Goal: Information Seeking & Learning: Find specific page/section

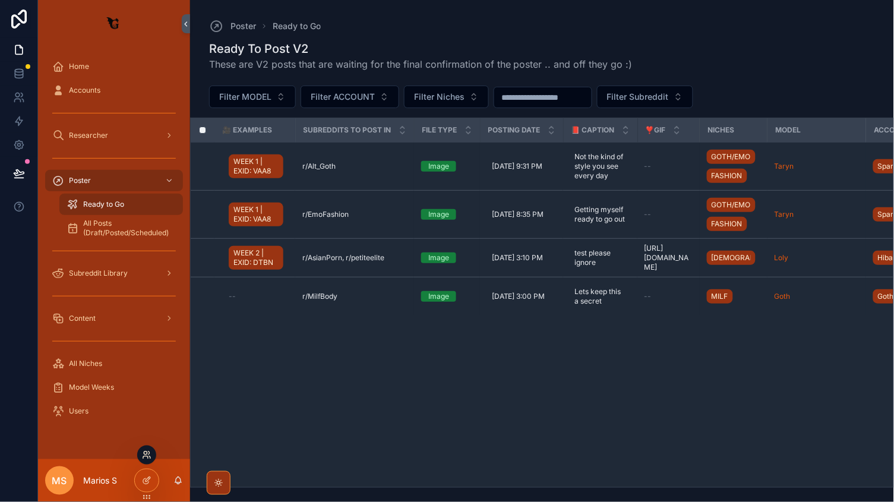
click at [149, 450] on icon at bounding box center [147, 455] width 10 height 10
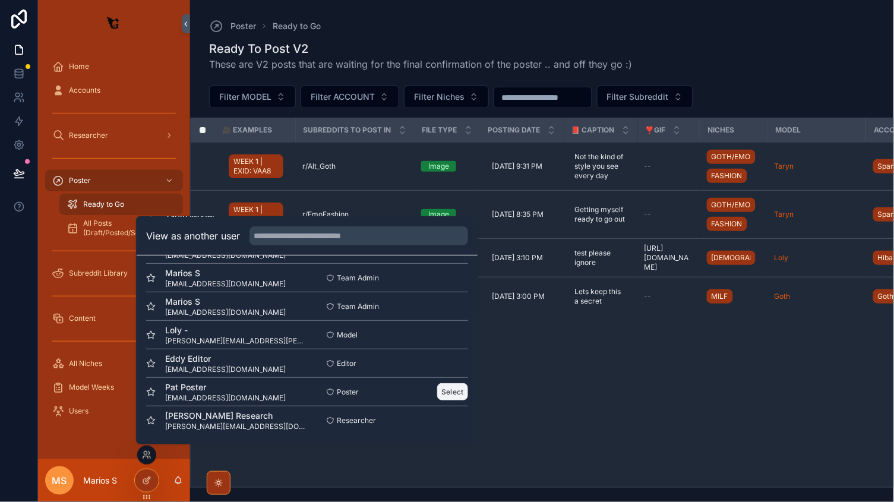
click at [450, 392] on button "Select" at bounding box center [452, 391] width 31 height 17
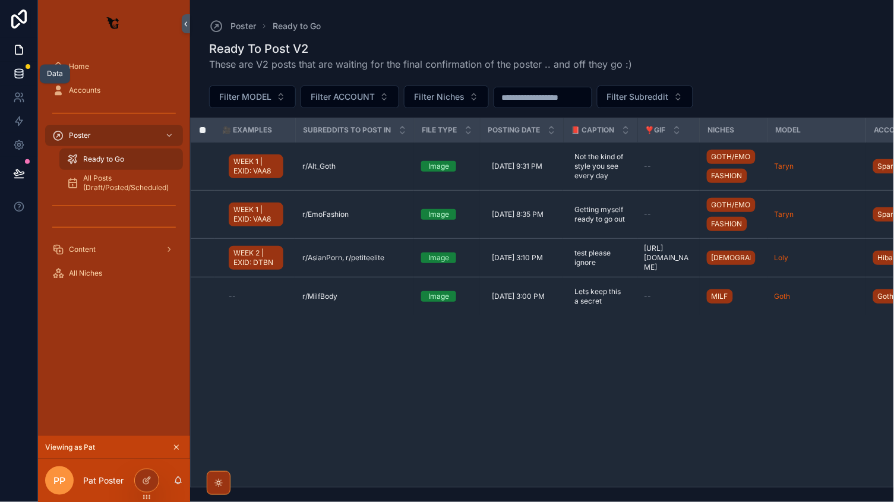
click at [16, 74] on icon at bounding box center [19, 74] width 12 height 12
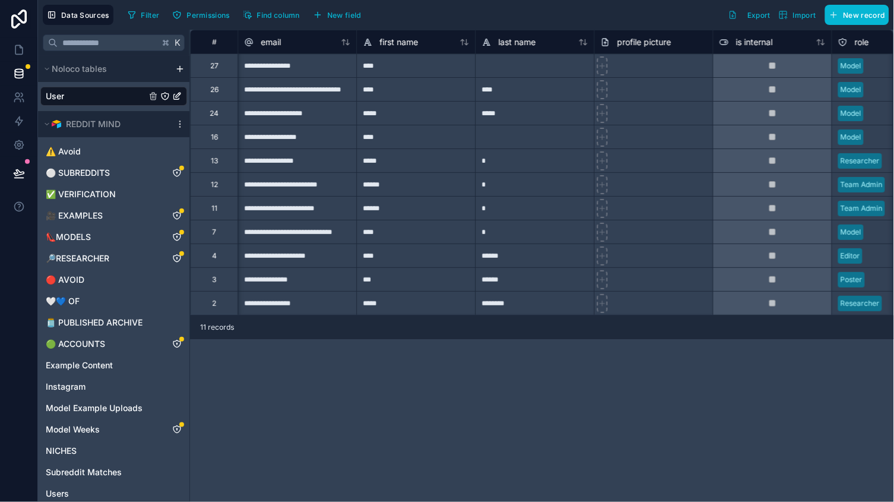
scroll to position [0, -1]
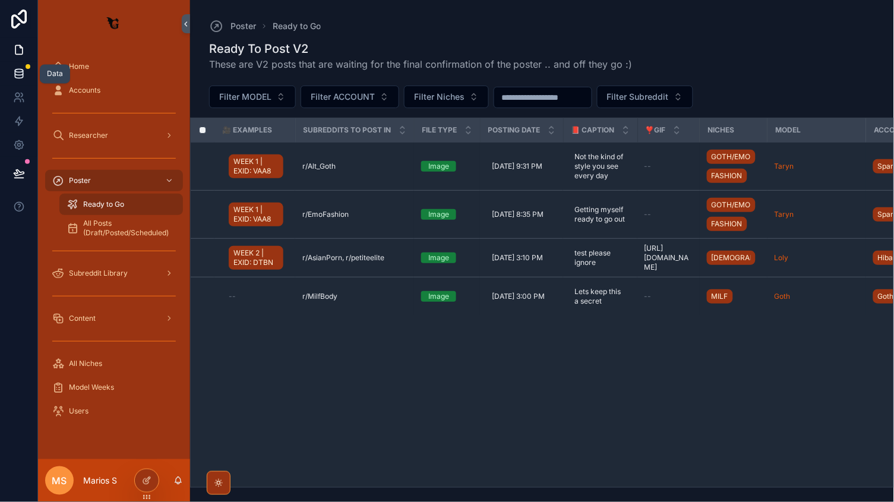
click at [20, 65] on link at bounding box center [18, 74] width 37 height 24
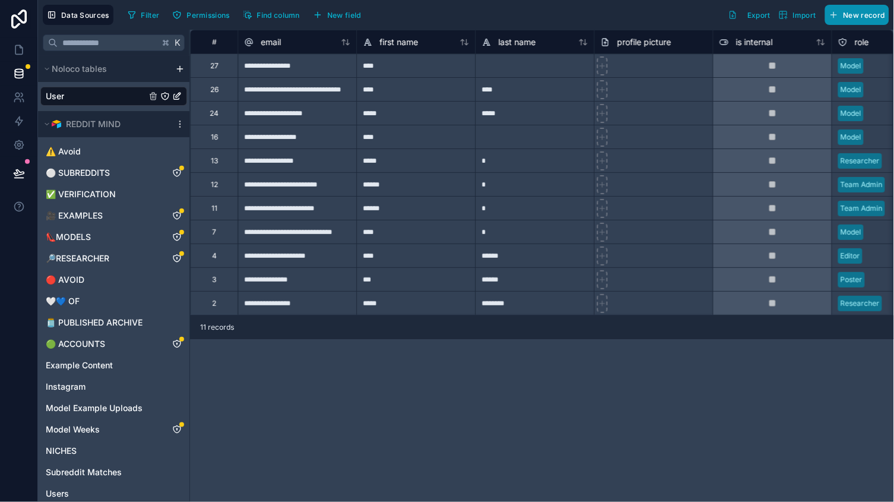
click at [863, 21] on button "New record" at bounding box center [857, 15] width 64 height 20
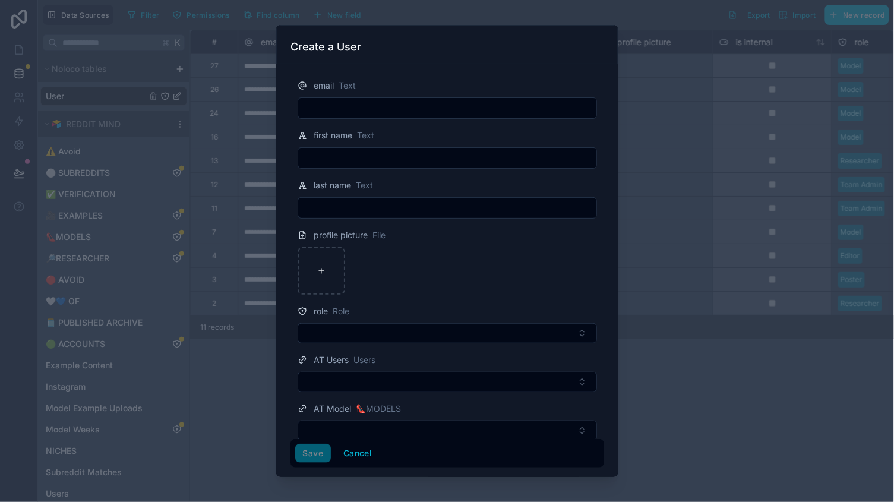
click at [401, 71] on form "email Text first name Text last name Text profile picture File role Role AT Use…" at bounding box center [448, 274] width 314 height 410
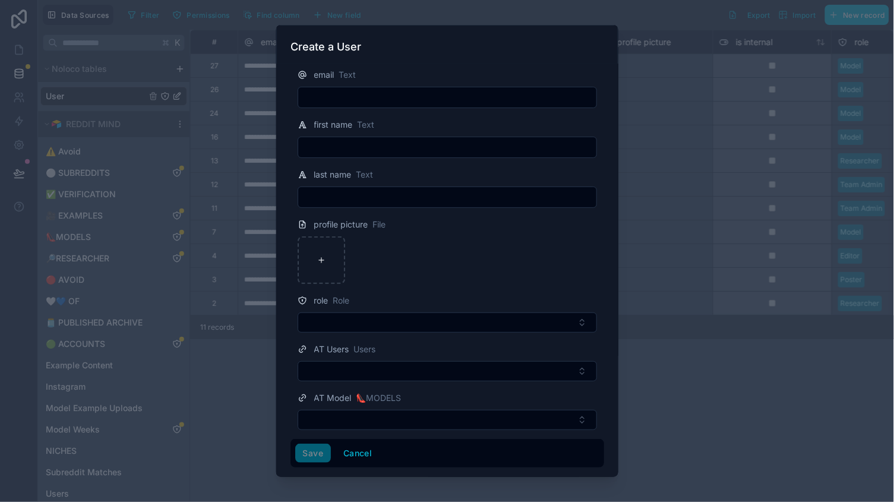
click at [385, 100] on input "text" at bounding box center [447, 97] width 298 height 17
click at [379, 178] on div "last name Text" at bounding box center [447, 175] width 299 height 14
click at [374, 133] on div "first name Text" at bounding box center [448, 138] width 314 height 40
click at [374, 137] on div at bounding box center [447, 147] width 299 height 21
type input "******"
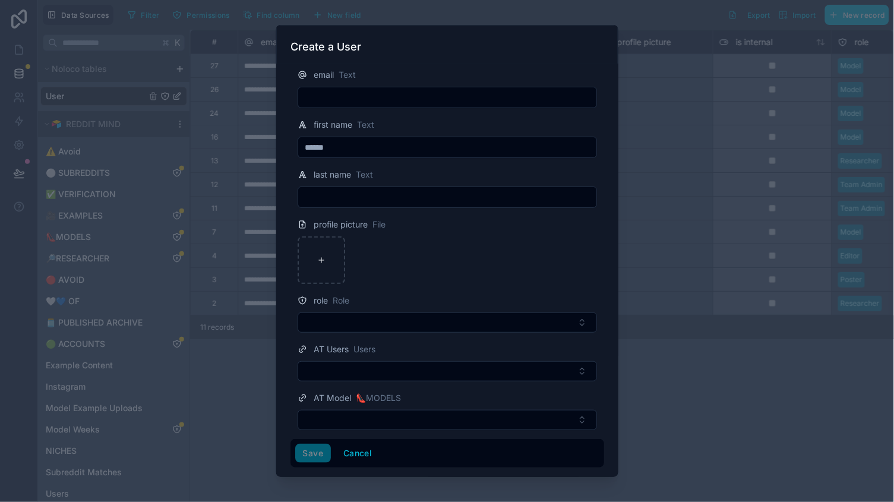
click at [359, 212] on form "email Text first name Text ****** last name Text profile picture File role Role…" at bounding box center [448, 263] width 314 height 410
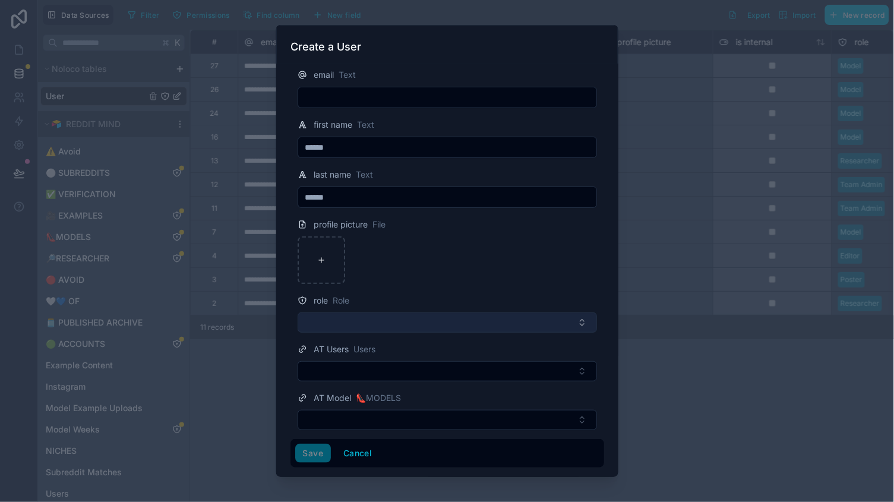
type input "******"
click at [361, 326] on button "Select Button" at bounding box center [447, 323] width 299 height 20
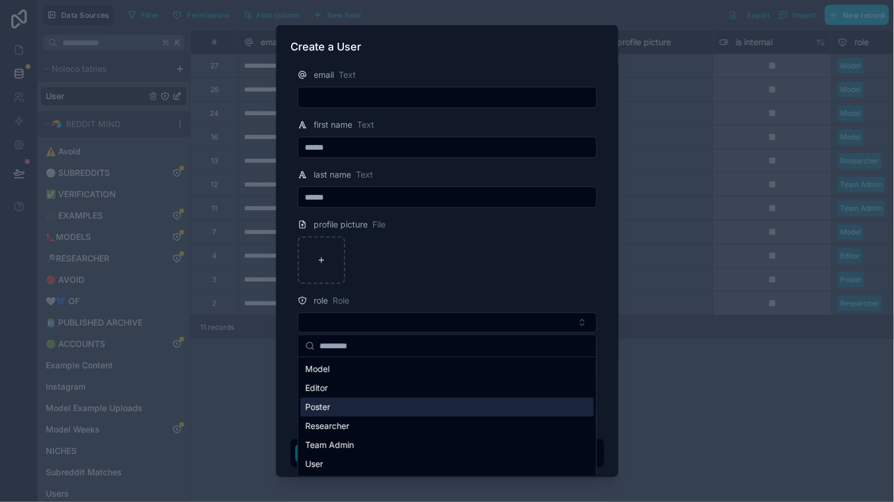
click at [337, 406] on div "Poster" at bounding box center [447, 407] width 293 height 19
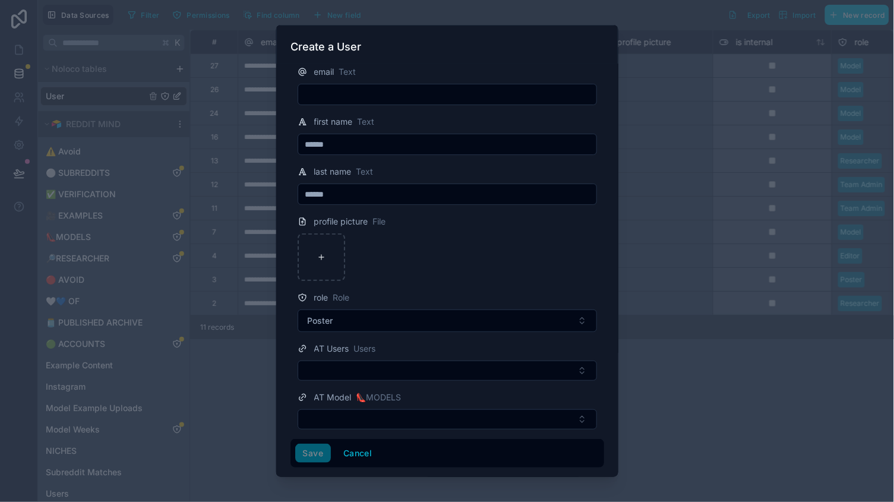
scroll to position [13, 0]
click at [367, 362] on button "Select Button" at bounding box center [447, 371] width 299 height 20
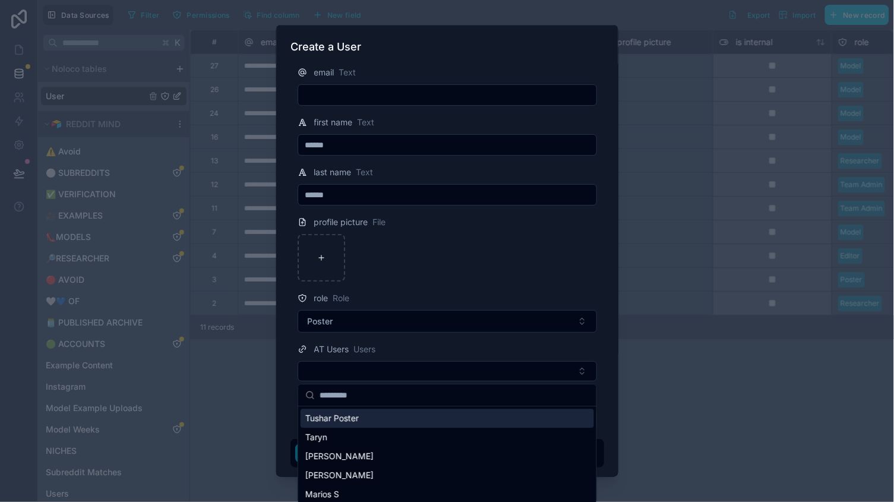
scroll to position [0, 0]
click at [346, 421] on span "Tushar Poster" at bounding box center [331, 419] width 53 height 12
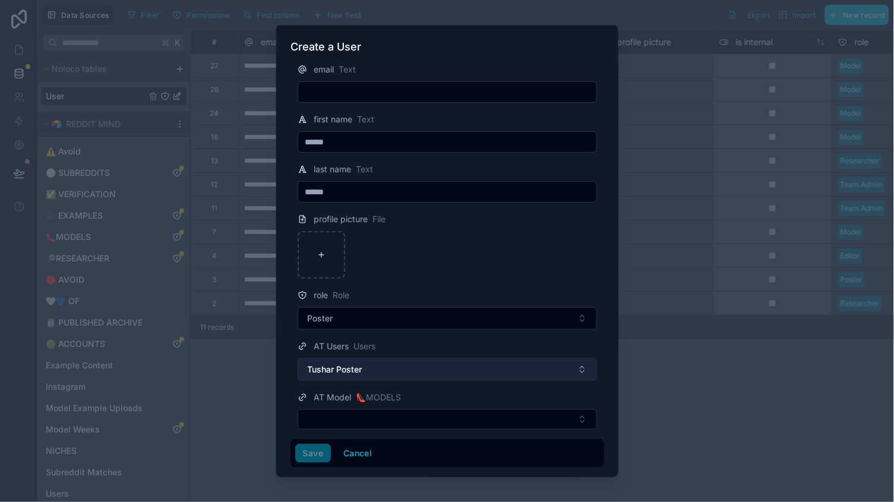
scroll to position [15, 0]
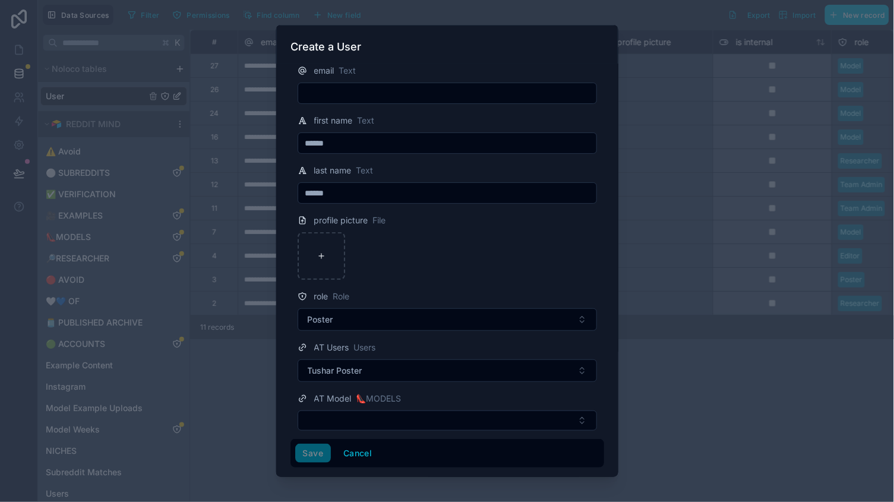
click at [314, 452] on div "Save Cancel" at bounding box center [447, 453] width 304 height 19
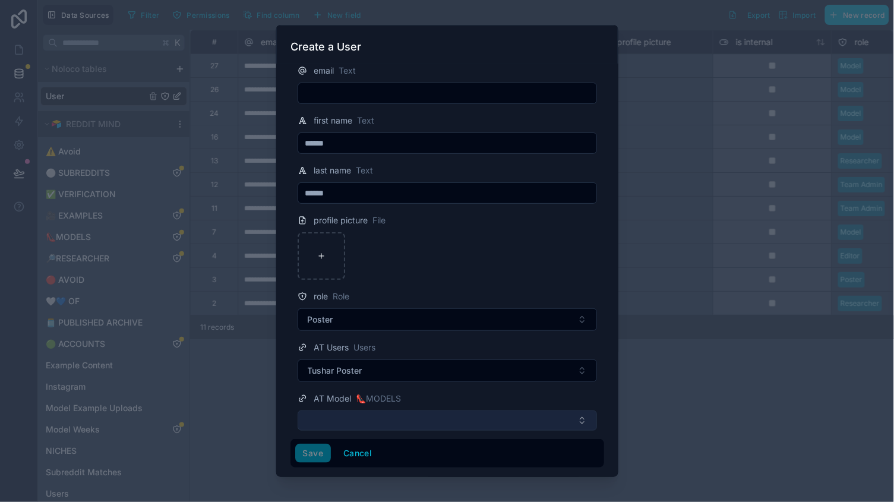
click at [340, 416] on button "Select Button" at bounding box center [447, 421] width 299 height 20
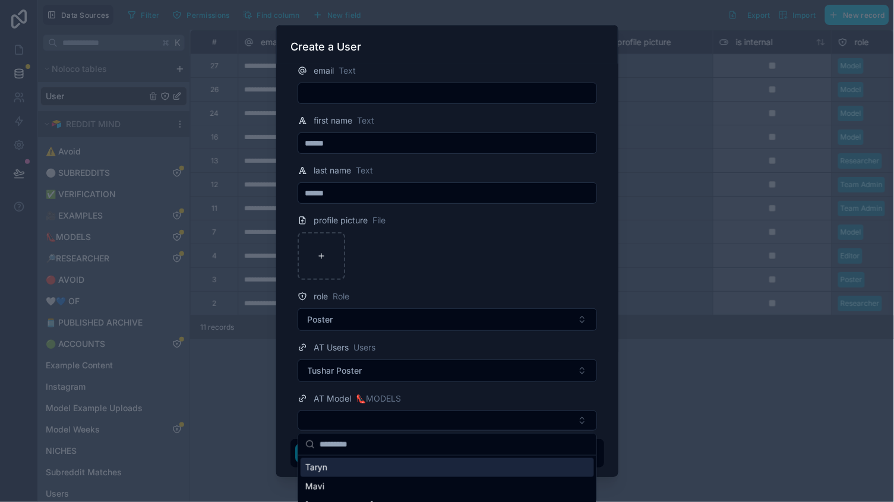
scroll to position [0, 0]
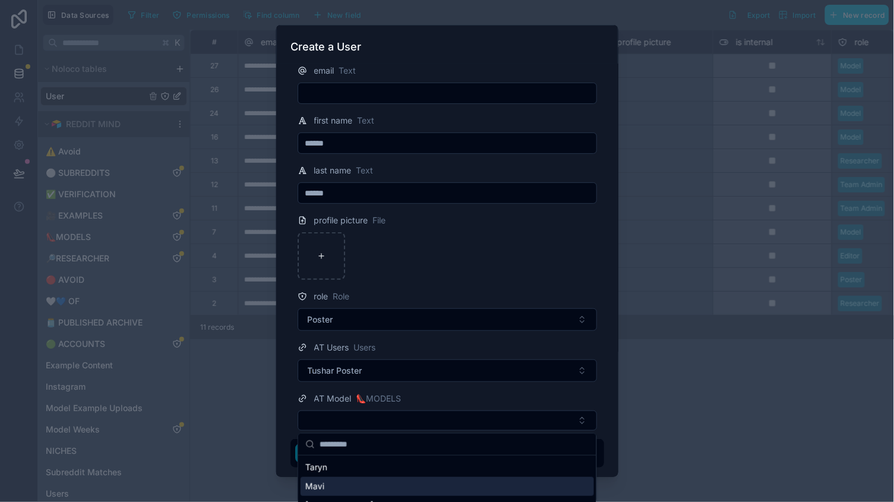
click at [322, 491] on span "Mavi" at bounding box center [314, 487] width 19 height 12
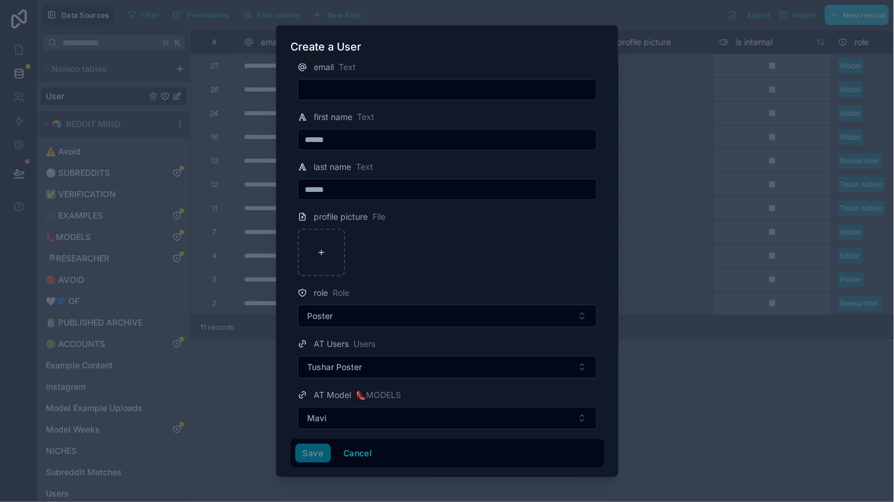
scroll to position [18, 0]
click at [351, 414] on button "Mavi" at bounding box center [447, 419] width 299 height 23
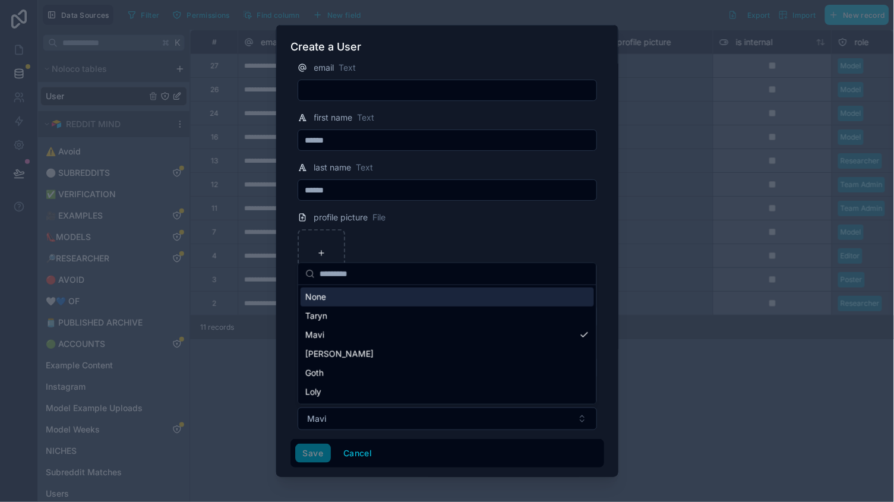
click at [359, 292] on div "None" at bounding box center [447, 297] width 293 height 19
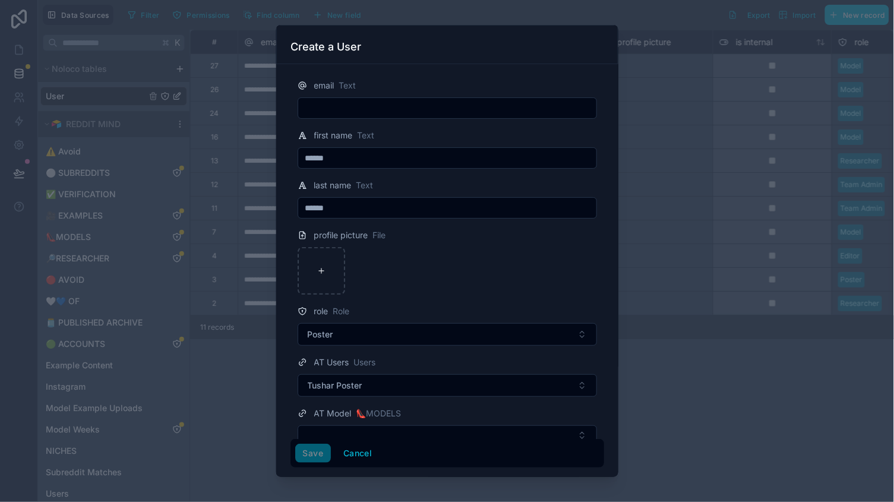
scroll to position [0, 0]
click at [346, 100] on input "text" at bounding box center [447, 108] width 298 height 17
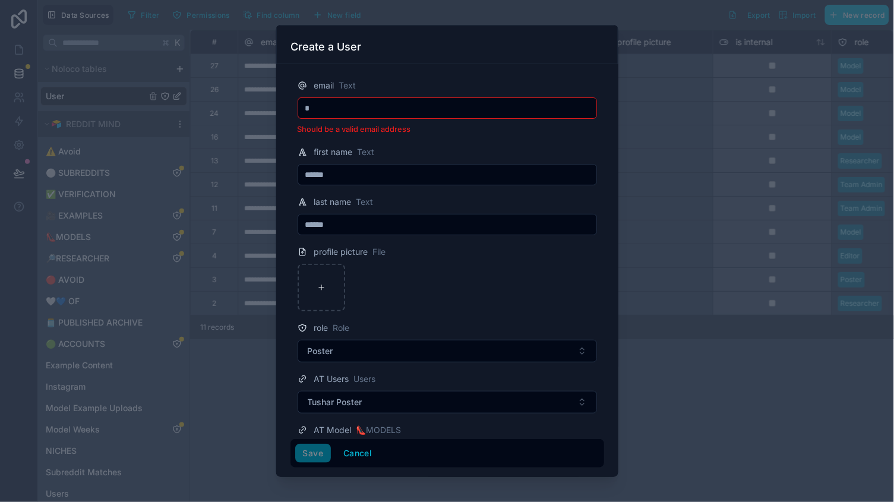
type input "*"
click at [466, 254] on div "profile picture File" at bounding box center [447, 252] width 299 height 14
click at [364, 115] on input "*" at bounding box center [447, 108] width 298 height 17
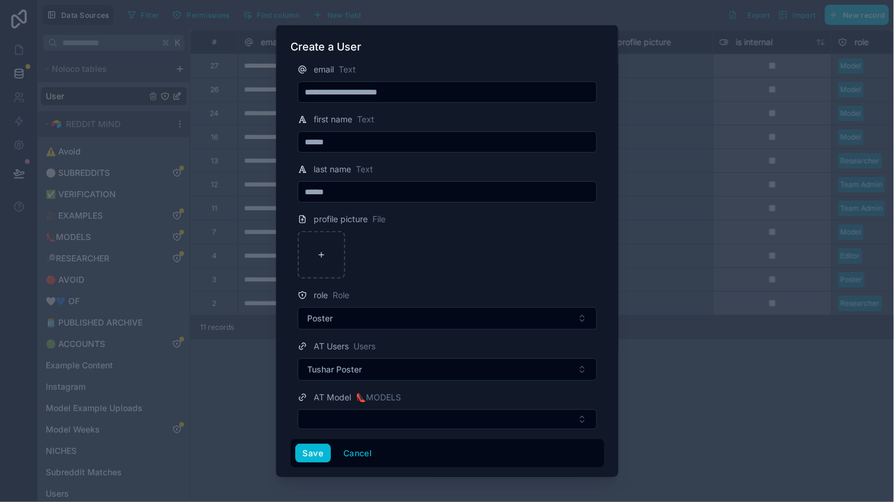
scroll to position [15, 0]
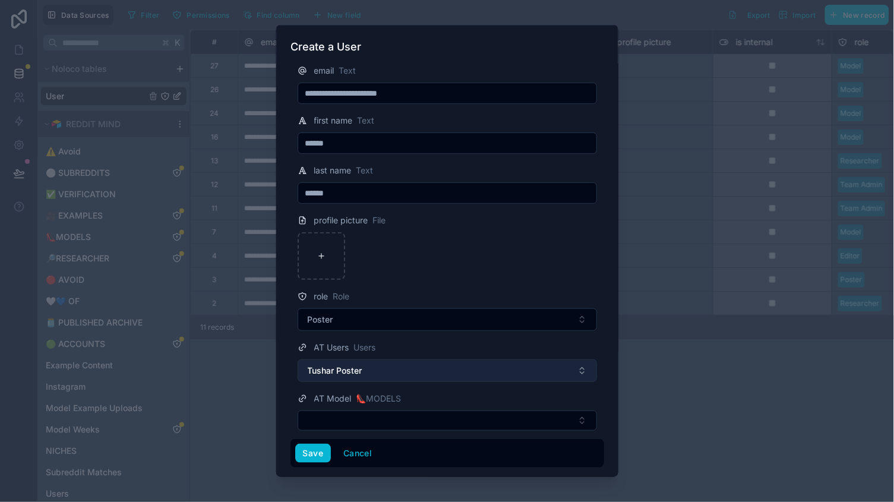
type input "**********"
click at [393, 363] on button "Tushar Poster" at bounding box center [447, 370] width 299 height 23
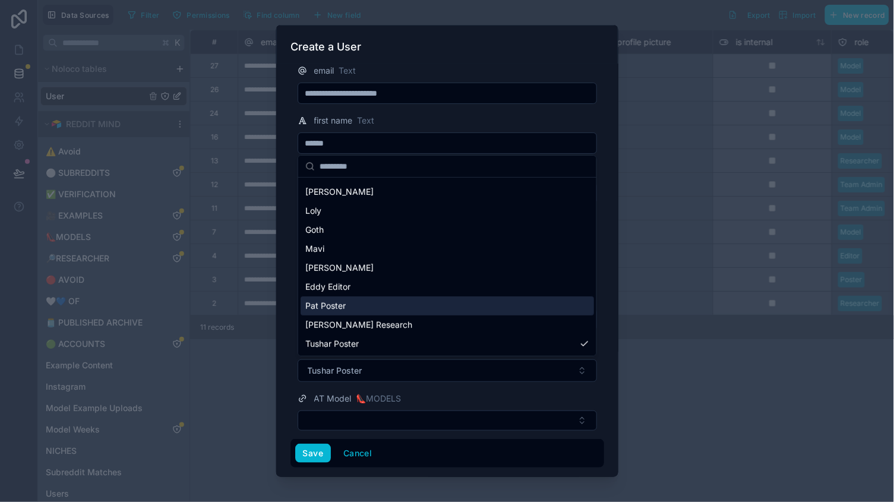
scroll to position [92, 0]
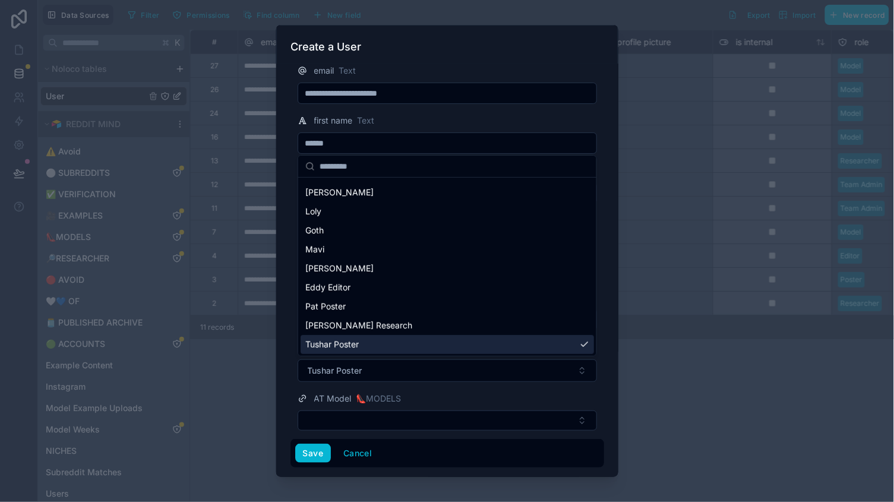
click at [358, 339] on span "Tushar Poster" at bounding box center [331, 345] width 53 height 12
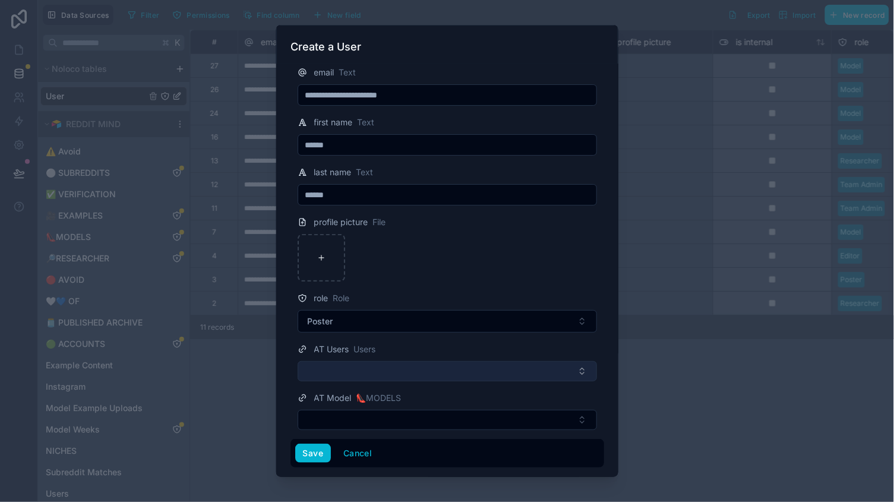
click at [354, 361] on button "Select Button" at bounding box center [447, 371] width 299 height 20
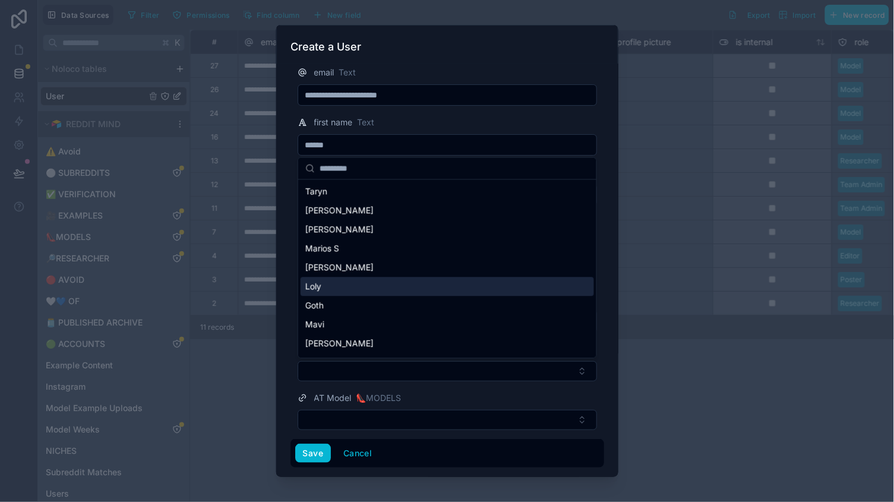
type input "*"
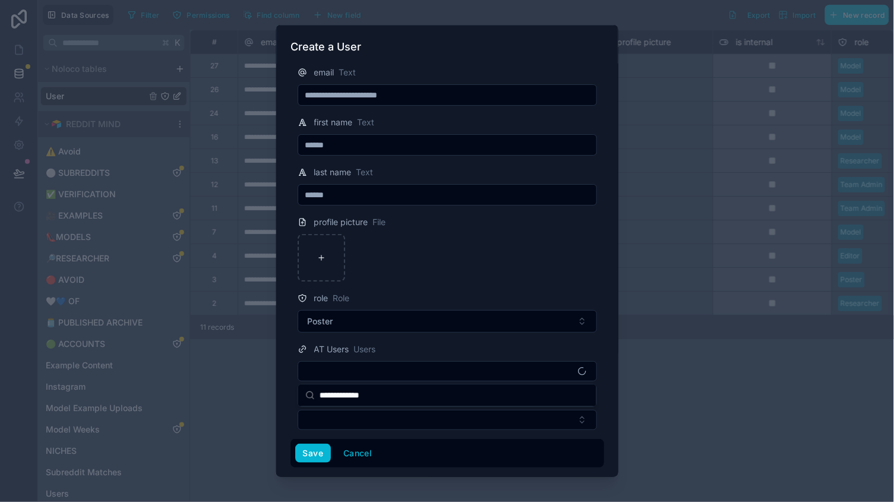
type input "**********"
click at [430, 248] on div at bounding box center [447, 258] width 299 height 48
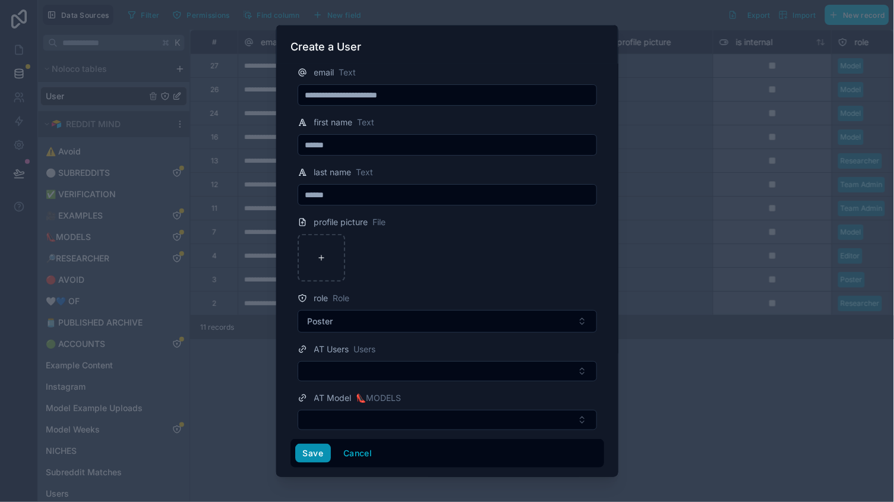
click at [310, 454] on button "Save" at bounding box center [313, 453] width 36 height 19
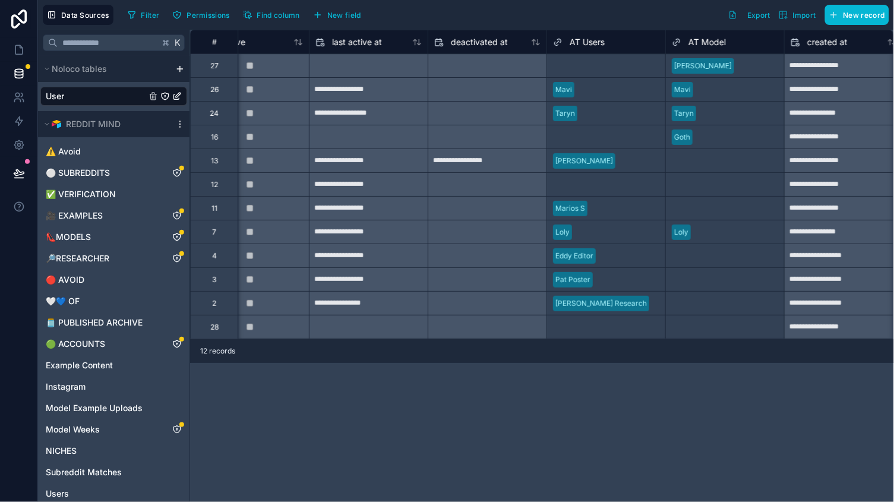
scroll to position [0, 881]
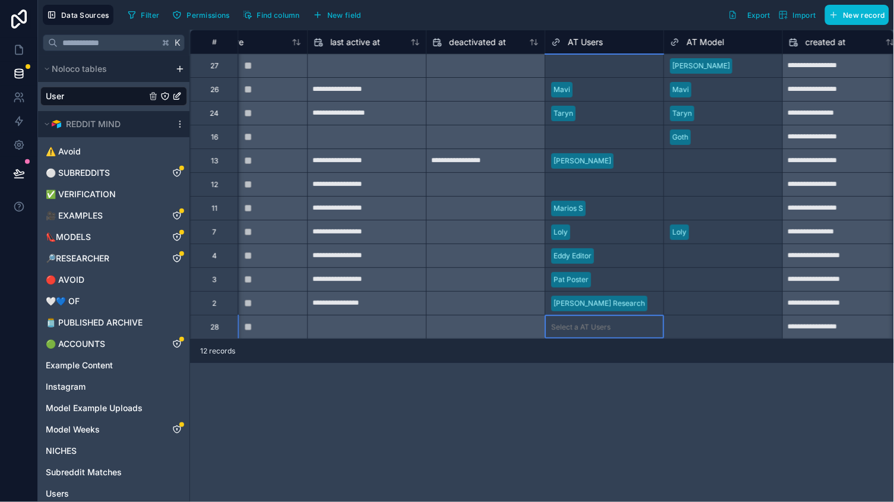
click at [603, 315] on div "Select a AT Users" at bounding box center [604, 326] width 118 height 23
click at [572, 320] on div "Select a AT Users" at bounding box center [604, 326] width 118 height 23
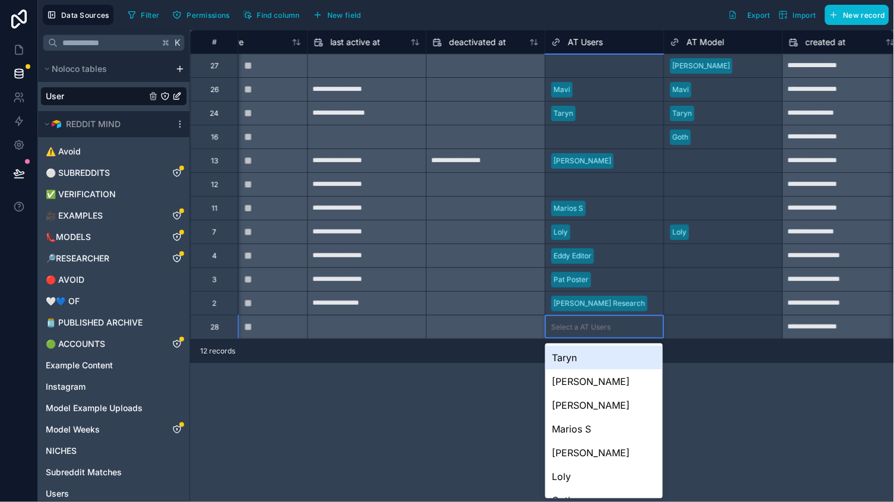
click at [572, 320] on div "Select a AT Users" at bounding box center [604, 326] width 118 height 23
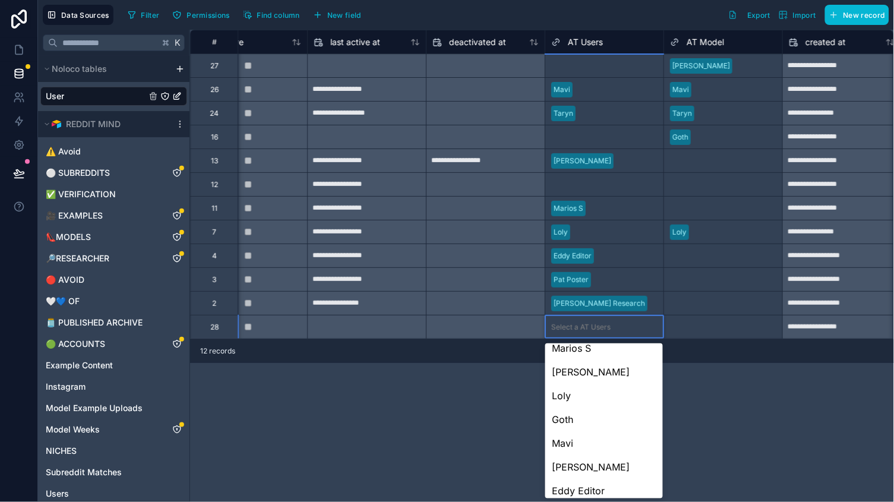
scroll to position [132, 0]
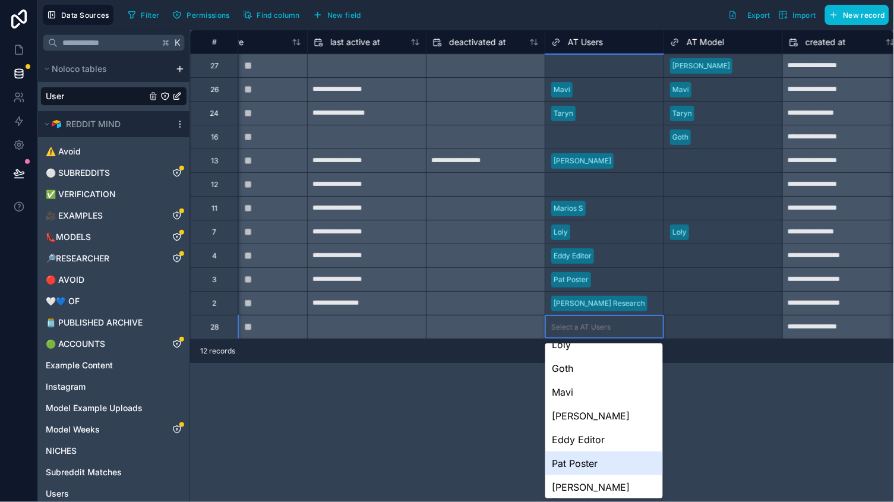
click at [399, 482] on div "**********" at bounding box center [542, 266] width 704 height 472
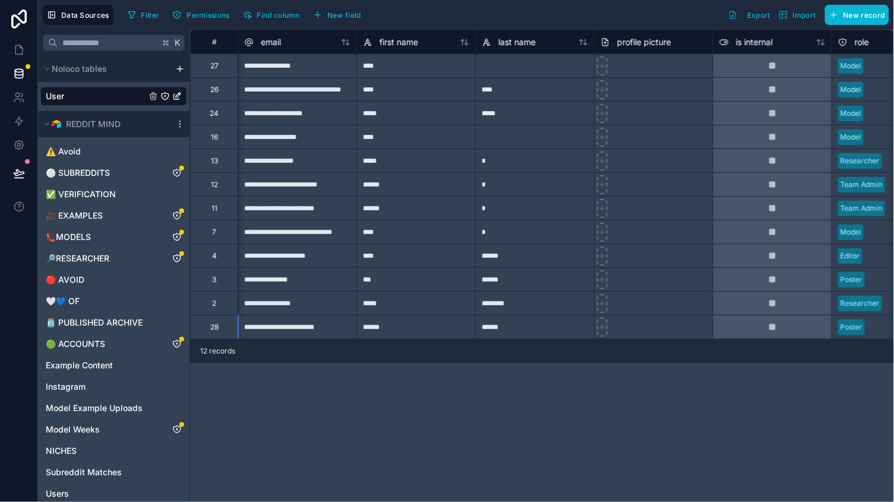
scroll to position [0, 0]
click at [306, 327] on div "**********" at bounding box center [542, 185] width 704 height 310
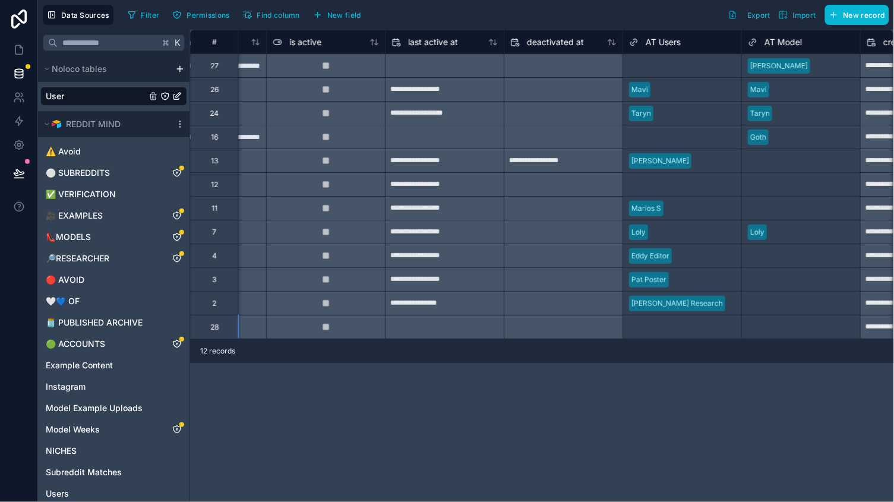
scroll to position [0, 830]
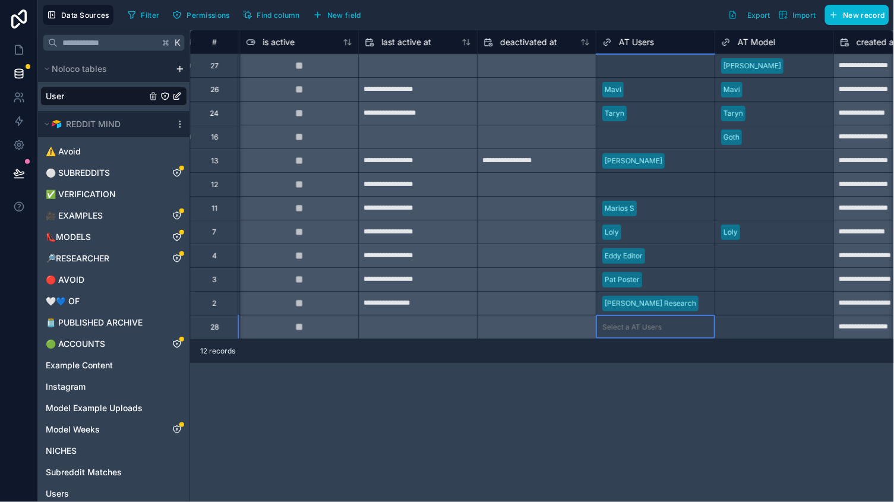
click at [635, 320] on div "Select a AT Users" at bounding box center [656, 326] width 118 height 23
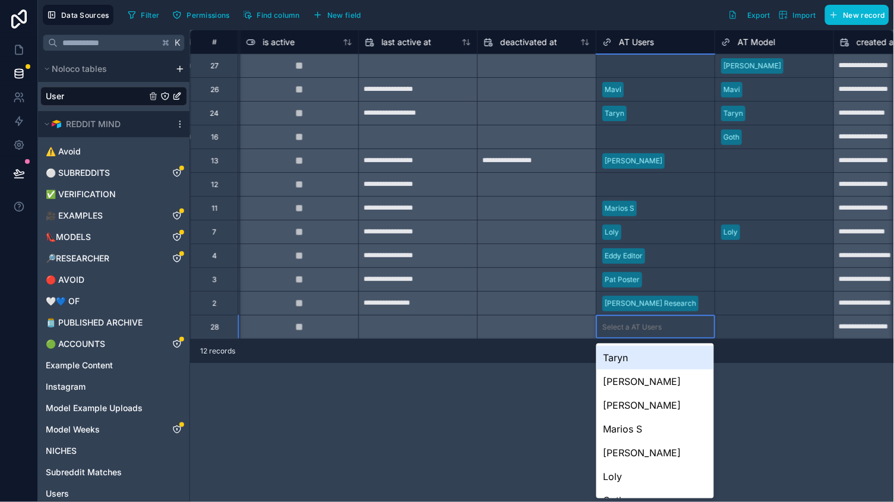
click at [629, 323] on div "Select a AT Users" at bounding box center [631, 328] width 59 height 10
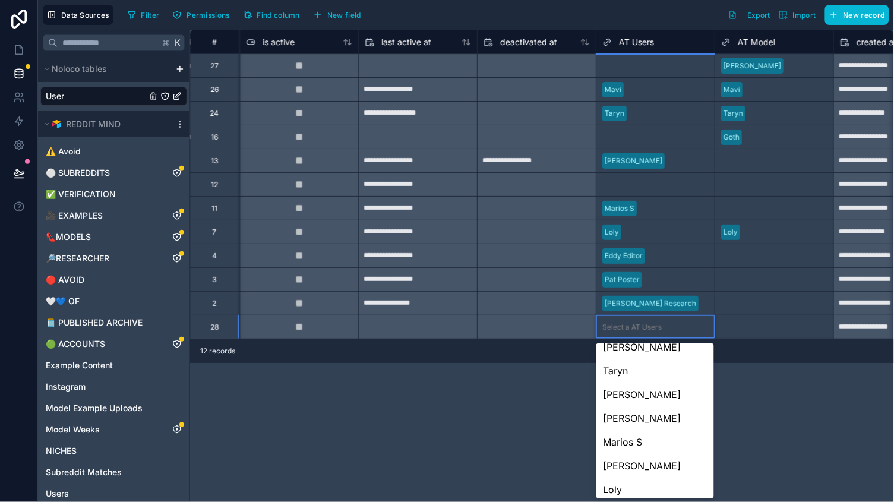
scroll to position [0, 0]
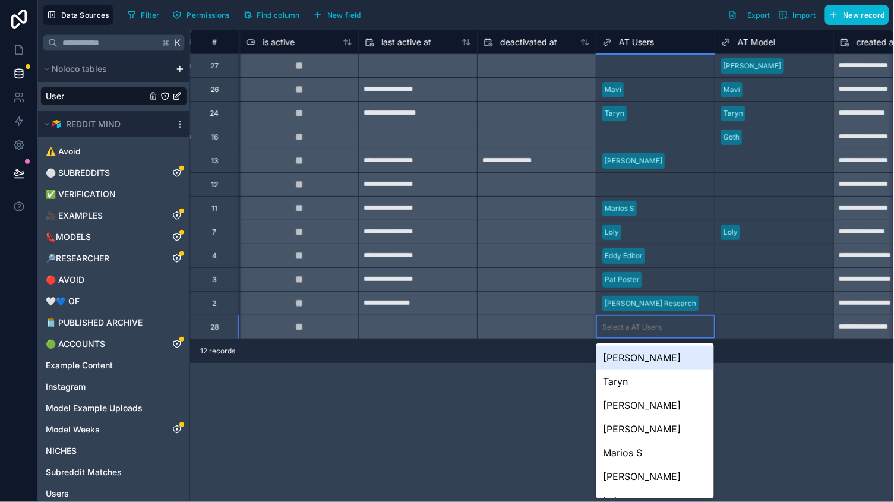
click at [626, 362] on div "[PERSON_NAME]" at bounding box center [656, 358] width 118 height 24
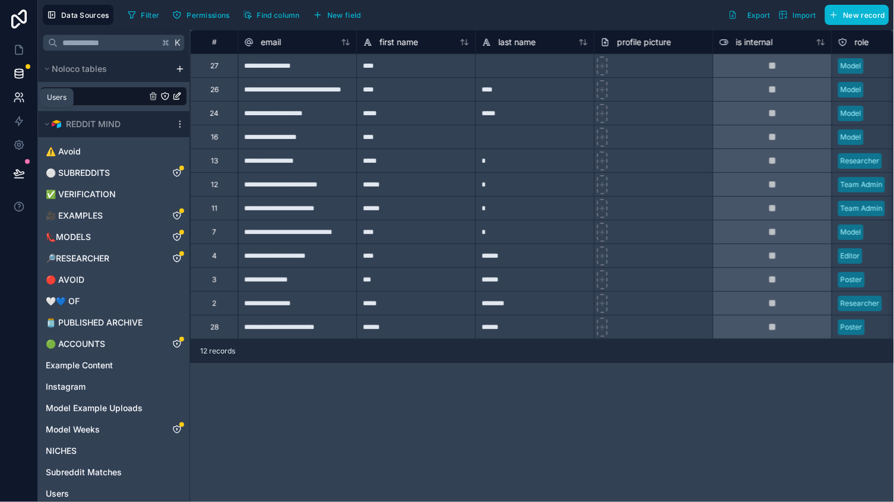
click at [13, 93] on icon at bounding box center [19, 97] width 12 height 12
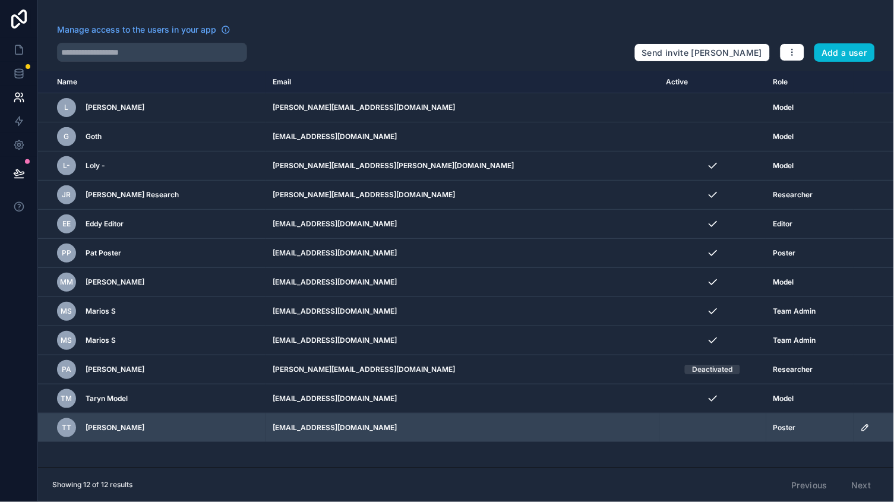
click at [861, 429] on icon "scrollable content" at bounding box center [866, 428] width 10 height 10
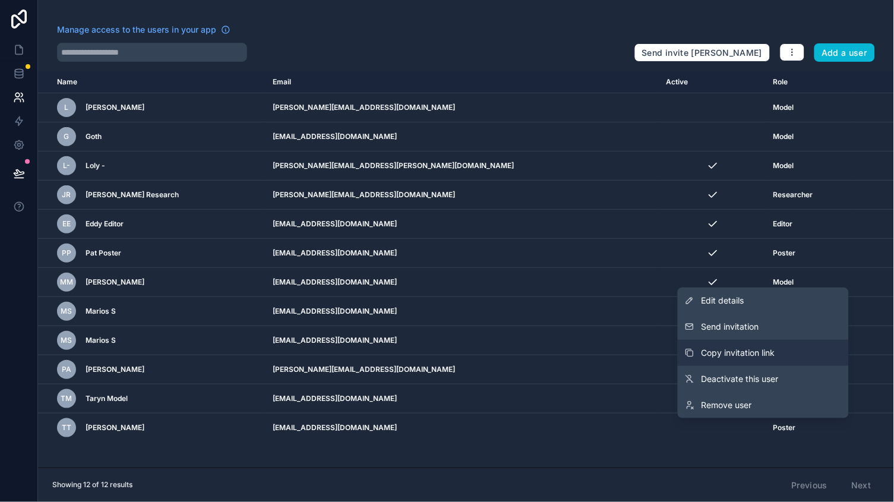
click at [742, 354] on span "Copy invitation link" at bounding box center [739, 353] width 74 height 12
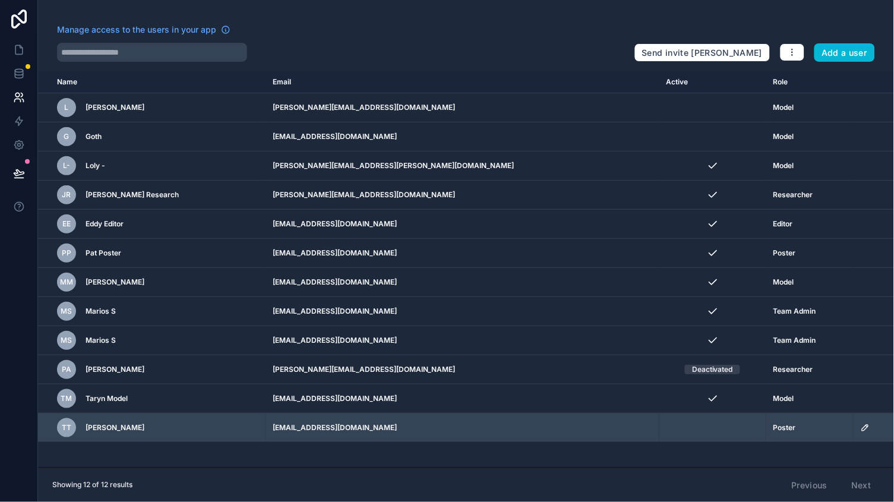
click at [861, 428] on icon "scrollable content" at bounding box center [866, 428] width 10 height 10
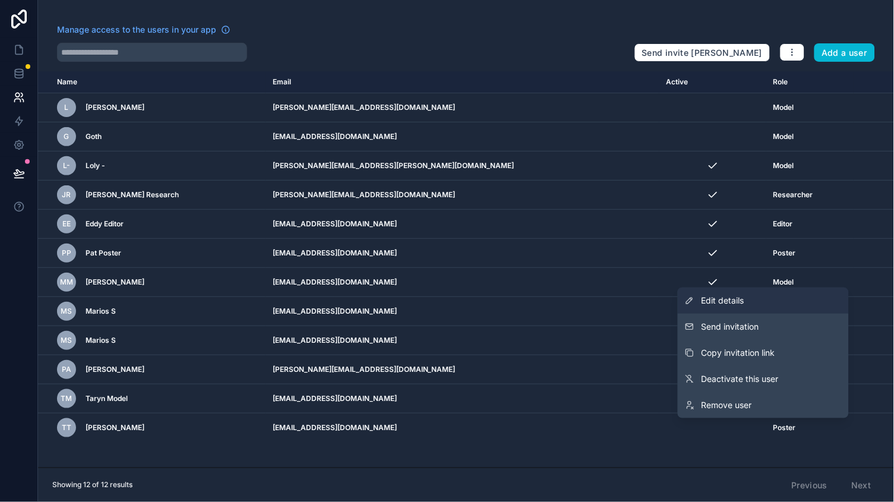
click at [731, 305] on span "Edit details" at bounding box center [723, 301] width 43 height 12
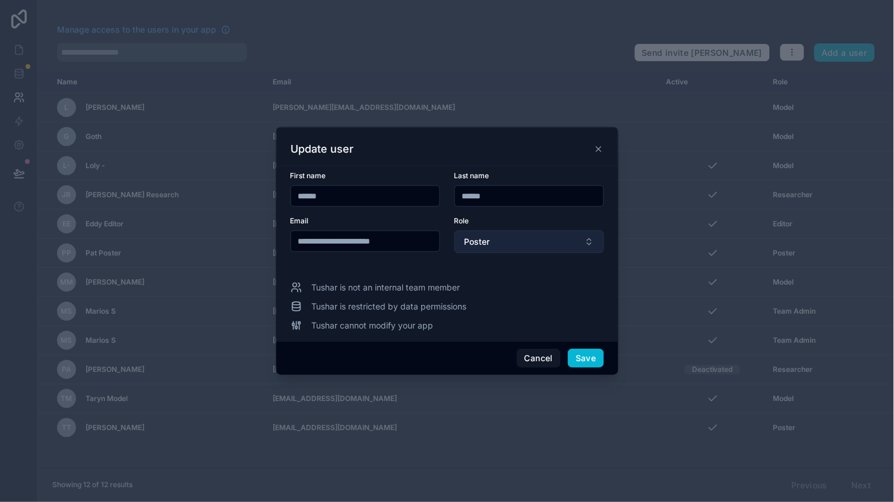
click at [494, 248] on button "Poster" at bounding box center [530, 242] width 150 height 23
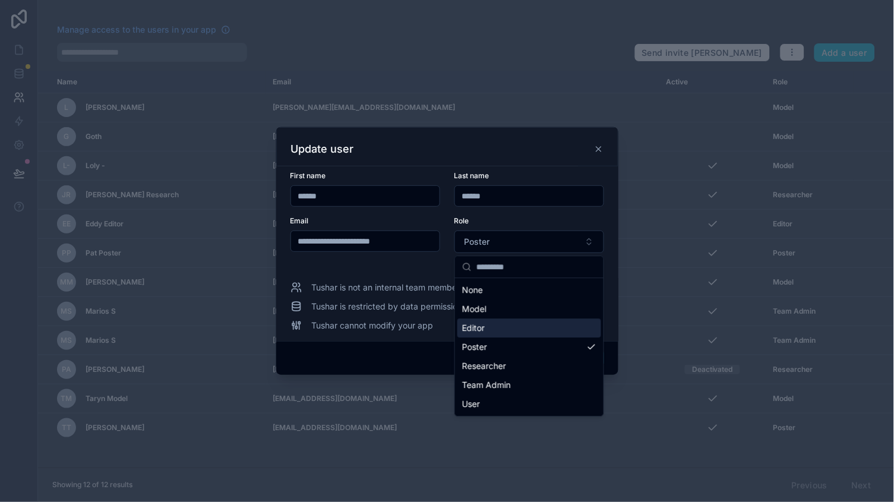
click at [416, 272] on div "**********" at bounding box center [448, 251] width 314 height 160
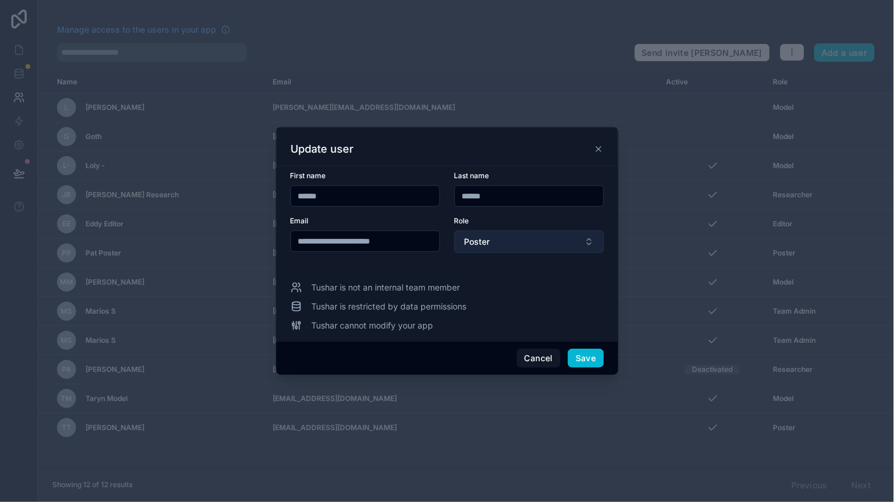
click at [496, 245] on button "Poster" at bounding box center [530, 242] width 150 height 23
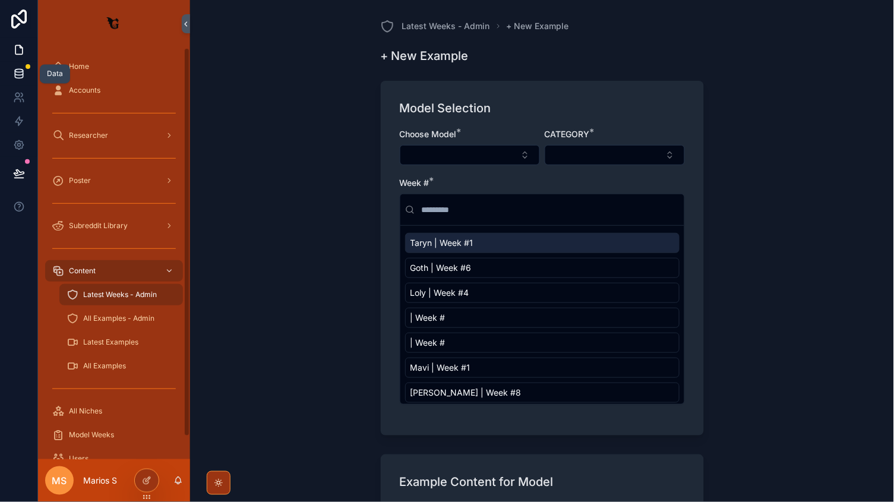
click at [17, 68] on icon at bounding box center [19, 74] width 12 height 12
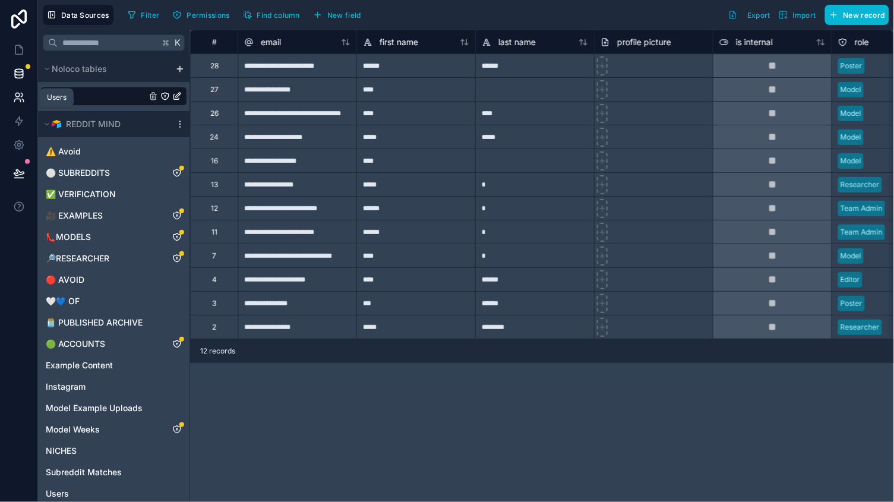
click at [17, 94] on icon at bounding box center [19, 97] width 12 height 12
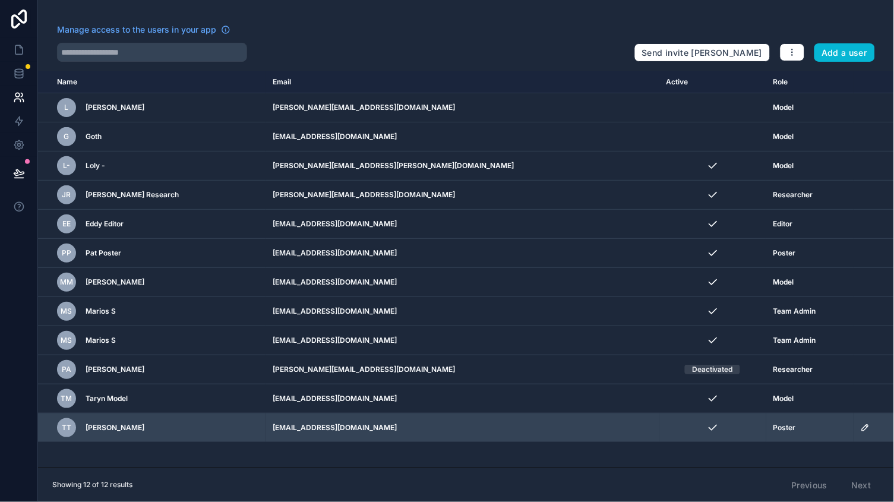
click at [861, 427] on icon "scrollable content" at bounding box center [866, 428] width 10 height 10
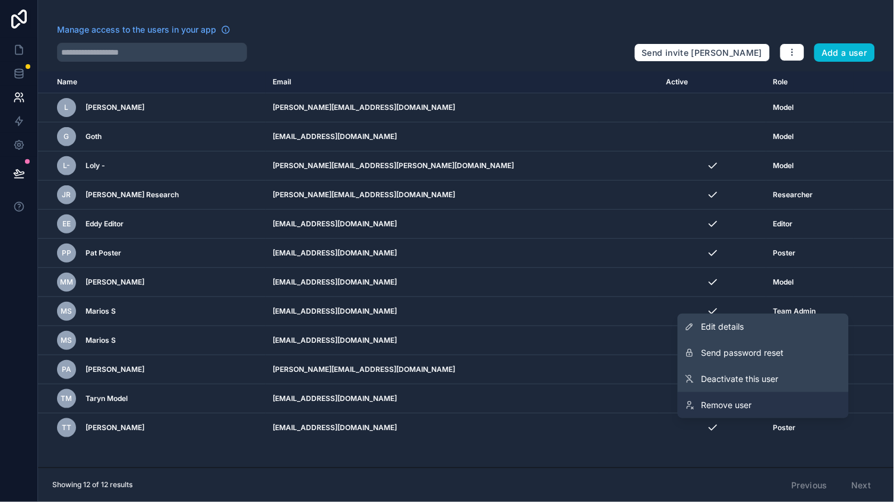
click at [765, 407] on link "Remove user" at bounding box center [763, 405] width 171 height 26
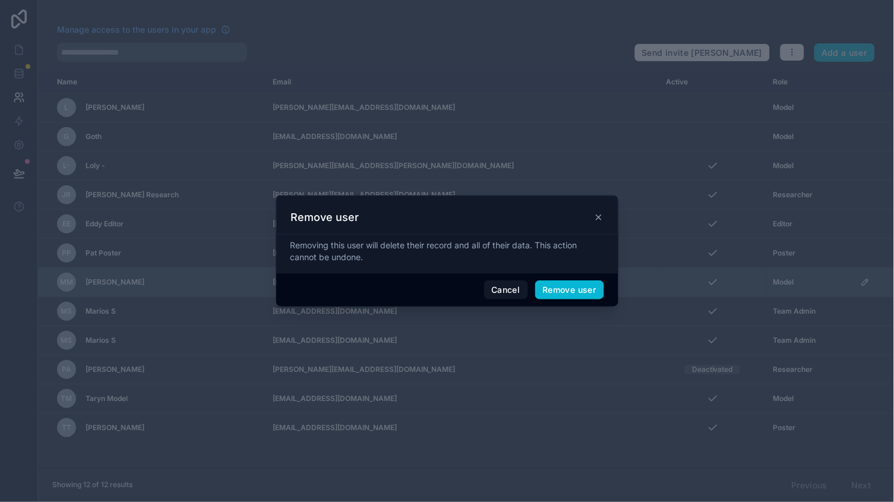
drag, startPoint x: 505, startPoint y: 292, endPoint x: 517, endPoint y: 292, distance: 11.9
click at [505, 292] on button "Cancel" at bounding box center [506, 289] width 44 height 19
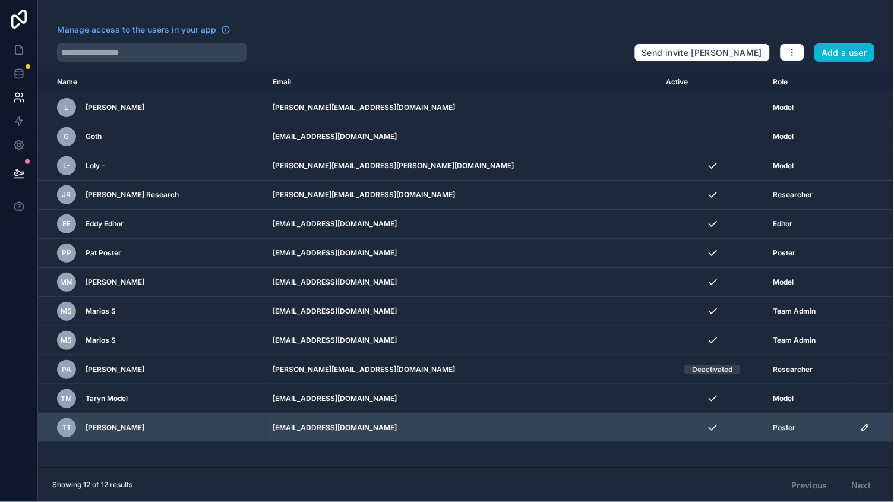
click at [854, 427] on td "scrollable content" at bounding box center [874, 428] width 40 height 29
click at [861, 429] on icon "scrollable content" at bounding box center [866, 428] width 10 height 10
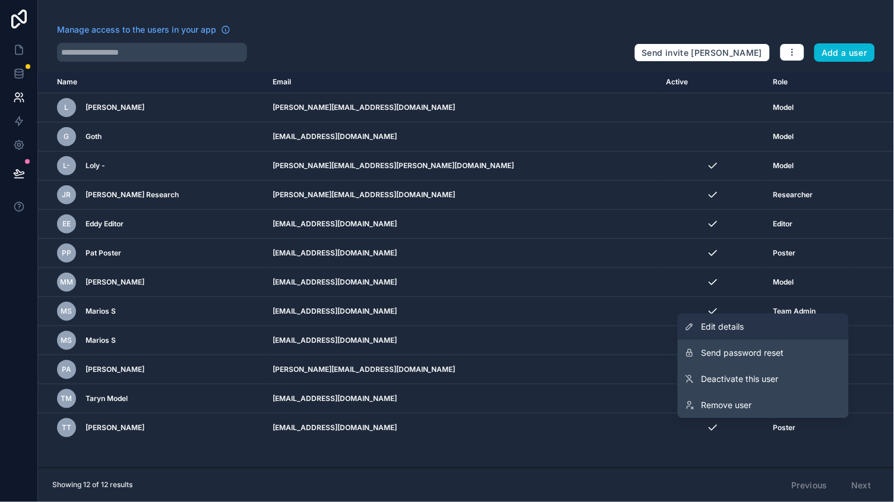
click at [715, 329] on span "Edit details" at bounding box center [723, 327] width 43 height 12
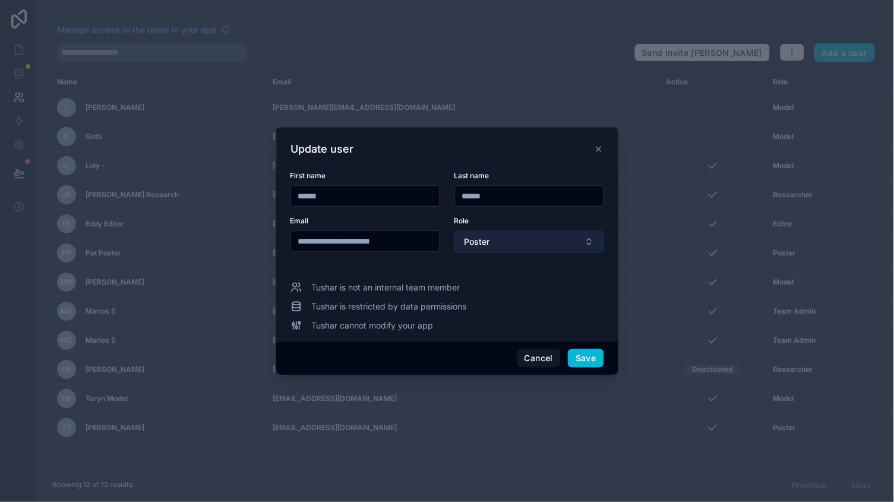
click at [484, 239] on span "Poster" at bounding box center [478, 242] width 26 height 12
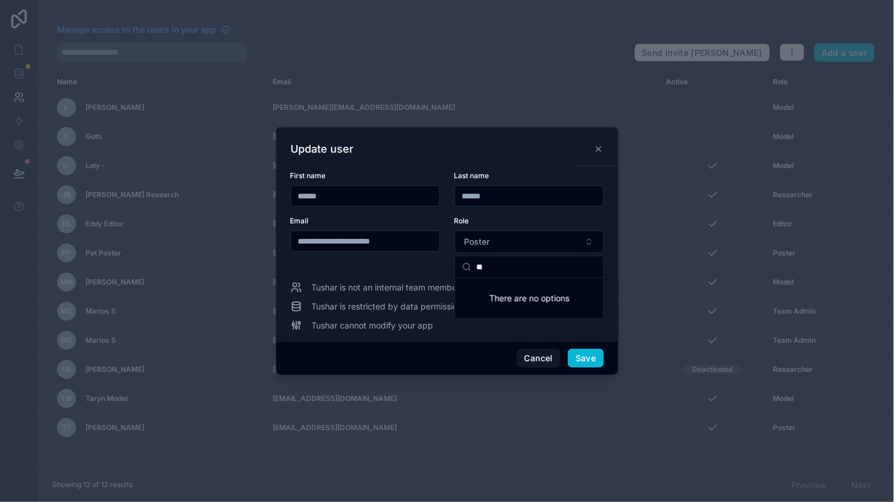
type input "*"
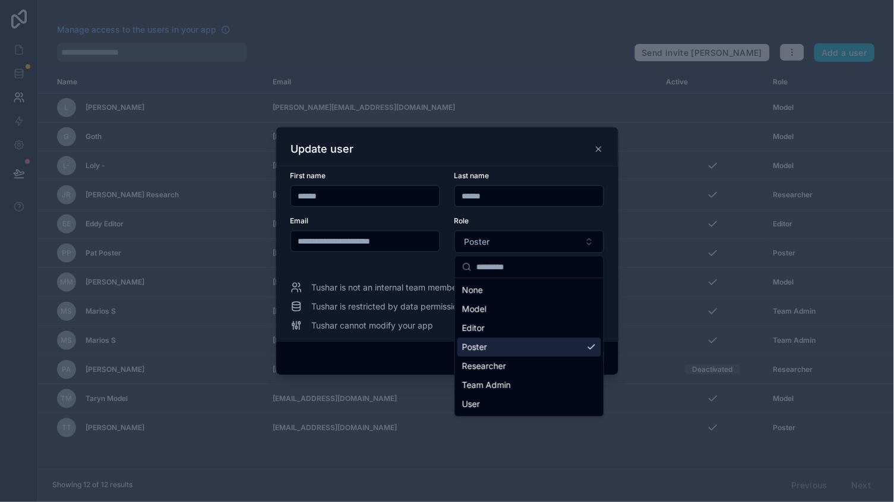
click at [396, 277] on div "**********" at bounding box center [448, 251] width 314 height 160
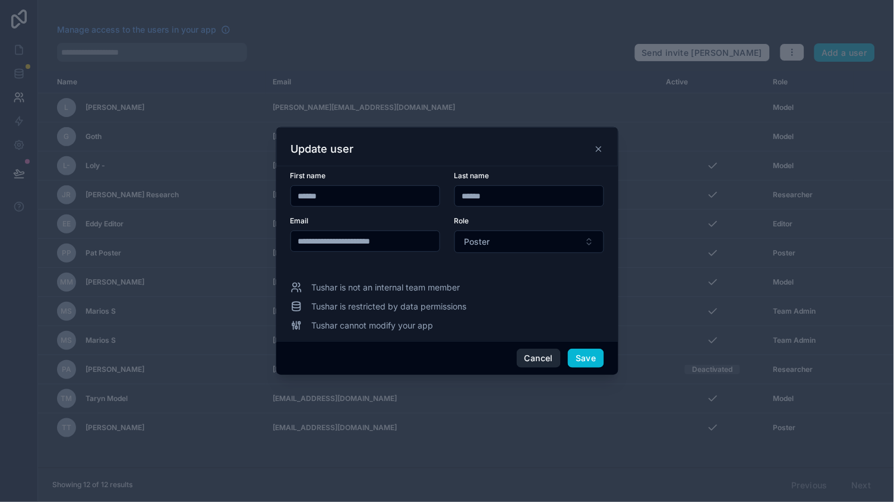
click at [536, 359] on button "Cancel" at bounding box center [539, 358] width 44 height 19
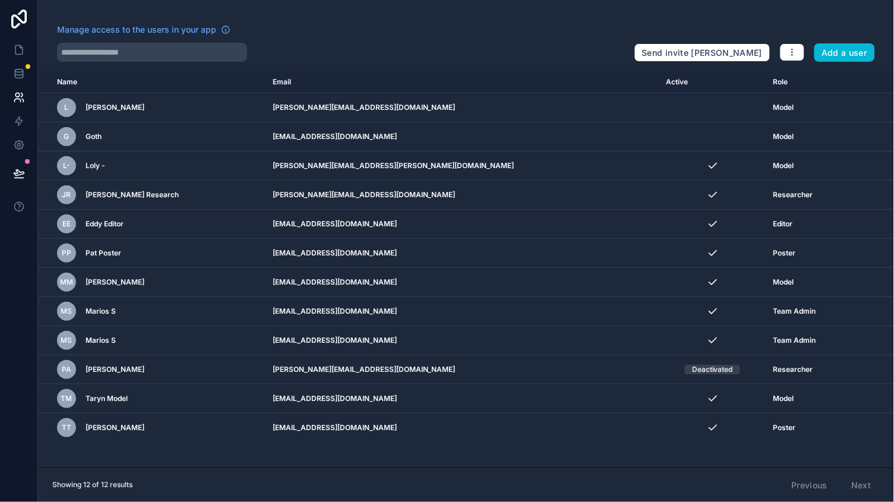
click at [10, 30] on link at bounding box center [19, 19] width 38 height 38
click at [13, 47] on icon at bounding box center [19, 50] width 12 height 12
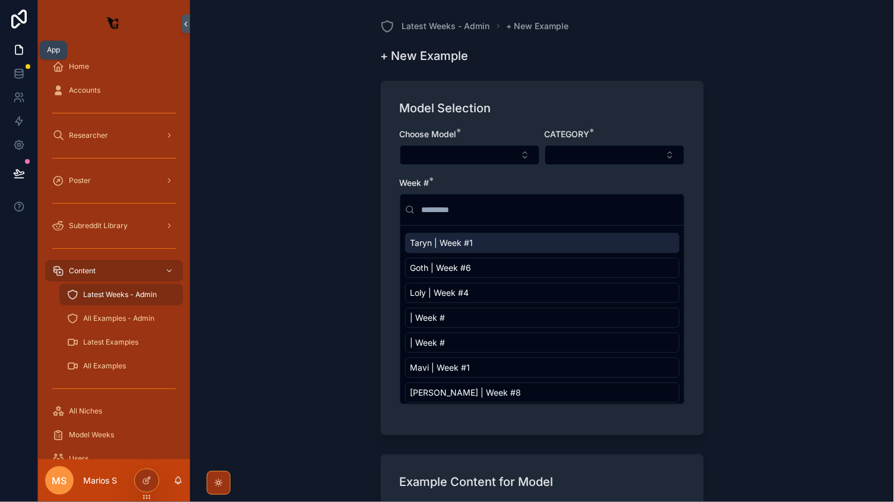
click at [21, 49] on icon at bounding box center [19, 50] width 12 height 12
click at [20, 77] on icon at bounding box center [19, 74] width 12 height 12
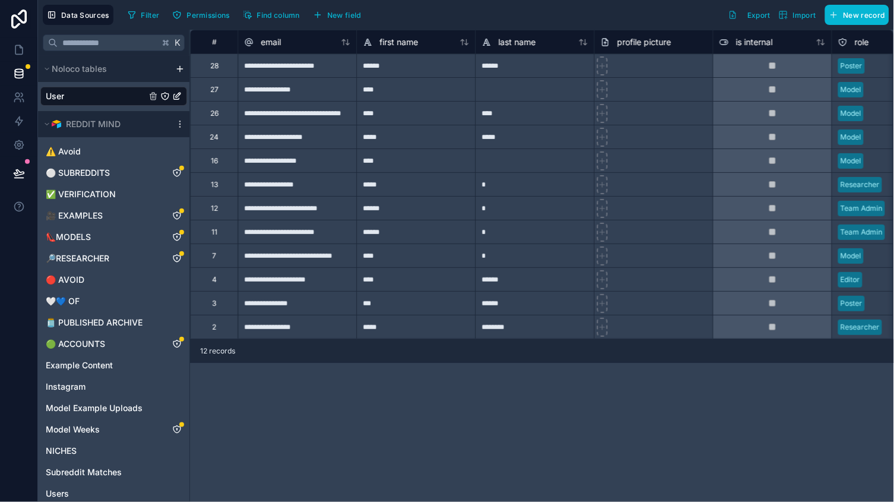
click at [692, 126] on div at bounding box center [653, 137] width 119 height 24
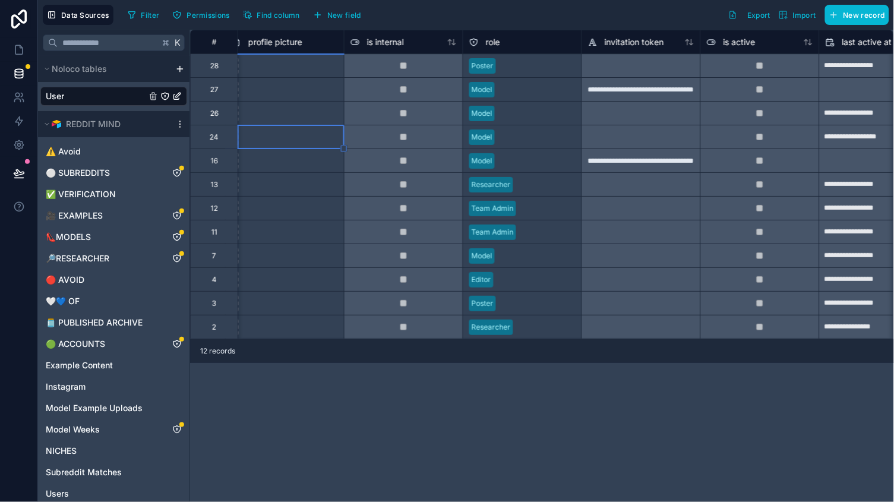
scroll to position [0, 377]
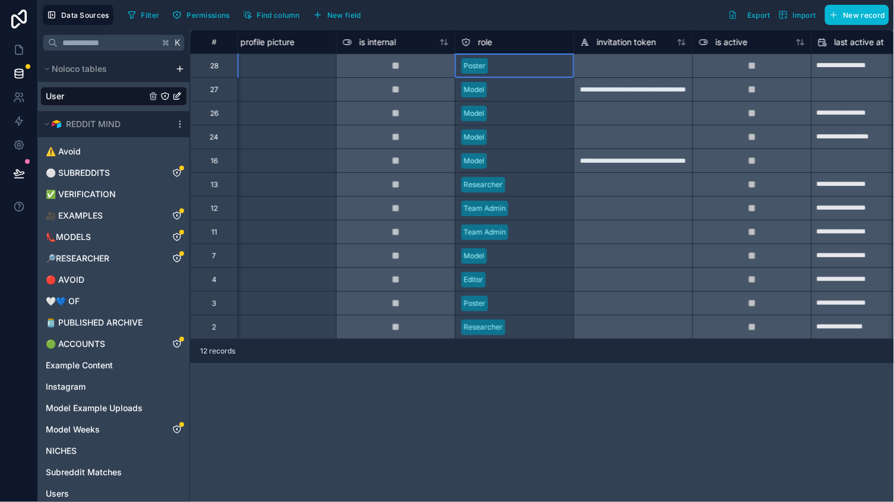
click at [517, 67] on div "Poster" at bounding box center [515, 66] width 118 height 18
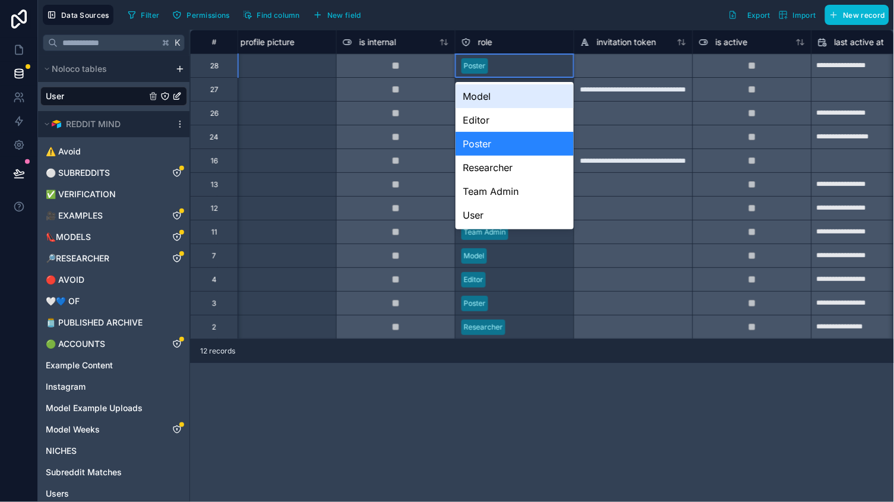
click at [494, 46] on div "role" at bounding box center [515, 42] width 106 height 14
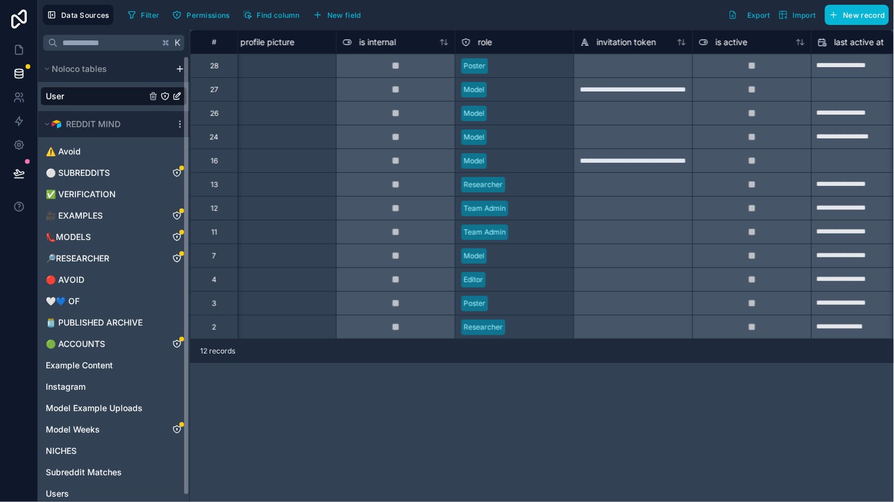
click at [165, 94] on icon "User" at bounding box center [165, 96] width 10 height 10
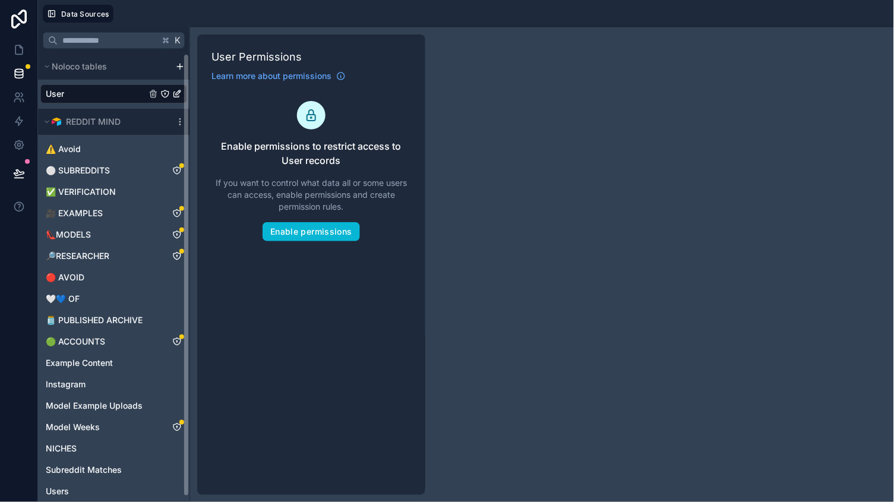
click at [124, 105] on div "User" at bounding box center [114, 94] width 152 height 29
click at [115, 96] on div "User" at bounding box center [113, 93] width 147 height 19
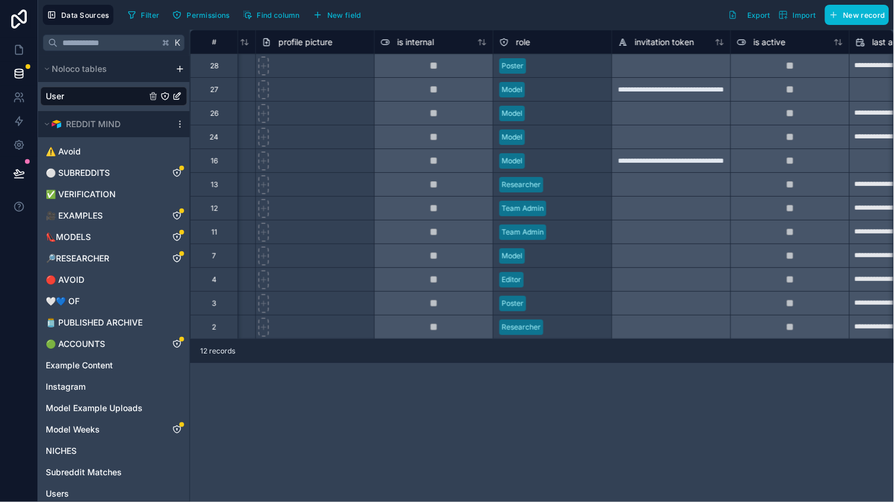
scroll to position [0, 375]
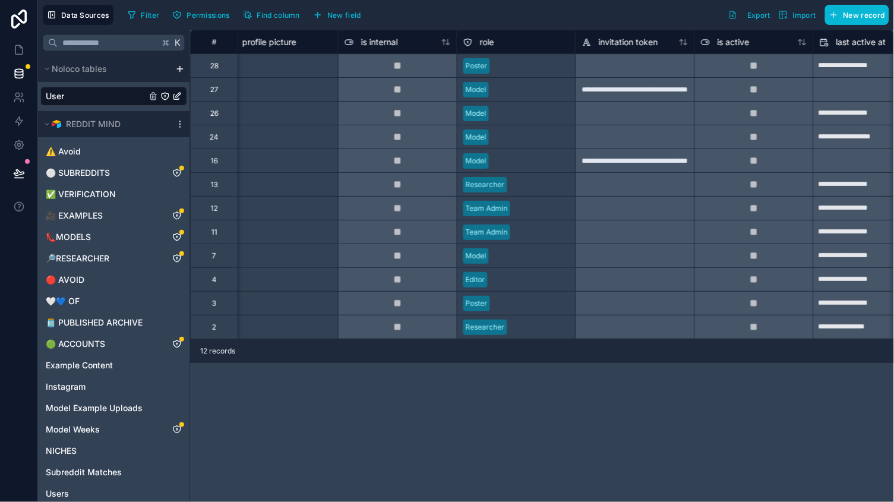
click at [509, 58] on div "Poster" at bounding box center [516, 66] width 118 height 18
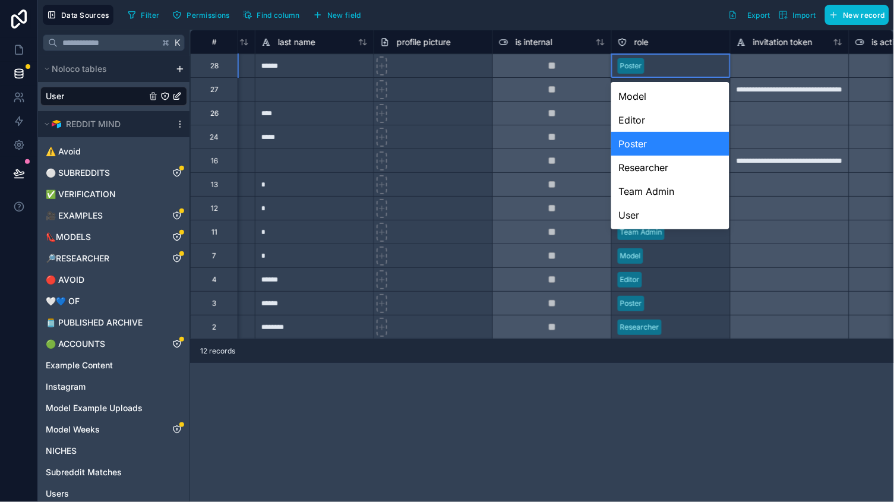
scroll to position [0, 215]
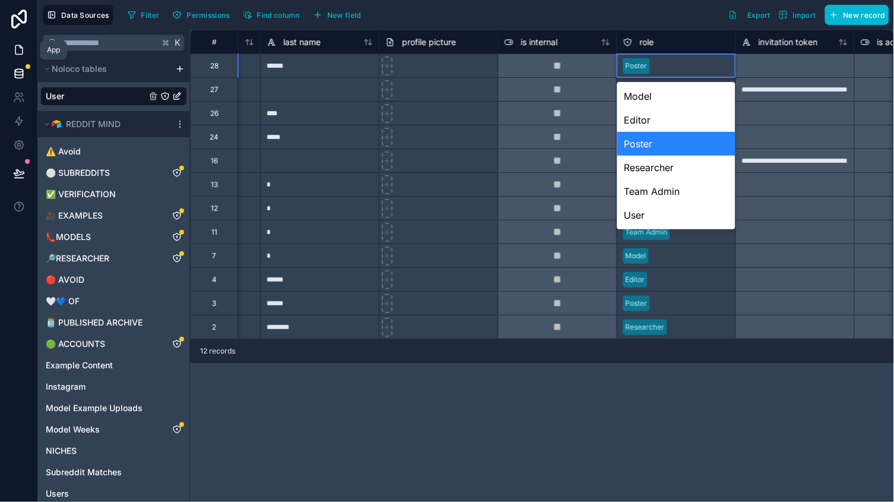
click at [20, 53] on icon at bounding box center [19, 50] width 12 height 12
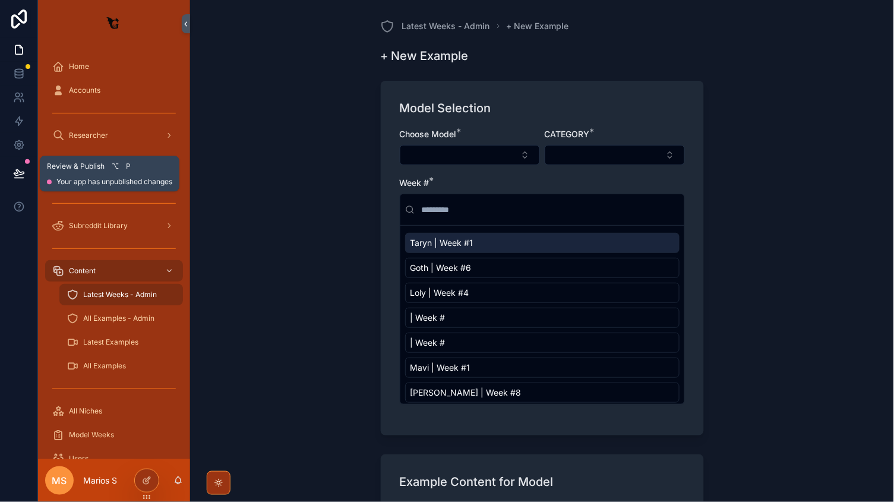
click at [26, 165] on button at bounding box center [19, 173] width 26 height 33
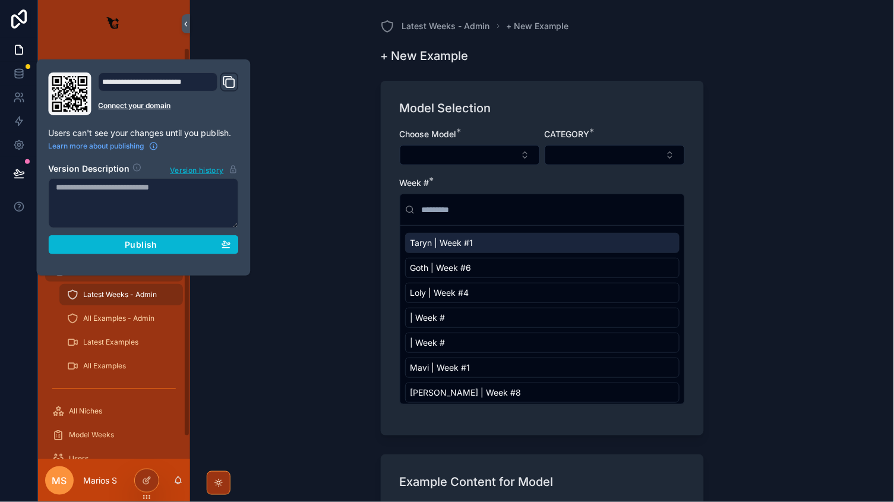
click at [259, 373] on div "Latest Weeks - Admin + New Example + New Example Model Selection Choose Model *…" at bounding box center [542, 251] width 704 height 502
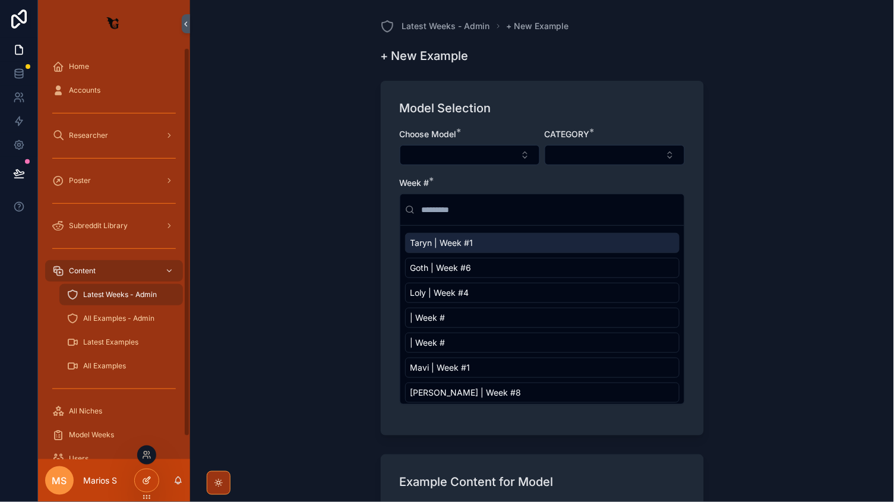
click at [149, 474] on div at bounding box center [147, 480] width 24 height 23
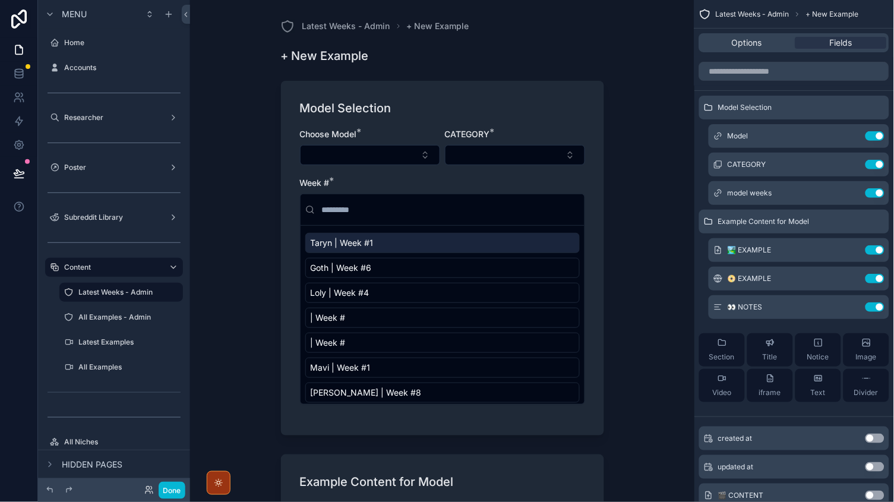
click at [456, 191] on div "Week # * Taryn | Week #1 Goth | Week #6 Loly | Week #4 | Week # | Week # Mavi |…" at bounding box center [442, 291] width 285 height 228
click at [854, 195] on icon "scrollable content" at bounding box center [852, 193] width 10 height 10
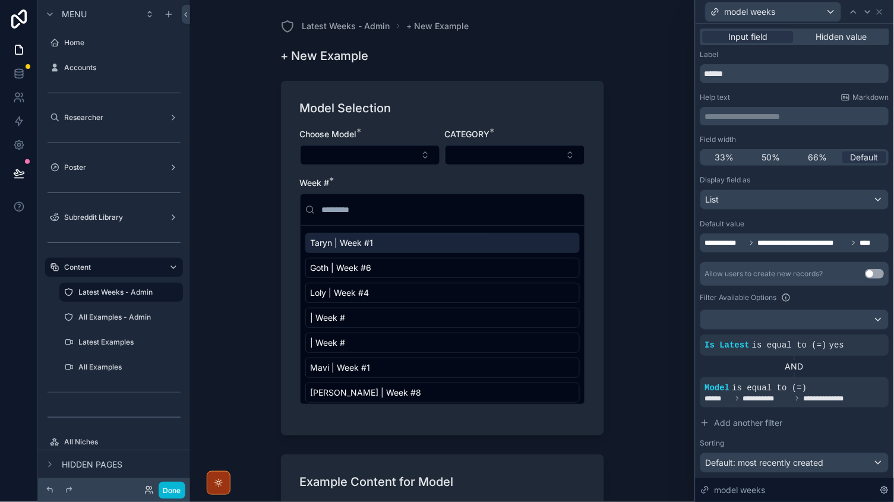
click at [775, 201] on div "List" at bounding box center [795, 199] width 188 height 19
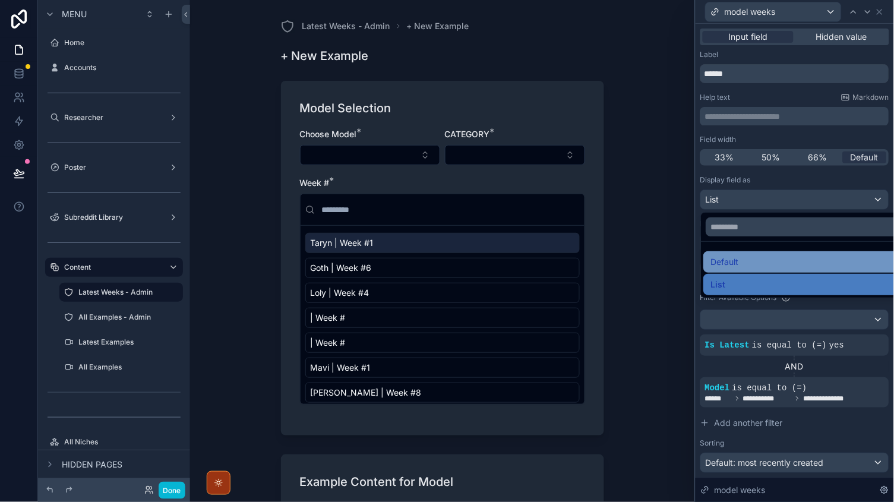
click at [730, 255] on span "Default" at bounding box center [725, 262] width 28 height 14
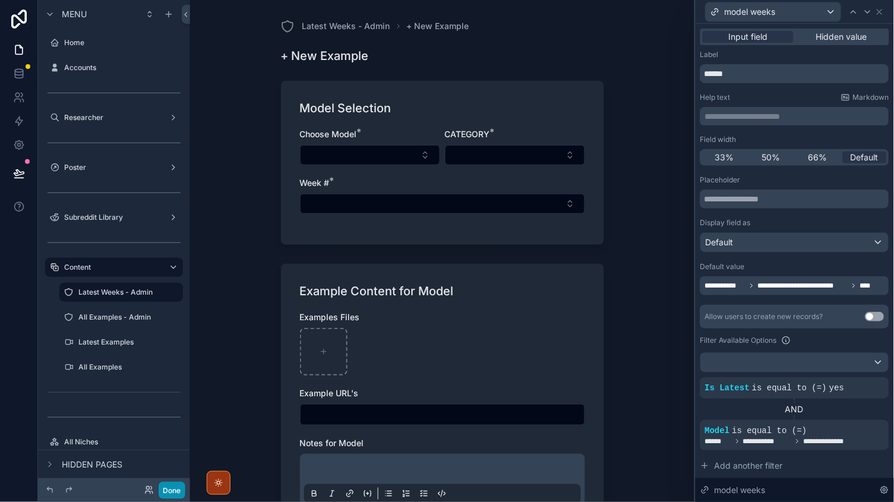
click at [168, 494] on button "Done" at bounding box center [172, 490] width 27 height 17
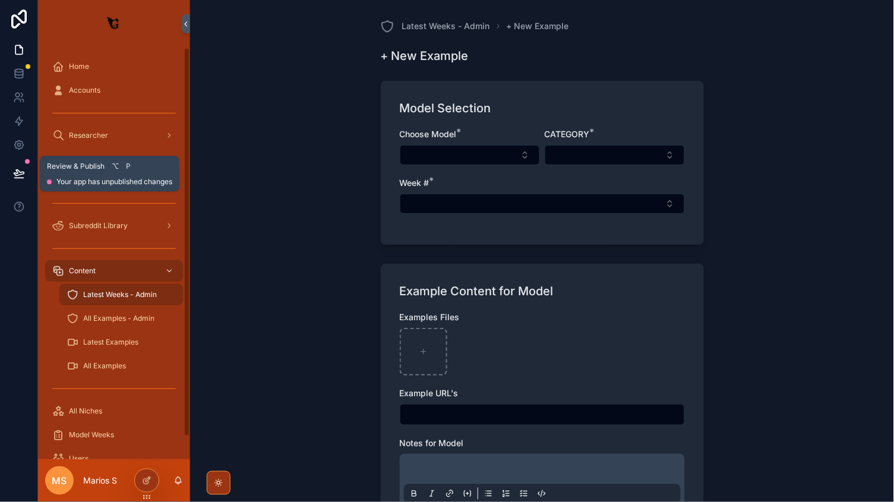
click at [23, 184] on button at bounding box center [19, 173] width 26 height 33
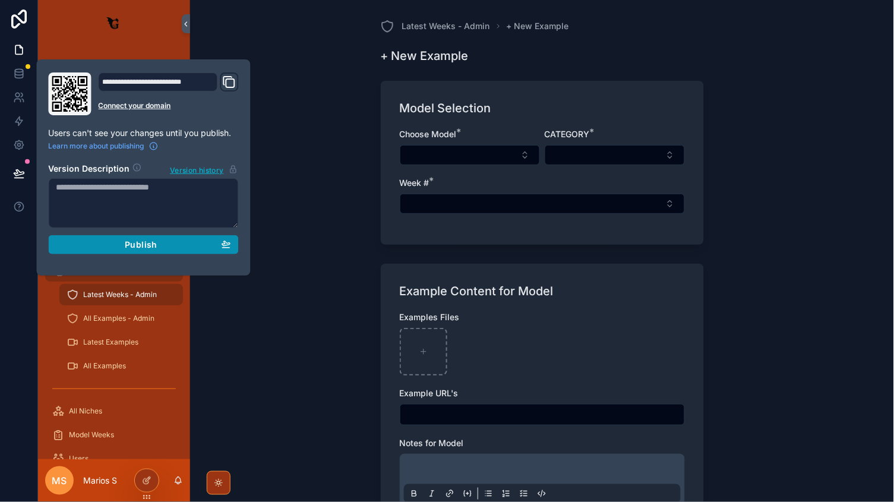
click at [142, 242] on span "Publish" at bounding box center [141, 244] width 32 height 11
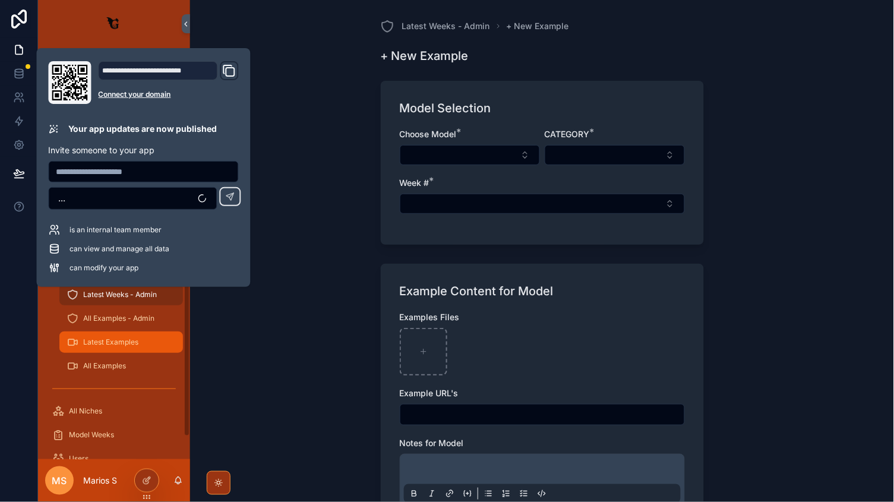
click at [113, 342] on span "Latest Examples" at bounding box center [110, 342] width 55 height 10
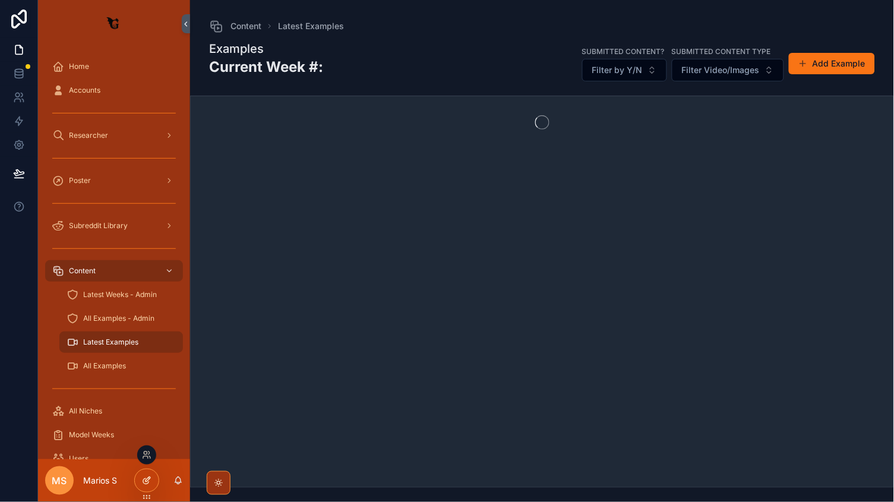
click at [150, 480] on icon at bounding box center [147, 481] width 10 height 10
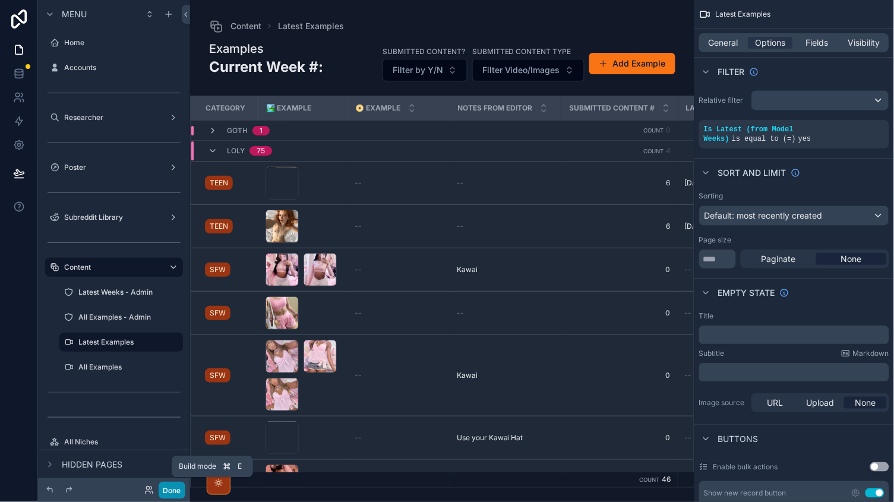
click at [171, 487] on button "Done" at bounding box center [172, 490] width 27 height 17
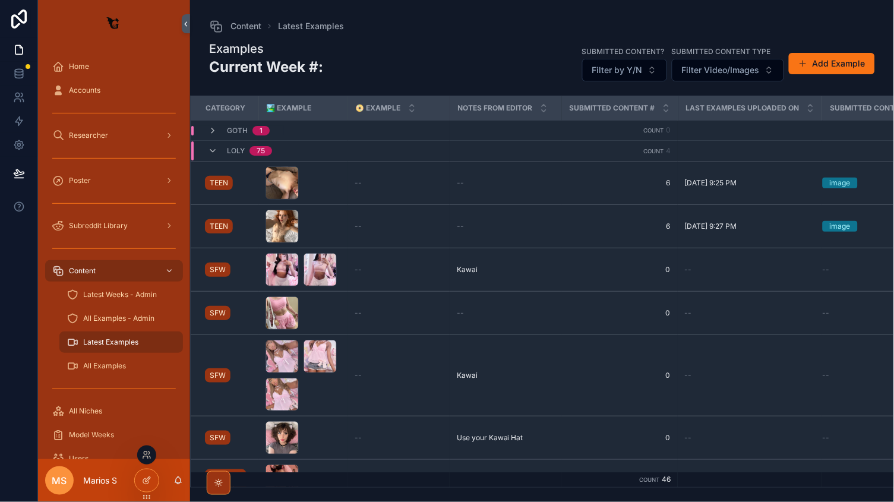
click at [143, 462] on div at bounding box center [146, 455] width 19 height 19
click at [143, 453] on icon at bounding box center [147, 455] width 10 height 10
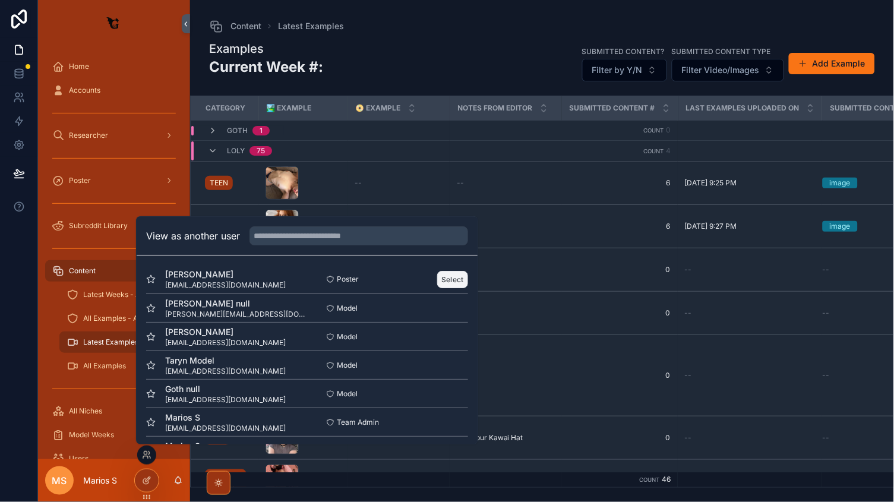
click at [453, 276] on button "Select" at bounding box center [452, 279] width 31 height 17
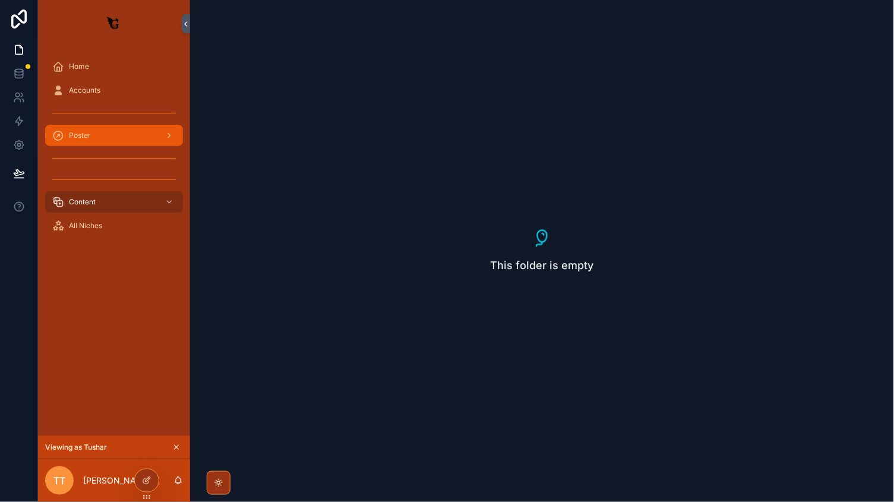
click at [116, 130] on div "Poster" at bounding box center [114, 135] width 124 height 19
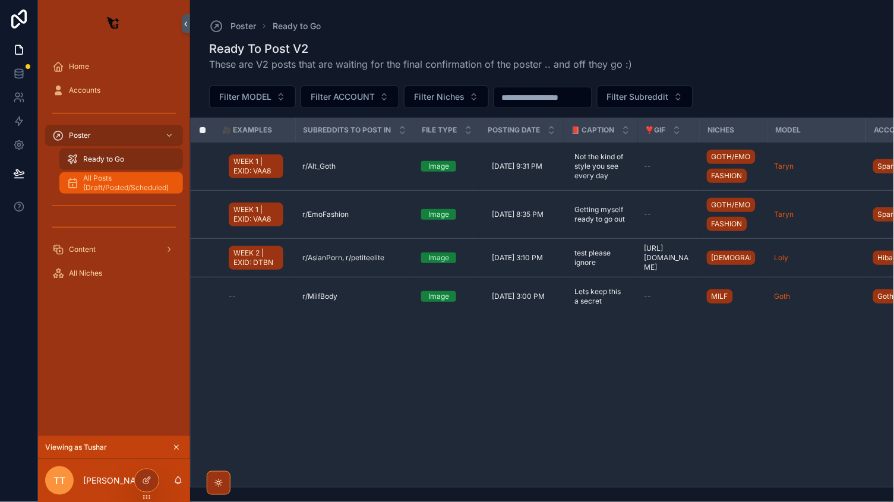
click at [119, 181] on span "All Posts (Draft/Posted/Scheduled)" at bounding box center [127, 182] width 88 height 19
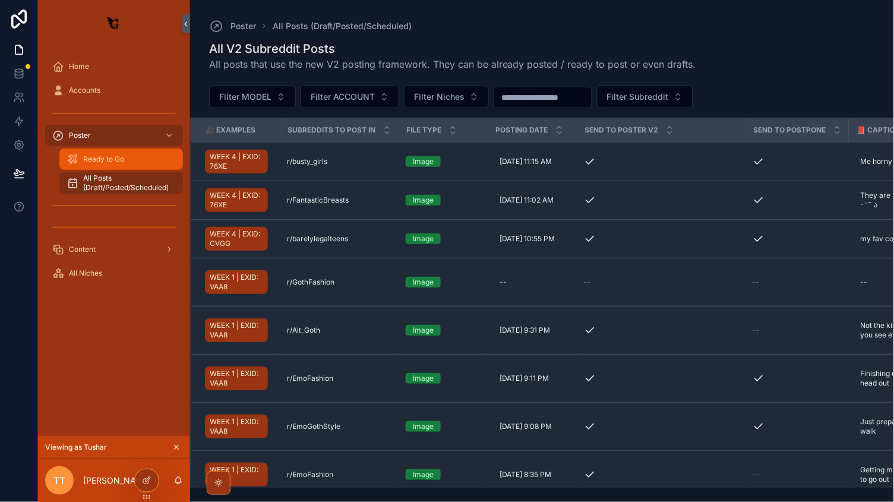
click at [113, 161] on span "Ready to Go" at bounding box center [103, 159] width 41 height 10
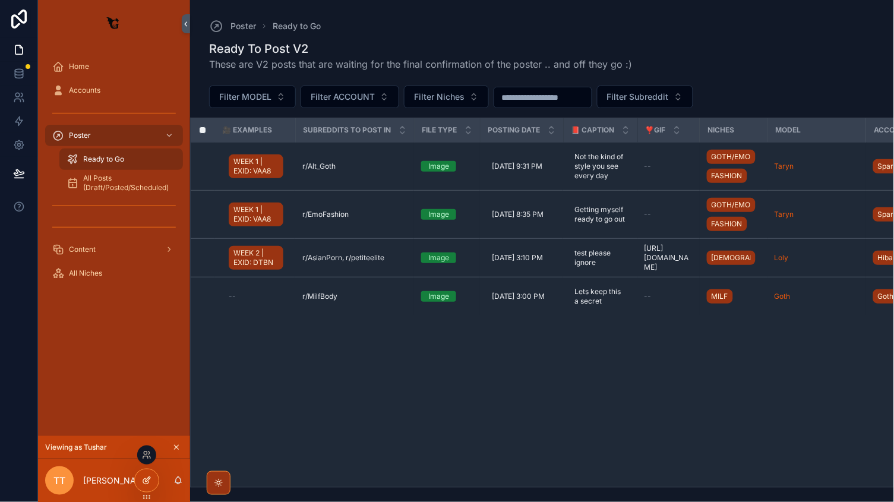
click at [151, 476] on icon at bounding box center [147, 481] width 10 height 10
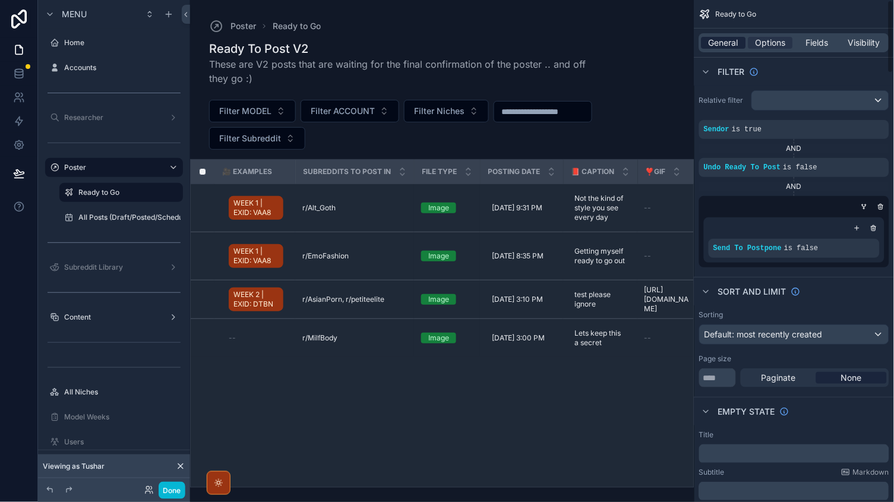
click at [734, 40] on span "General" at bounding box center [724, 43] width 30 height 12
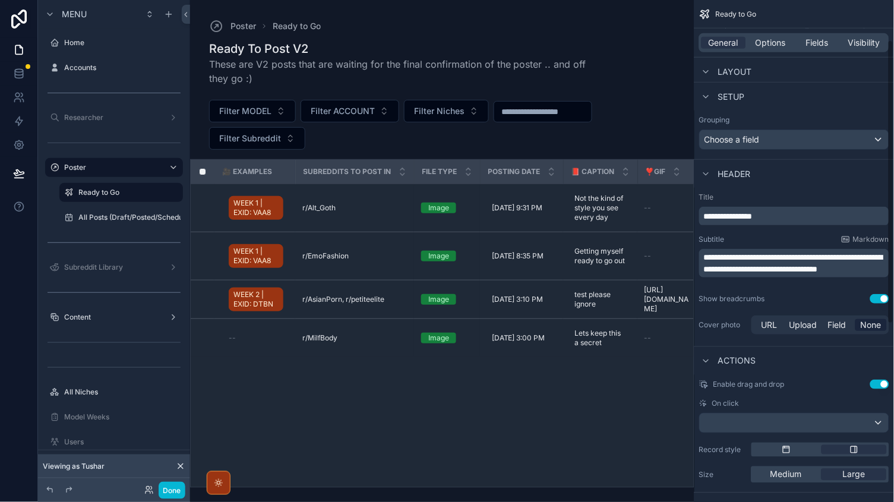
scroll to position [71, 0]
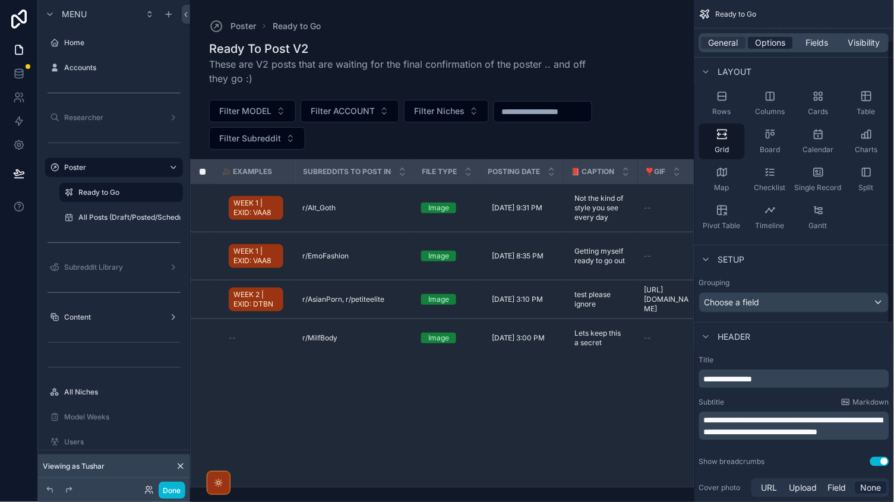
click at [774, 40] on span "Options" at bounding box center [771, 43] width 30 height 12
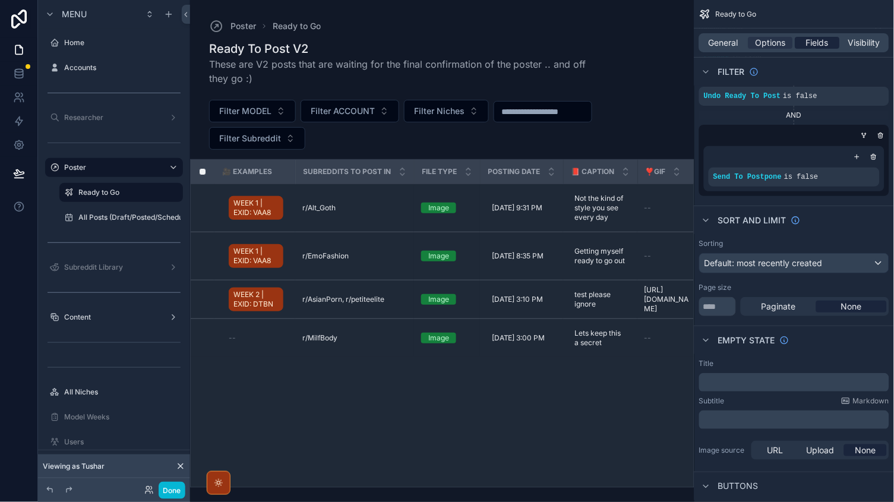
click at [817, 44] on span "Fields" at bounding box center [818, 43] width 23 height 12
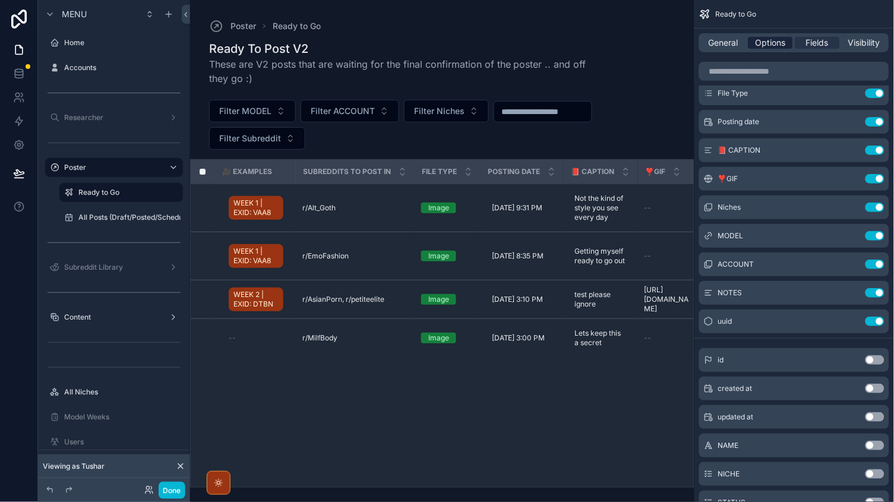
click at [787, 45] on div "Options" at bounding box center [771, 43] width 45 height 12
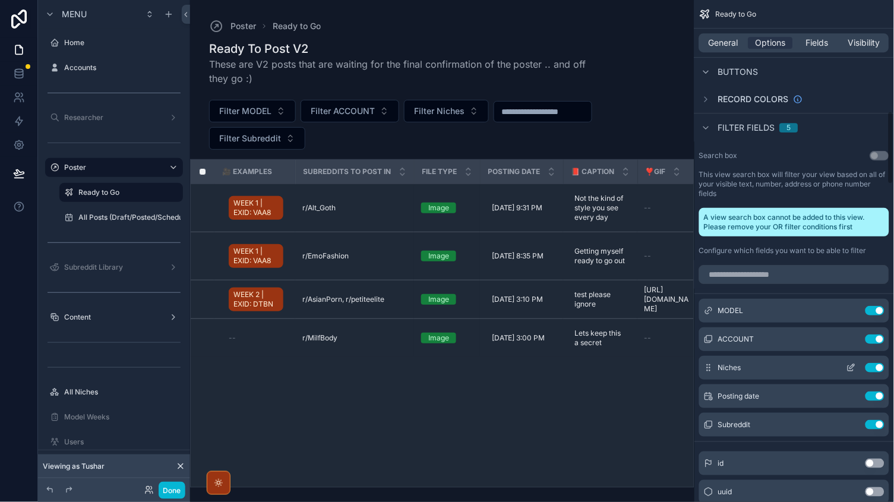
scroll to position [773, 0]
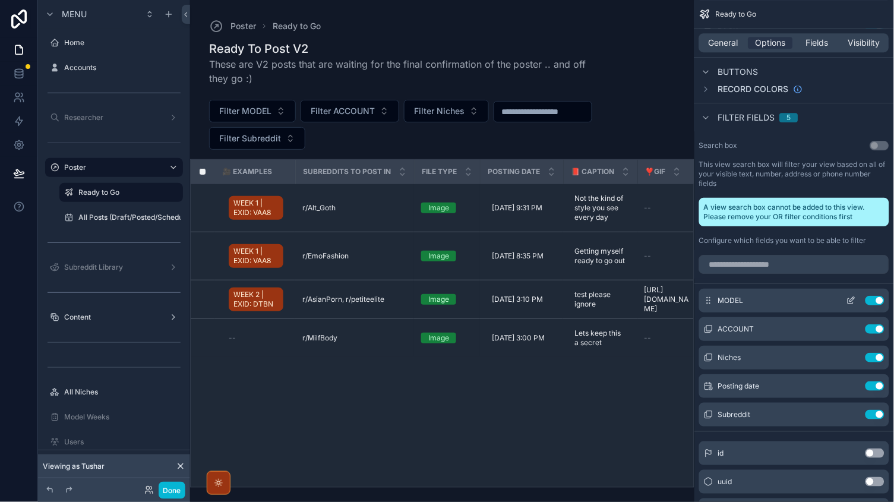
click at [850, 299] on icon "scrollable content" at bounding box center [850, 301] width 5 height 5
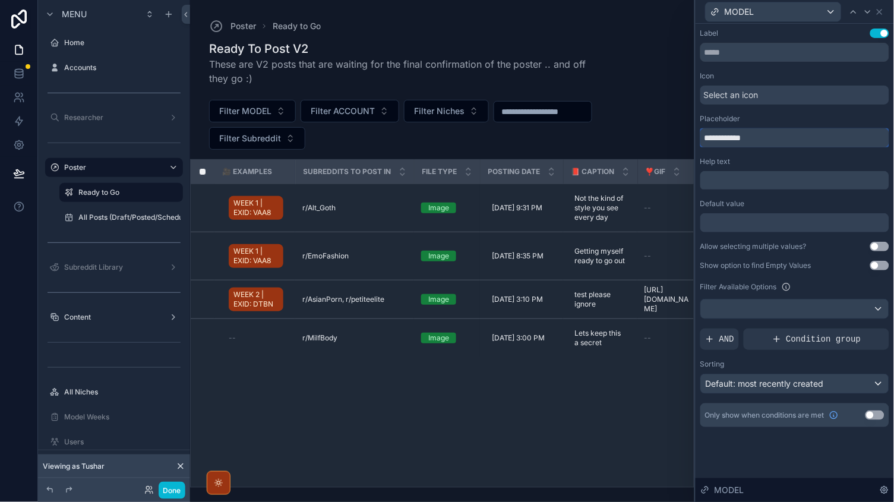
click at [763, 141] on input "**********" at bounding box center [794, 137] width 189 height 19
click at [881, 16] on icon at bounding box center [880, 12] width 10 height 10
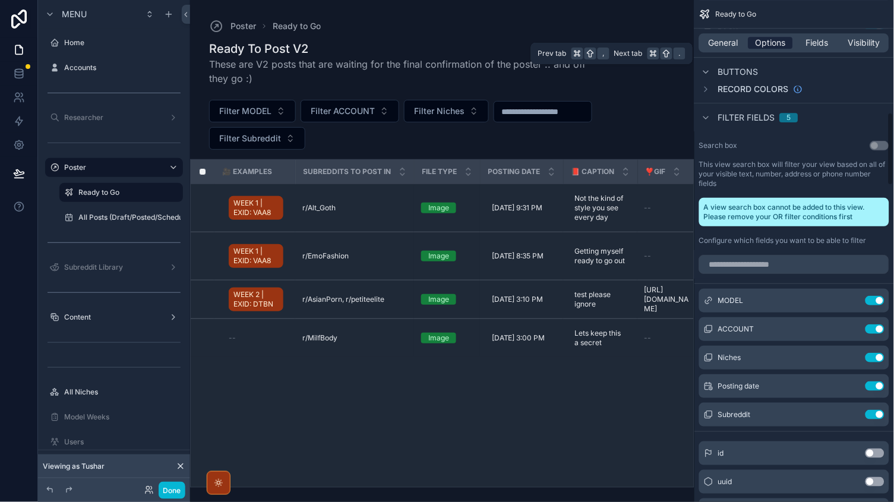
click at [777, 38] on span "Options" at bounding box center [771, 43] width 30 height 12
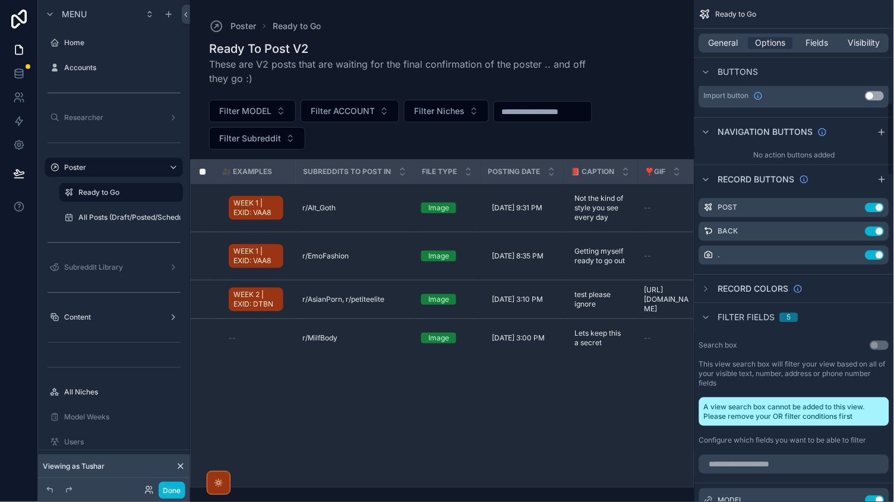
scroll to position [535, 0]
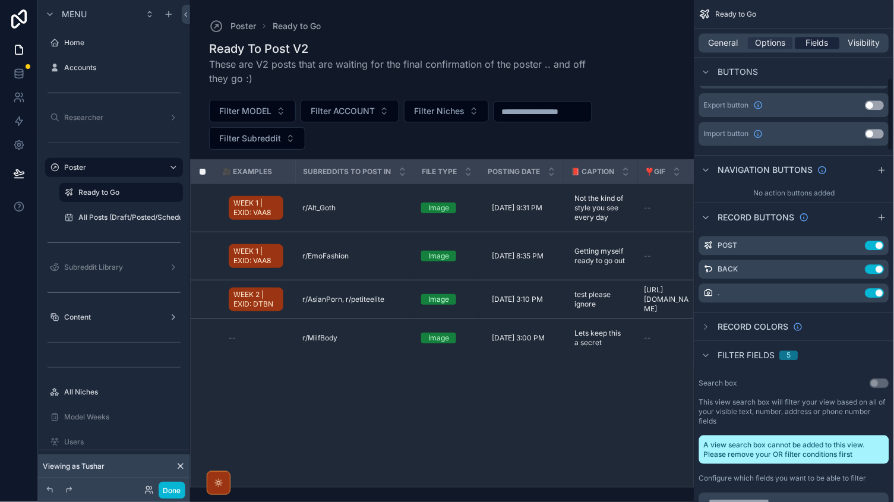
click at [812, 40] on span "Fields" at bounding box center [818, 43] width 23 height 12
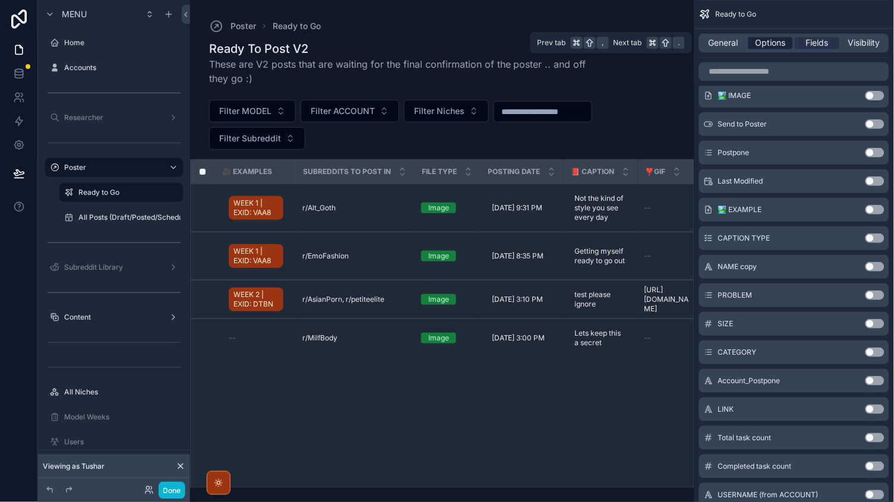
click at [781, 40] on span "Options" at bounding box center [771, 43] width 30 height 12
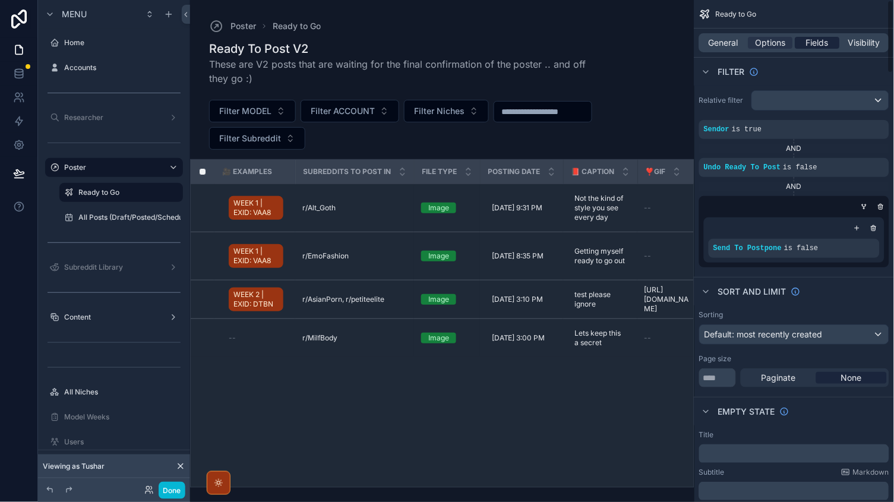
scroll to position [0, 0]
click at [812, 43] on span "Fields" at bounding box center [818, 43] width 23 height 12
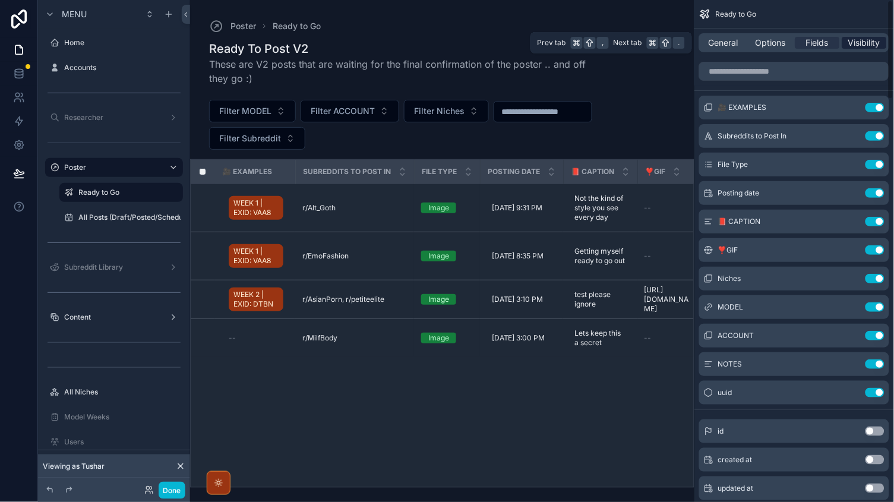
click at [857, 44] on span "Visibility" at bounding box center [865, 43] width 32 height 12
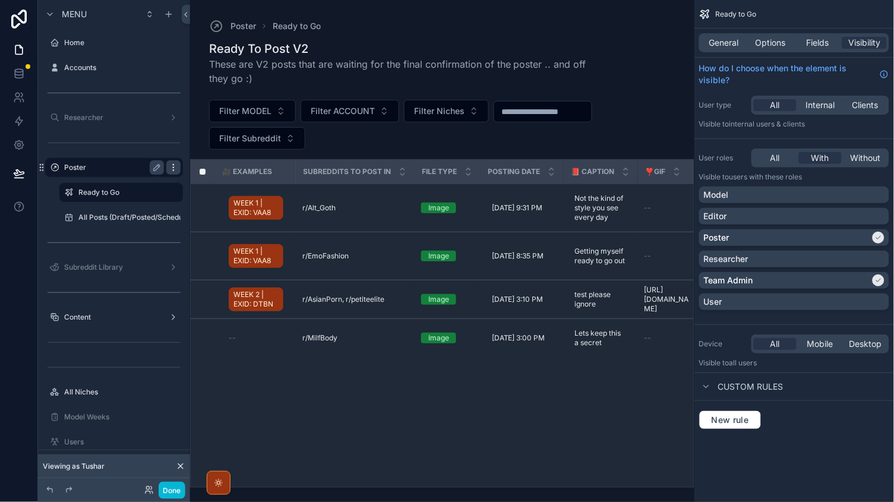
click at [171, 165] on icon "scrollable content" at bounding box center [174, 168] width 10 height 10
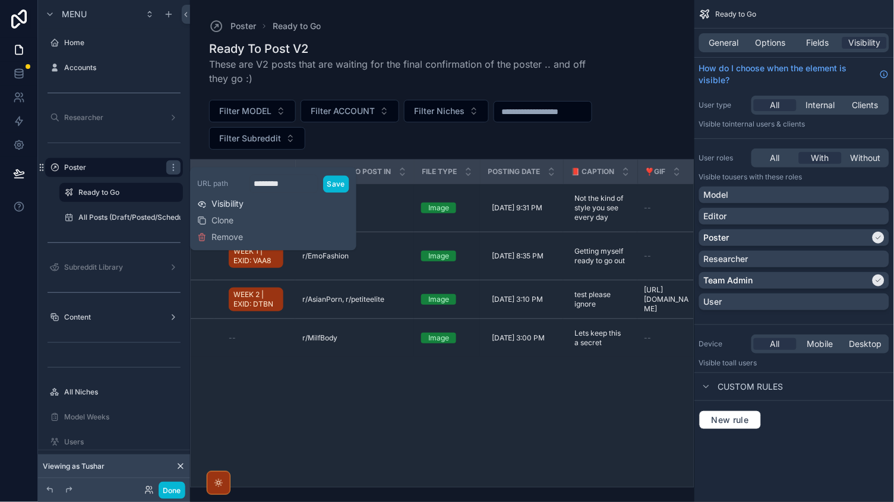
click at [231, 203] on span "Visibility" at bounding box center [228, 204] width 32 height 12
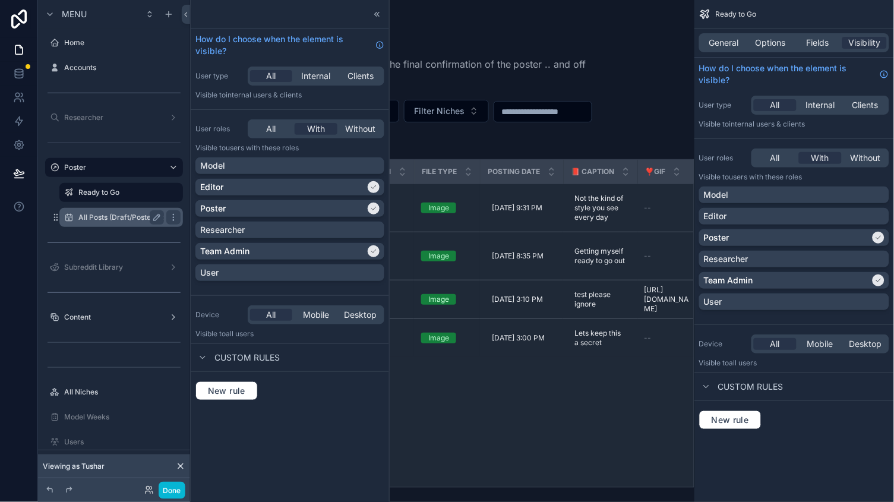
click at [127, 216] on label "All Posts (Draft/Posted/Scheduled)" at bounding box center [136, 218] width 117 height 10
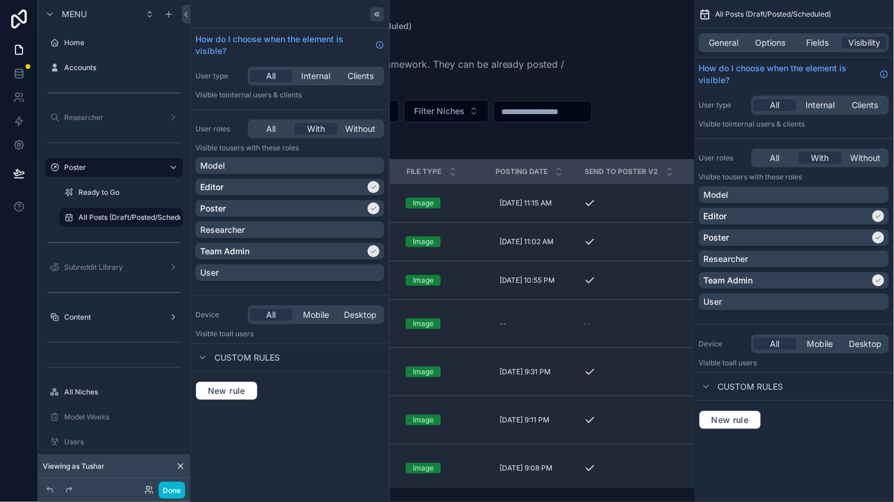
click at [374, 8] on div at bounding box center [377, 14] width 14 height 14
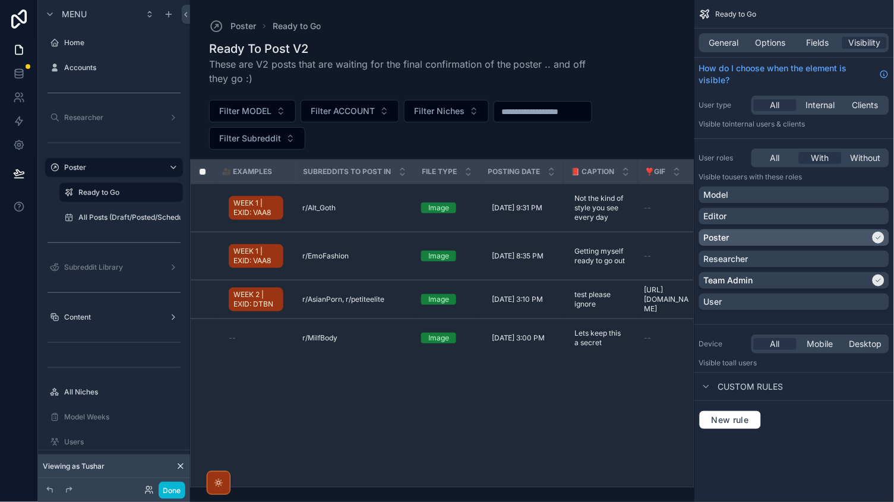
click at [795, 237] on div "Poster" at bounding box center [787, 238] width 166 height 12
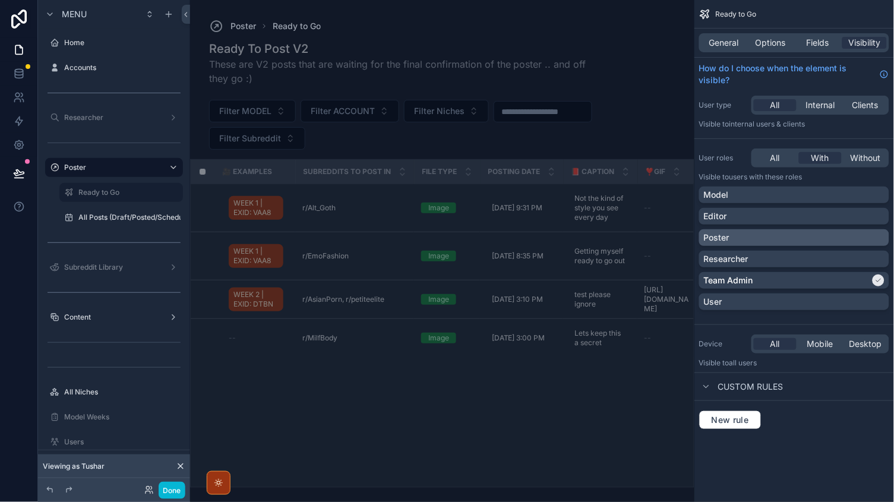
click at [815, 236] on div "Poster" at bounding box center [794, 238] width 181 height 12
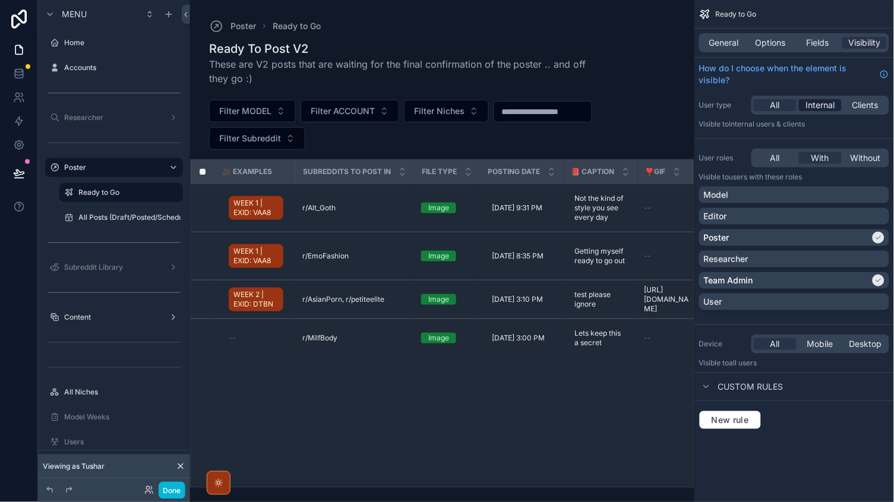
click at [819, 106] on span "Internal" at bounding box center [820, 105] width 29 height 12
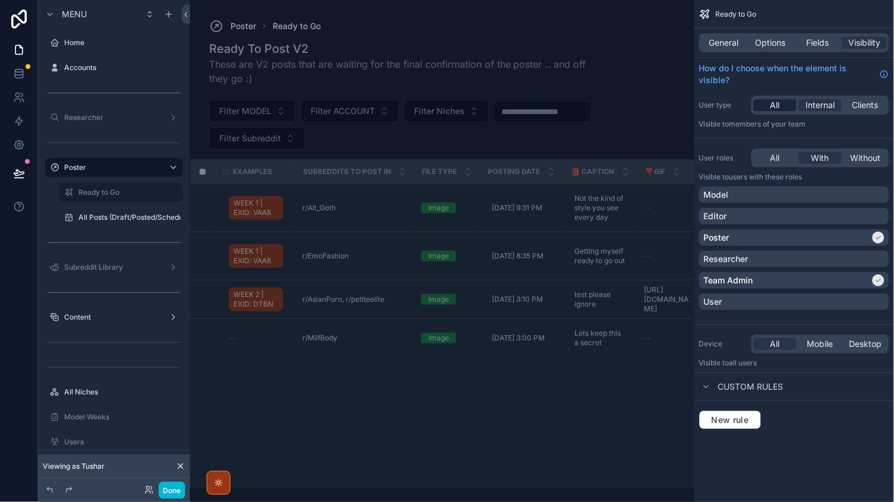
click at [777, 102] on span "All" at bounding box center [776, 105] width 10 height 12
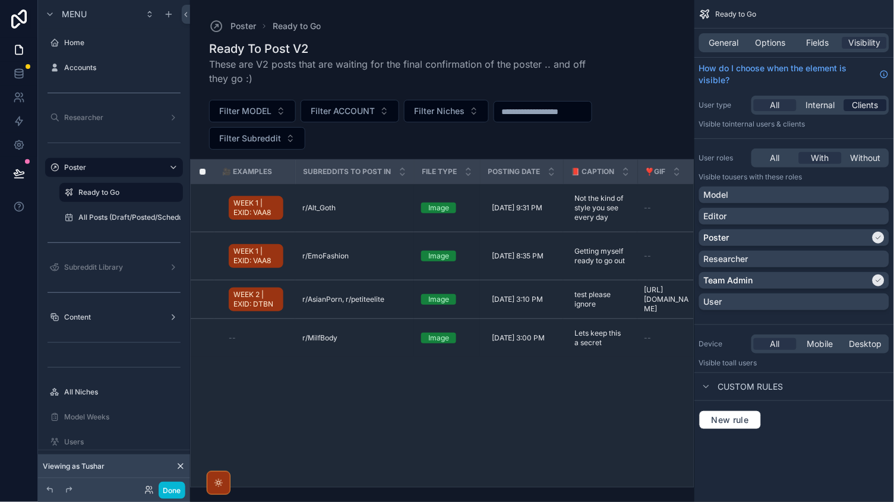
click at [875, 103] on span "Clients" at bounding box center [866, 105] width 26 height 12
click at [783, 102] on div "All" at bounding box center [775, 105] width 43 height 12
click at [721, 421] on span "New rule" at bounding box center [730, 420] width 47 height 11
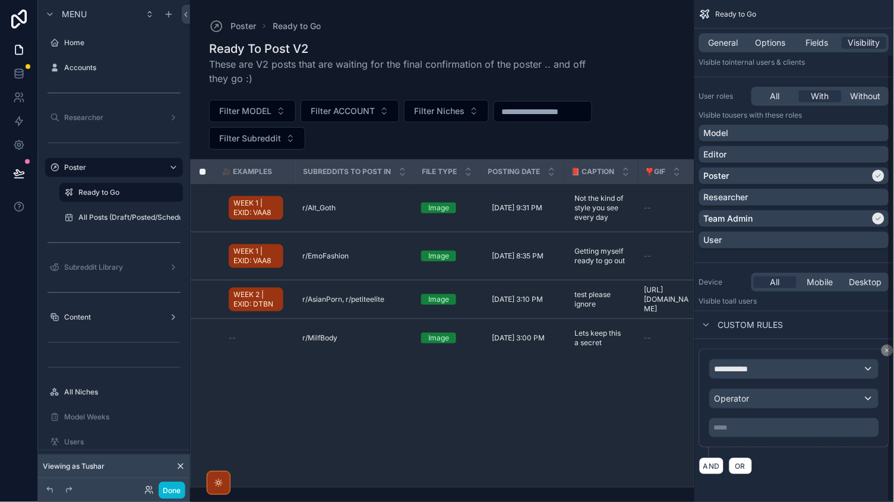
scroll to position [61, 0]
click at [751, 365] on span "**********" at bounding box center [737, 370] width 44 height 12
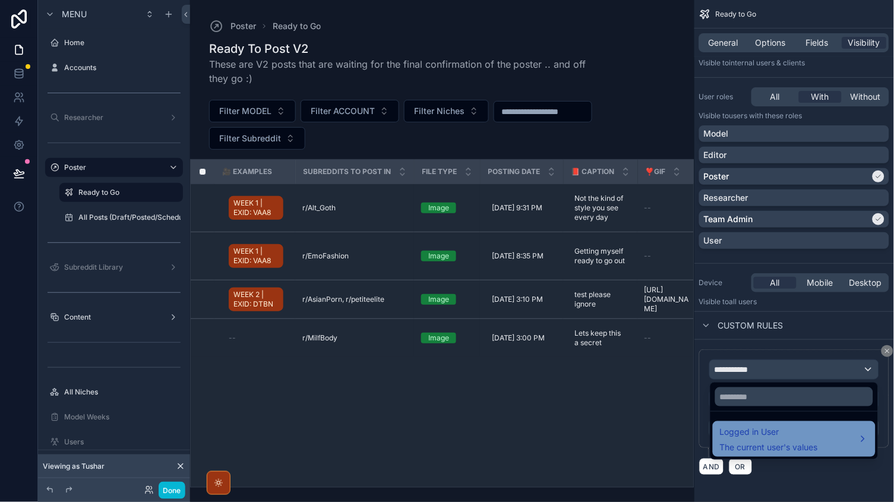
click at [753, 436] on span "Logged in User" at bounding box center [769, 432] width 98 height 14
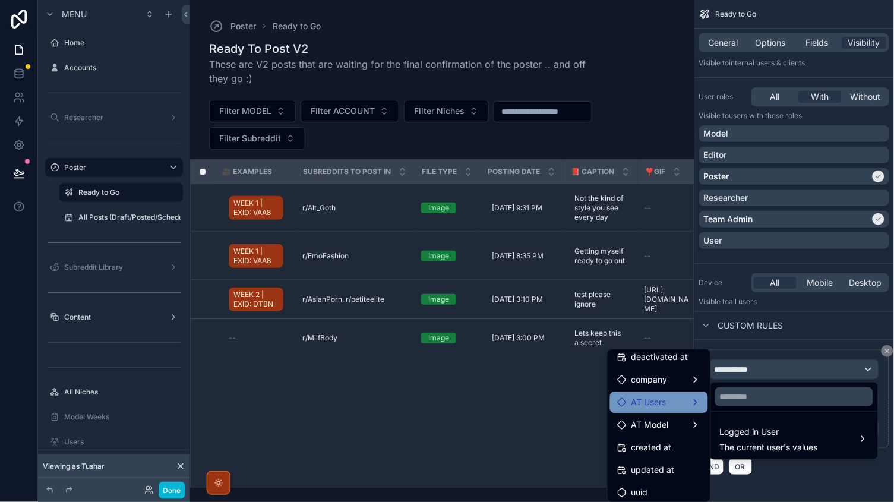
scroll to position [230, 0]
click at [667, 422] on span "AT Model" at bounding box center [650, 426] width 37 height 14
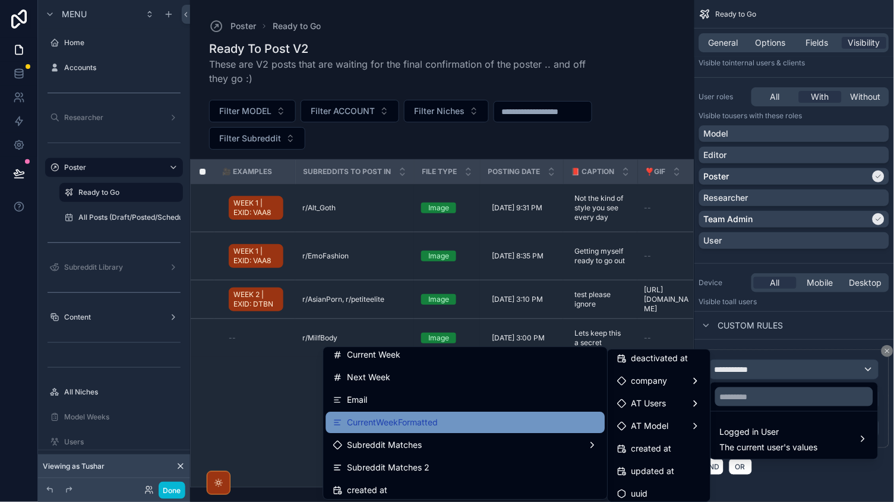
scroll to position [234, 0]
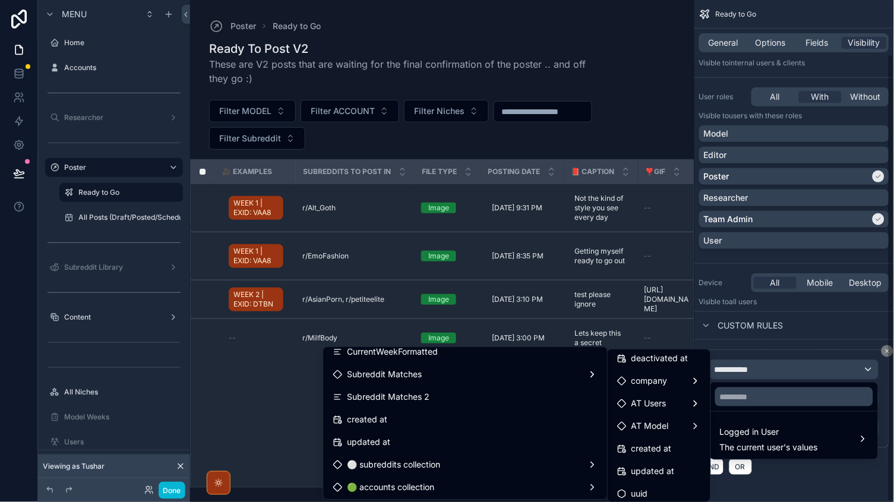
click at [26, 49] on div "scrollable content" at bounding box center [447, 251] width 894 height 502
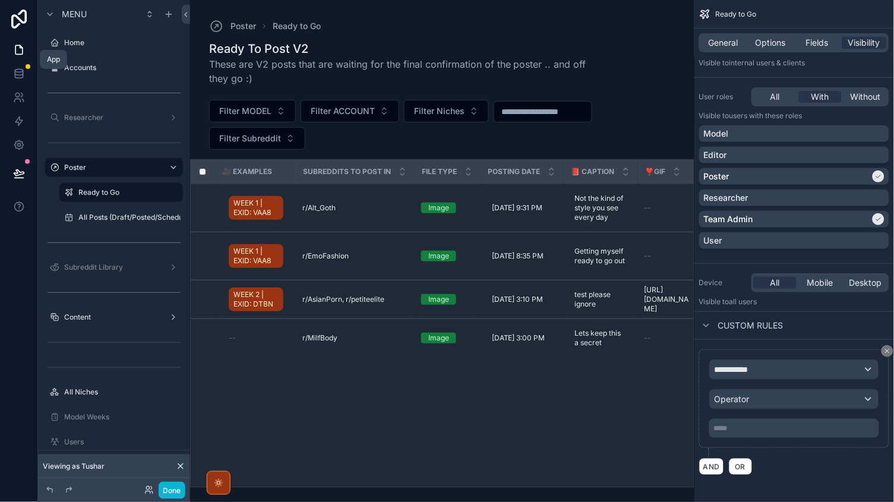
click at [21, 49] on icon at bounding box center [18, 50] width 7 height 9
click at [23, 70] on icon at bounding box center [19, 74] width 12 height 12
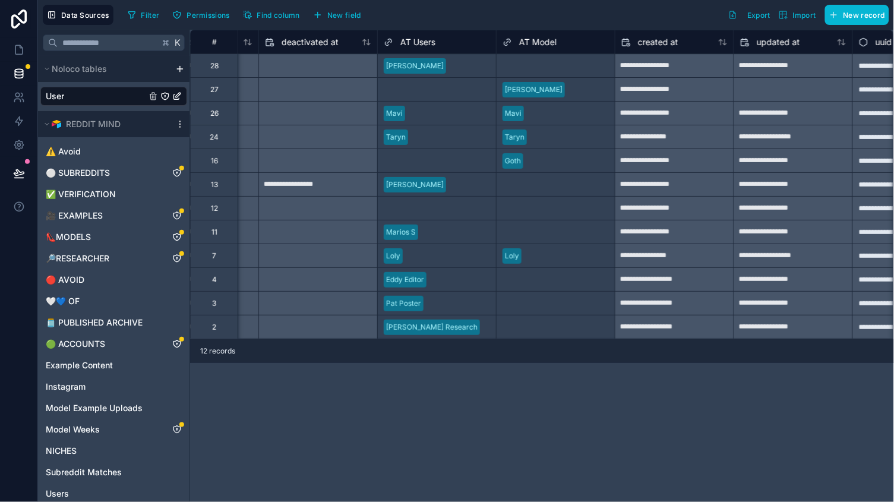
scroll to position [0, 1056]
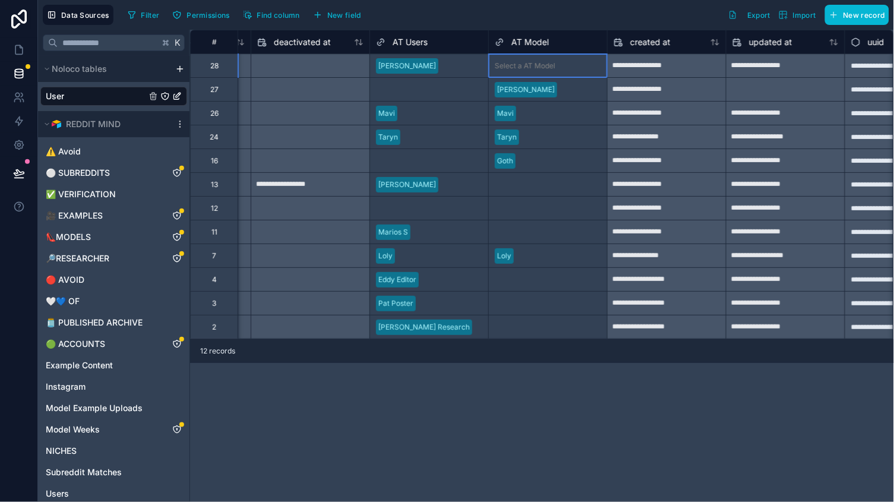
click at [504, 68] on div "Select a AT Model" at bounding box center [525, 66] width 61 height 10
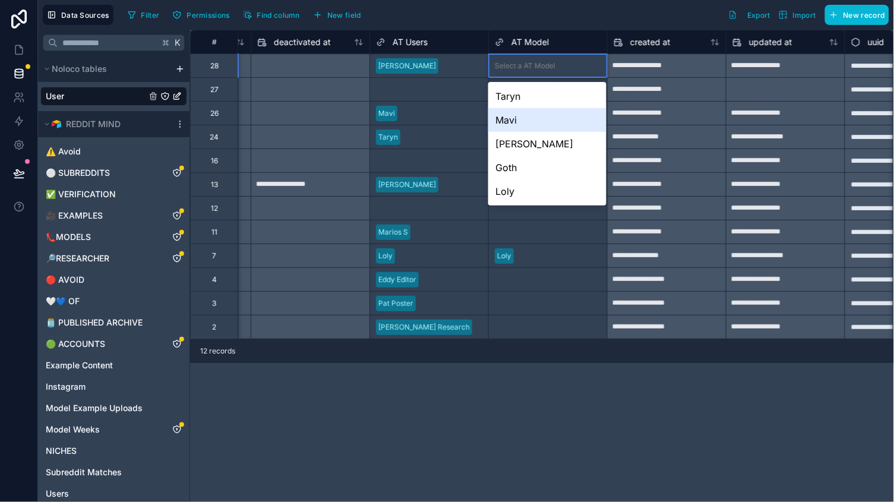
click at [513, 121] on div "Mavi" at bounding box center [547, 120] width 118 height 24
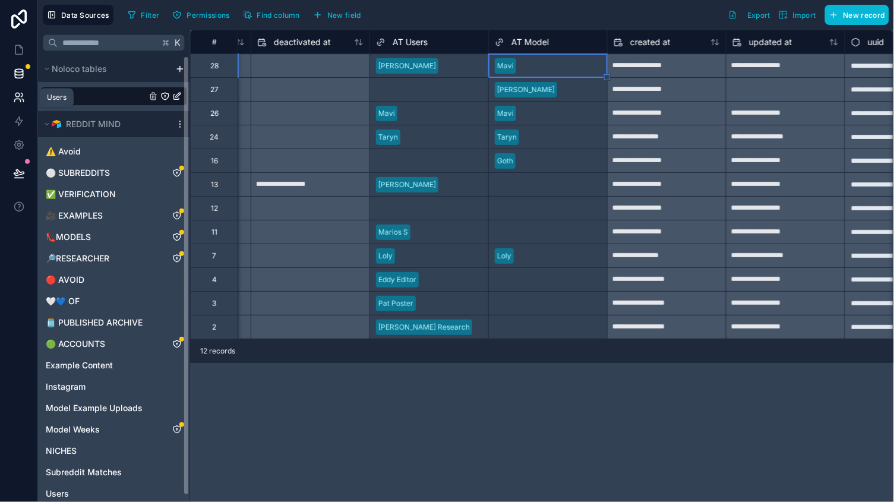
click at [13, 105] on link at bounding box center [18, 98] width 37 height 24
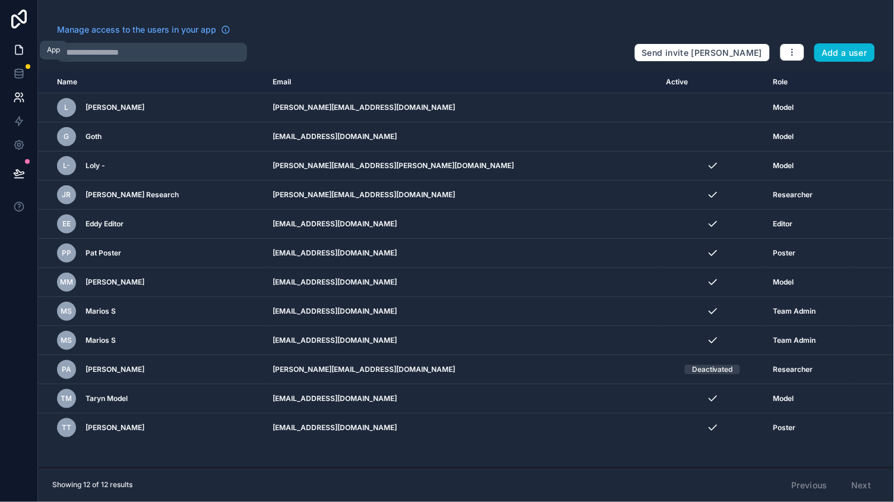
click at [15, 44] on icon at bounding box center [19, 50] width 12 height 12
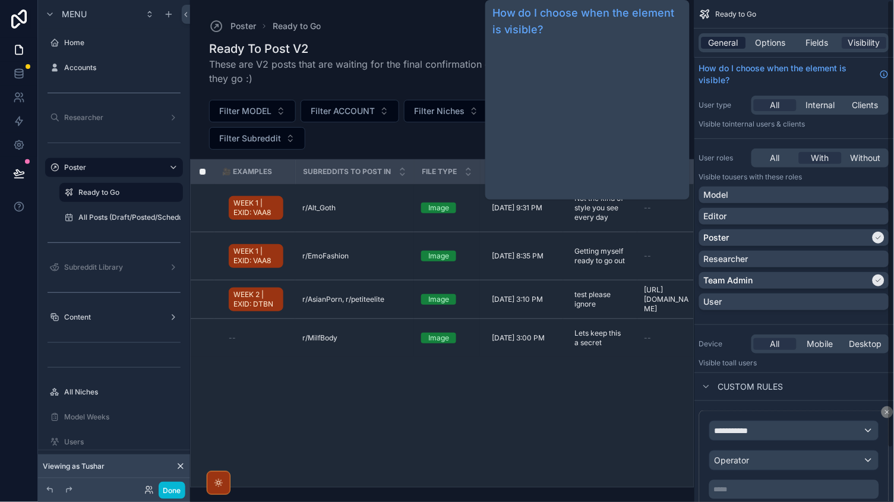
click at [735, 37] on span "General" at bounding box center [724, 43] width 30 height 12
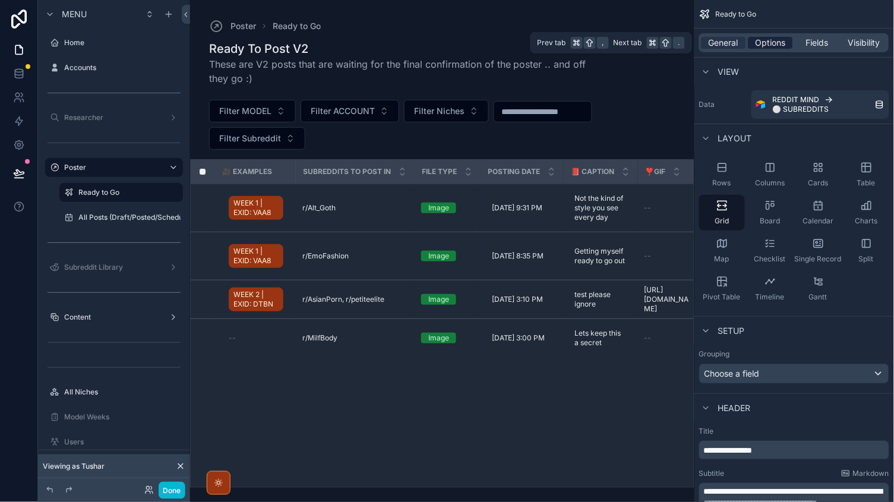
click at [775, 40] on span "Options" at bounding box center [771, 43] width 30 height 12
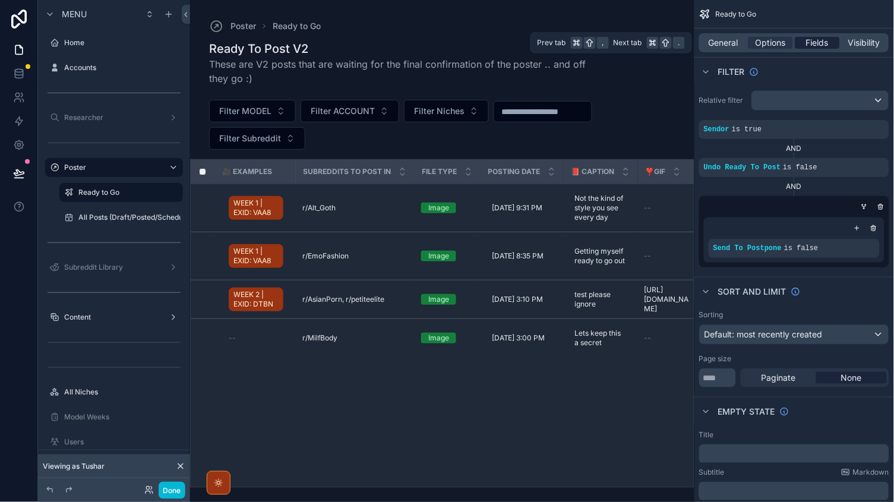
click at [819, 40] on span "Fields" at bounding box center [818, 43] width 23 height 12
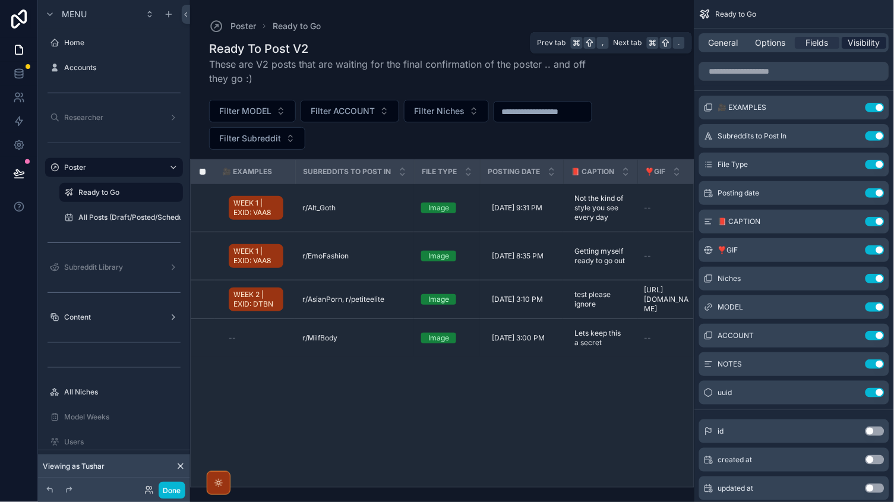
click at [859, 38] on span "Visibility" at bounding box center [865, 43] width 32 height 12
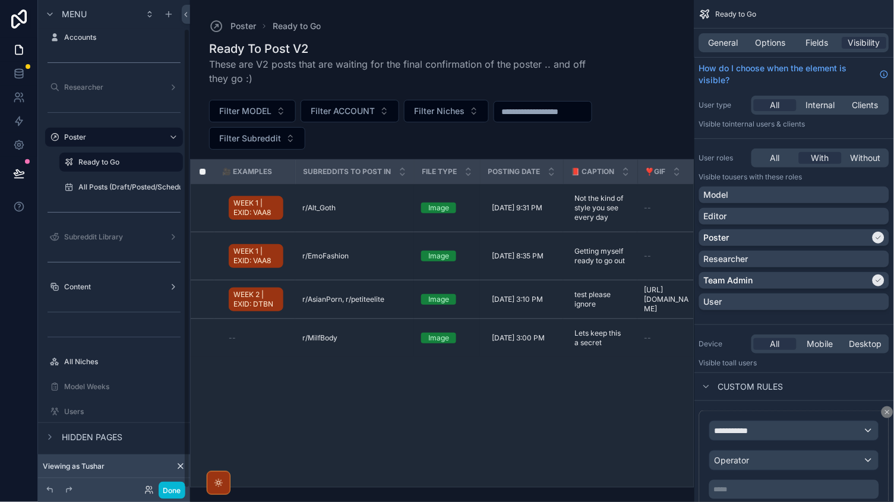
scroll to position [30, 0]
click at [176, 486] on button "Done" at bounding box center [172, 490] width 27 height 17
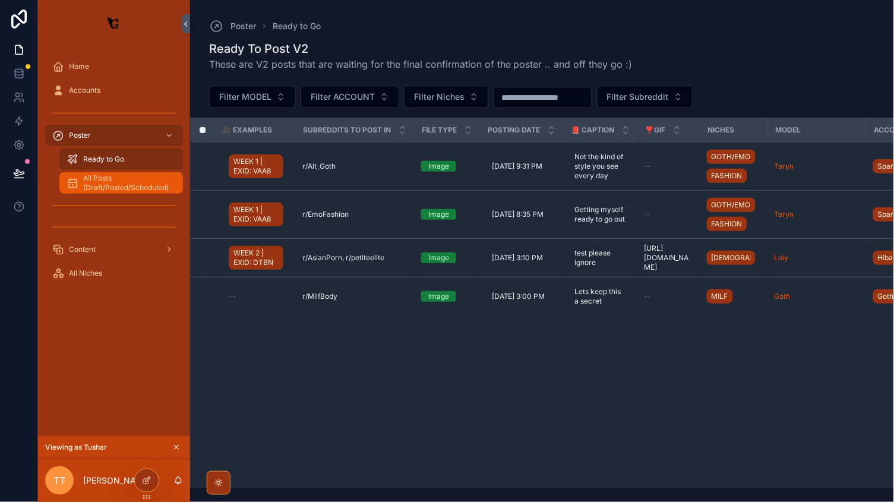
click at [117, 189] on span "All Posts (Draft/Posted/Scheduled)" at bounding box center [127, 182] width 88 height 19
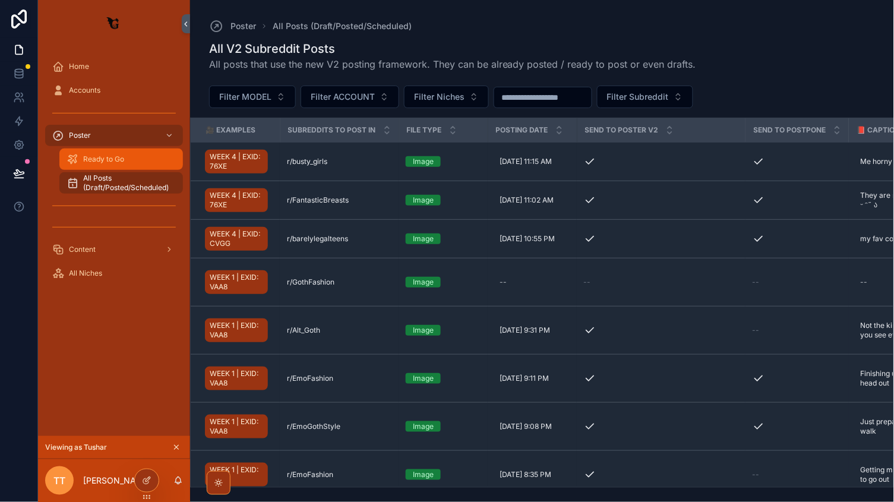
click at [94, 152] on div "Ready to Go" at bounding box center [121, 159] width 109 height 19
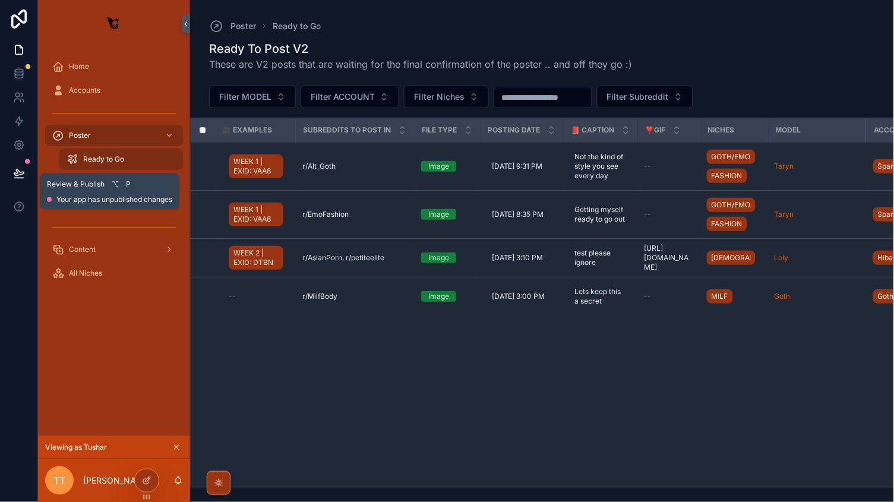
click at [10, 160] on button at bounding box center [19, 173] width 26 height 33
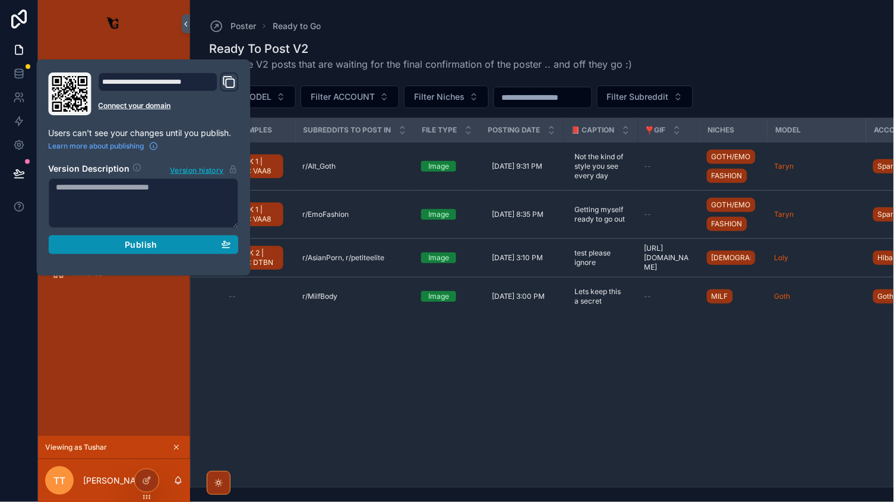
click at [153, 248] on span "Publish" at bounding box center [141, 244] width 32 height 11
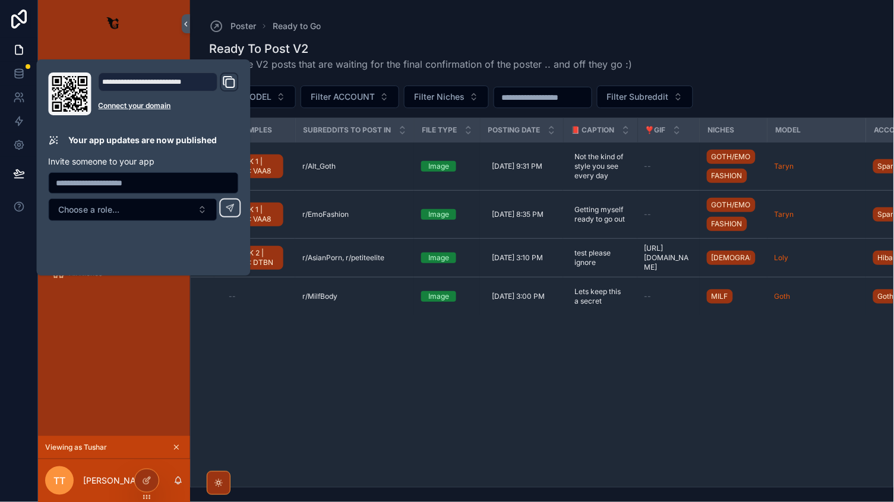
click at [155, 394] on div "Home Accounts Poster Ready to Go All Posts (Draft/Posted/Scheduled) Content All…" at bounding box center [114, 242] width 152 height 389
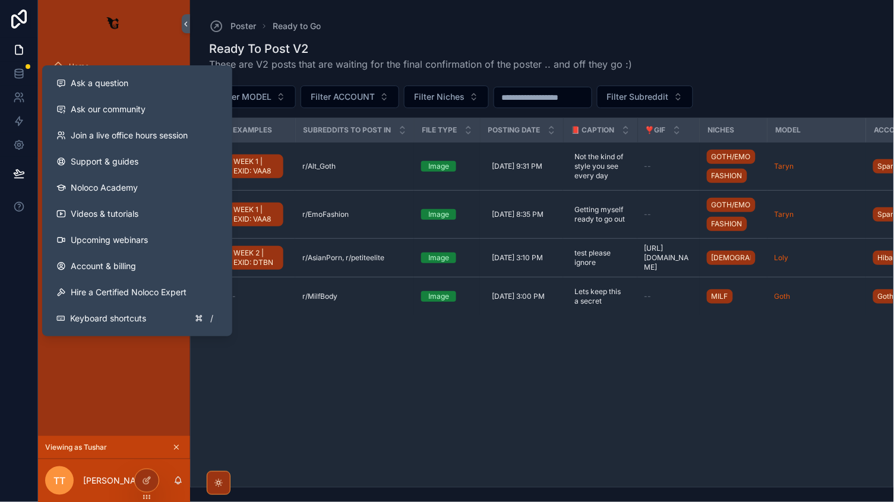
click at [108, 434] on div "Home Accounts Poster Ready to Go All Posts (Draft/Posted/Scheduled) Content All…" at bounding box center [114, 242] width 152 height 389
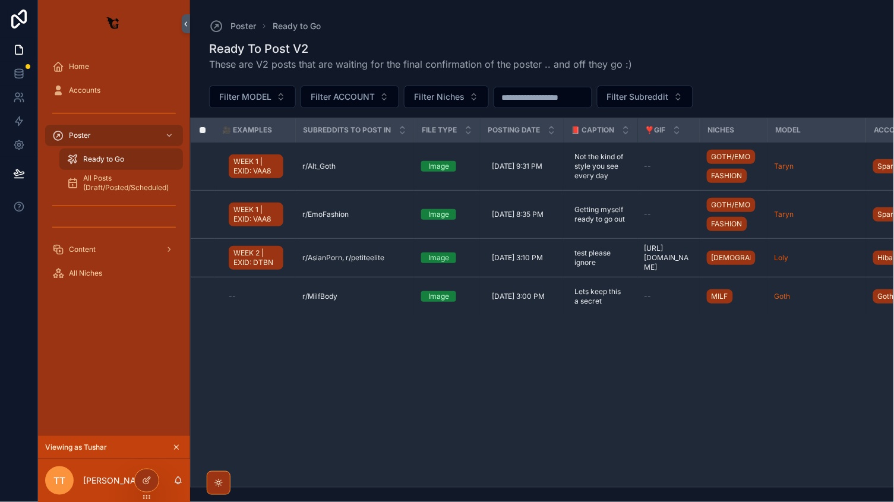
click at [13, 231] on div at bounding box center [19, 251] width 38 height 502
click at [147, 481] on icon at bounding box center [147, 481] width 10 height 10
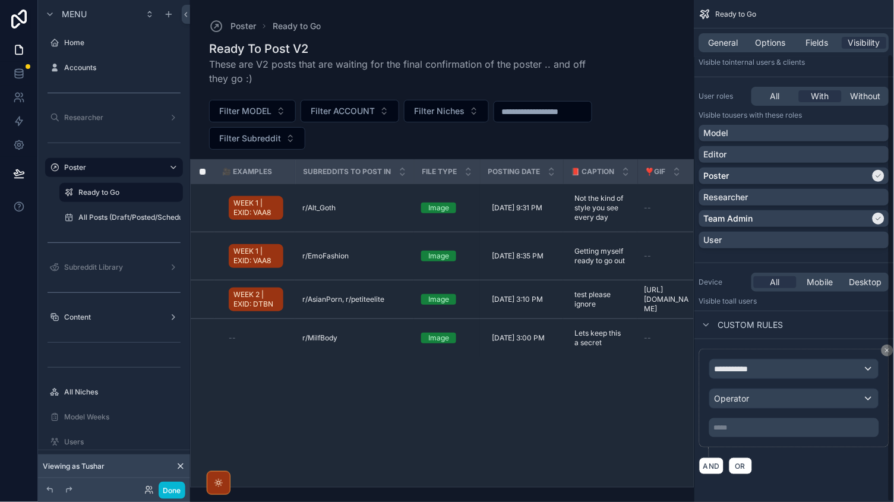
scroll to position [61, 0]
click at [181, 465] on icon at bounding box center [180, 466] width 5 height 5
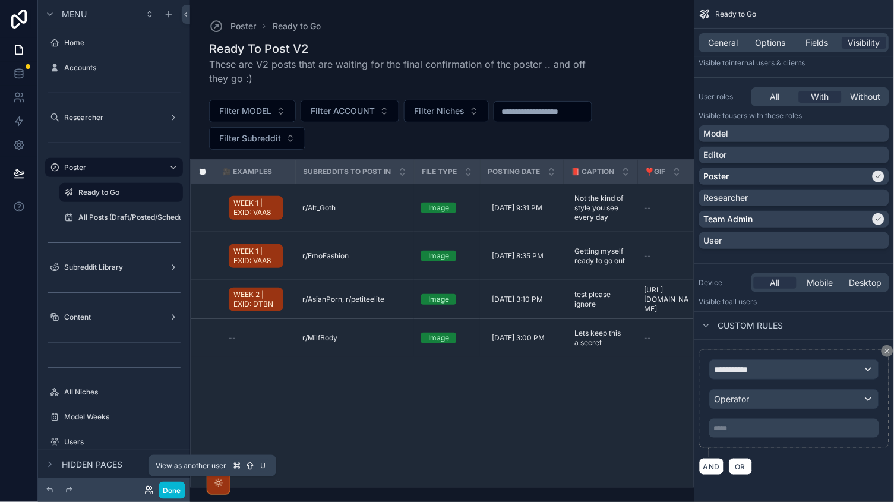
click at [147, 485] on icon at bounding box center [149, 490] width 10 height 10
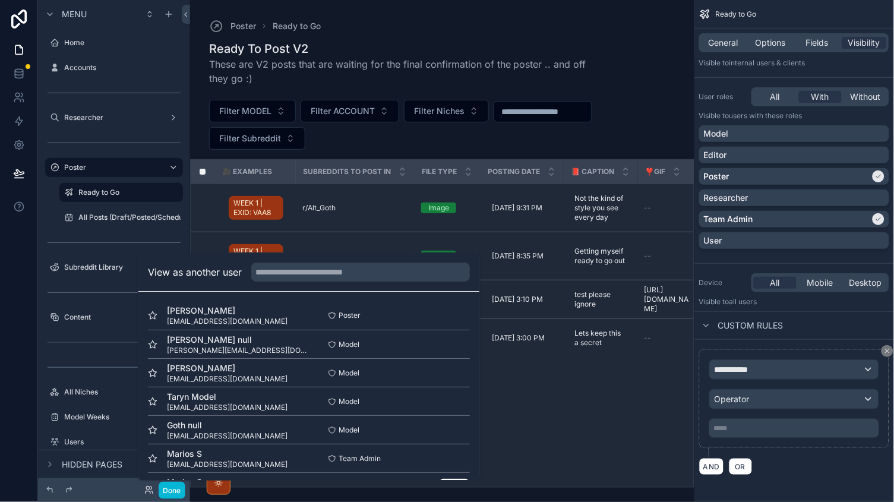
scroll to position [0, 0]
click at [449, 371] on button "Select" at bounding box center [454, 372] width 31 height 17
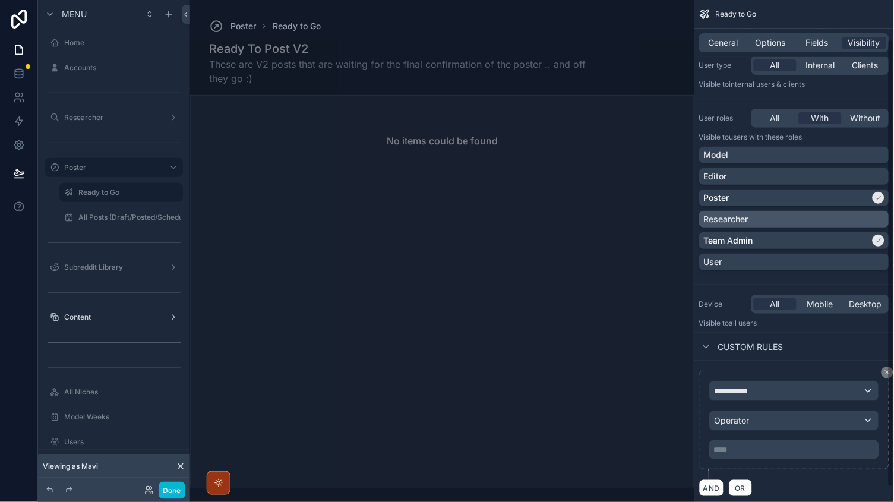
scroll to position [45, 0]
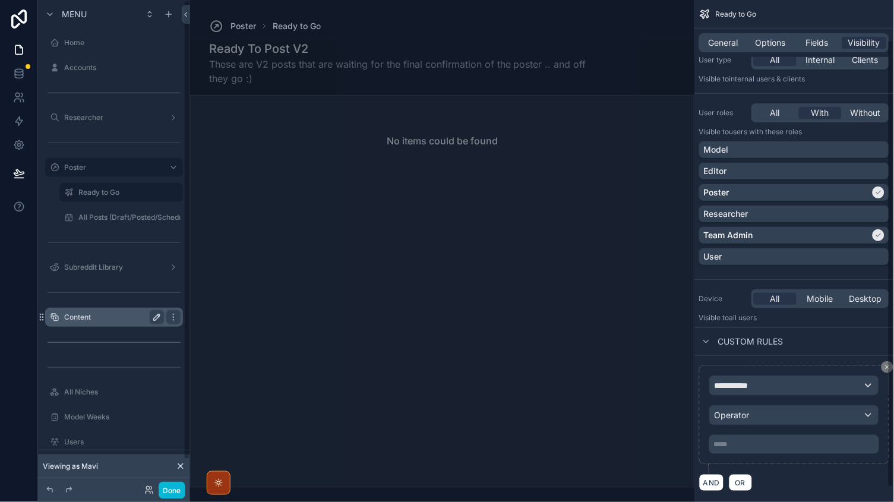
click at [153, 310] on button "scrollable content" at bounding box center [157, 317] width 14 height 14
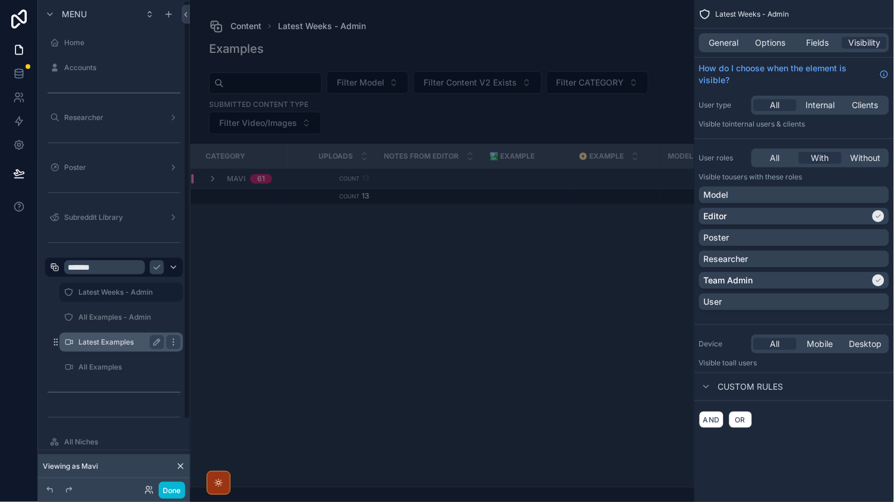
click at [112, 344] on label "Latest Examples" at bounding box center [118, 342] width 81 height 10
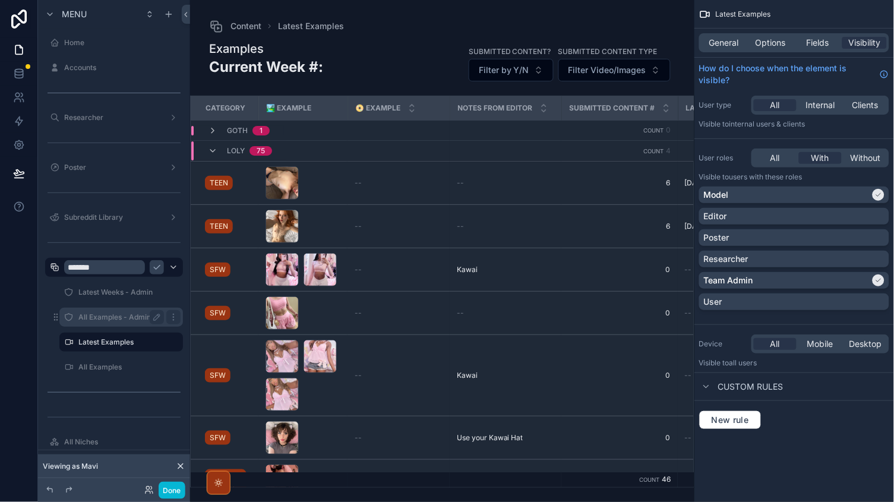
drag, startPoint x: 105, startPoint y: 295, endPoint x: 100, endPoint y: 320, distance: 25.9
click at [105, 294] on label "Latest Weeks - Admin" at bounding box center [129, 293] width 102 height 10
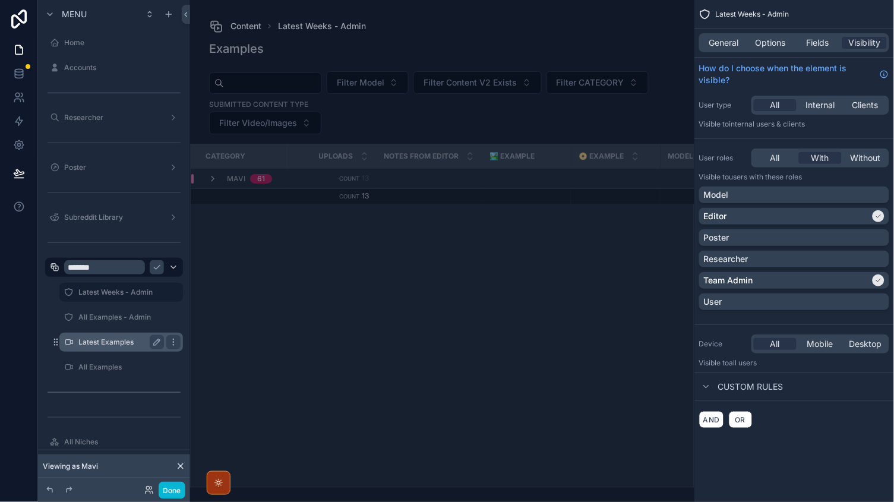
click at [100, 340] on label "Latest Examples" at bounding box center [118, 342] width 81 height 10
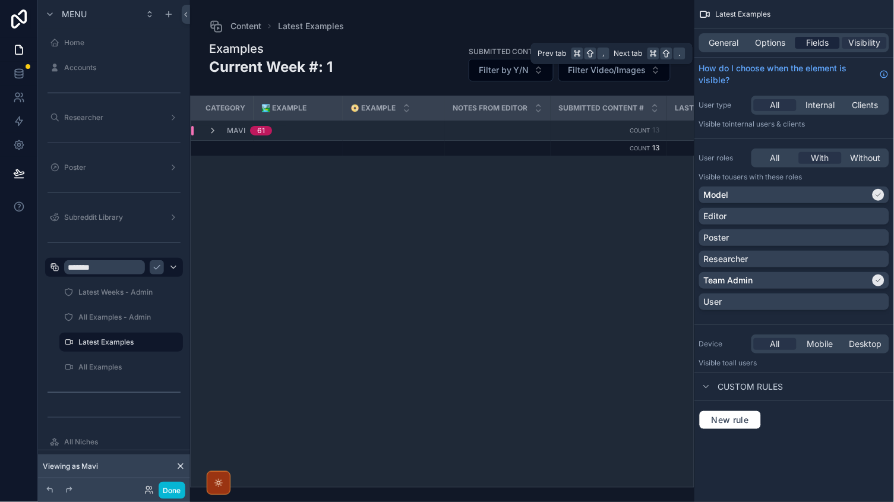
click at [826, 44] on span "Fields" at bounding box center [818, 43] width 23 height 12
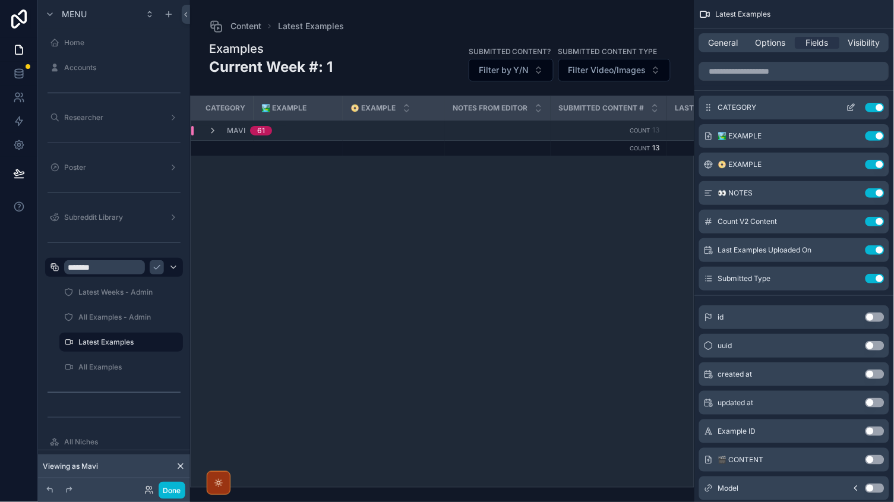
click at [848, 105] on icon "scrollable content" at bounding box center [852, 108] width 10 height 10
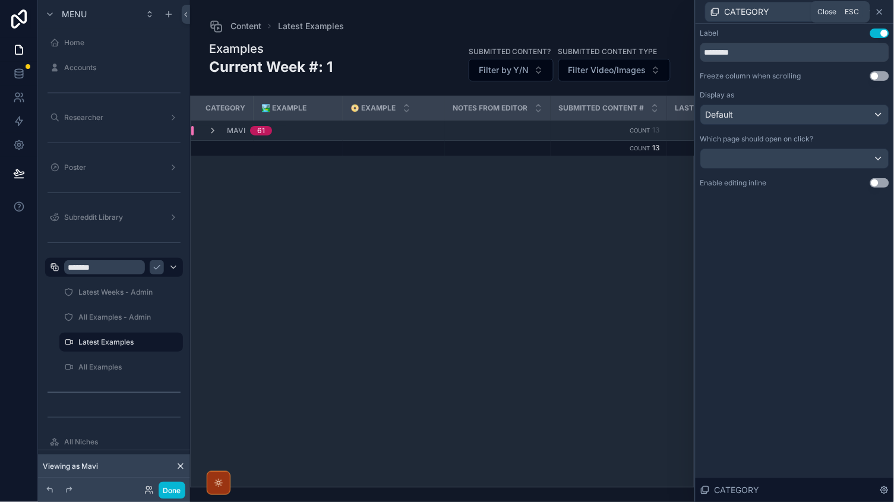
click at [881, 14] on icon at bounding box center [880, 12] width 10 height 10
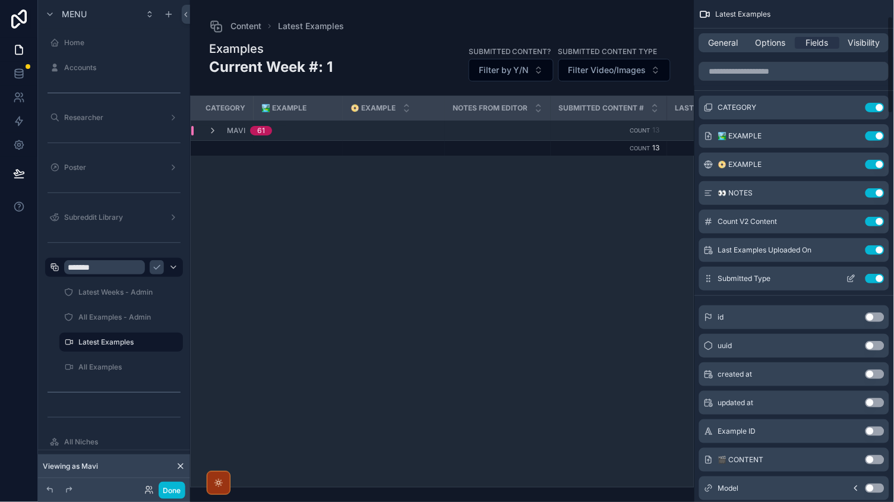
scroll to position [133, 0]
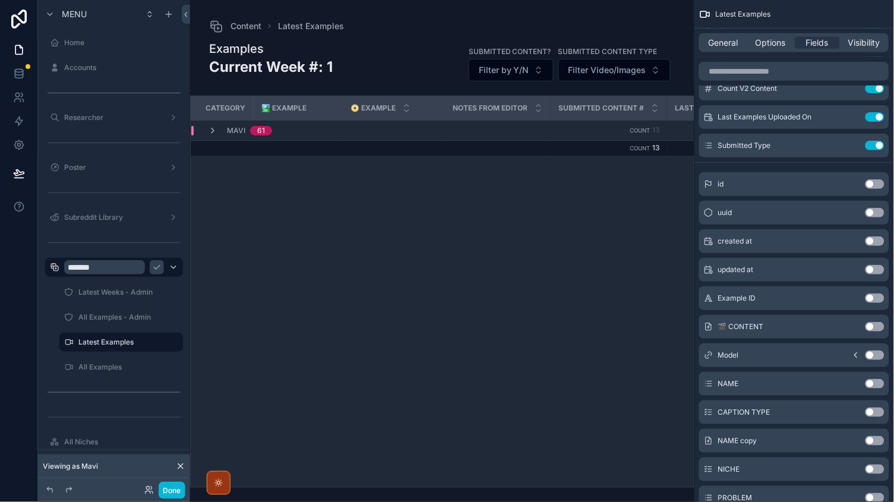
click at [851, 353] on icon "scrollable content" at bounding box center [856, 356] width 10 height 10
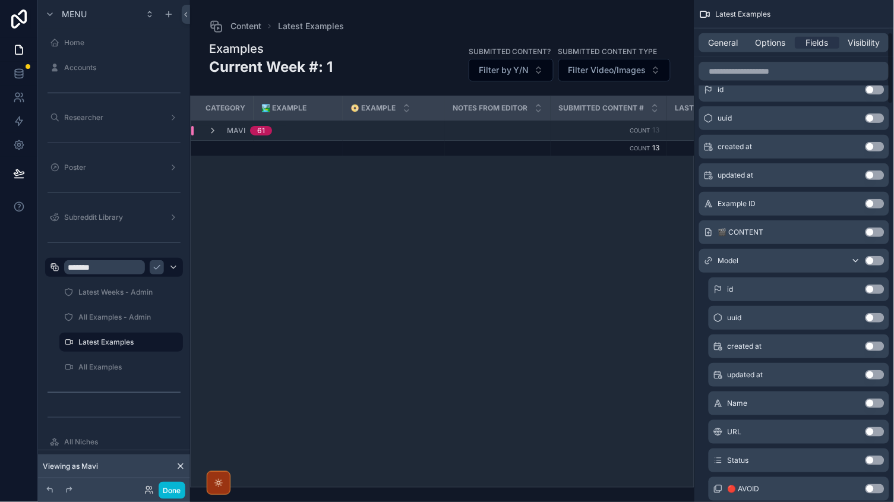
scroll to position [216, 0]
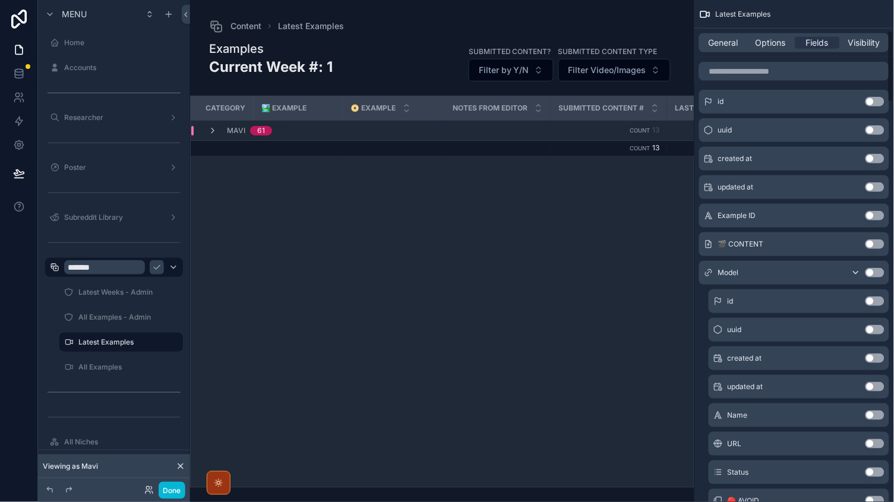
click at [851, 273] on icon "scrollable content" at bounding box center [856, 273] width 10 height 10
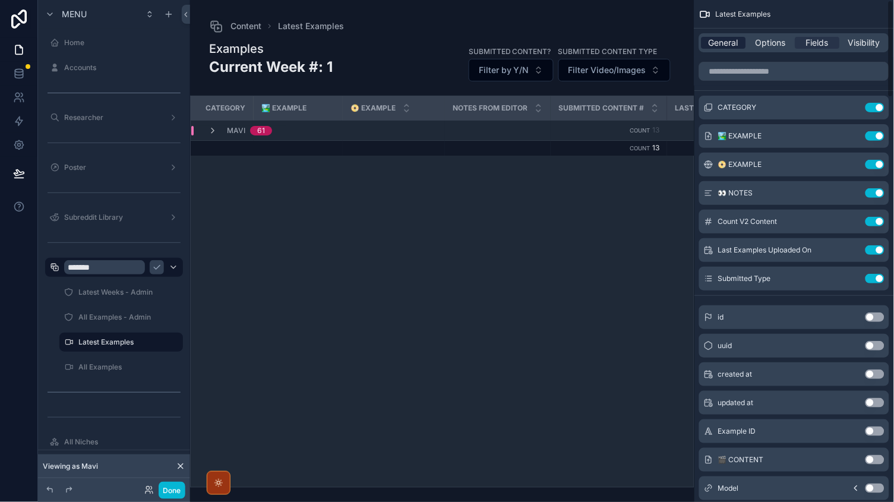
scroll to position [0, 0]
click at [730, 41] on span "General" at bounding box center [724, 43] width 30 height 12
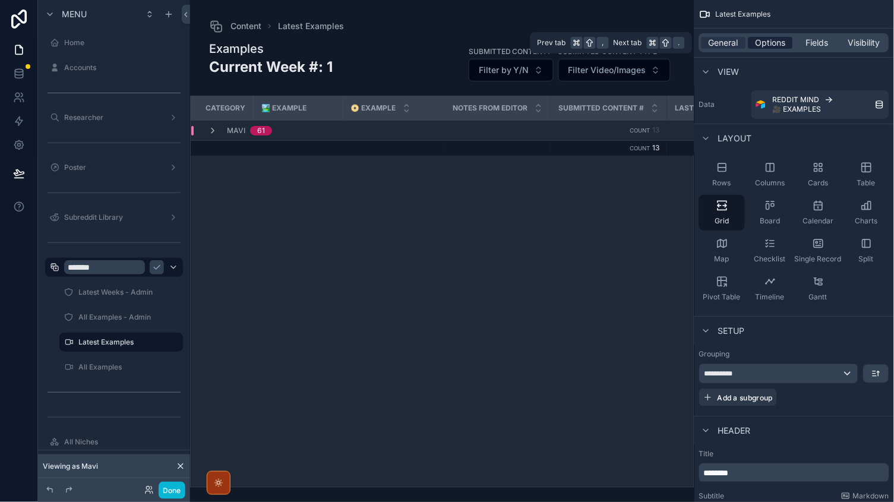
click at [765, 40] on span "Options" at bounding box center [771, 43] width 30 height 12
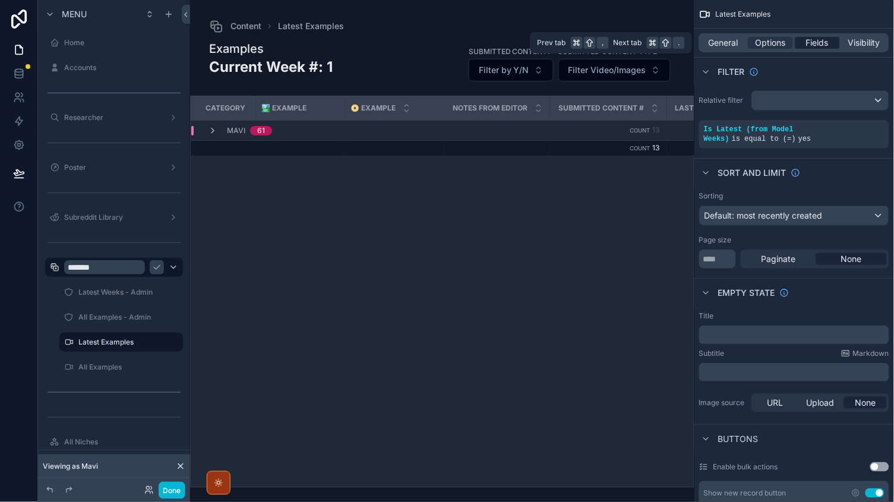
click at [809, 37] on span "Fields" at bounding box center [818, 43] width 23 height 12
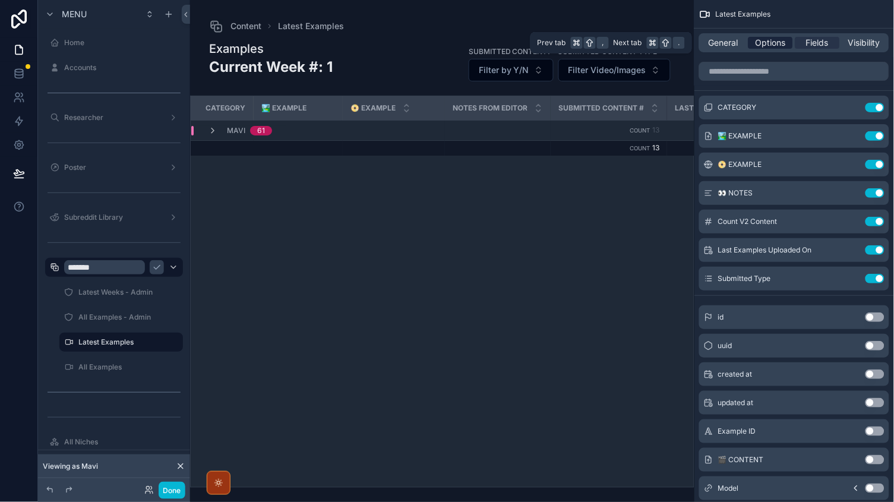
click at [762, 37] on span "Options" at bounding box center [771, 43] width 30 height 12
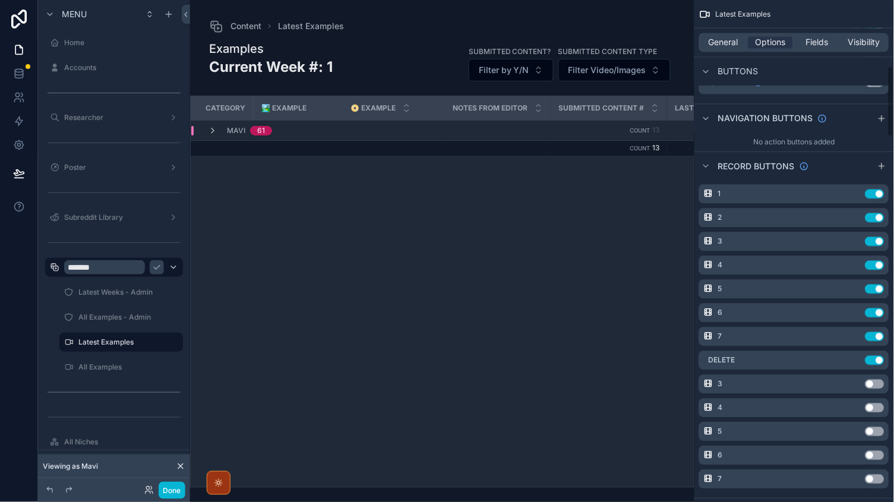
scroll to position [468, 0]
click at [171, 343] on icon "scrollable content" at bounding box center [174, 342] width 10 height 10
click at [128, 342] on label "Latest Examples" at bounding box center [118, 342] width 81 height 10
click at [157, 267] on icon "scrollable content" at bounding box center [157, 268] width 10 height 10
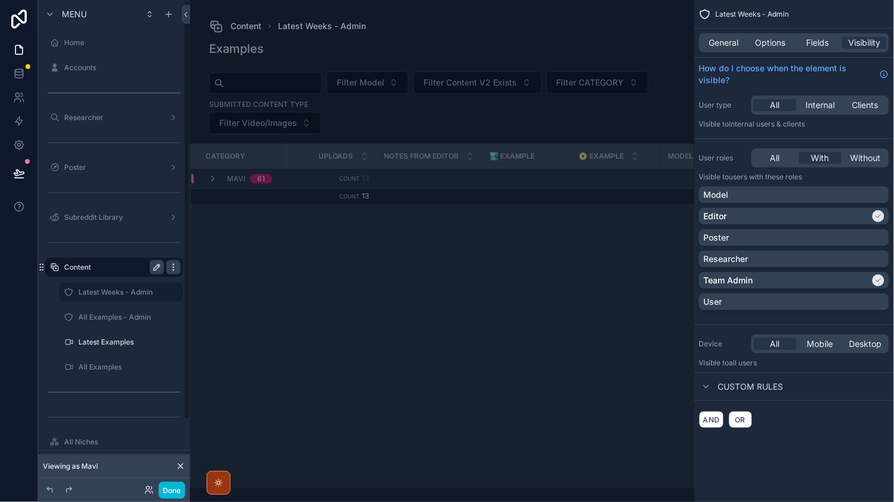
click at [175, 270] on icon "scrollable content" at bounding box center [174, 268] width 10 height 10
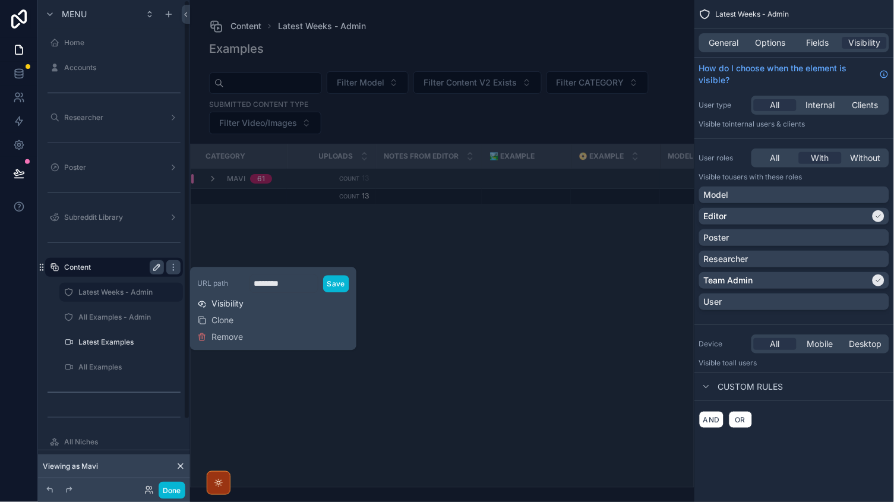
click at [219, 300] on span "Visibility" at bounding box center [228, 304] width 32 height 12
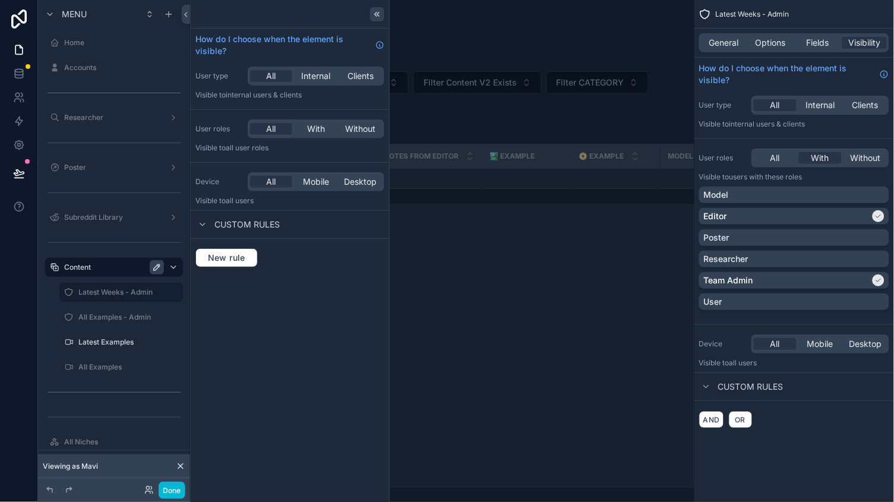
click at [377, 17] on icon at bounding box center [378, 15] width 10 height 10
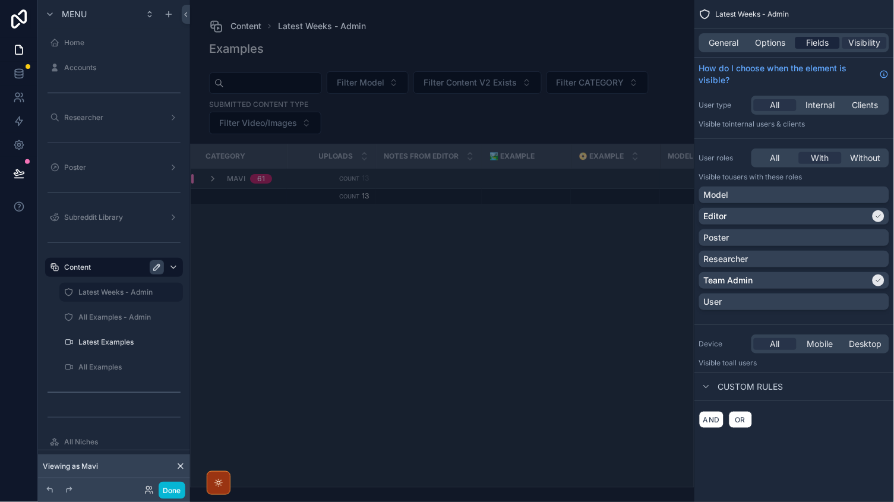
click at [811, 48] on span "Fields" at bounding box center [818, 43] width 23 height 12
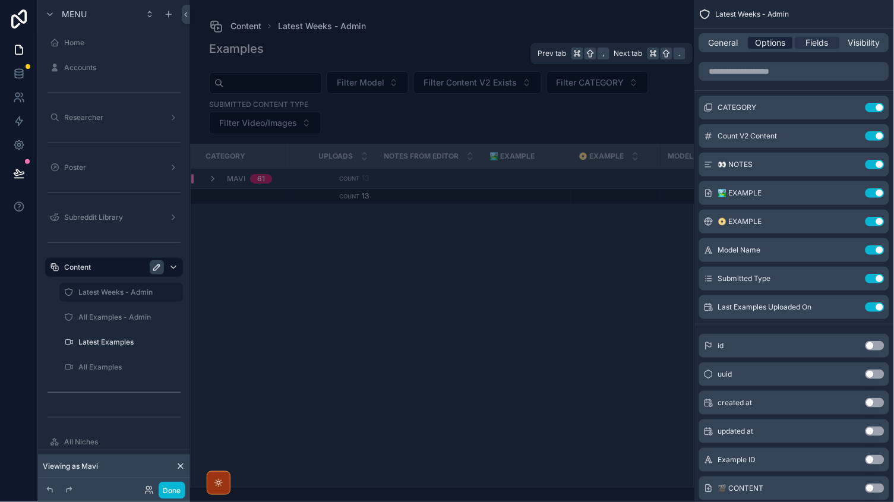
click at [778, 43] on span "Options" at bounding box center [771, 43] width 30 height 12
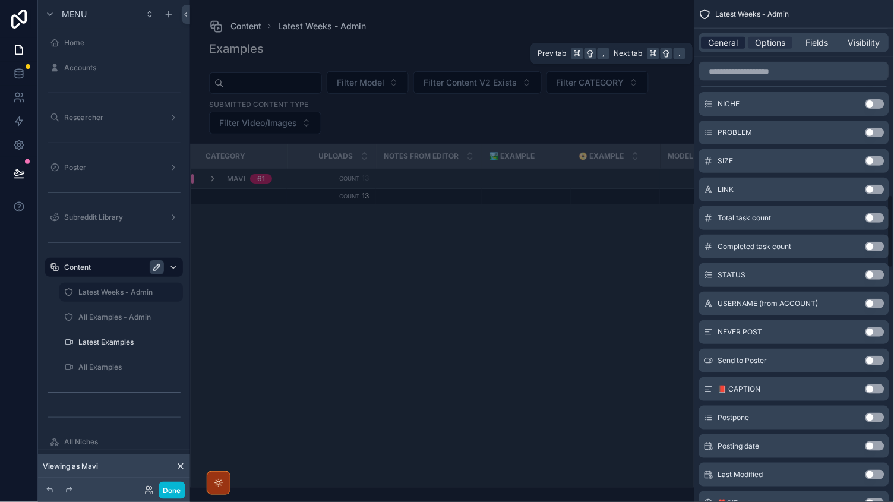
click at [723, 45] on span "General" at bounding box center [724, 43] width 30 height 12
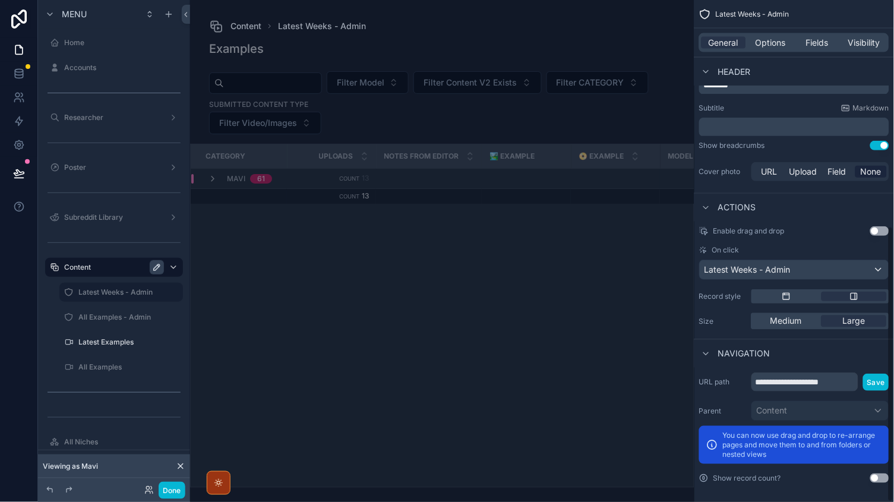
click at [859, 50] on div "General Options Fields Visibility" at bounding box center [794, 42] width 190 height 19
click at [858, 46] on span "Visibility" at bounding box center [865, 43] width 32 height 12
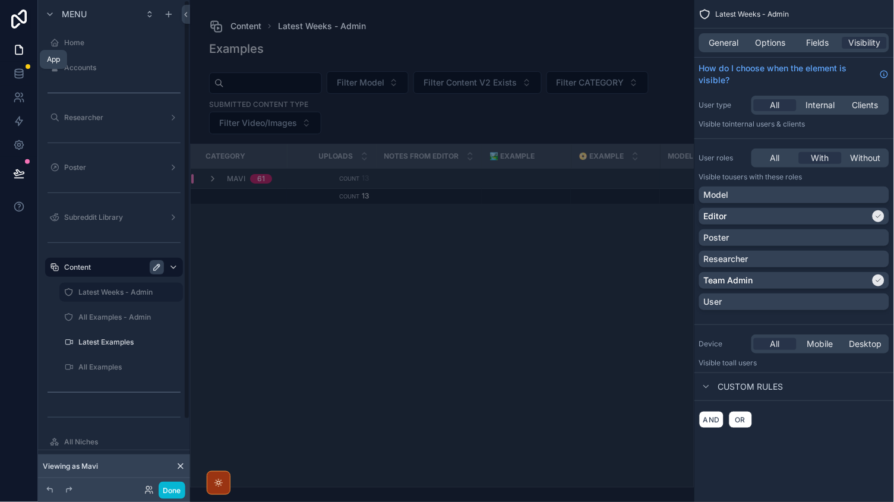
click at [16, 56] on link at bounding box center [18, 50] width 37 height 24
click at [21, 81] on link at bounding box center [18, 74] width 37 height 24
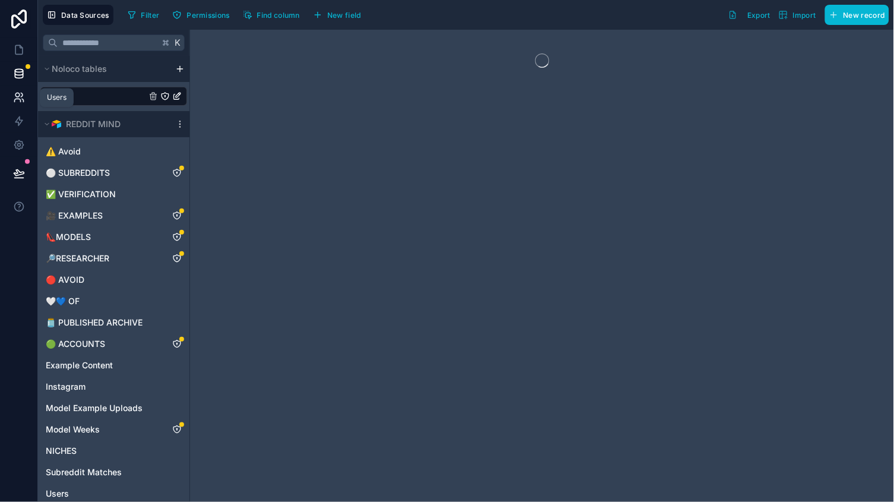
click at [22, 98] on icon at bounding box center [19, 97] width 12 height 12
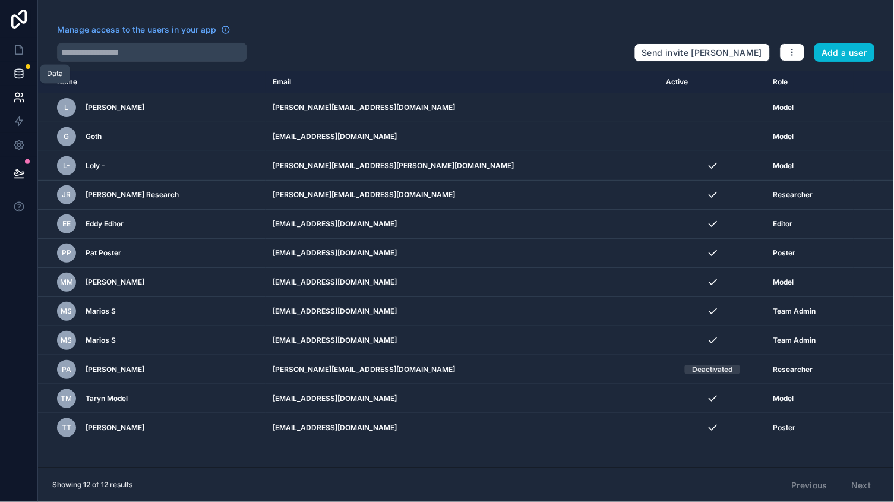
click at [21, 69] on icon at bounding box center [19, 74] width 12 height 12
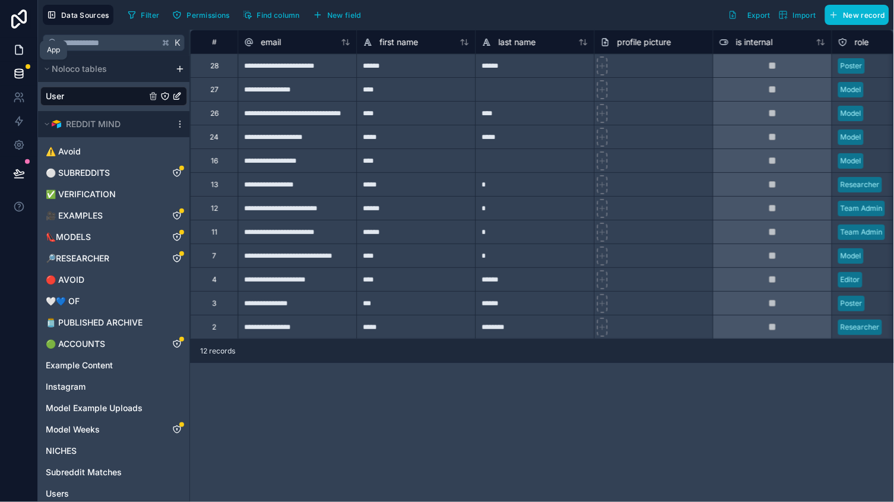
click at [18, 53] on icon at bounding box center [19, 50] width 12 height 12
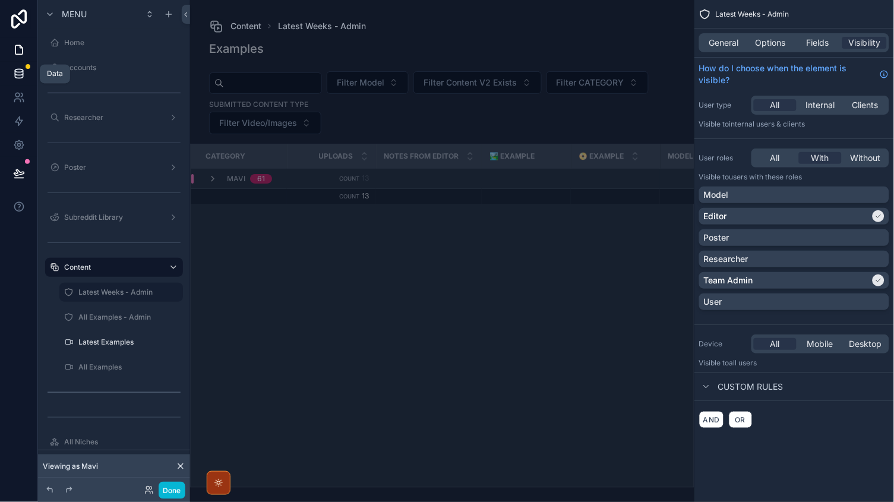
click at [20, 68] on icon at bounding box center [19, 74] width 12 height 12
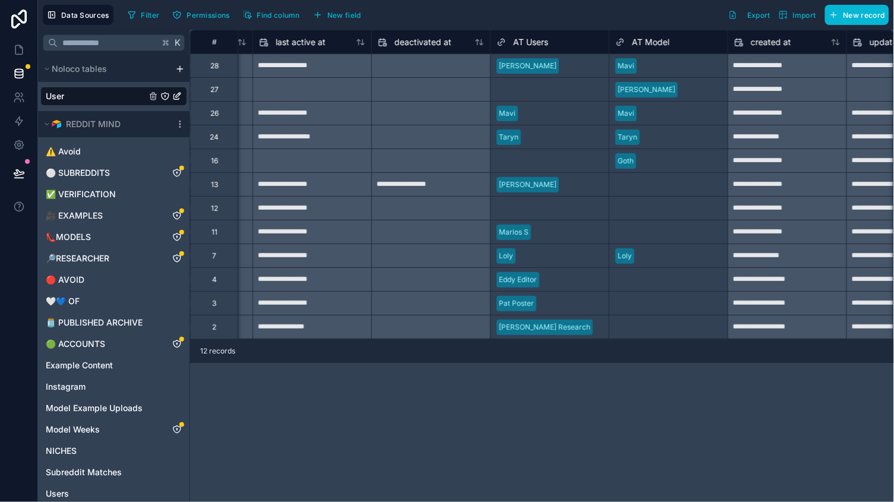
scroll to position [0, 948]
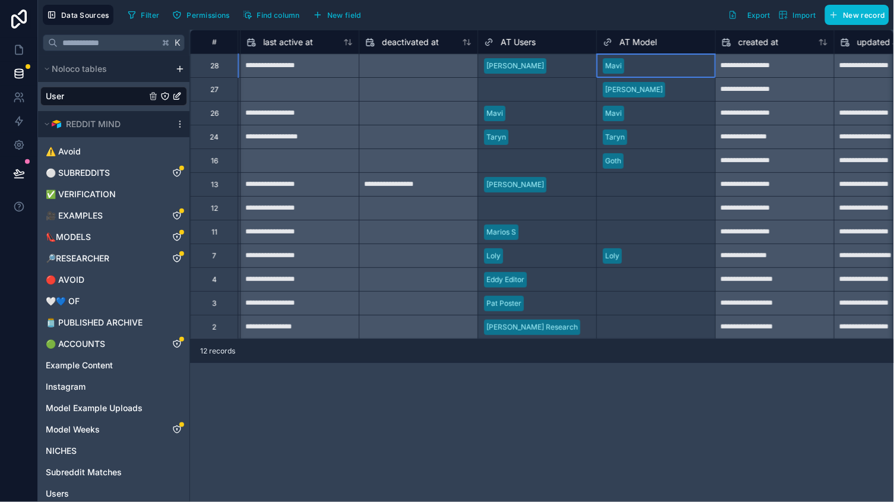
click at [639, 76] on div "Mavi" at bounding box center [656, 65] width 118 height 23
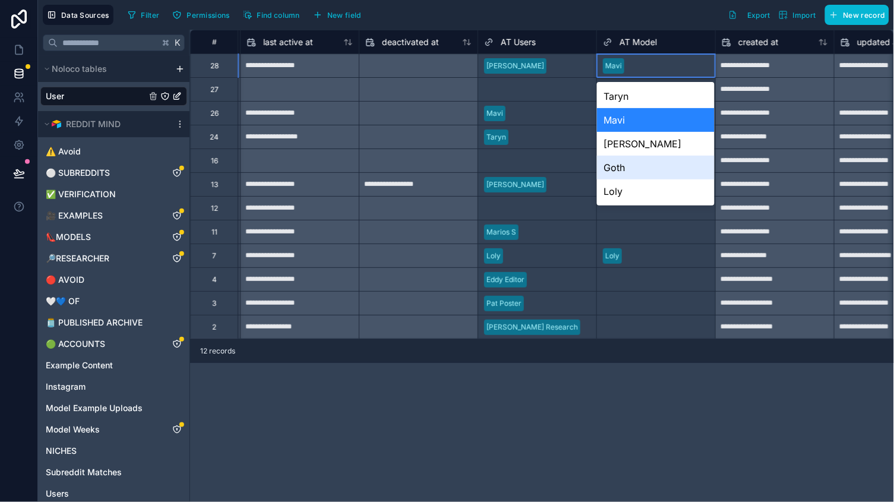
click at [622, 156] on div "Goth" at bounding box center [656, 168] width 118 height 24
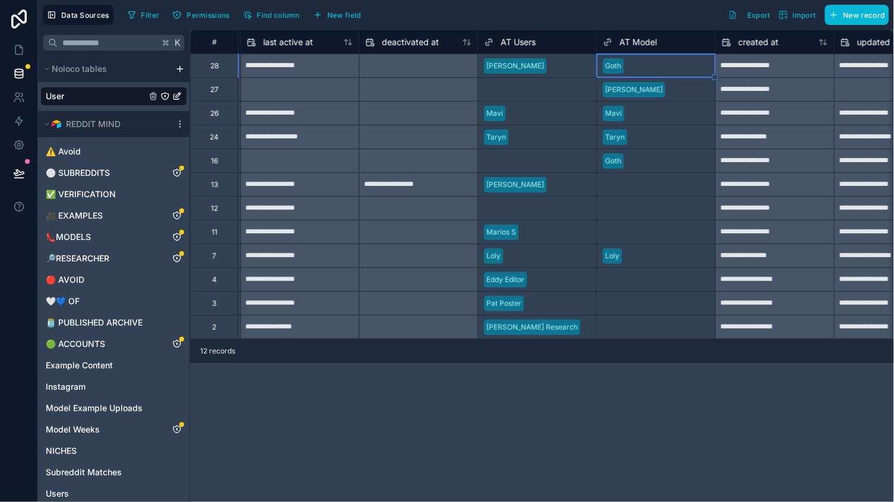
click at [635, 72] on div "Goth" at bounding box center [656, 66] width 118 height 18
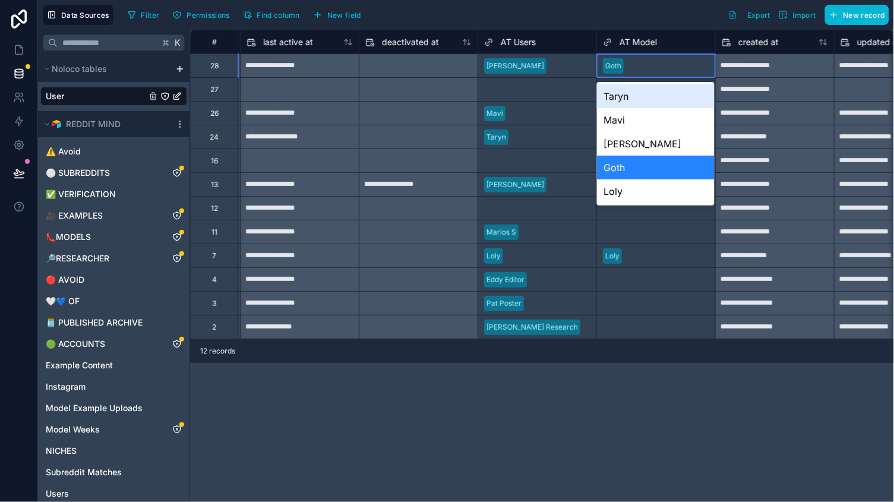
click at [635, 72] on div "Goth" at bounding box center [656, 66] width 118 height 18
click at [630, 105] on div "Taryn" at bounding box center [656, 96] width 118 height 24
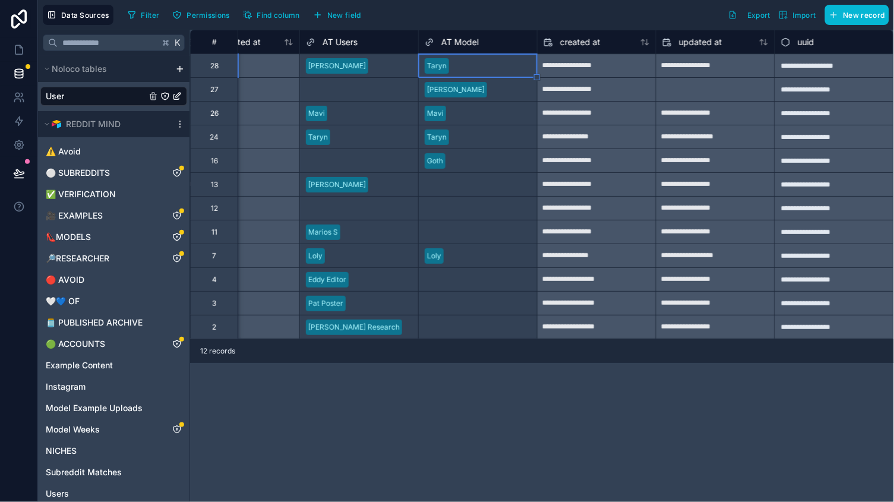
scroll to position [0, 1126]
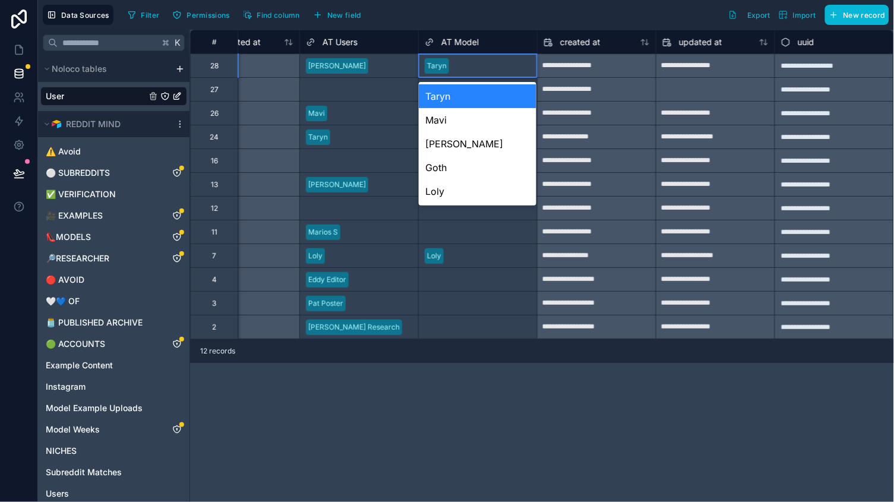
click at [457, 70] on div "Taryn" at bounding box center [478, 66] width 118 height 18
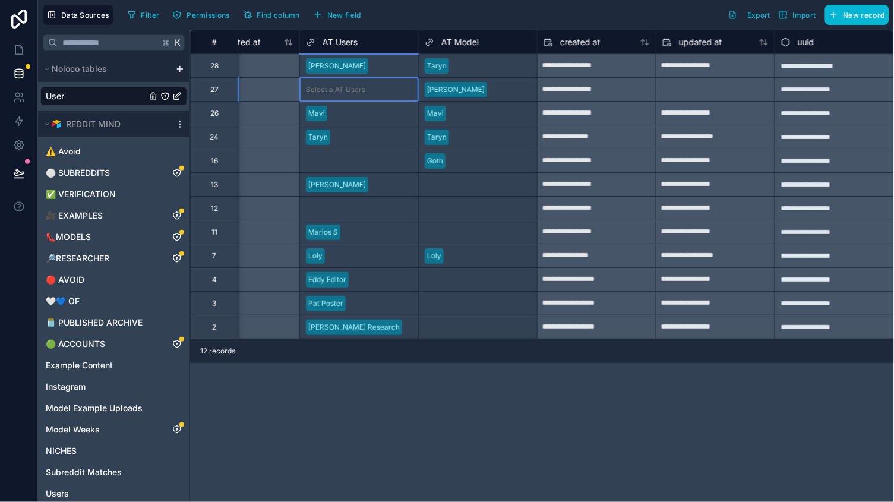
click at [342, 101] on div "Mavi" at bounding box center [358, 113] width 119 height 24
click at [490, 64] on div "Taryn" at bounding box center [478, 66] width 118 height 18
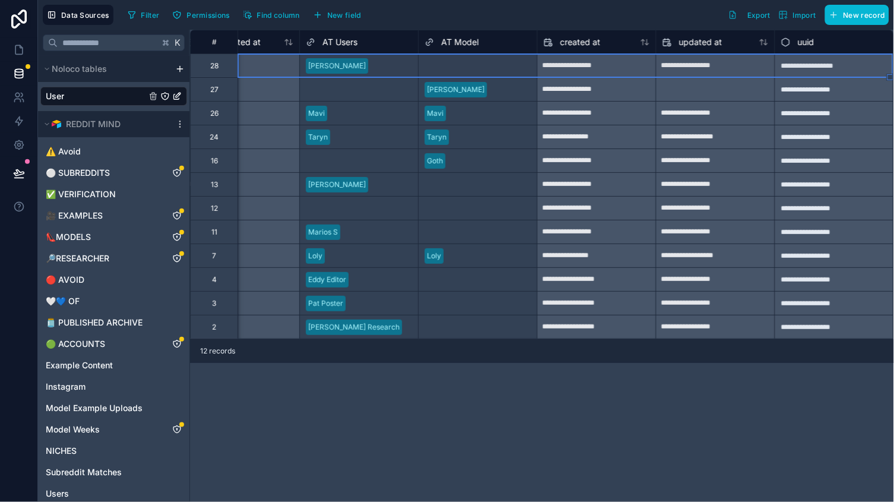
scroll to position [0, 0]
click at [17, 56] on link at bounding box center [18, 50] width 37 height 24
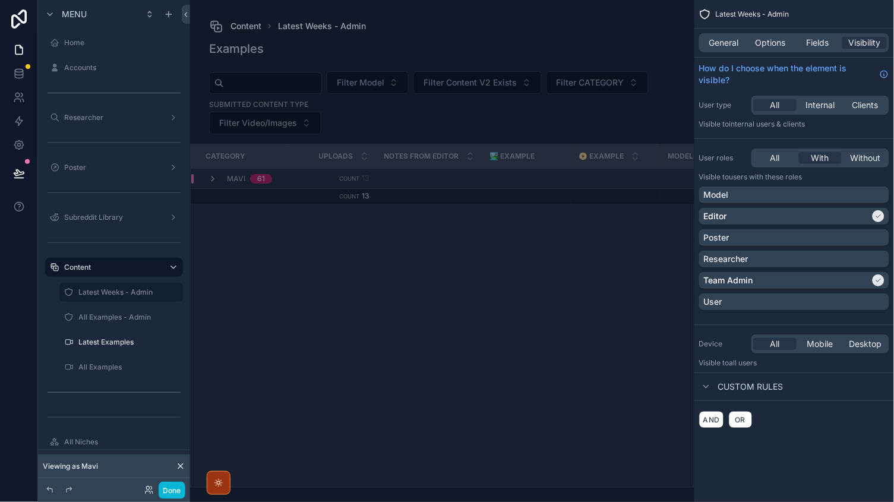
click at [182, 465] on icon at bounding box center [181, 467] width 10 height 10
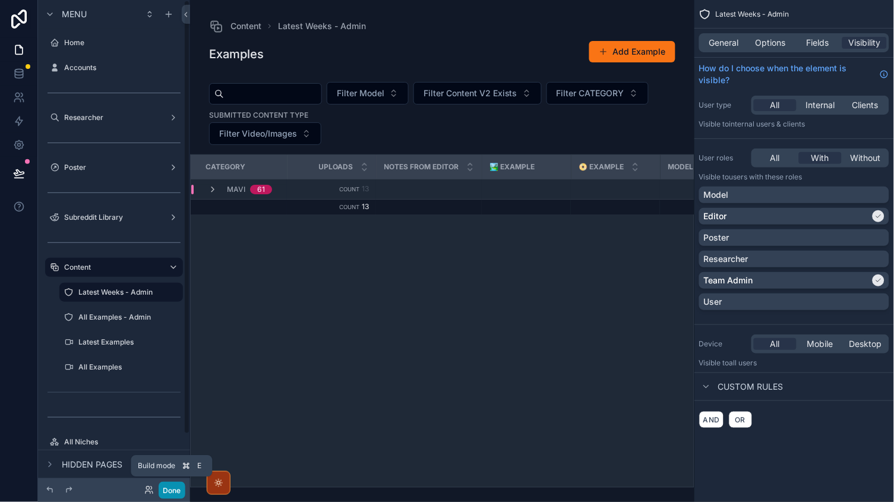
click at [169, 496] on button "Done" at bounding box center [172, 490] width 27 height 17
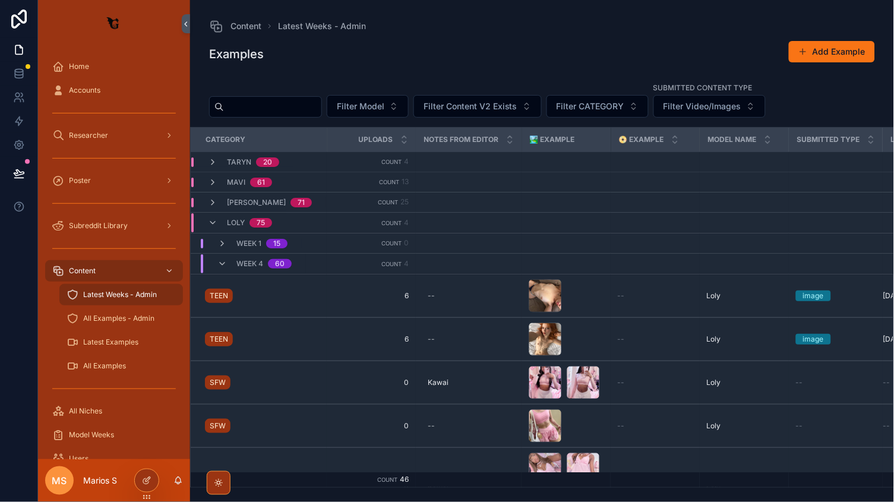
click at [97, 250] on div "scrollable content" at bounding box center [114, 248] width 138 height 19
click at [97, 231] on div "Subreddit Library" at bounding box center [114, 225] width 124 height 19
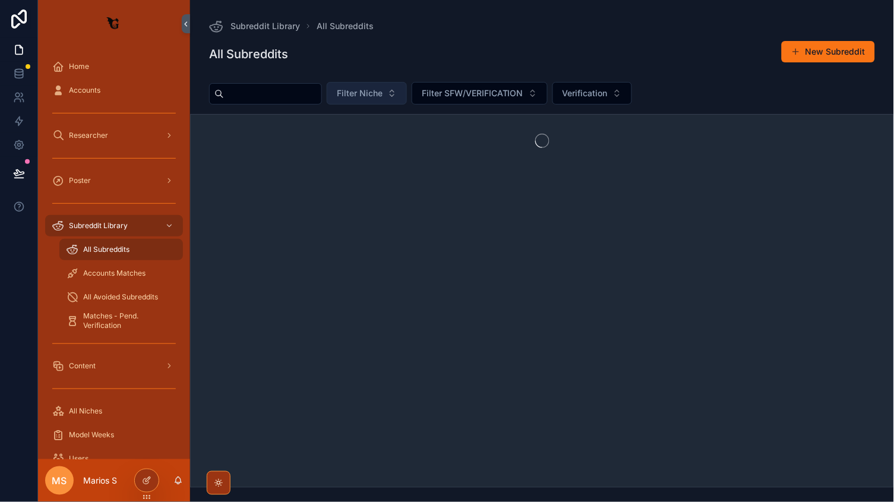
click at [383, 89] on span "Filter Niche" at bounding box center [360, 93] width 46 height 12
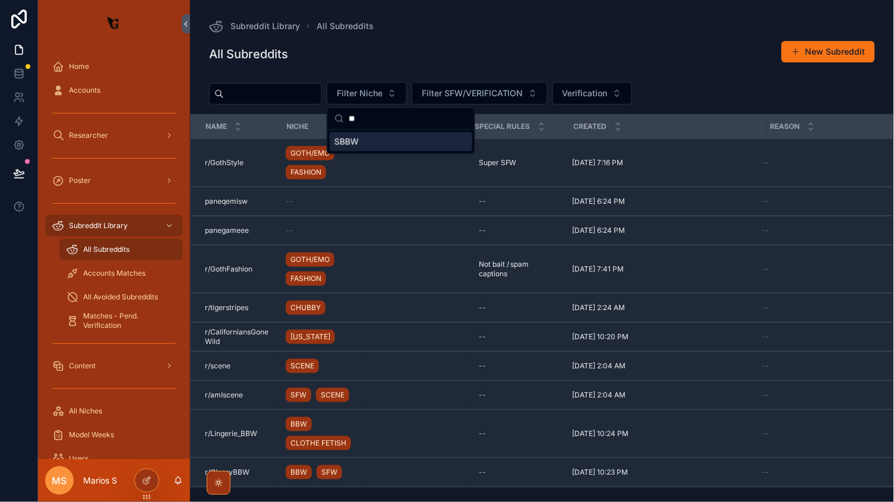
type input "**"
click at [370, 141] on div "SBBW" at bounding box center [401, 141] width 143 height 19
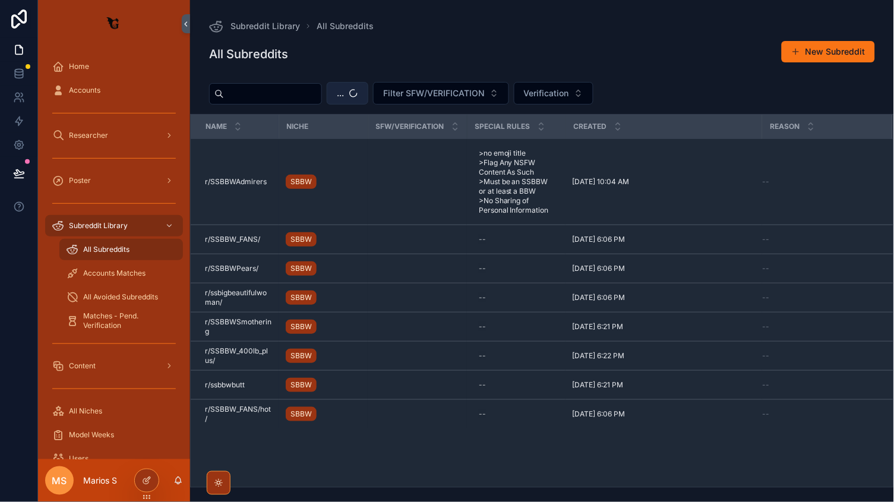
click at [344, 93] on span "..." at bounding box center [340, 93] width 7 height 12
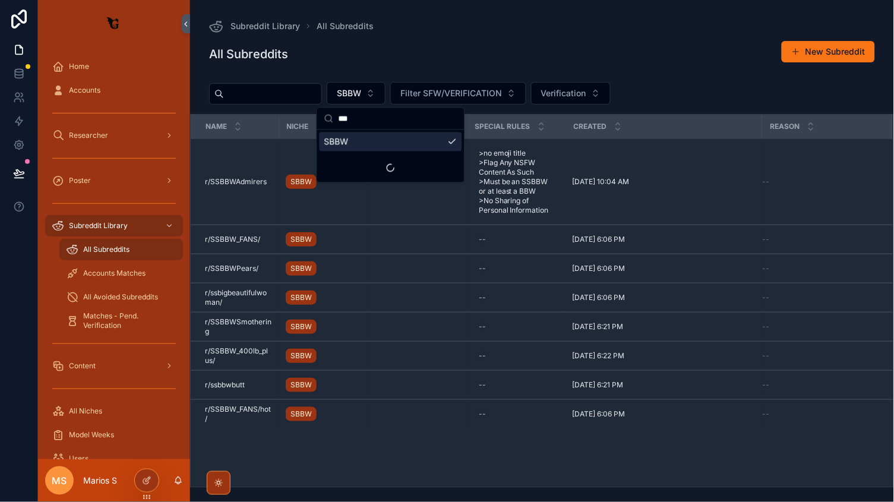
type input "***"
click at [371, 140] on div "BBW" at bounding box center [391, 141] width 143 height 19
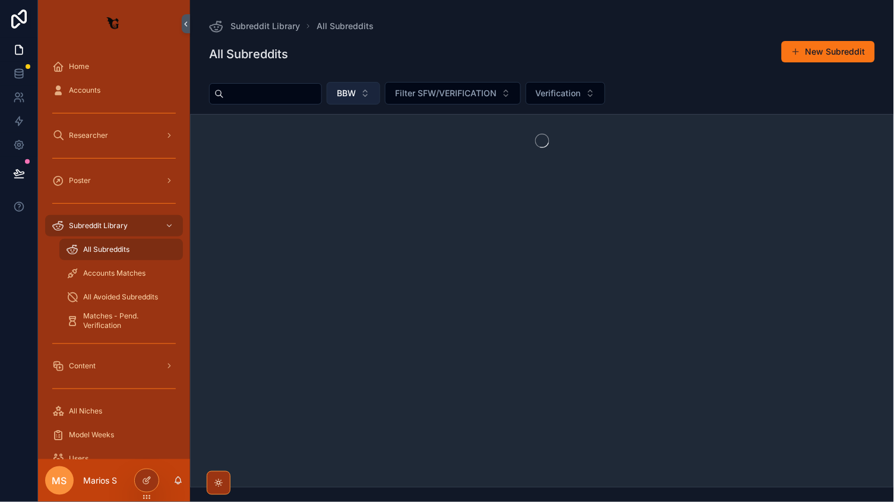
click at [356, 96] on span "BBW" at bounding box center [346, 93] width 19 height 12
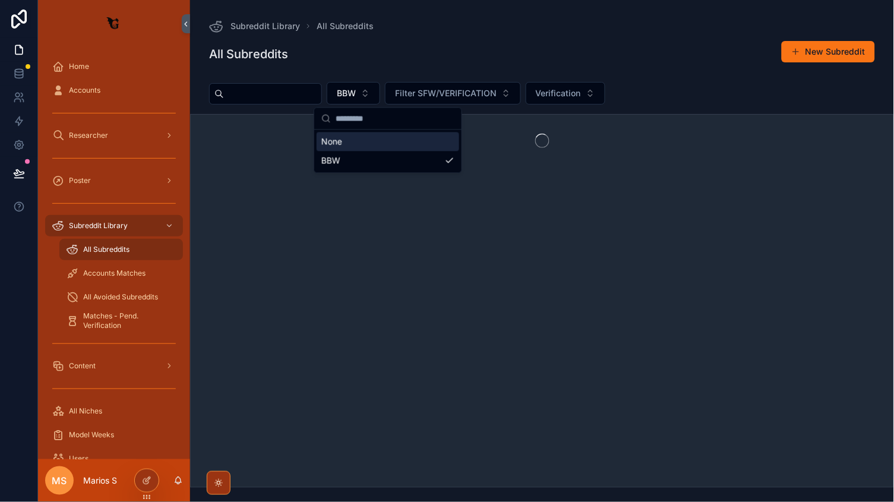
click at [358, 55] on div "All Subreddits New Subreddit" at bounding box center [542, 53] width 666 height 27
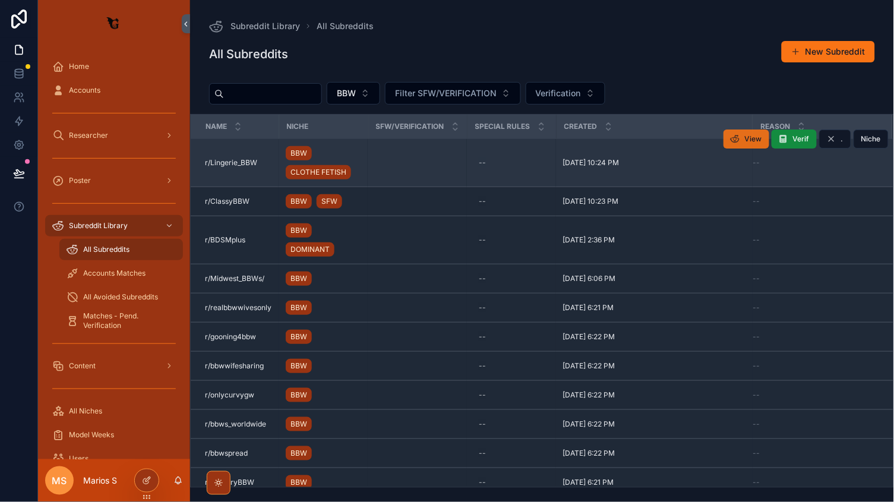
click at [734, 137] on icon "scrollable content" at bounding box center [736, 139] width 10 height 10
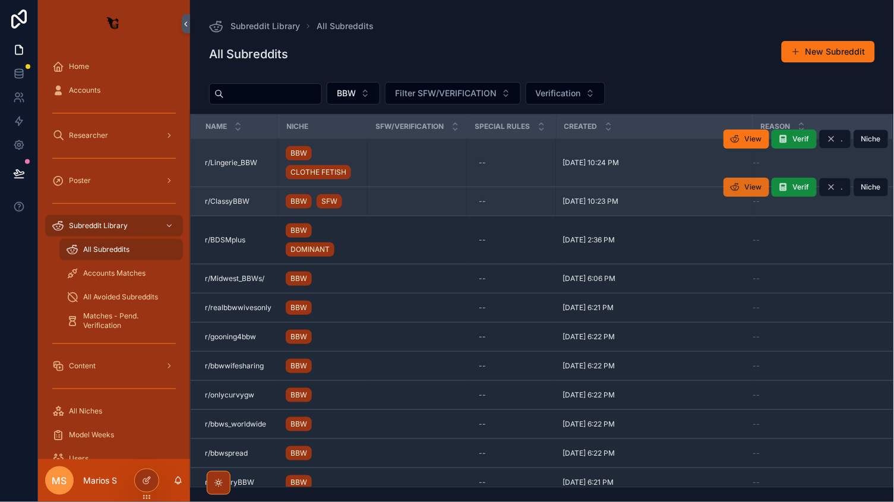
click at [758, 184] on span "View" at bounding box center [753, 187] width 17 height 10
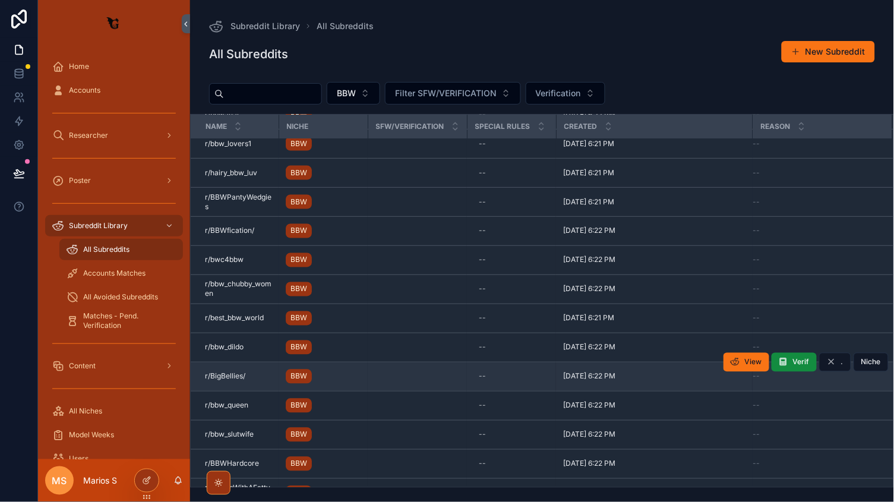
scroll to position [444, 0]
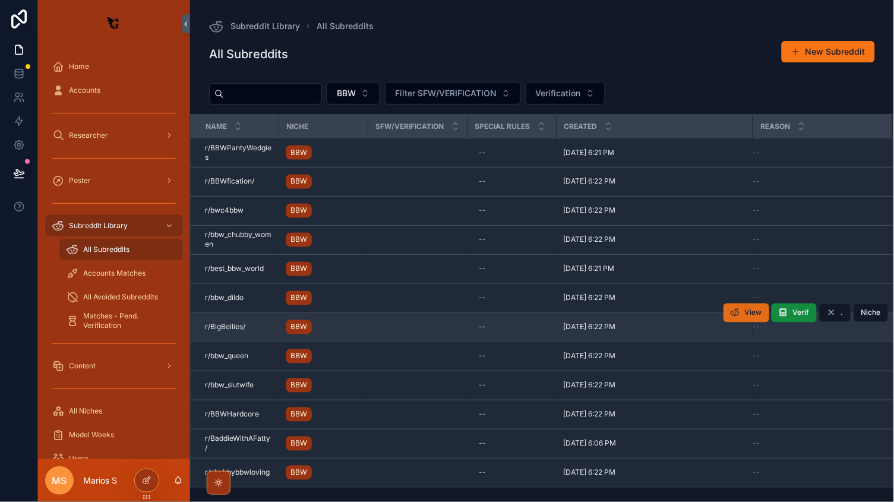
click at [741, 304] on button "View" at bounding box center [747, 313] width 46 height 19
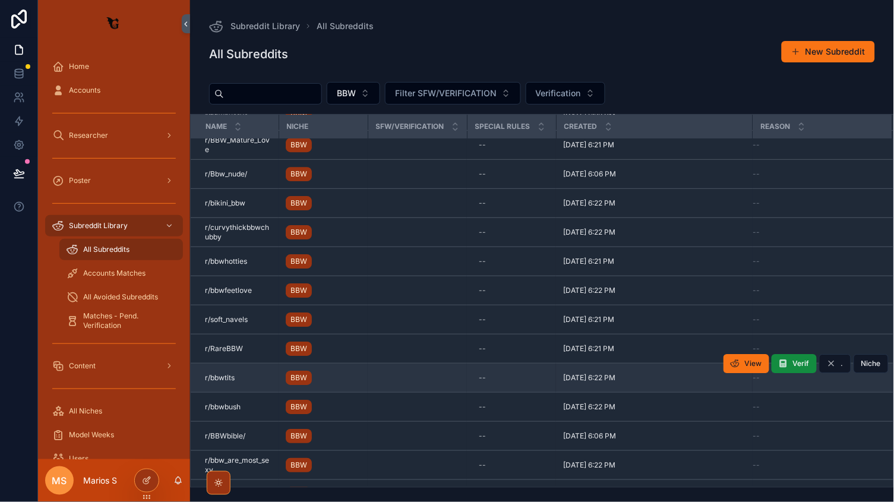
scroll to position [850, 0]
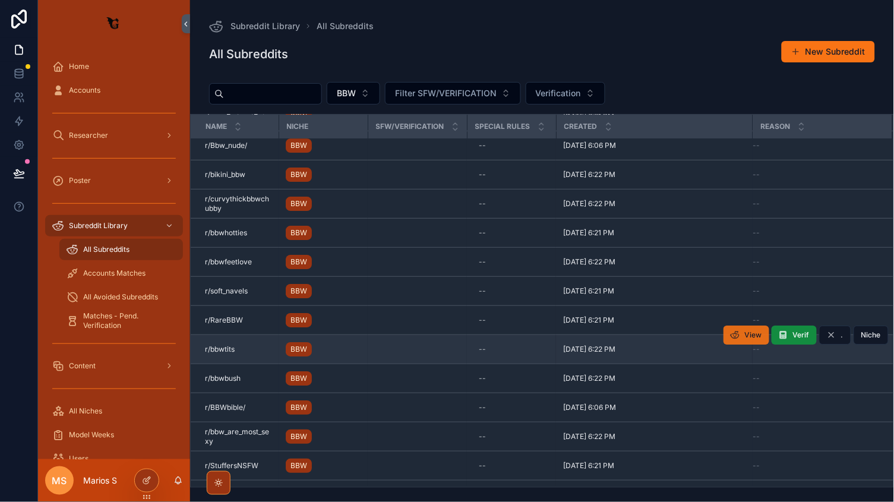
click at [743, 332] on button "View" at bounding box center [747, 335] width 46 height 19
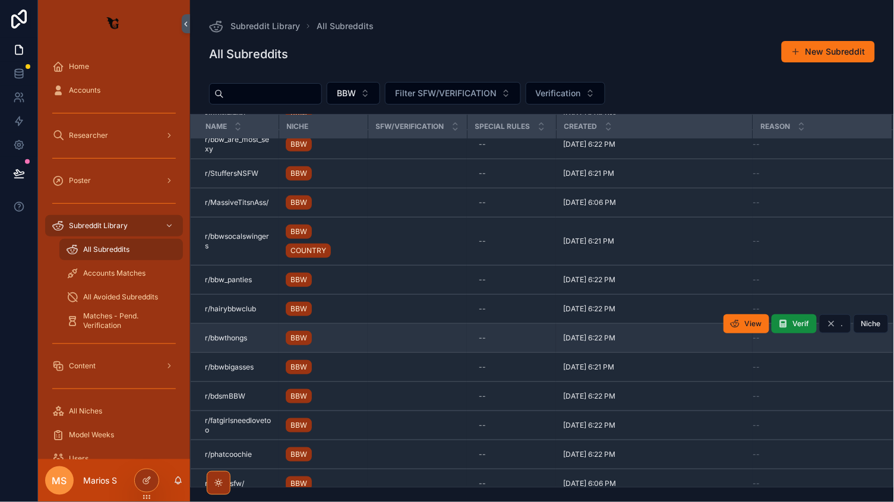
scroll to position [1282, 0]
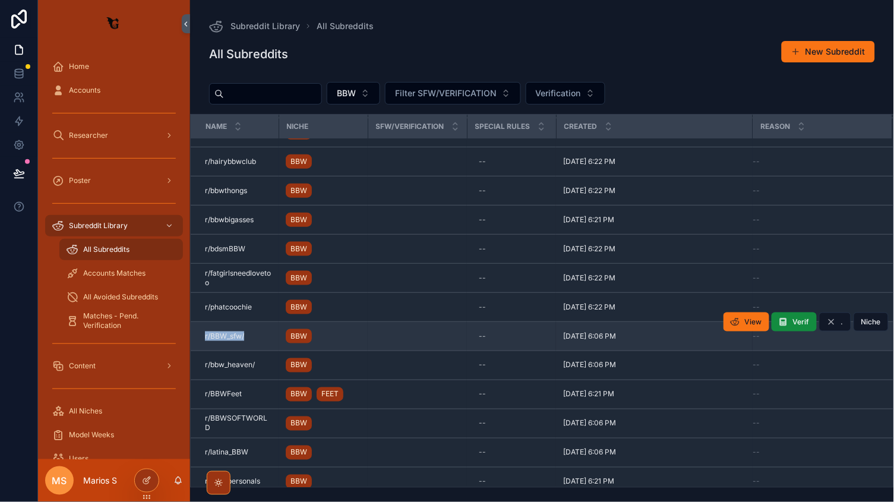
drag, startPoint x: 203, startPoint y: 328, endPoint x: 260, endPoint y: 327, distance: 57.6
click at [260, 327] on td "r/BBW_sfw/ r/BBW_sfw/" at bounding box center [235, 336] width 88 height 29
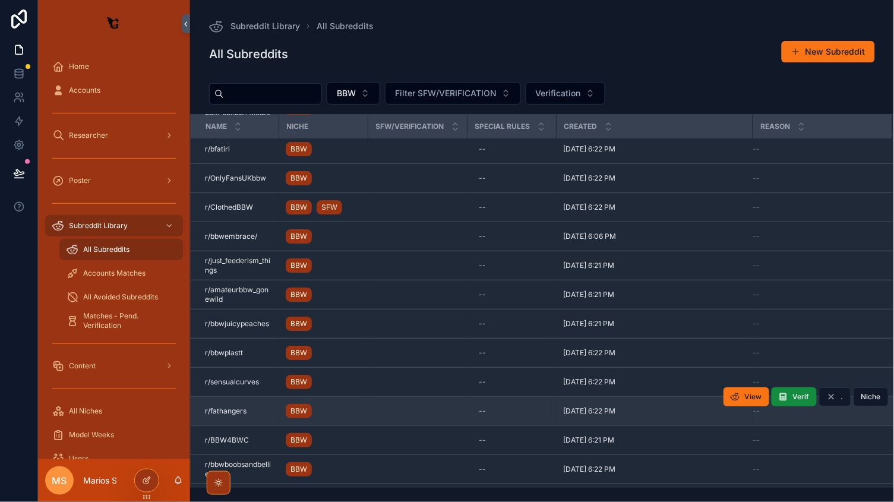
scroll to position [1969, 0]
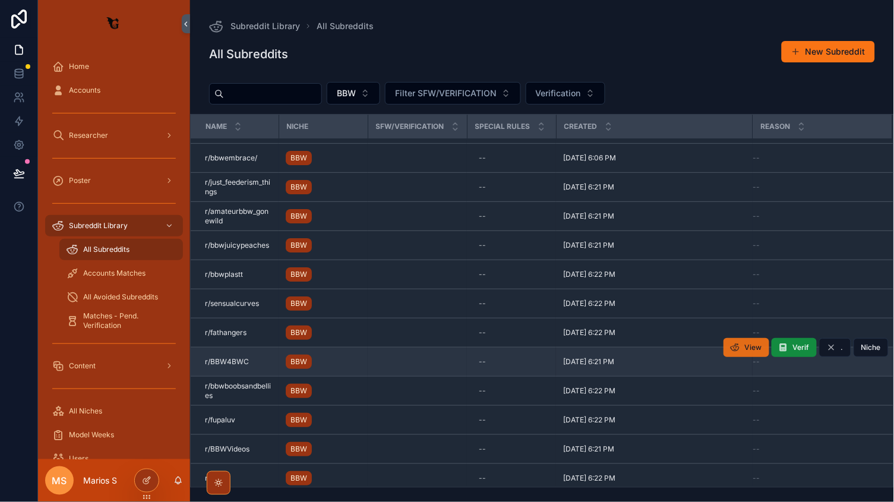
click at [747, 344] on span "View" at bounding box center [753, 348] width 17 height 10
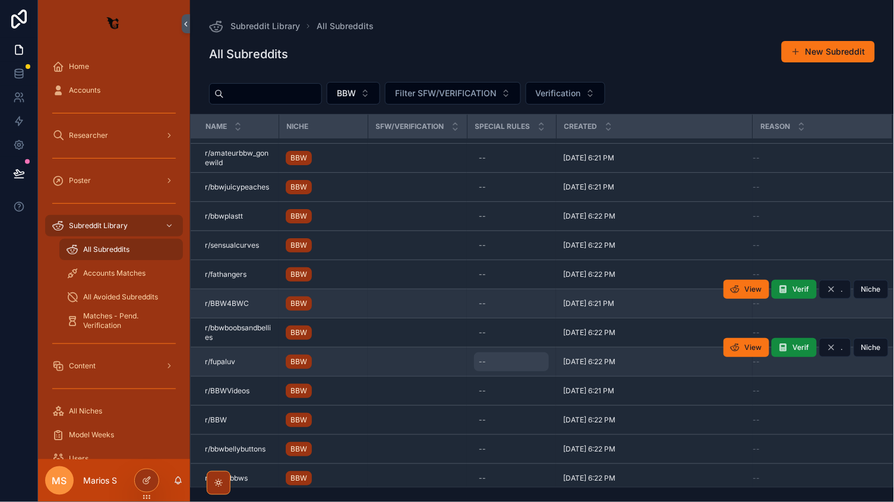
scroll to position [2102, 0]
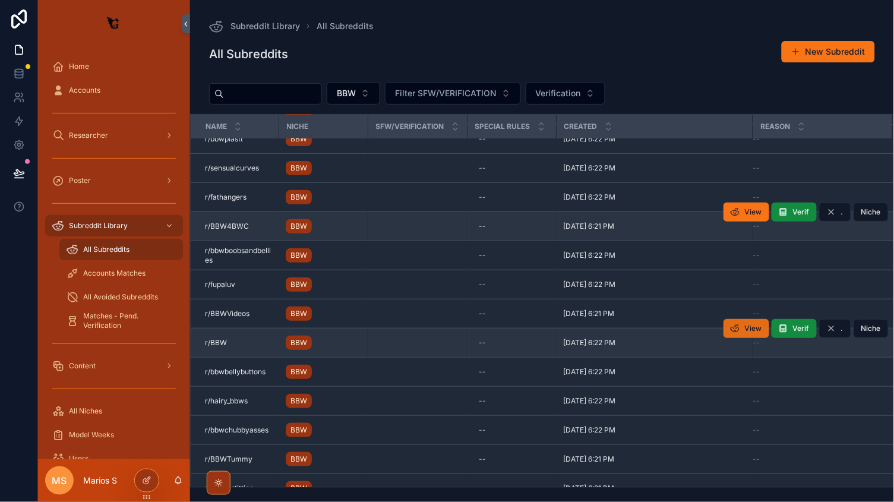
click at [753, 324] on span "View" at bounding box center [753, 329] width 17 height 10
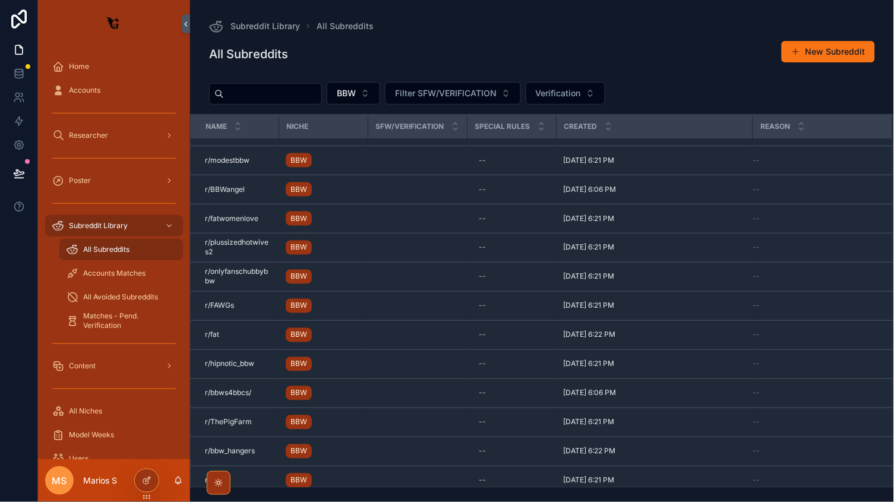
scroll to position [3291, 0]
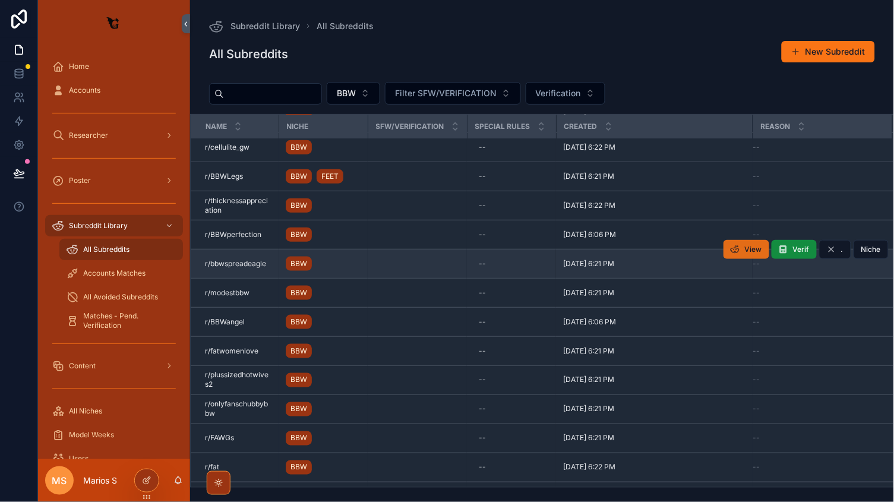
click at [738, 248] on icon "scrollable content" at bounding box center [736, 250] width 10 height 10
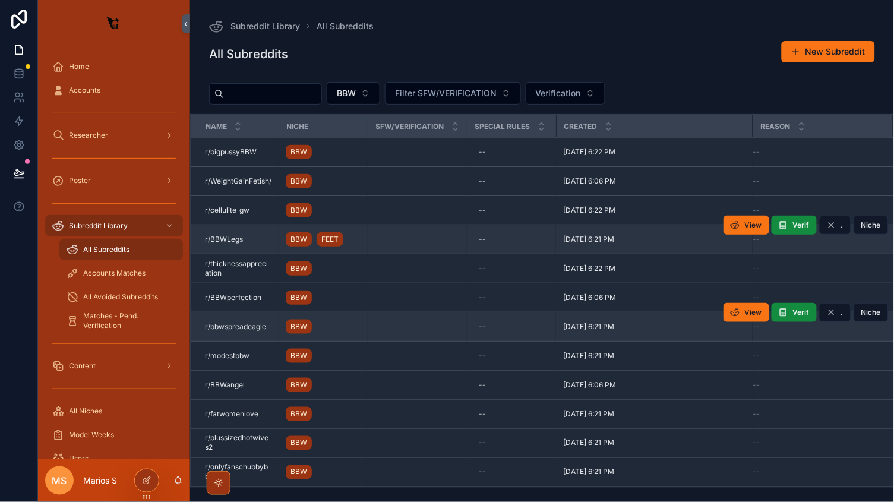
scroll to position [3205, 0]
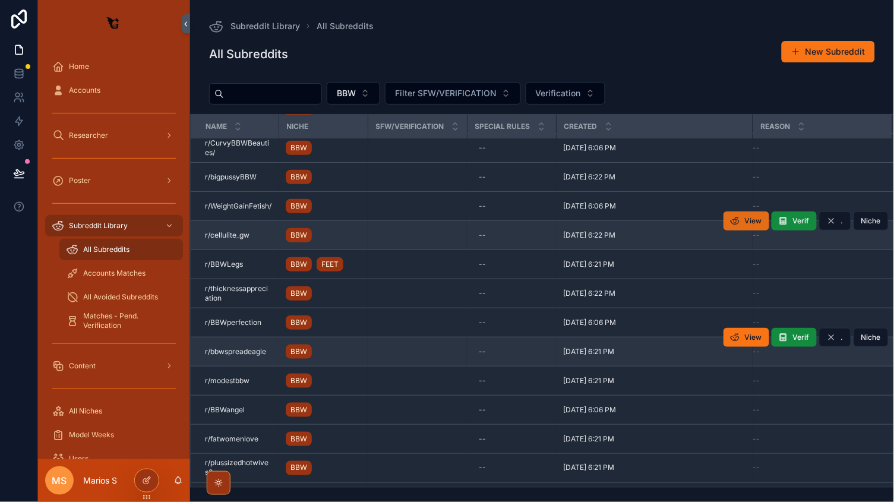
click at [738, 220] on icon "scrollable content" at bounding box center [736, 221] width 10 height 10
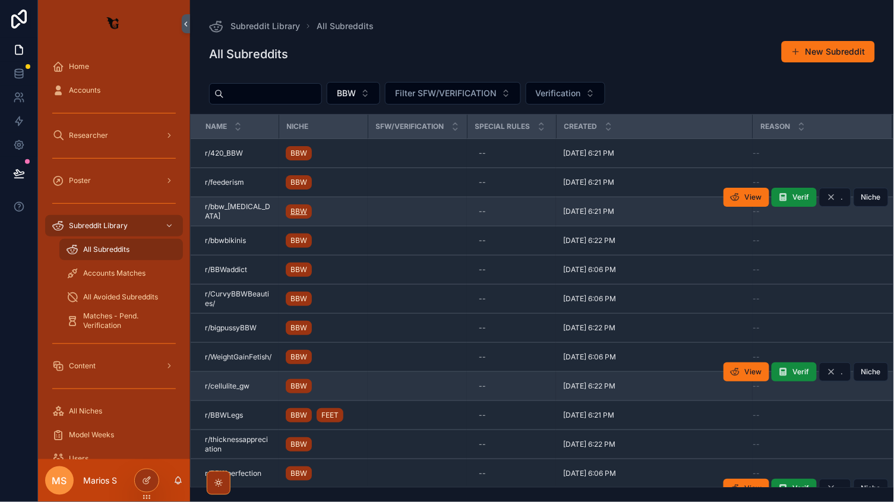
scroll to position [3016, 0]
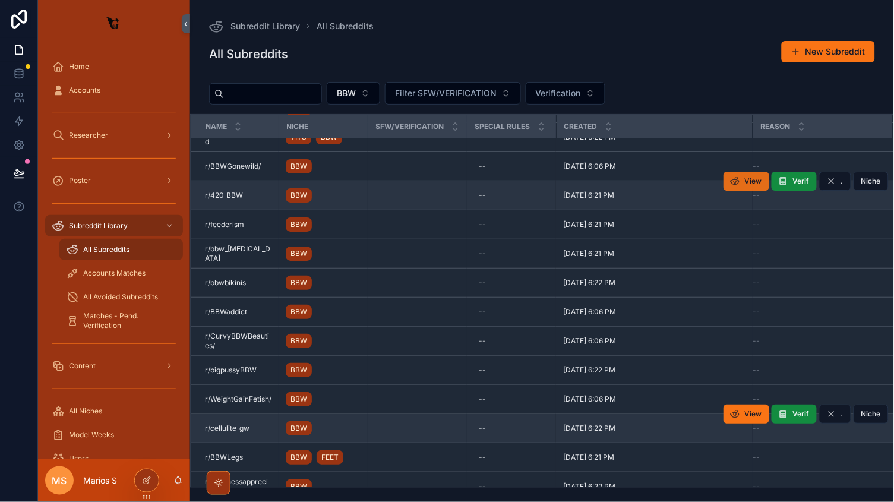
click at [752, 178] on span "View" at bounding box center [753, 181] width 17 height 10
click at [380, 102] on button "BBW" at bounding box center [353, 93] width 53 height 23
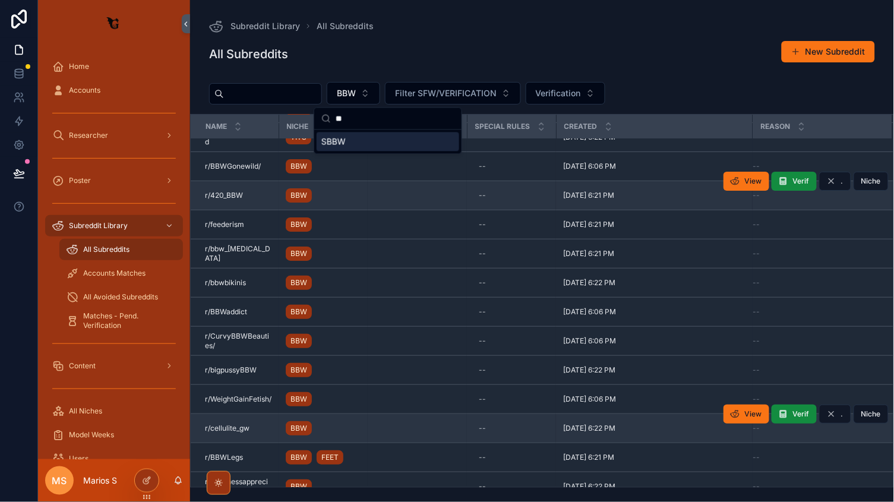
type input "**"
click at [350, 142] on div "SBBW" at bounding box center [388, 141] width 143 height 19
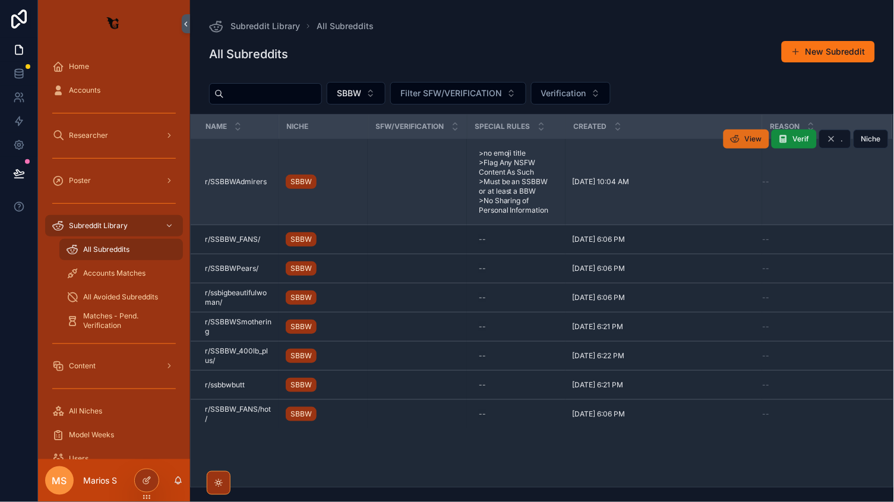
click at [750, 135] on span "View" at bounding box center [753, 139] width 17 height 10
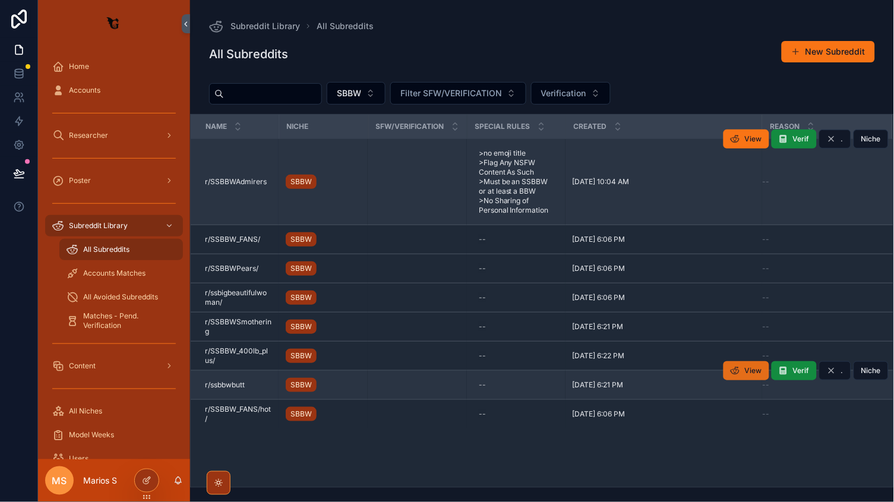
click at [750, 366] on span "View" at bounding box center [753, 371] width 17 height 10
click at [361, 94] on span "SBBW" at bounding box center [349, 93] width 24 height 12
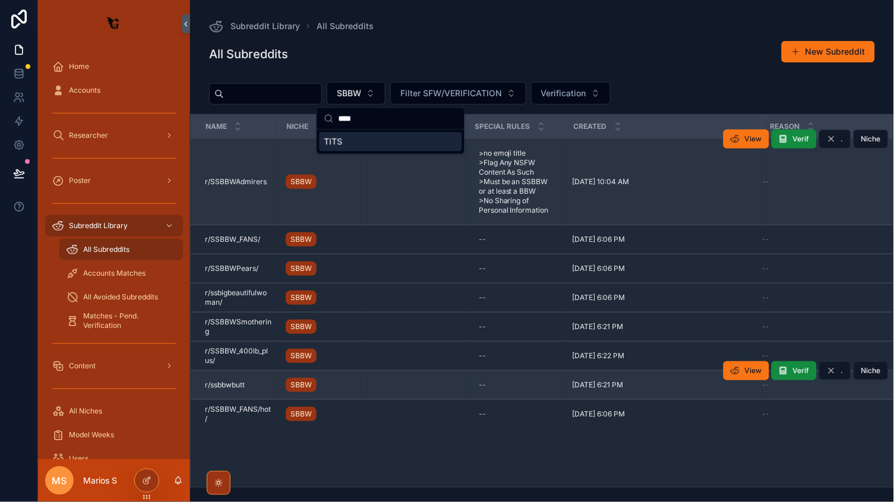
type input "****"
click at [349, 140] on div "TITS" at bounding box center [391, 141] width 143 height 19
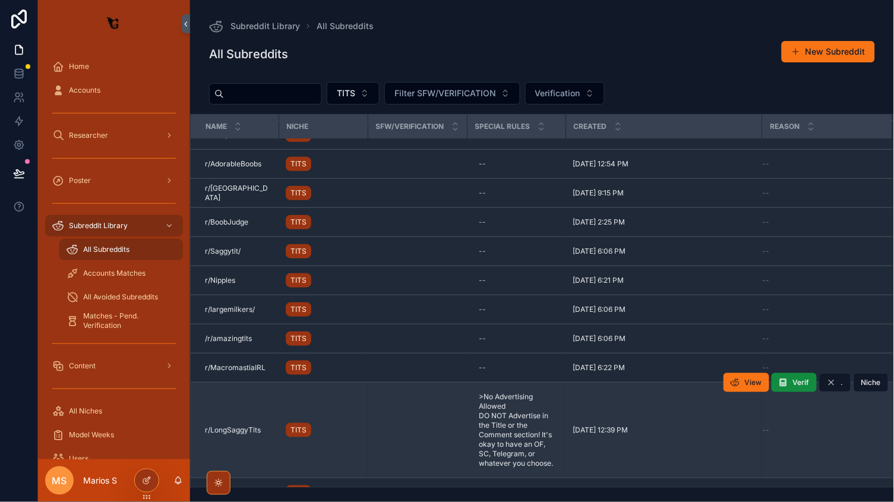
scroll to position [198, 0]
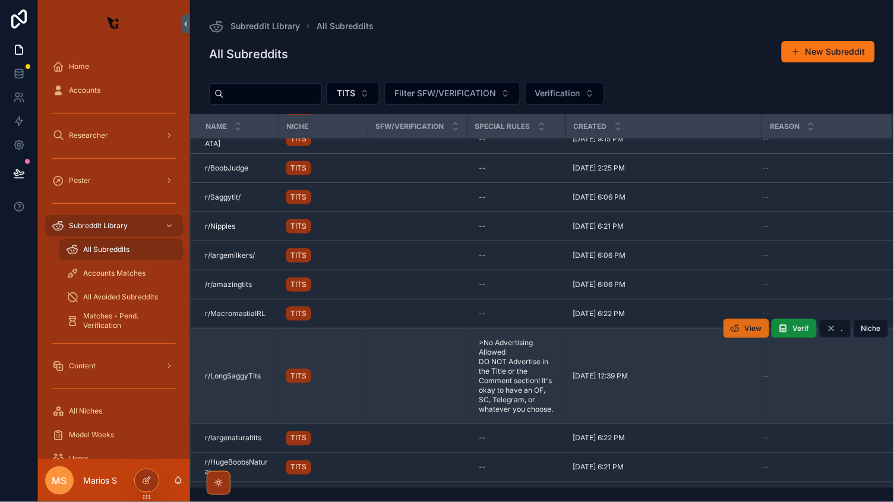
click at [747, 326] on span "View" at bounding box center [753, 329] width 17 height 10
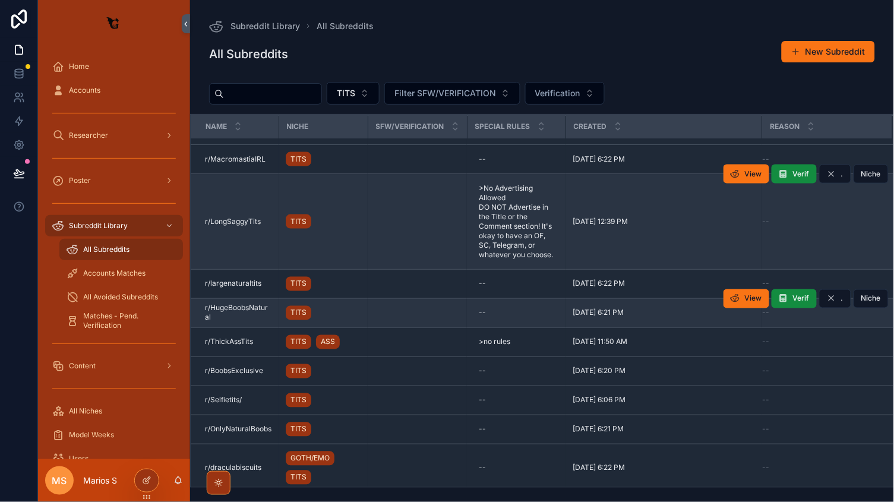
scroll to position [392, 0]
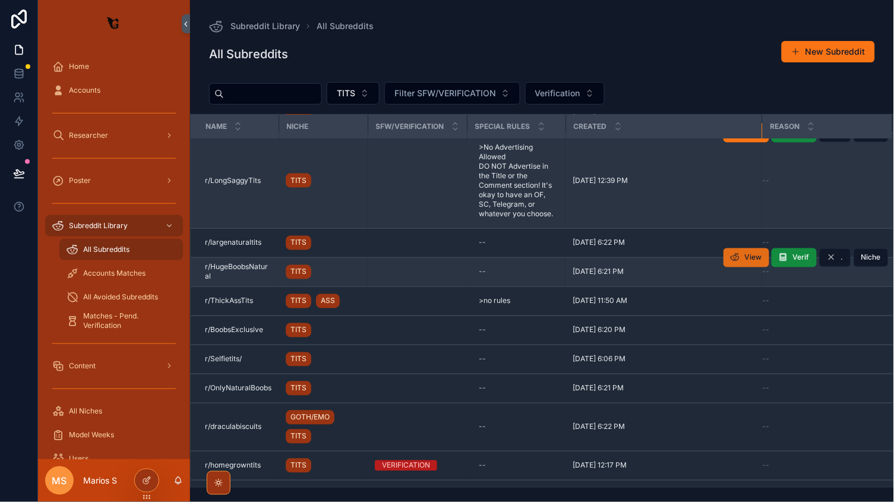
click at [755, 254] on span "View" at bounding box center [753, 258] width 17 height 10
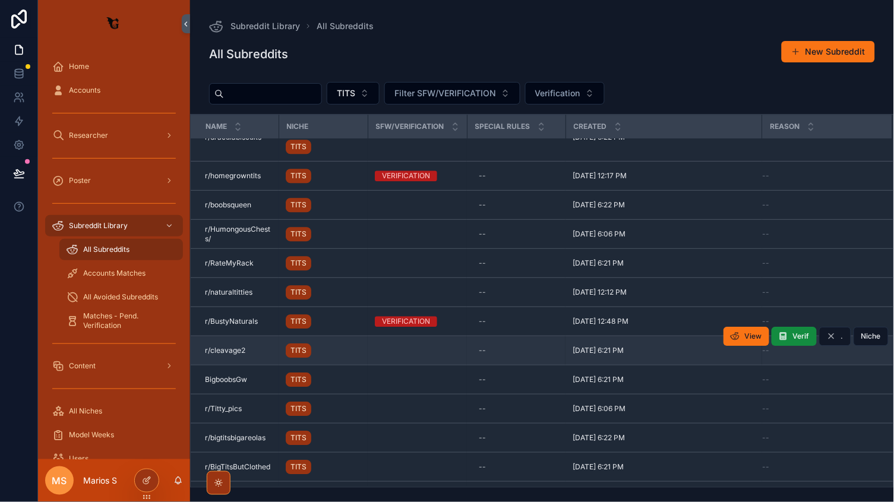
scroll to position [699, 0]
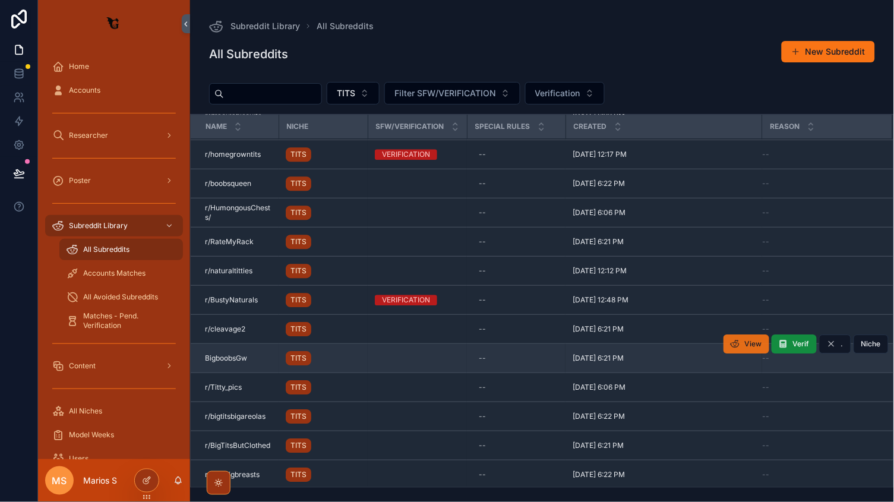
click at [750, 339] on span "View" at bounding box center [753, 344] width 17 height 10
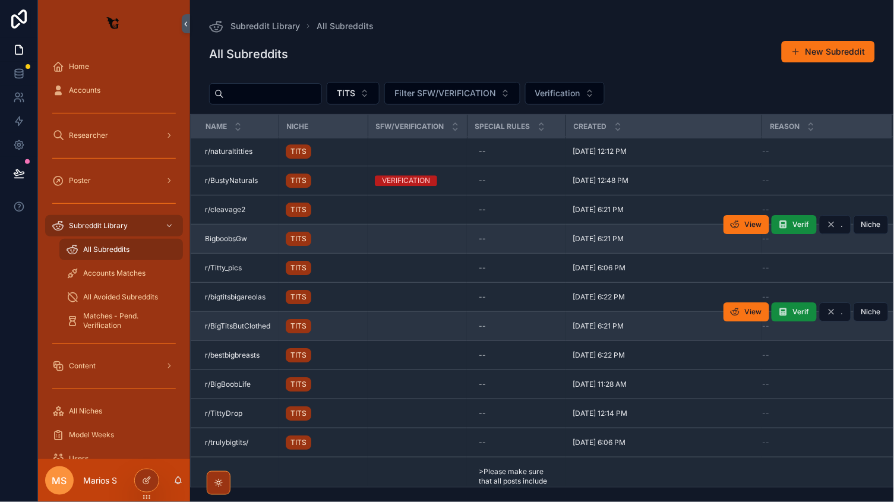
scroll to position [820, 0]
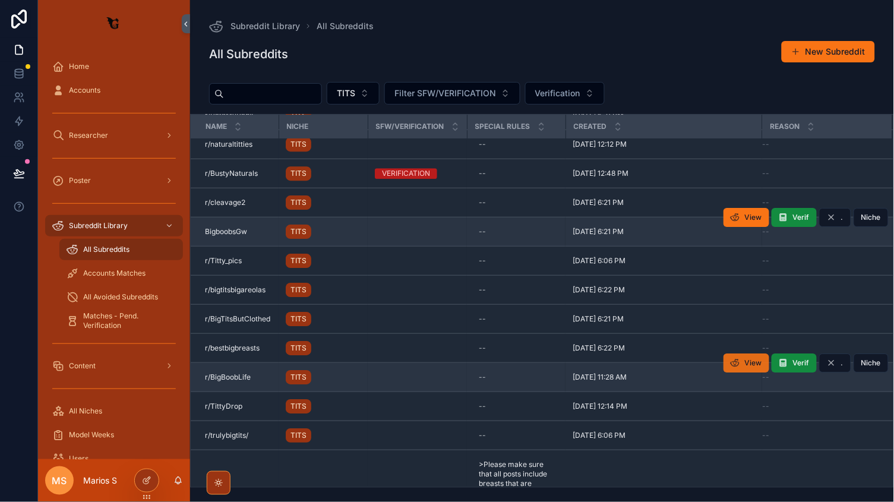
click at [747, 363] on button "View" at bounding box center [747, 363] width 46 height 19
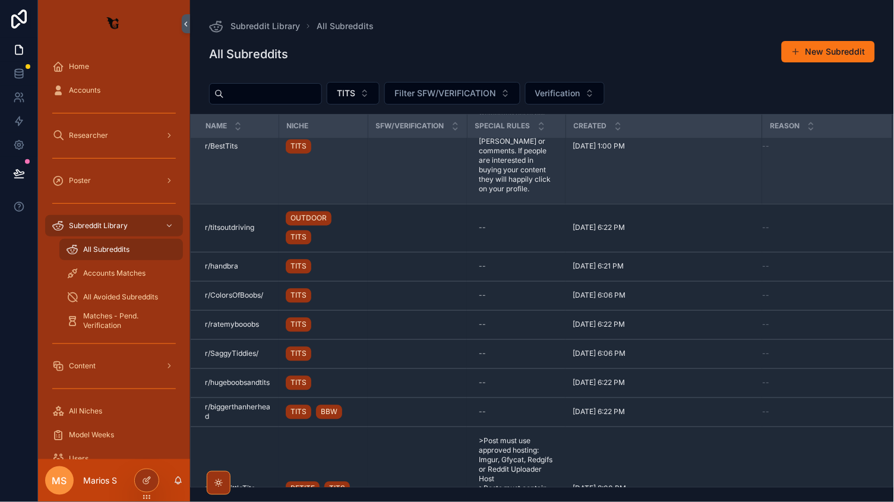
scroll to position [1538, 0]
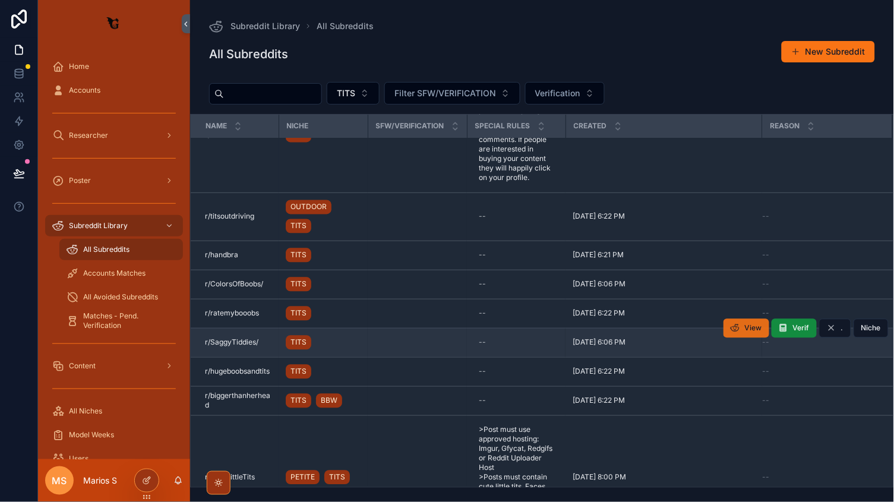
click at [734, 325] on icon "scrollable content" at bounding box center [736, 329] width 10 height 10
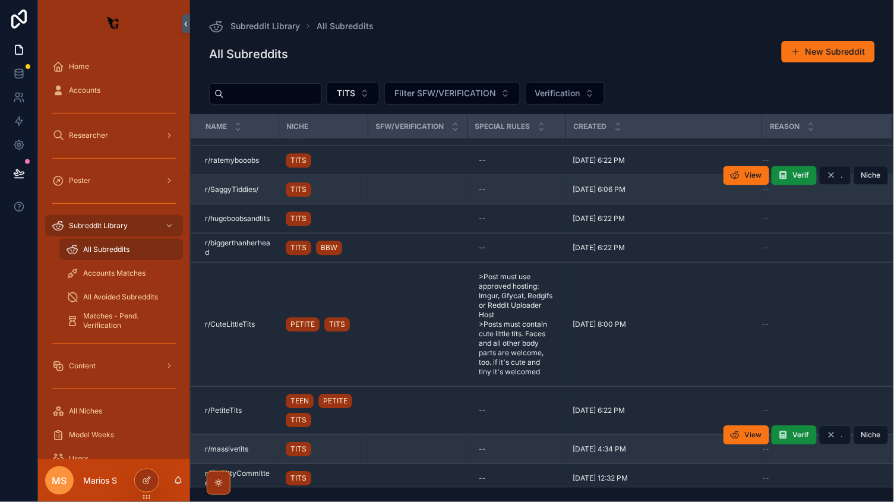
scroll to position [0, 0]
click at [743, 425] on button "View" at bounding box center [747, 434] width 46 height 19
click at [793, 430] on button "Verif" at bounding box center [794, 434] width 45 height 19
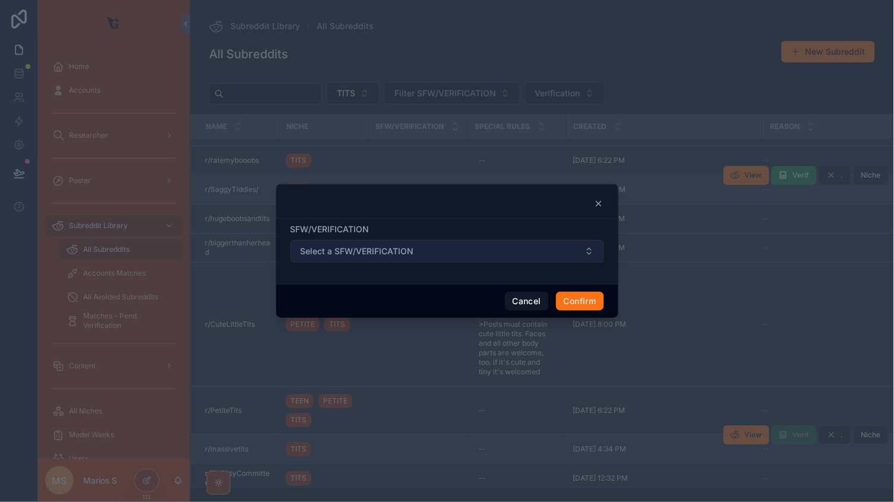
click at [416, 254] on button "Select a SFW/VERIFICATION" at bounding box center [448, 251] width 314 height 23
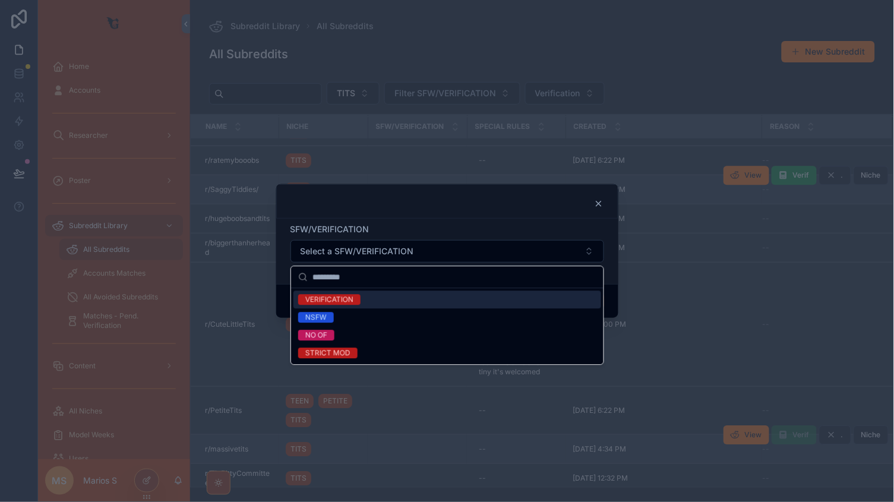
click at [347, 298] on div "VERIFICATION" at bounding box center [329, 300] width 48 height 11
click at [513, 221] on div "SFW/VERIFICATION VERIFICATION" at bounding box center [447, 251] width 342 height 65
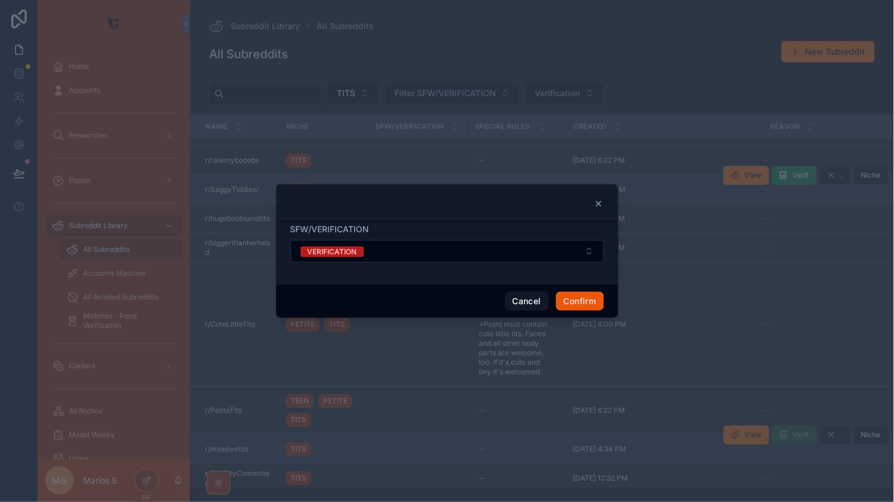
click at [566, 296] on button "Confirm" at bounding box center [580, 301] width 48 height 19
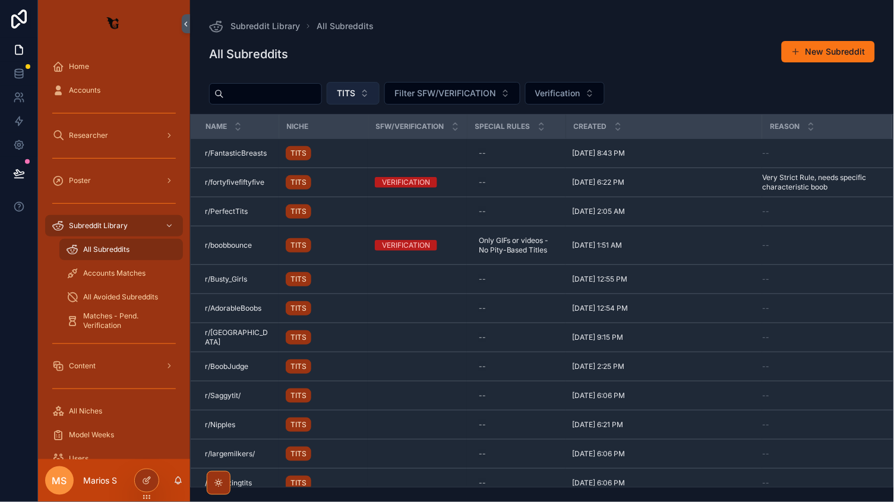
click at [380, 86] on button "TITS" at bounding box center [353, 93] width 53 height 23
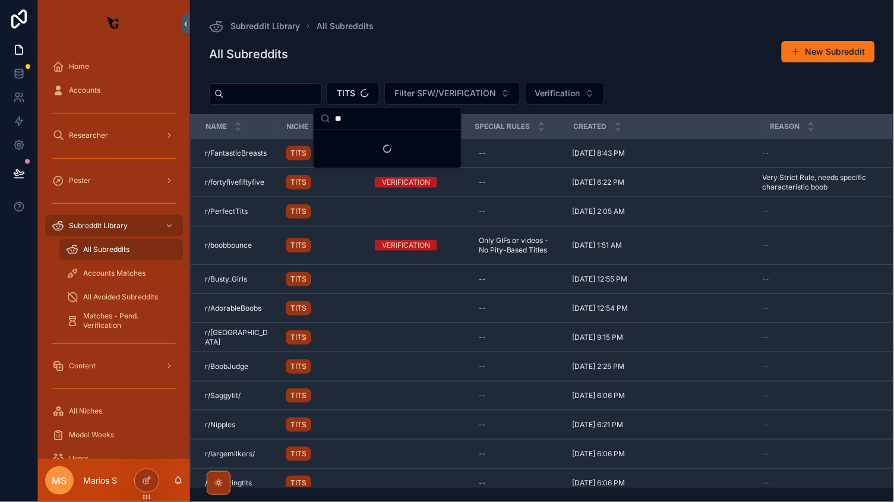
type input "*"
click at [353, 128] on input "*" at bounding box center [394, 118] width 119 height 21
type input "******"
click at [369, 144] on div "CHUBBY" at bounding box center [387, 141] width 143 height 19
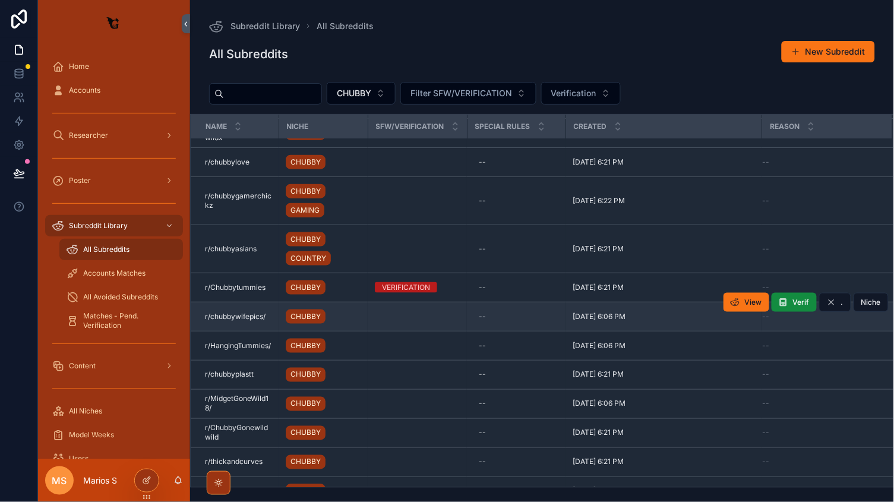
scroll to position [290, 0]
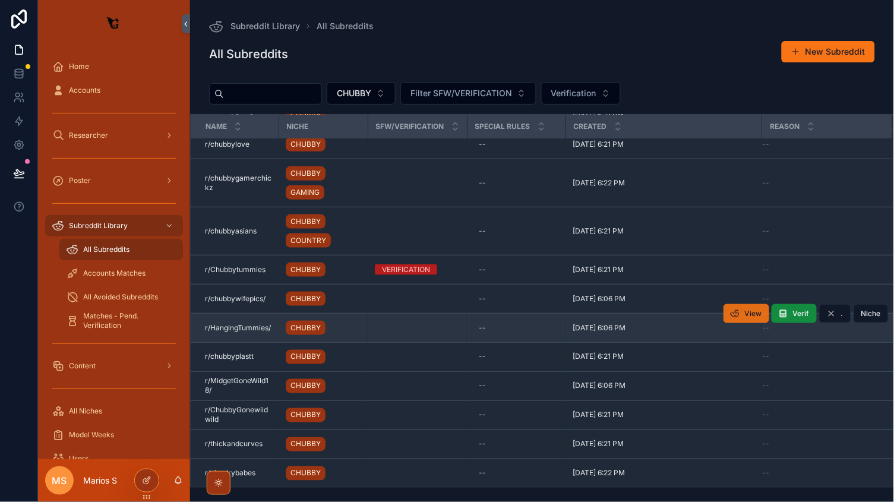
click at [748, 309] on span "View" at bounding box center [753, 314] width 17 height 10
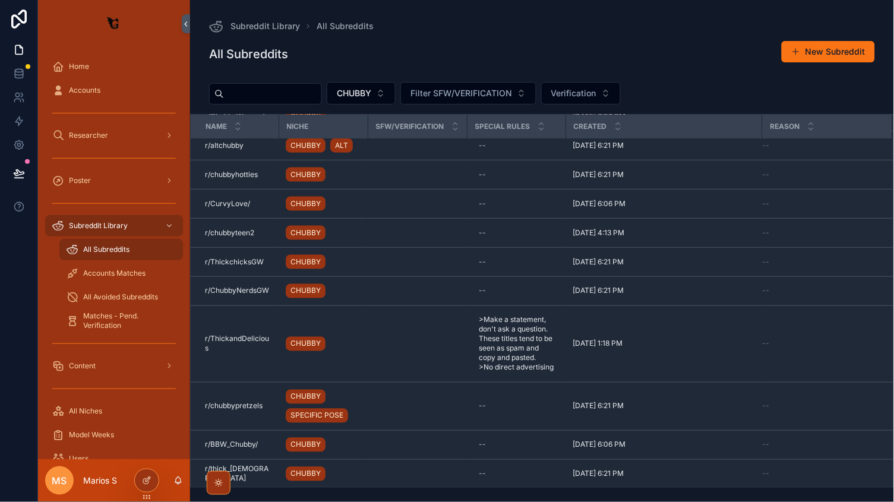
scroll to position [0, 0]
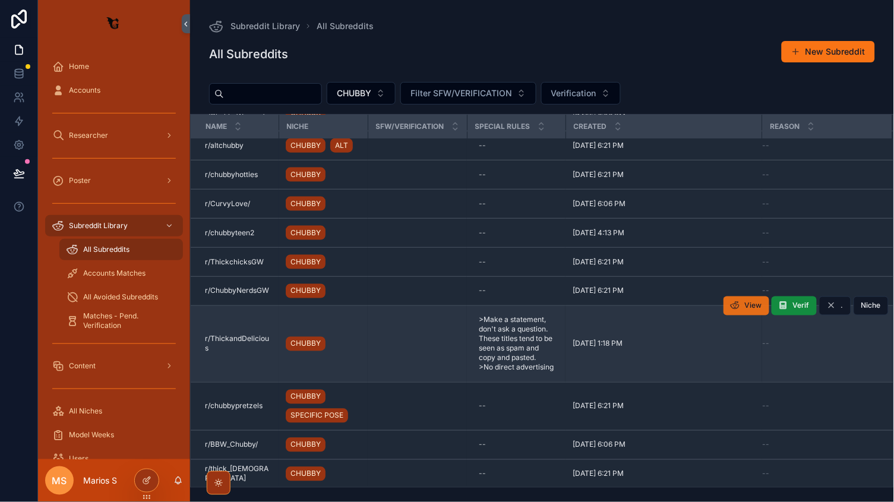
click at [749, 303] on span "View" at bounding box center [753, 306] width 17 height 10
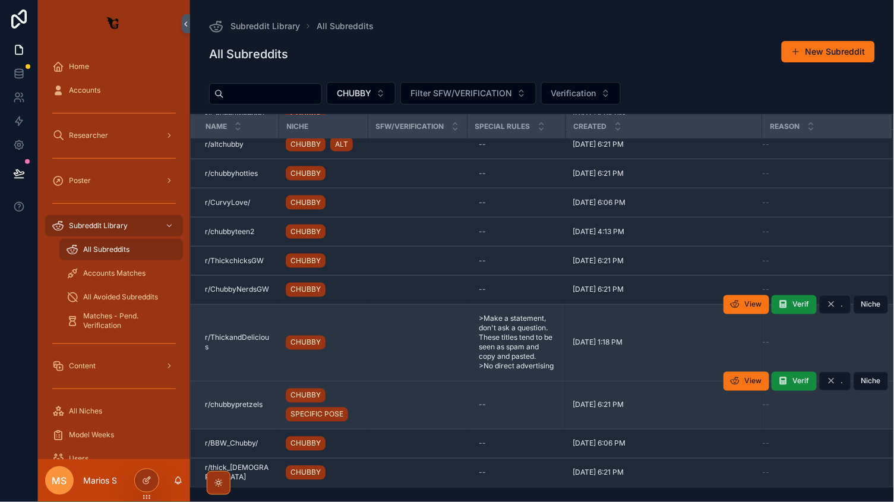
scroll to position [1356, 0]
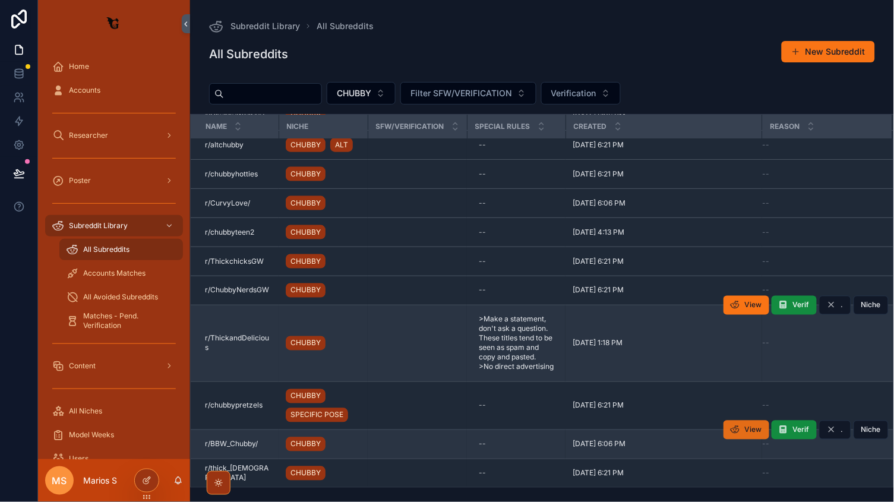
click at [741, 430] on button "View" at bounding box center [747, 430] width 46 height 19
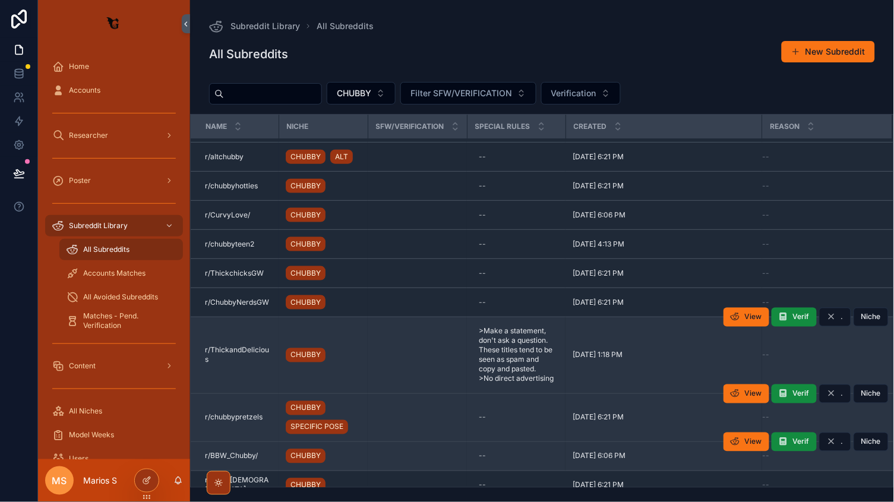
scroll to position [1055, 0]
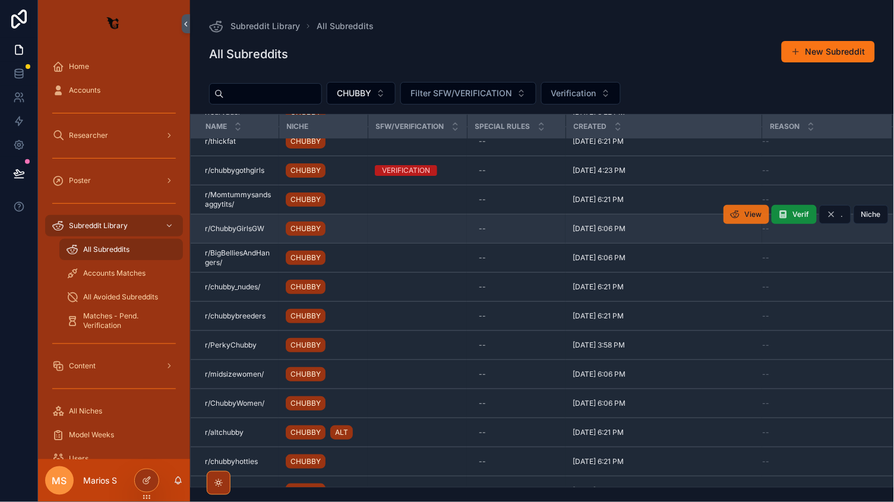
click at [751, 219] on span "View" at bounding box center [753, 215] width 17 height 10
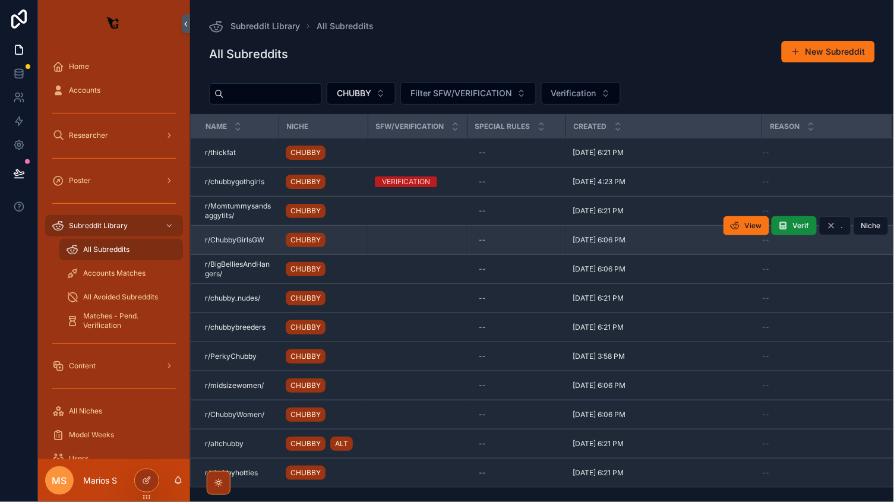
scroll to position [1041, 0]
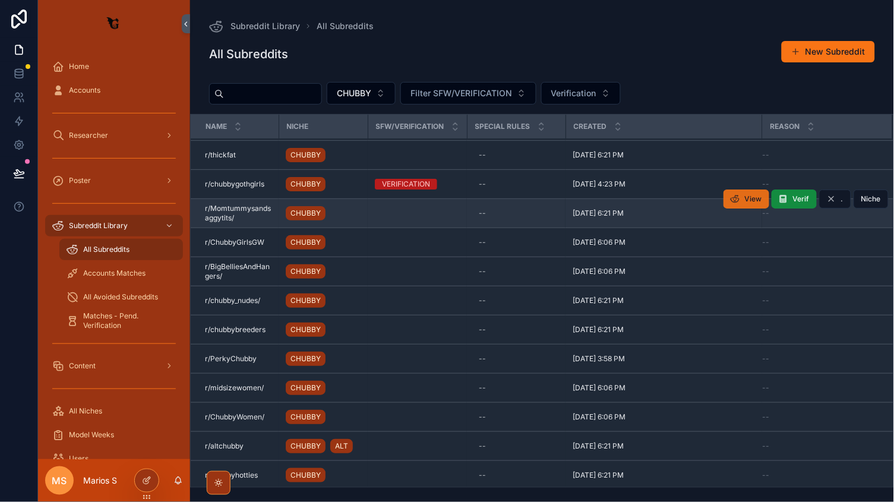
click at [743, 209] on button "View" at bounding box center [747, 199] width 46 height 19
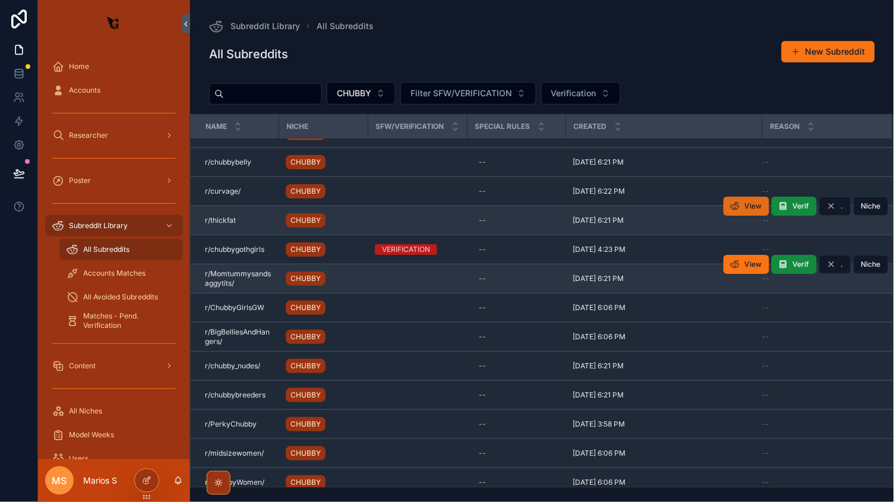
click at [755, 211] on span "View" at bounding box center [753, 206] width 17 height 10
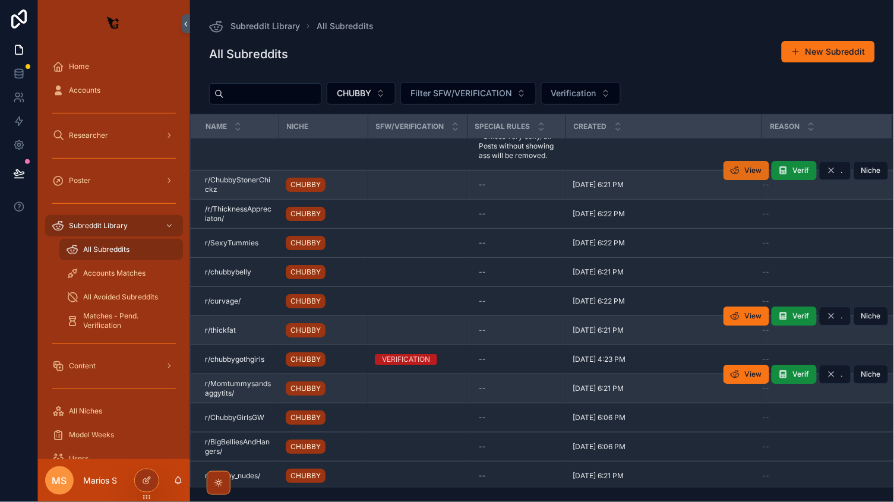
scroll to position [866, 0]
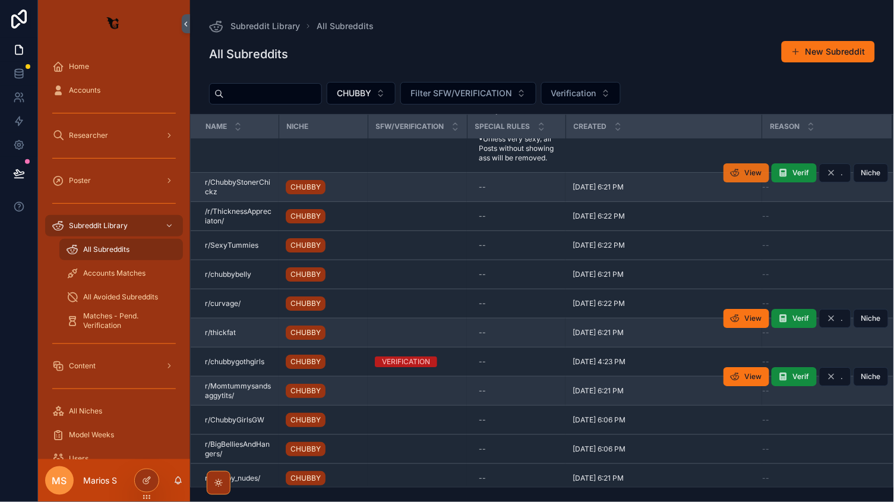
click at [754, 178] on span "View" at bounding box center [753, 173] width 17 height 10
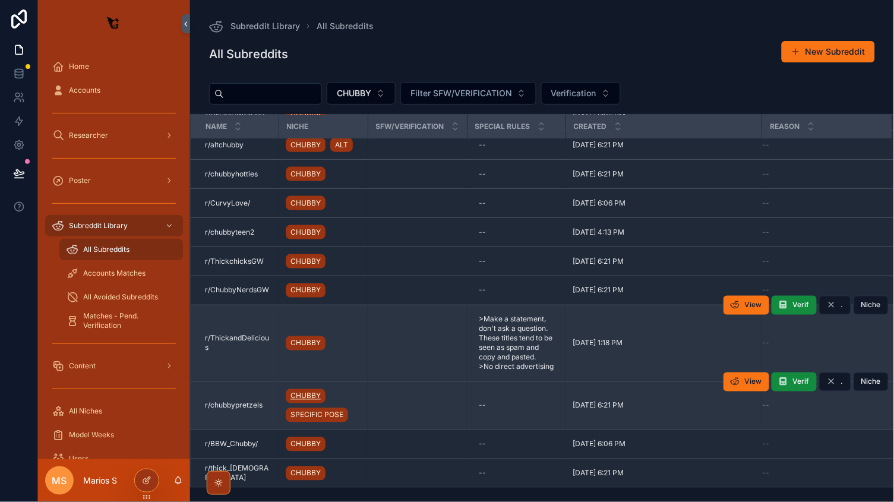
scroll to position [1333, 0]
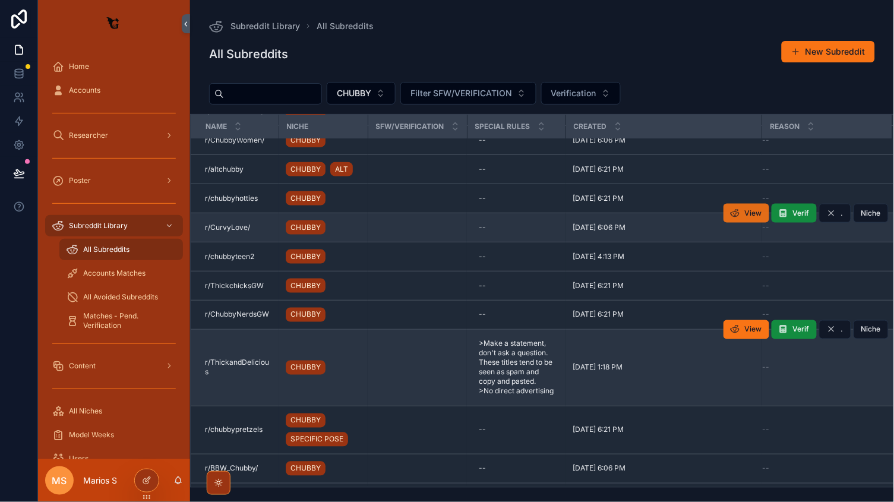
click at [753, 209] on span "View" at bounding box center [753, 214] width 17 height 10
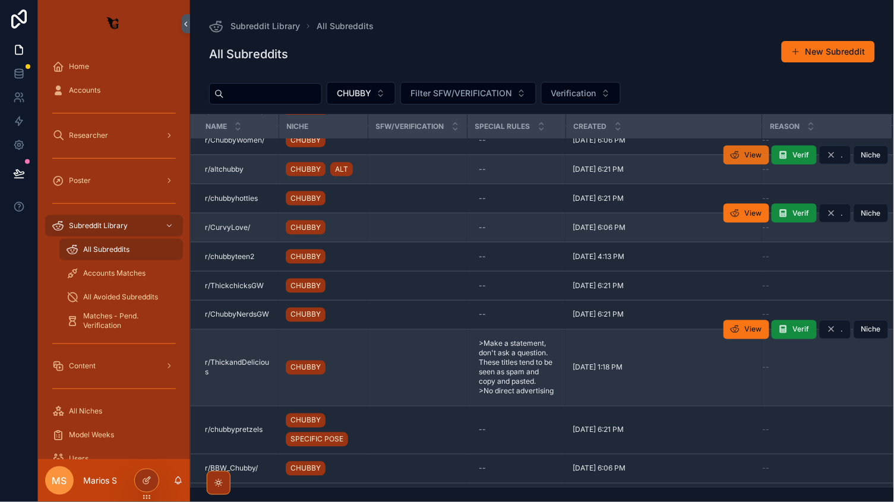
click at [762, 150] on span "View" at bounding box center [753, 155] width 17 height 10
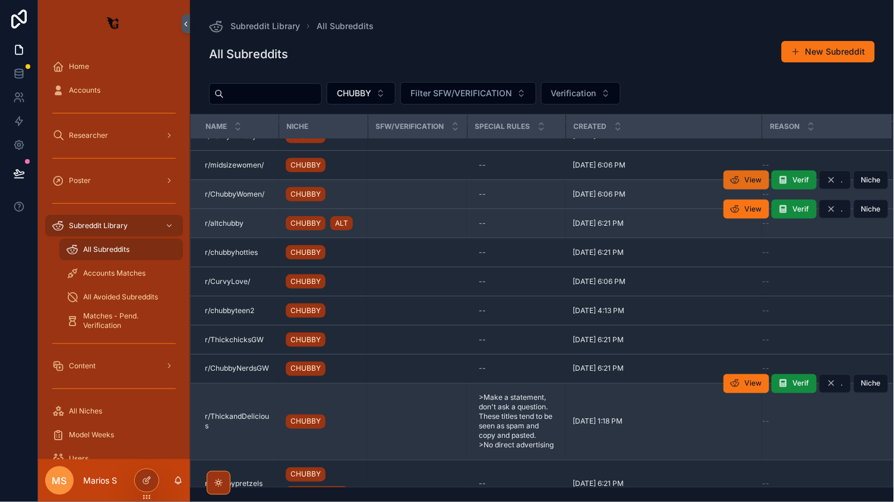
click at [742, 179] on button "View" at bounding box center [747, 180] width 46 height 19
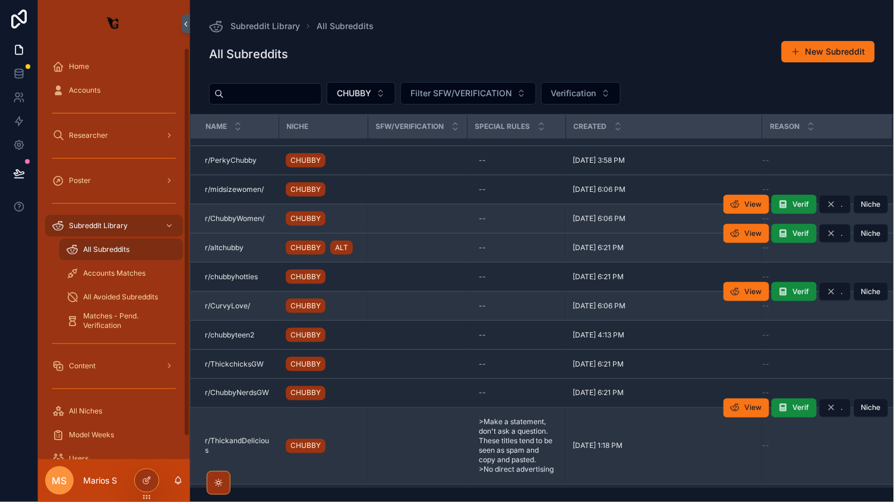
scroll to position [1232, 0]
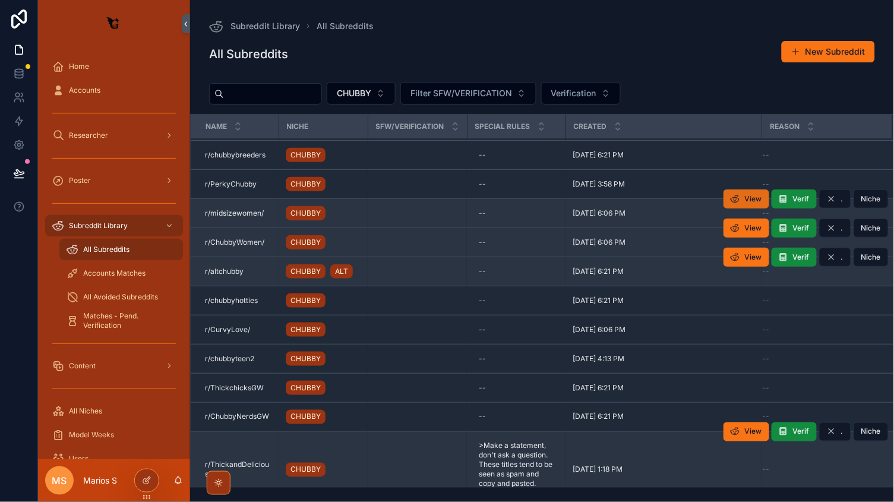
click at [754, 194] on span "View" at bounding box center [753, 199] width 17 height 10
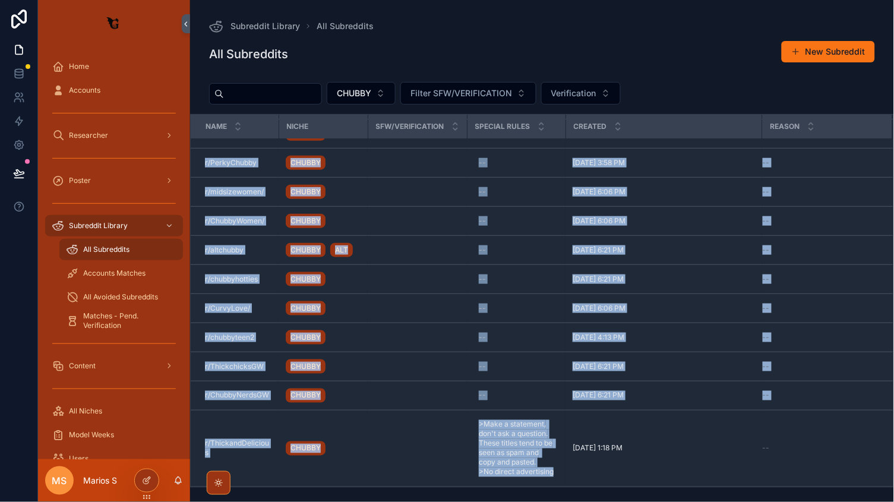
scroll to position [1349, 0]
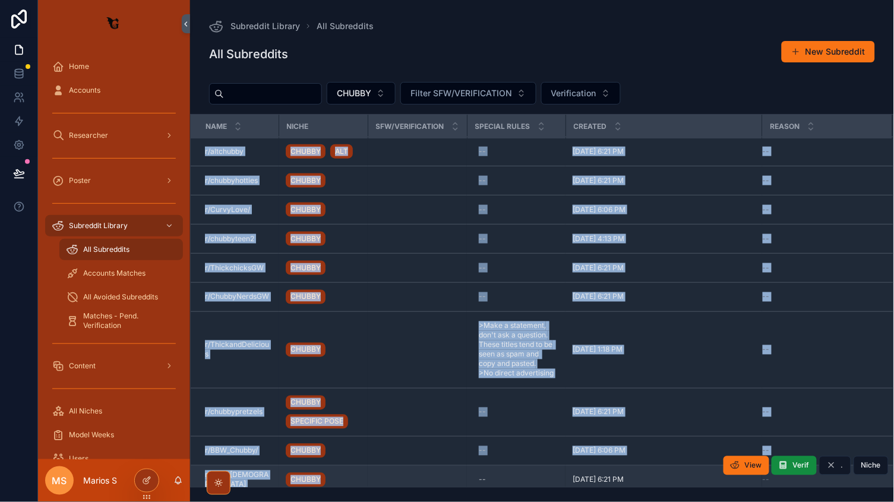
drag, startPoint x: 196, startPoint y: 152, endPoint x: 332, endPoint y: 481, distance: 356.7
copy tbody "r/thickfat r/thickfat CHUBBY -- [DATE] 6:21 PM [DATE] 6:21 PM -- View Verif . N…"
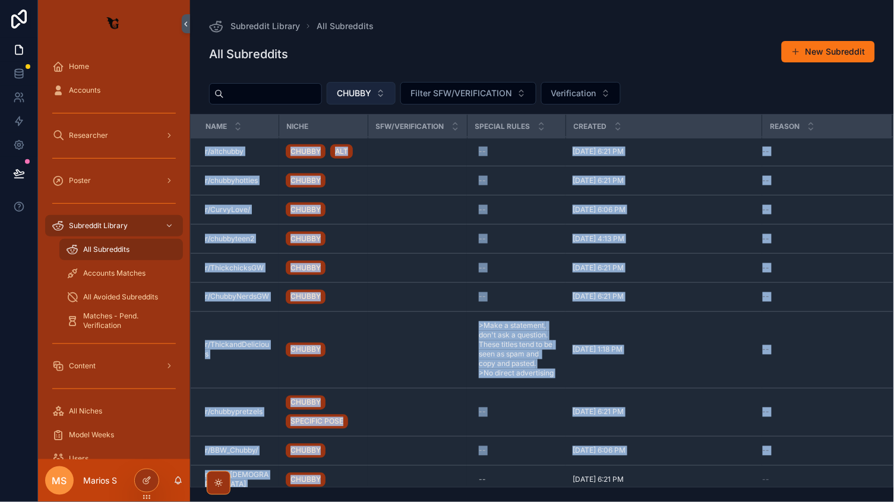
click at [371, 91] on span "CHUBBY" at bounding box center [354, 93] width 34 height 12
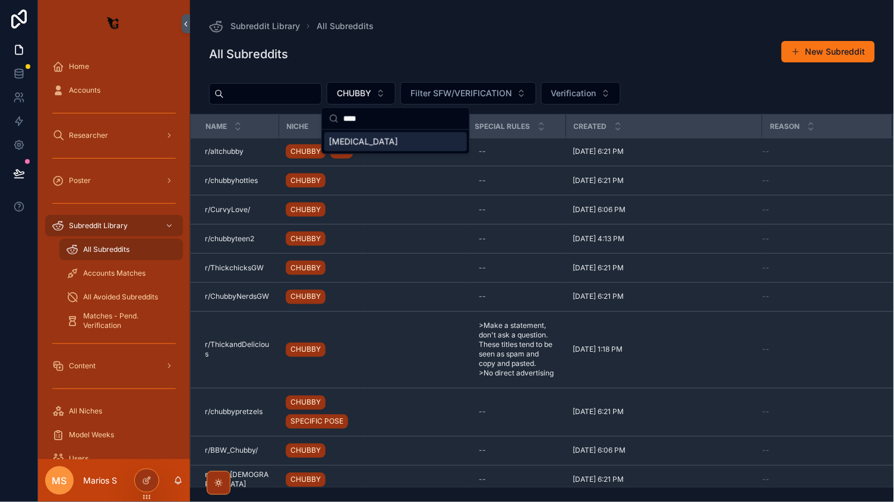
type input "****"
click at [354, 141] on span "[MEDICAL_DATA]" at bounding box center [363, 142] width 69 height 12
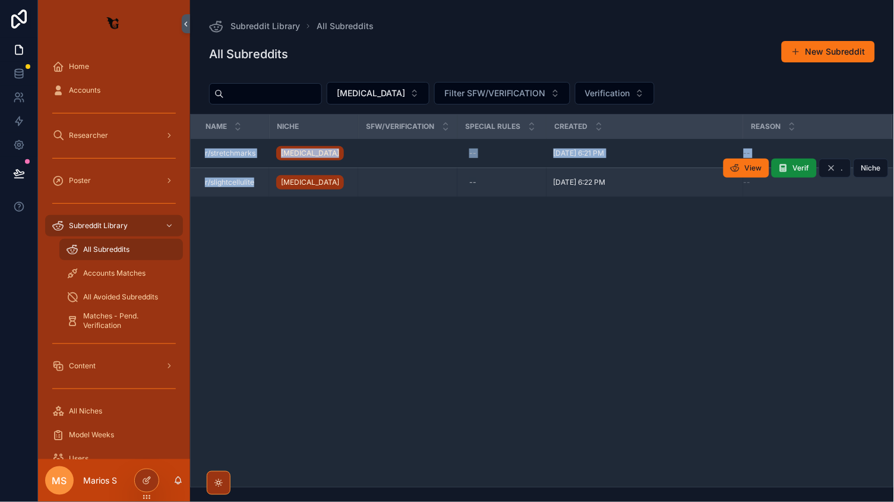
drag, startPoint x: 200, startPoint y: 148, endPoint x: 264, endPoint y: 185, distance: 73.5
click at [264, 185] on tbody "r/stretchmarks r/stretchmarks [MEDICAL_DATA] -- [DATE] 6:21 PM [DATE] 6:21 PM -…" at bounding box center [542, 168] width 703 height 58
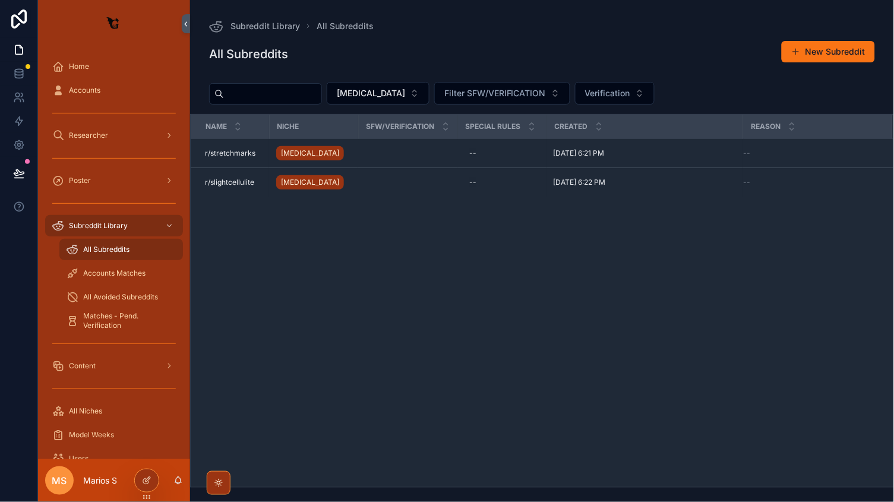
click at [264, 209] on div "NAME NICHE SFW/VERIFICATION Special Rules Created Reason r/stretchmarks r/stret…" at bounding box center [542, 301] width 703 height 373
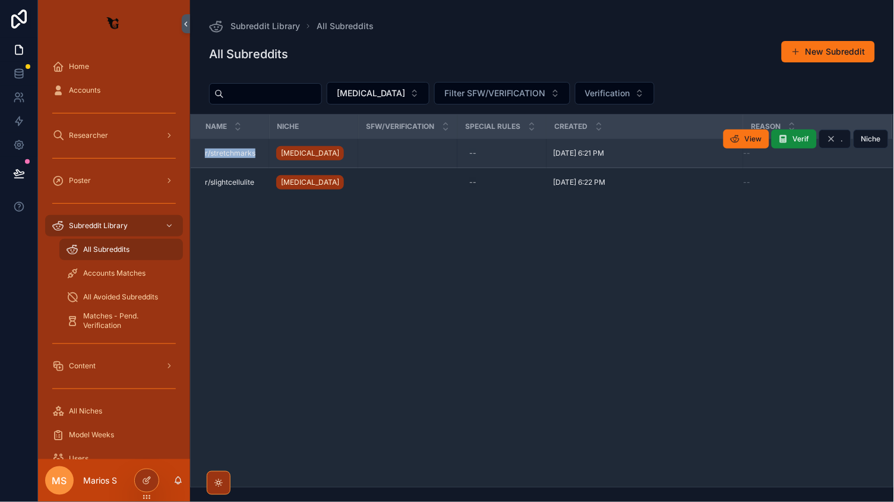
drag, startPoint x: 197, startPoint y: 155, endPoint x: 264, endPoint y: 155, distance: 66.5
click at [264, 155] on td "r/stretchmarks r/stretchmarks" at bounding box center [230, 153] width 78 height 29
copy span "r/stretchmarks"
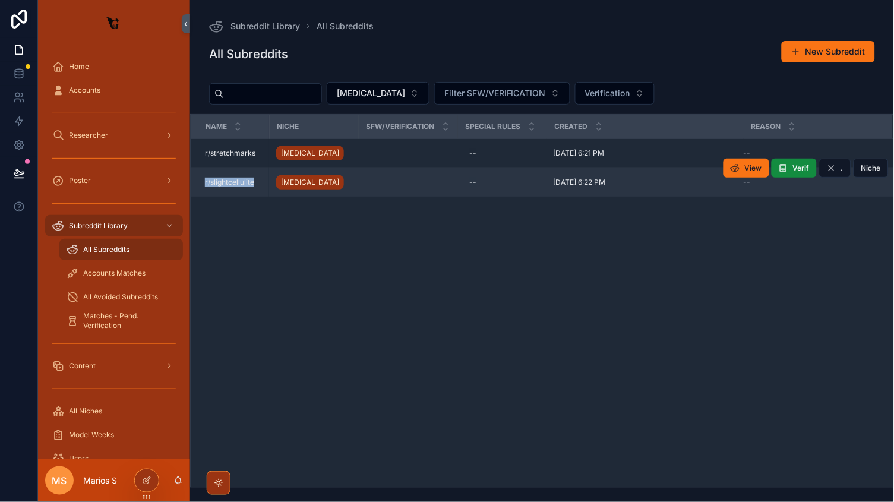
drag, startPoint x: 212, startPoint y: 179, endPoint x: 260, endPoint y: 178, distance: 48.1
click at [260, 178] on td "r/slightcellulite r/slightcellulite" at bounding box center [230, 182] width 78 height 29
copy span "r/slightcellulite"
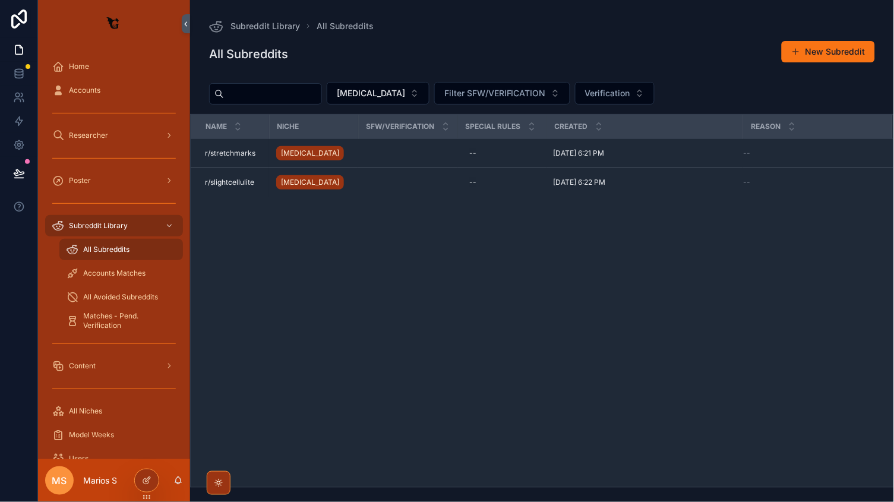
click at [274, 99] on input "scrollable content" at bounding box center [272, 94] width 97 height 17
click at [394, 101] on button "[MEDICAL_DATA]" at bounding box center [378, 93] width 103 height 23
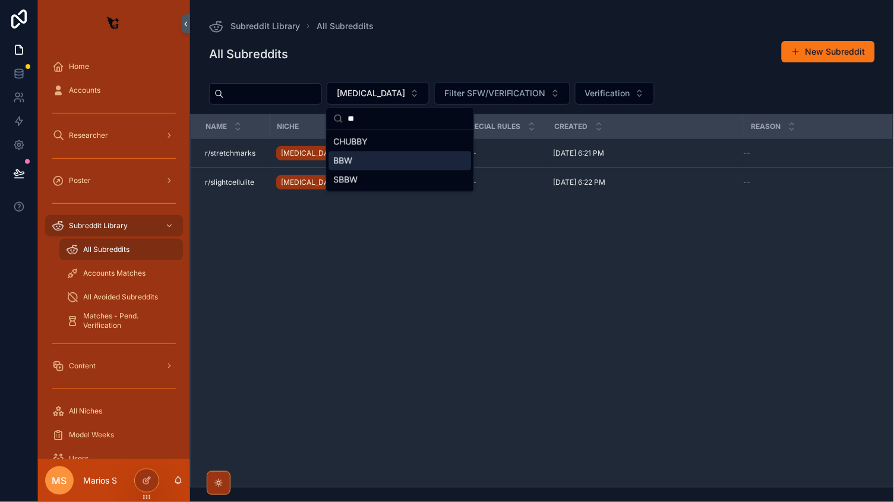
type input "**"
click at [355, 162] on div "BBW" at bounding box center [400, 161] width 143 height 19
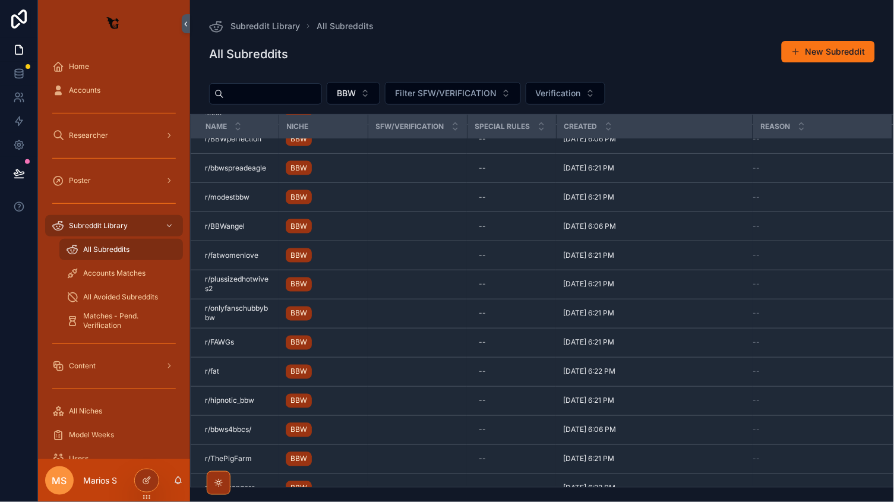
scroll to position [3470, 0]
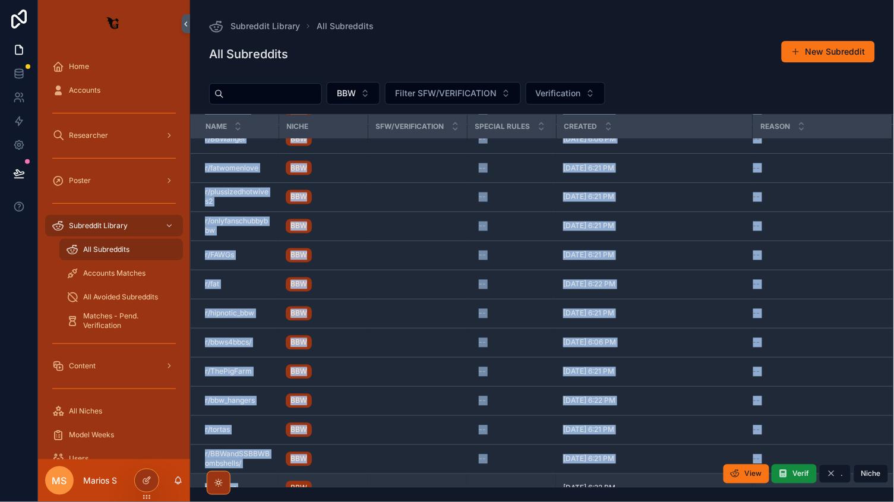
drag, startPoint x: 199, startPoint y: 159, endPoint x: 282, endPoint y: 474, distance: 325.7
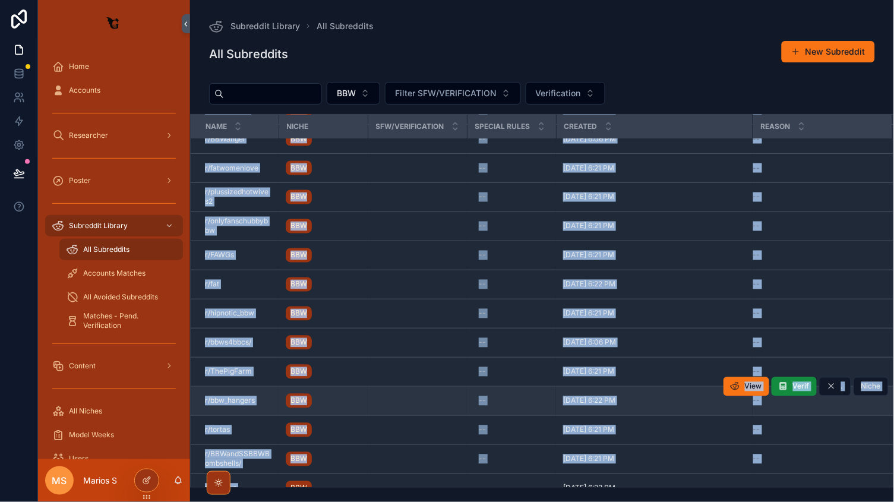
copy tbody "r/BBWaddict r/BBWaddict BBW -- [DATE] 6:06 PM [DATE] 6:06 PM -- View Verif . Ni…"
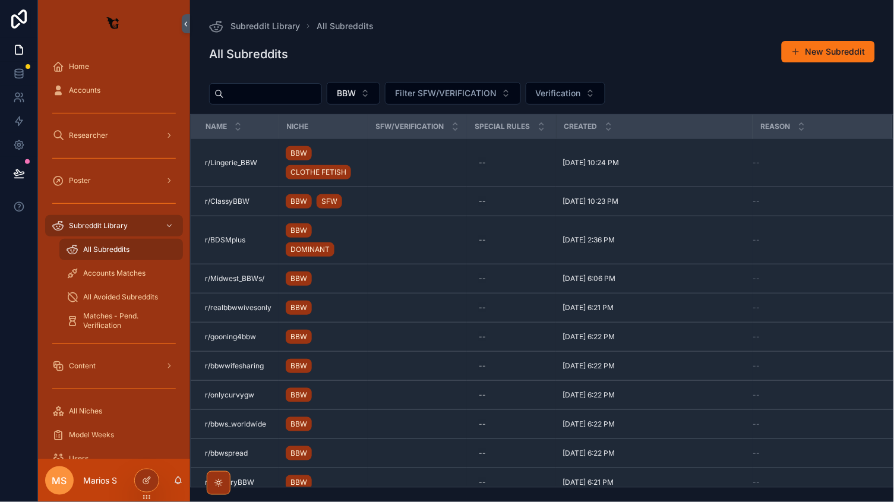
scroll to position [0, 0]
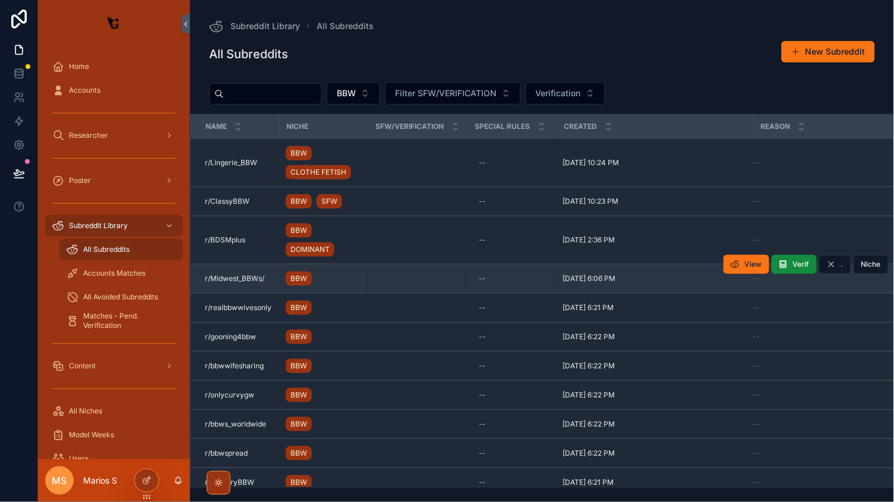
click at [430, 274] on td "scrollable content" at bounding box center [417, 278] width 99 height 29
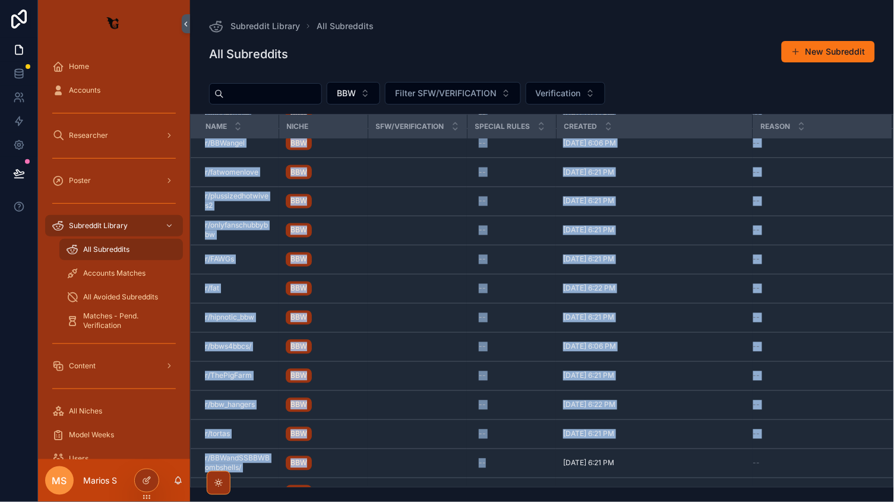
scroll to position [3470, 0]
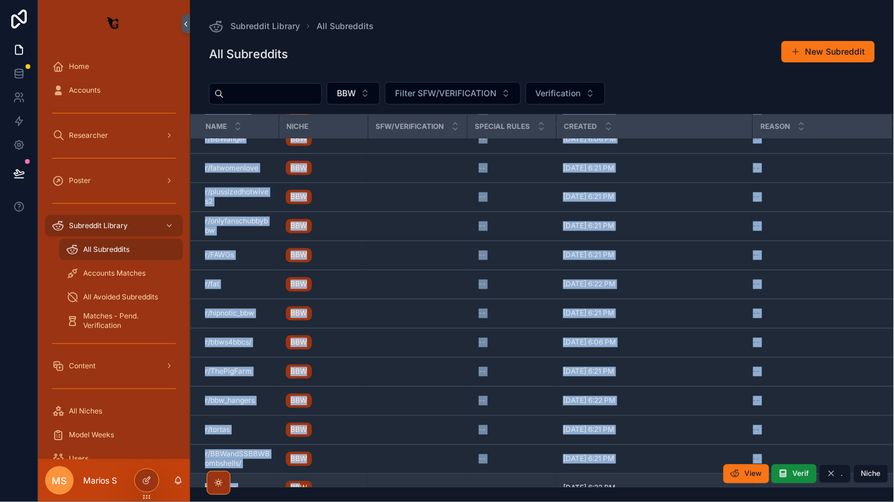
drag, startPoint x: 201, startPoint y: 161, endPoint x: 299, endPoint y: 470, distance: 324.1
copy tbody "r/BBWaddict r/BBWaddict BBW -- [DATE] 6:06 PM [DATE] 6:06 PM -- View Verif . Ni…"
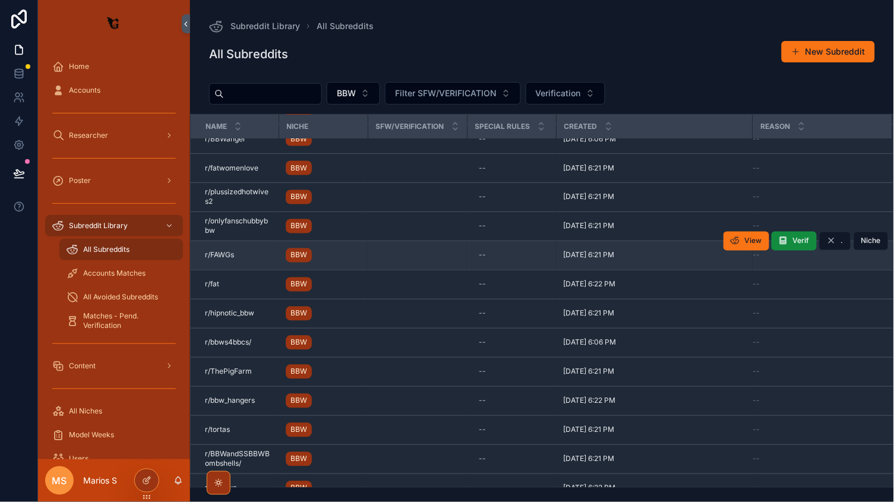
click at [419, 249] on td "scrollable content" at bounding box center [417, 255] width 99 height 29
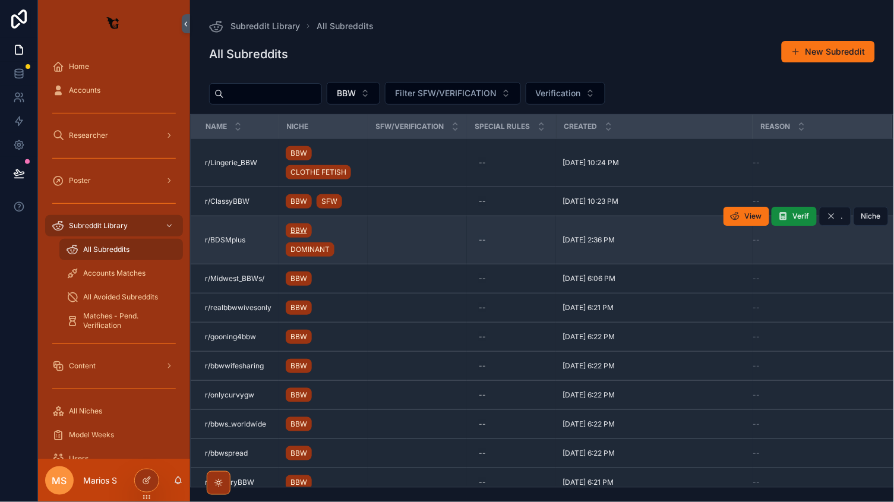
scroll to position [0, 0]
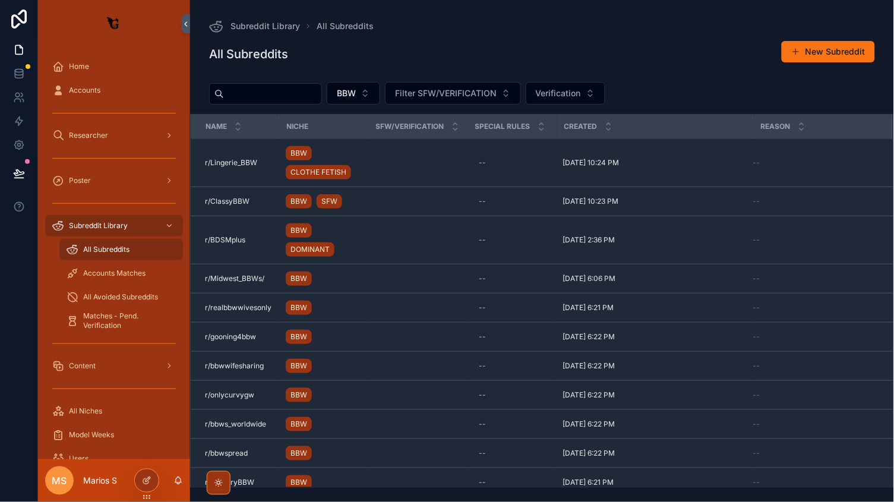
click at [264, 94] on input "scrollable content" at bounding box center [272, 94] width 97 height 17
paste input "**********"
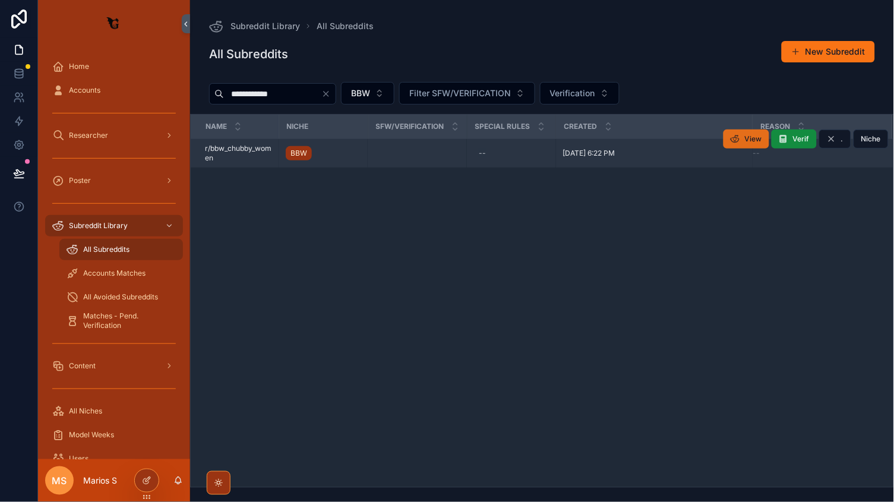
type input "**********"
click at [748, 136] on span "View" at bounding box center [753, 139] width 17 height 10
click at [319, 96] on input "**********" at bounding box center [272, 94] width 97 height 17
click at [331, 97] on icon "Clear" at bounding box center [326, 94] width 10 height 10
click at [267, 68] on div "All Subreddits New Subreddit" at bounding box center [542, 56] width 704 height 32
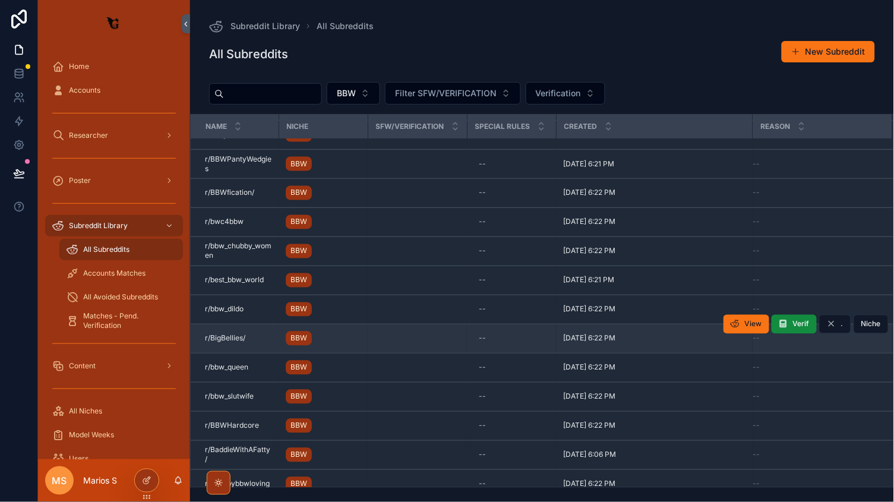
scroll to position [462, 0]
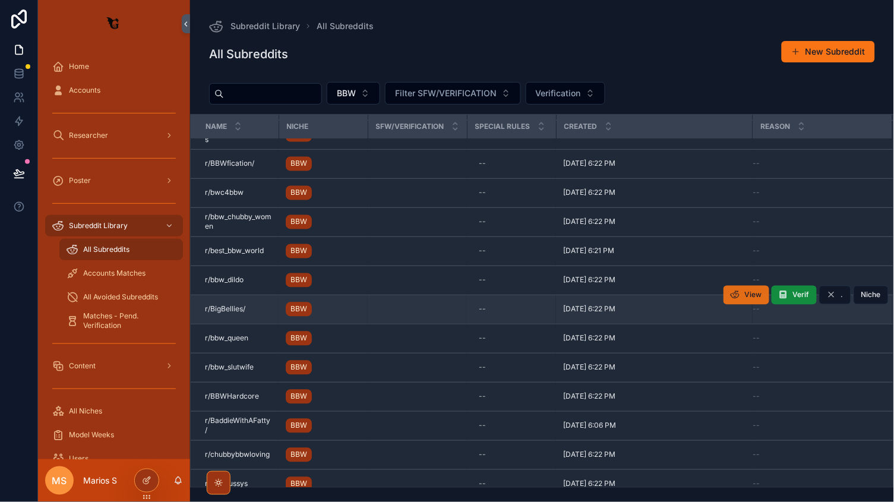
click at [735, 295] on button "View" at bounding box center [747, 295] width 46 height 19
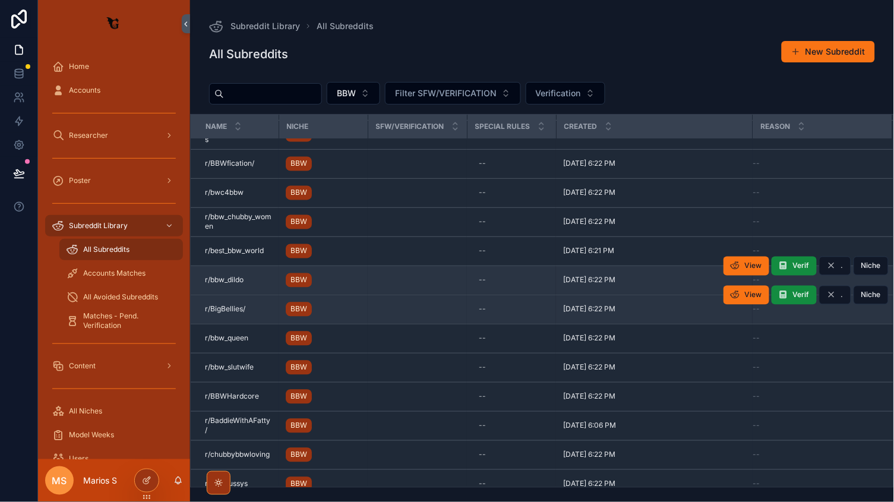
scroll to position [476, 0]
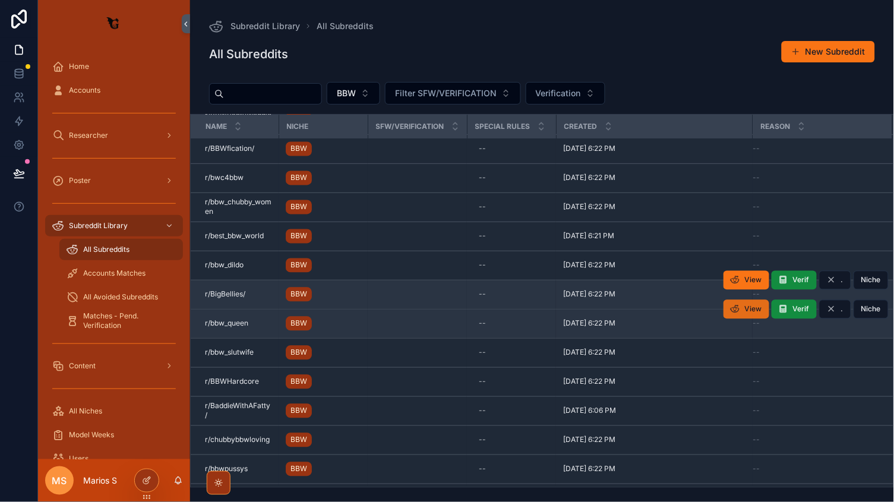
click at [754, 305] on span "View" at bounding box center [753, 310] width 17 height 10
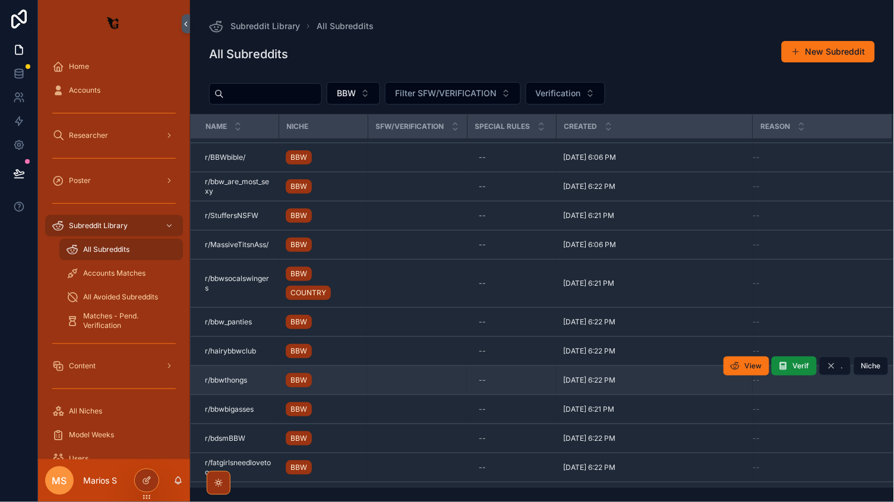
scroll to position [1159, 0]
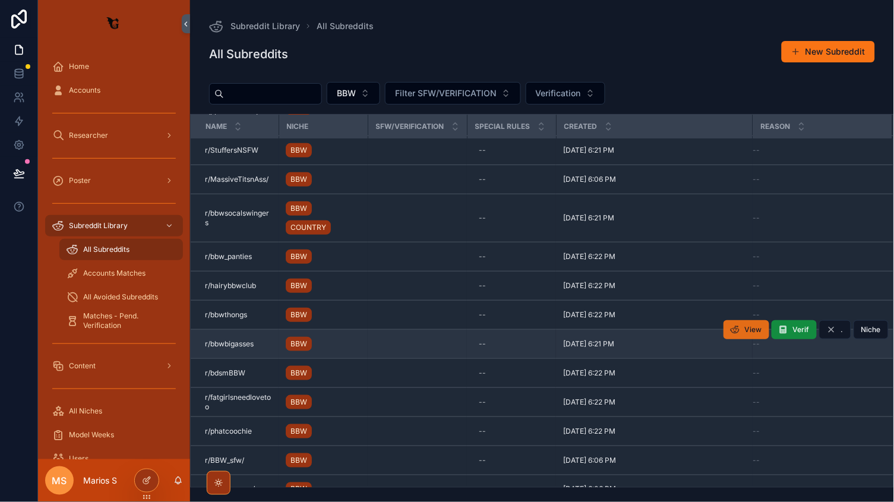
click at [740, 327] on icon "scrollable content" at bounding box center [736, 330] width 10 height 10
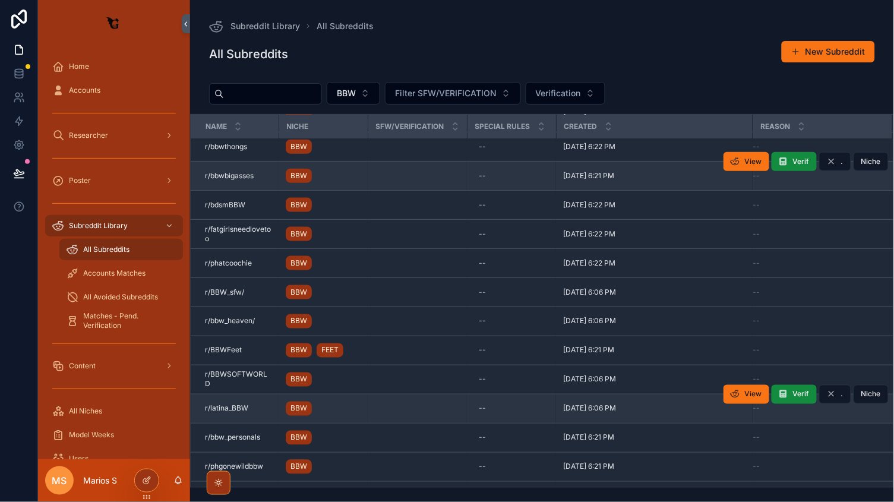
scroll to position [1364, 0]
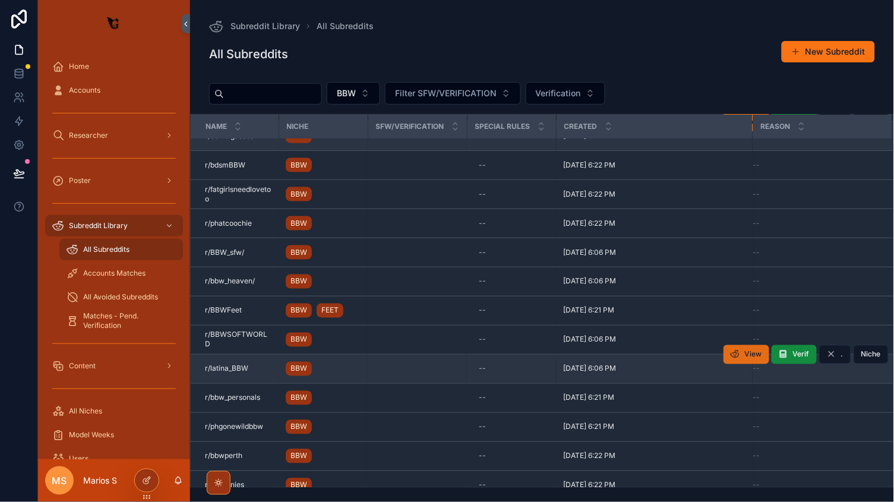
click at [741, 351] on button "View" at bounding box center [747, 354] width 46 height 19
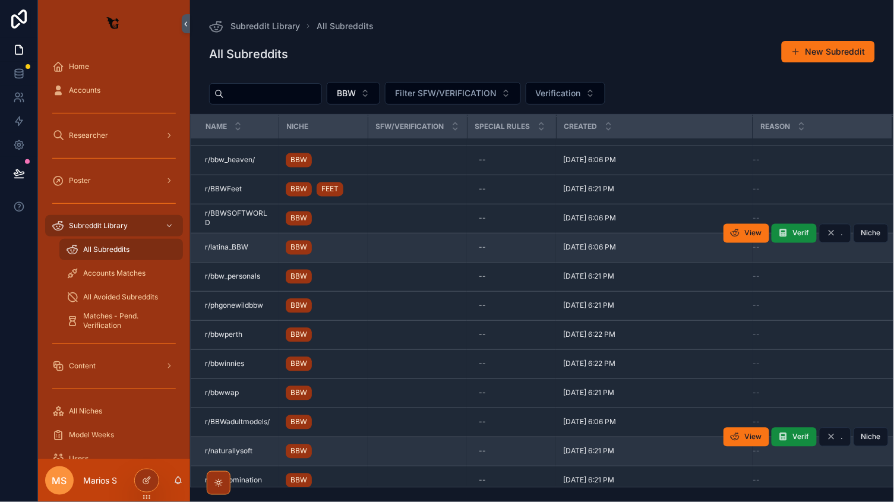
scroll to position [1573, 0]
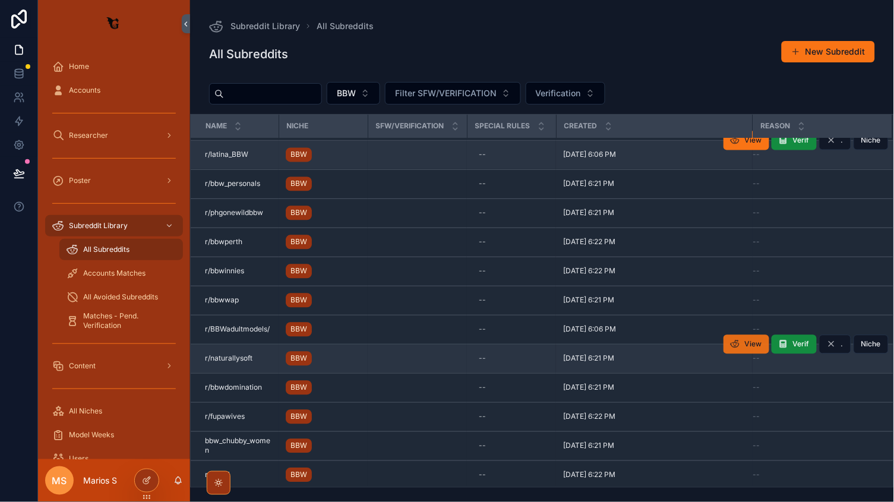
click at [750, 340] on span "View" at bounding box center [753, 345] width 17 height 10
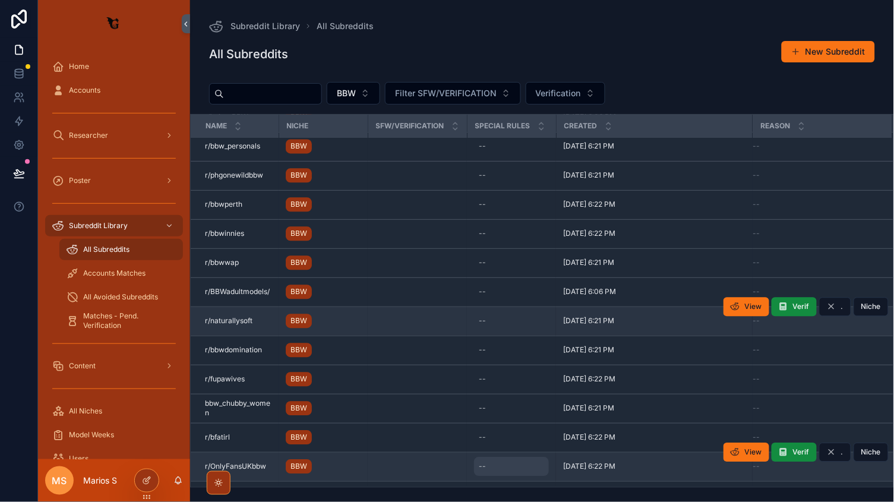
scroll to position [1723, 0]
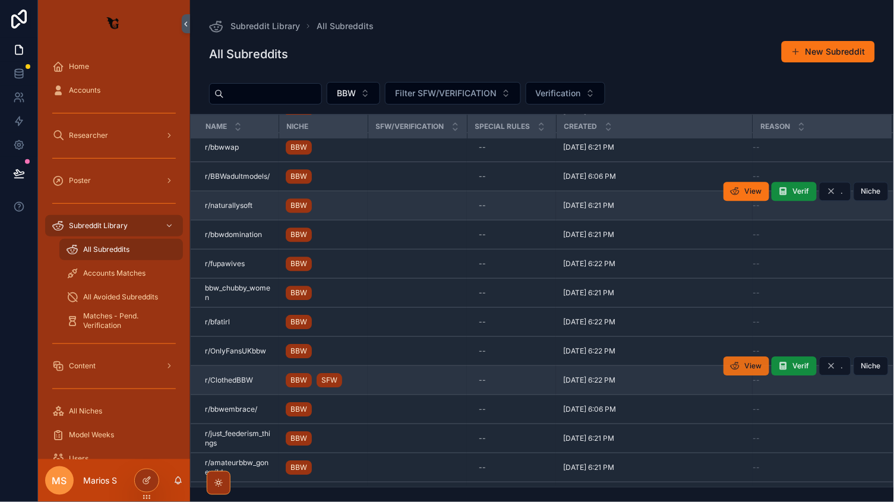
click at [743, 363] on button "View" at bounding box center [747, 365] width 46 height 19
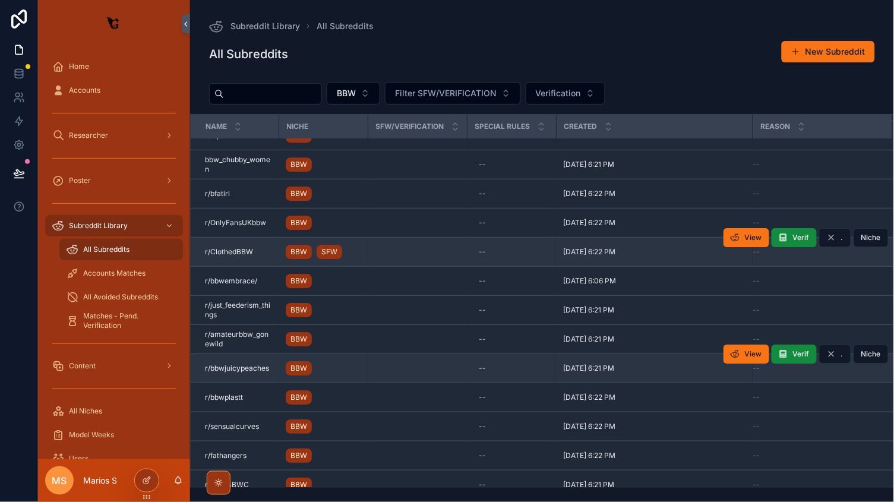
scroll to position [1890, 0]
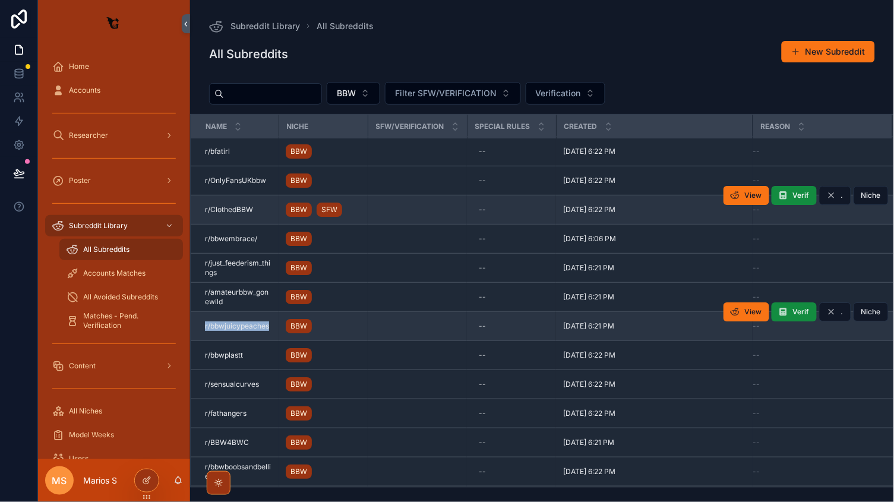
drag, startPoint x: 198, startPoint y: 323, endPoint x: 275, endPoint y: 320, distance: 76.7
click at [275, 320] on td "r/bbwjuicypeaches r/bbwjuicypeaches" at bounding box center [235, 326] width 88 height 29
copy span "r/bbwjuicypeaches"
click at [740, 302] on button "View" at bounding box center [747, 311] width 46 height 19
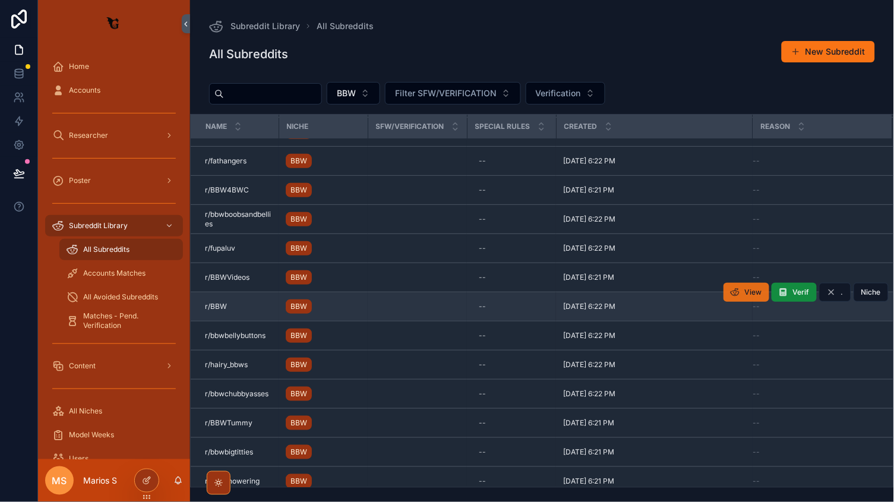
scroll to position [2165, 0]
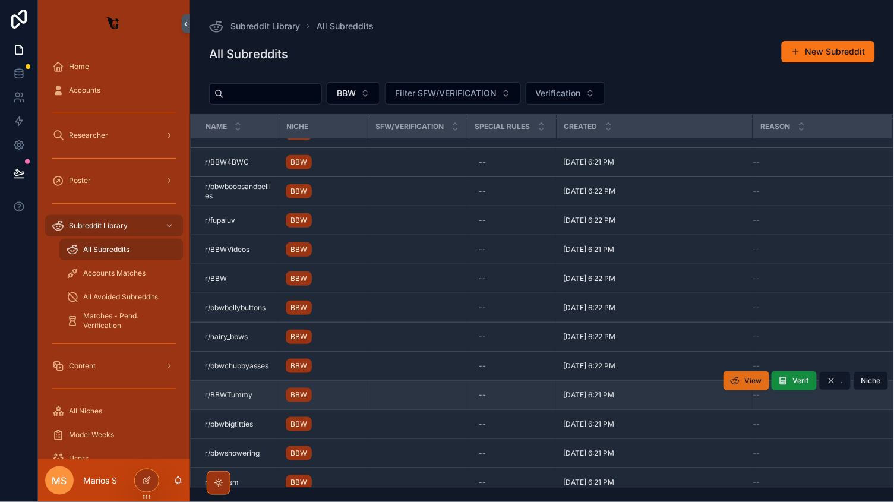
click at [750, 377] on span "View" at bounding box center [753, 381] width 17 height 10
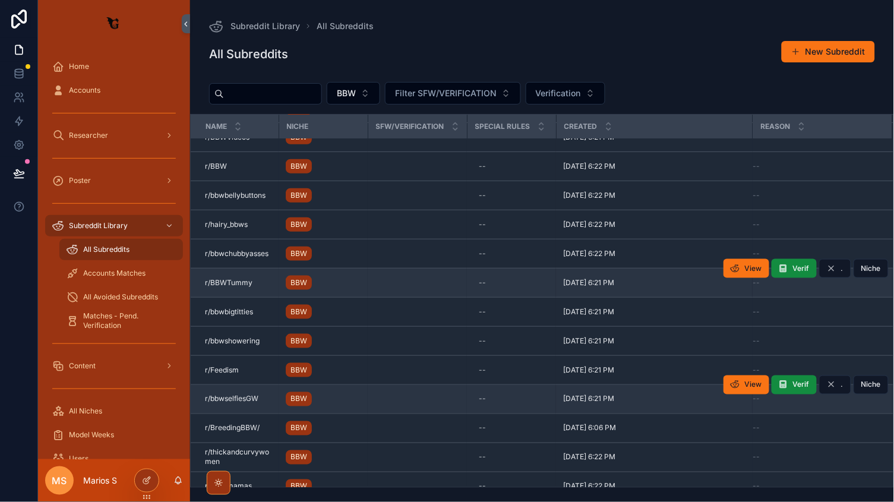
scroll to position [2315, 0]
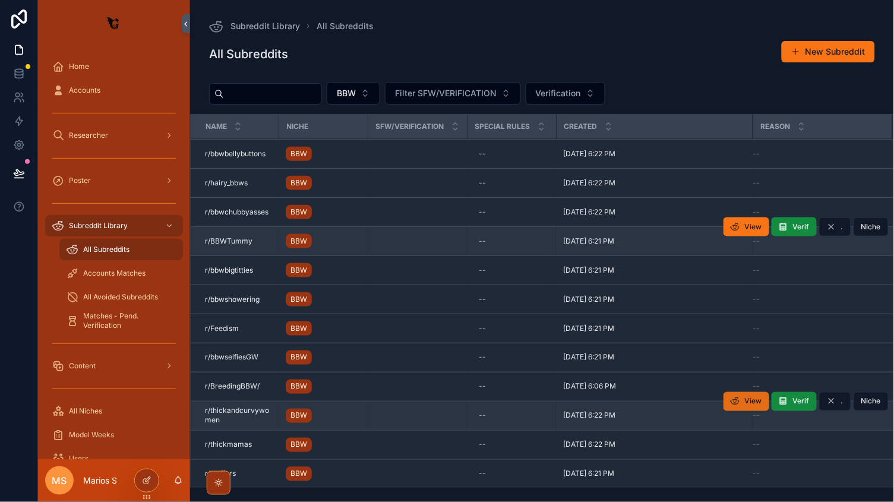
click at [752, 397] on span "View" at bounding box center [753, 402] width 17 height 10
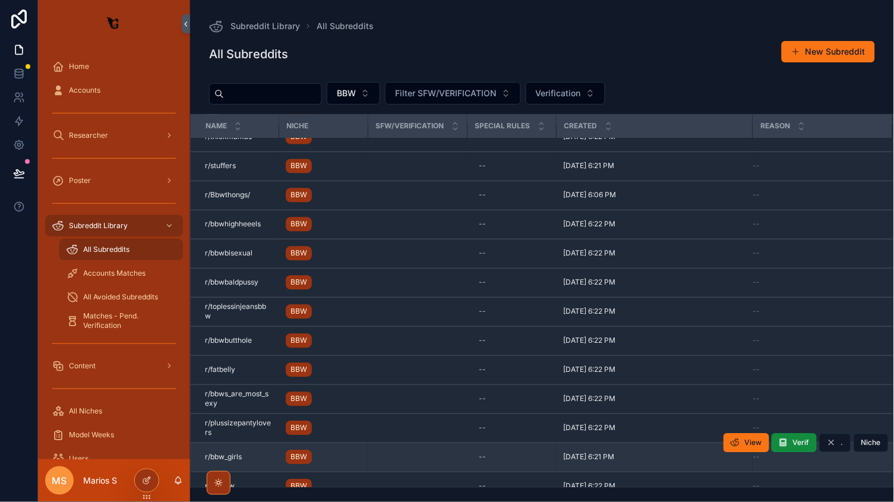
scroll to position [2660, 0]
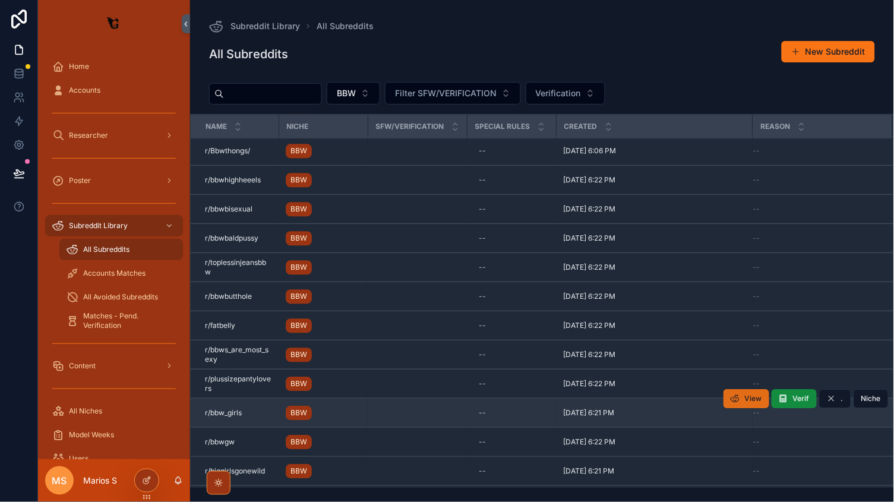
click at [747, 394] on span "View" at bounding box center [753, 399] width 17 height 10
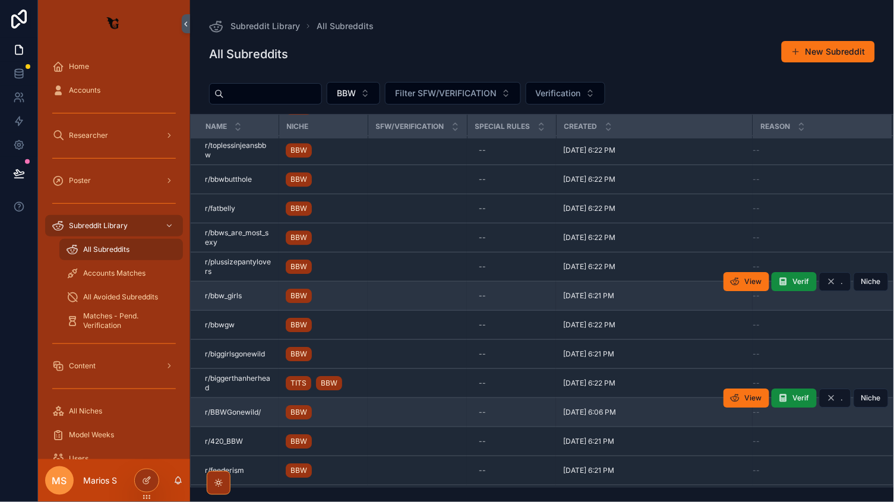
scroll to position [2804, 0]
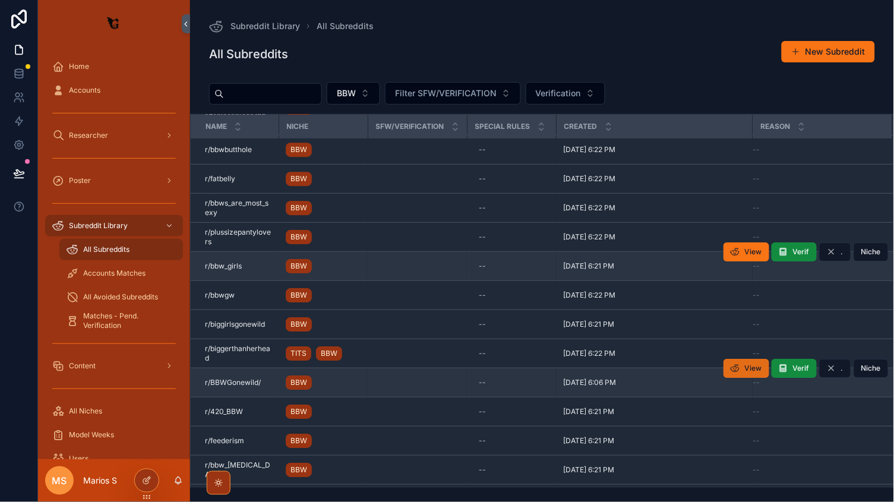
click at [745, 363] on button "View" at bounding box center [747, 368] width 46 height 19
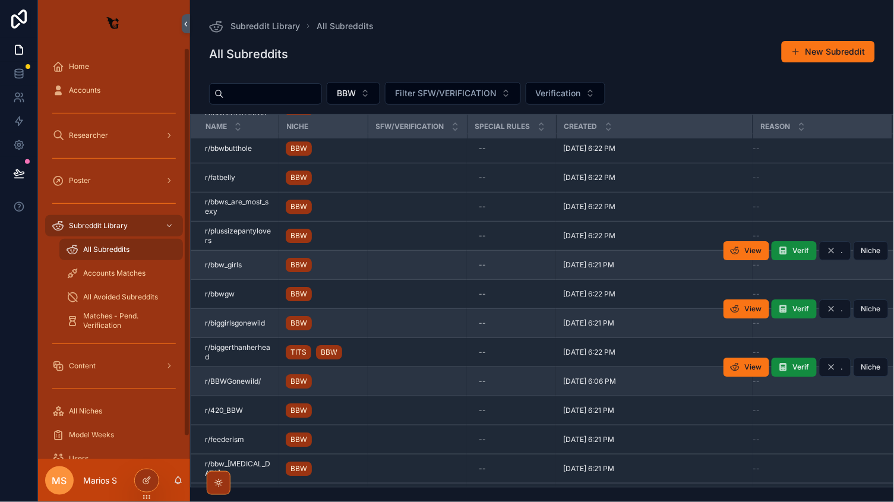
scroll to position [2890, 0]
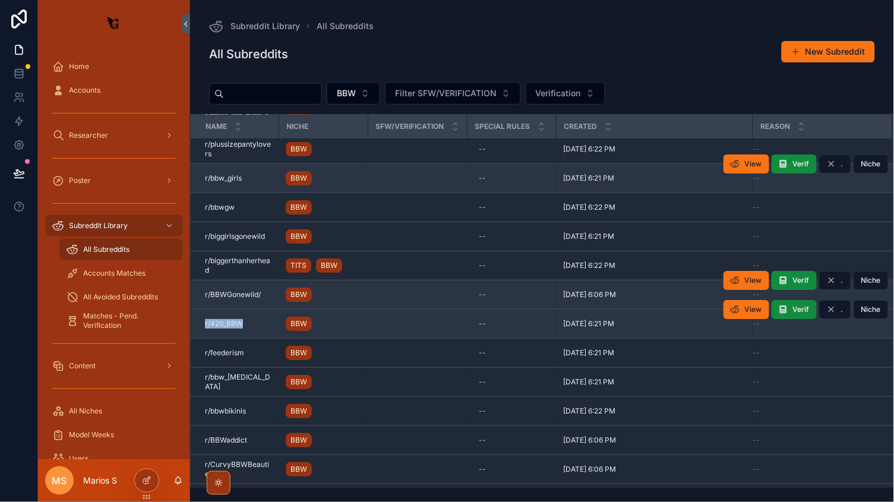
copy span "r/420_BBW"
drag, startPoint x: 201, startPoint y: 321, endPoint x: 272, endPoint y: 320, distance: 70.1
click at [272, 320] on td "r/420_BBW r/420_BBW" at bounding box center [235, 324] width 88 height 29
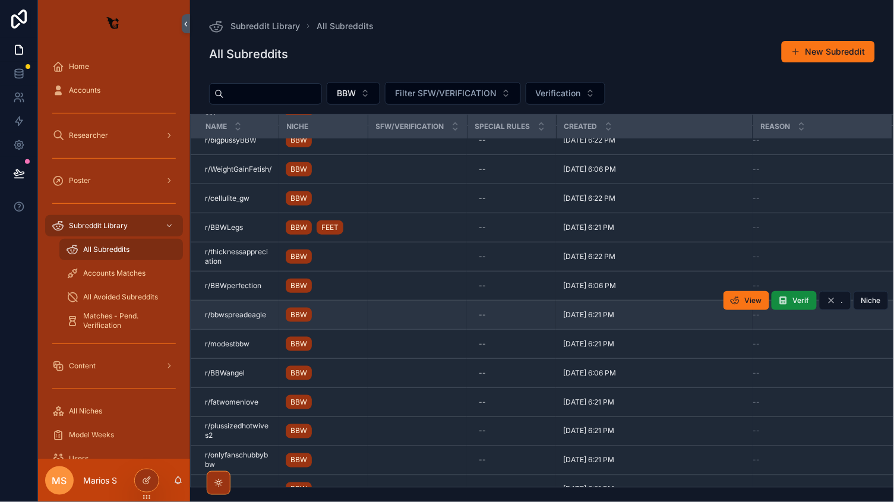
scroll to position [3313, 0]
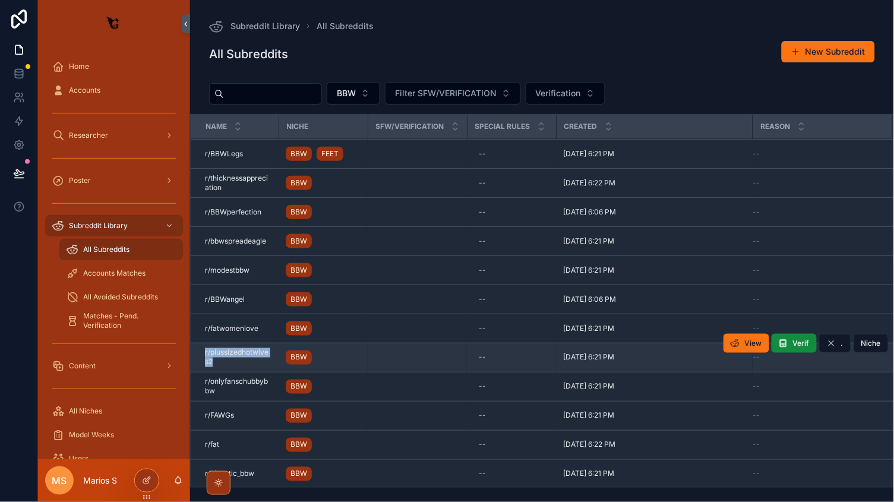
copy span "r/plussizedhotwives2"
drag, startPoint x: 200, startPoint y: 349, endPoint x: 243, endPoint y: 355, distance: 43.2
click at [243, 355] on td "r/plussizedhotwives2 r/plussizedhotwives2" at bounding box center [235, 357] width 88 height 29
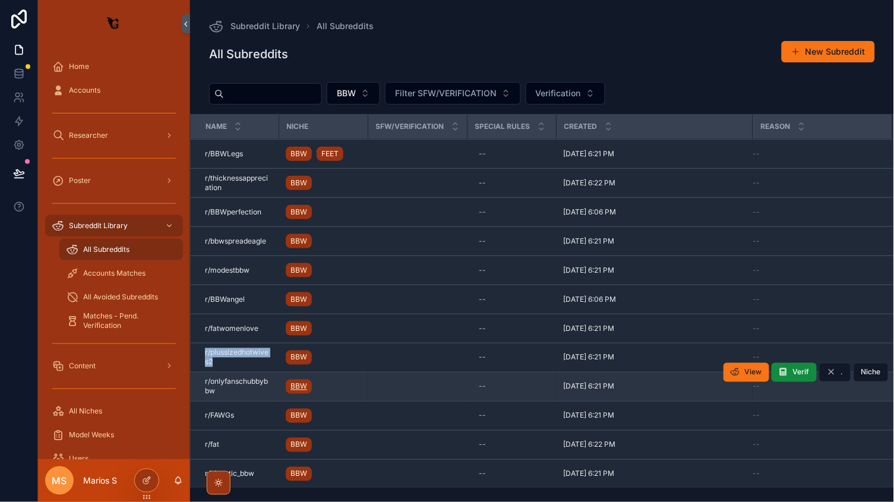
scroll to position [3387, 0]
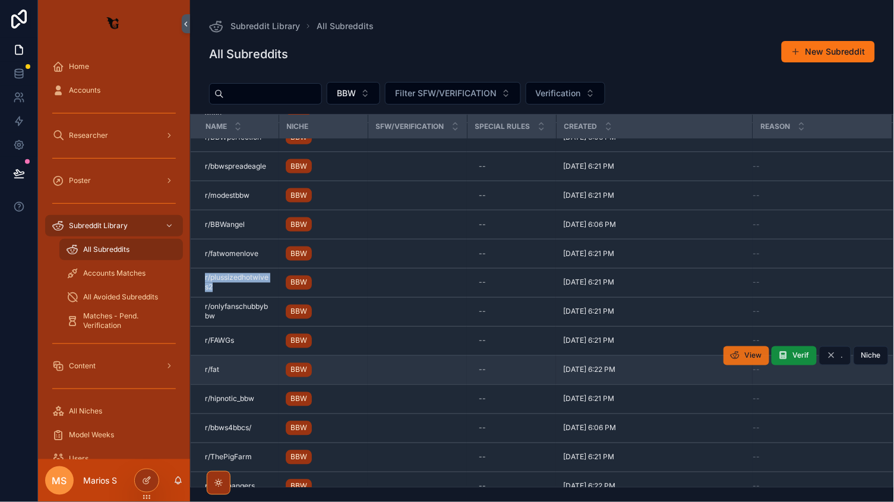
click at [747, 353] on span "View" at bounding box center [753, 356] width 17 height 10
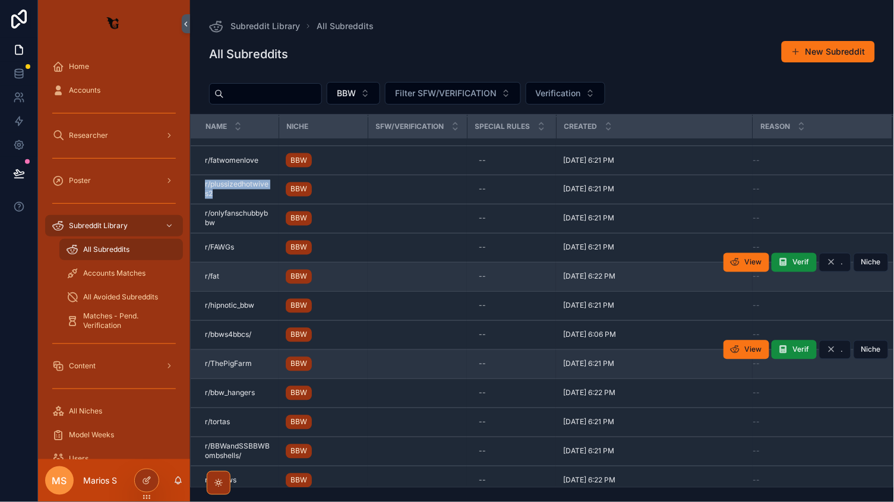
scroll to position [0, 0]
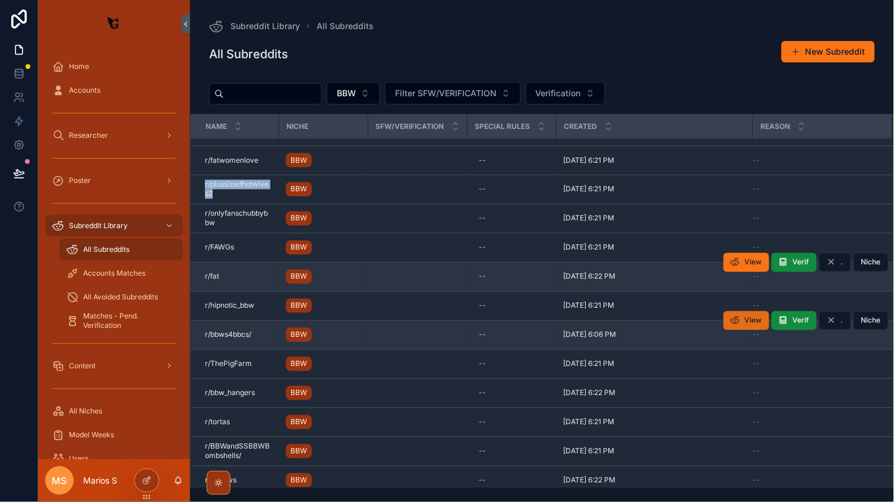
click at [753, 317] on span "View" at bounding box center [753, 321] width 17 height 10
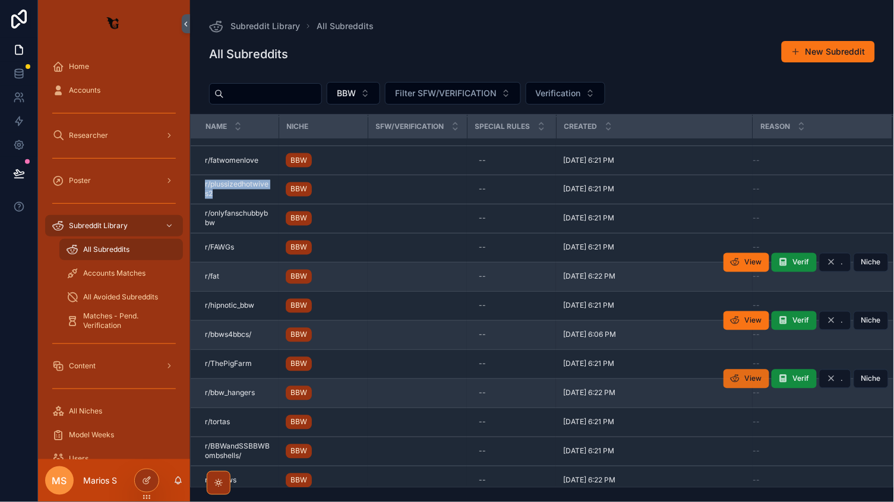
click at [759, 375] on span "View" at bounding box center [753, 379] width 17 height 10
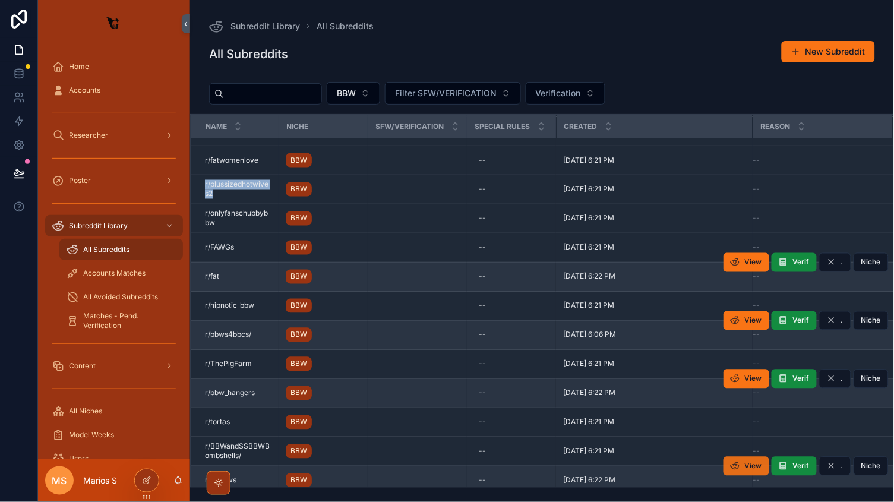
click at [739, 462] on icon "scrollable content" at bounding box center [736, 467] width 10 height 10
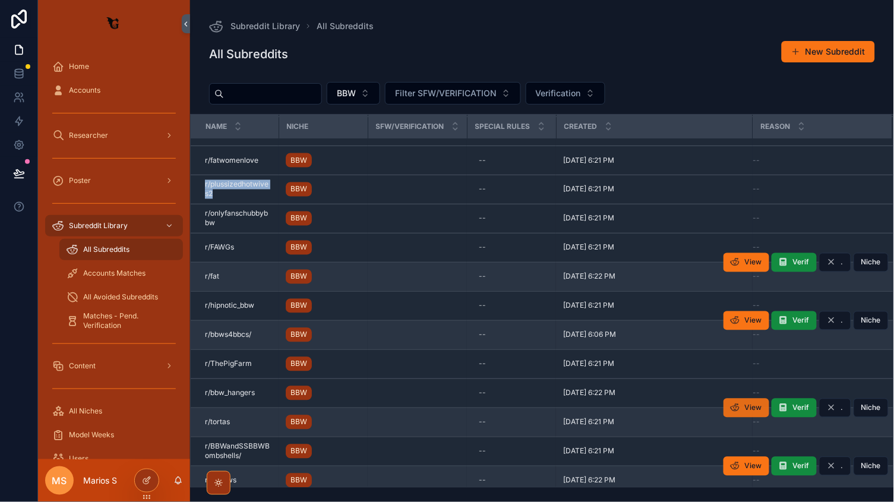
click at [742, 403] on button "View" at bounding box center [747, 408] width 46 height 19
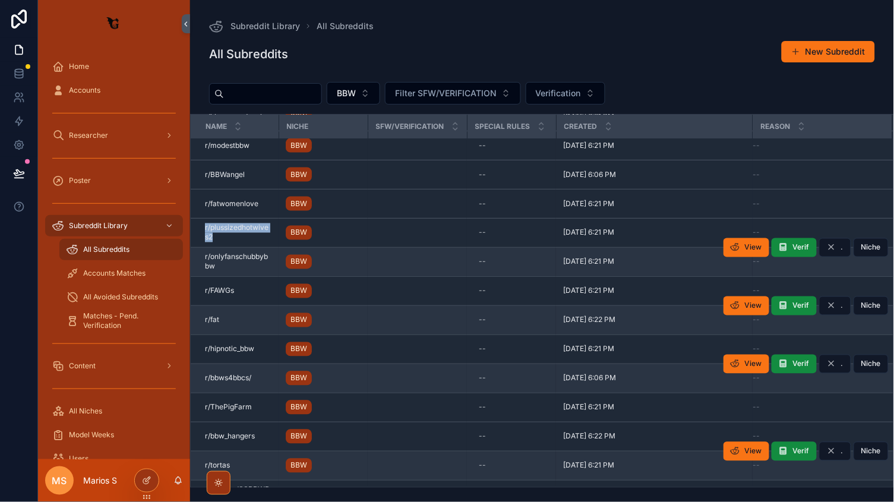
scroll to position [3434, 0]
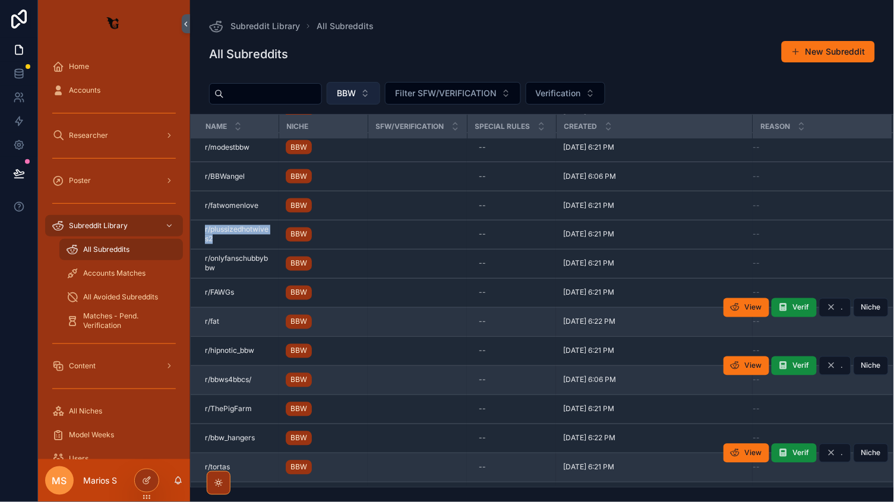
click at [380, 94] on button "BBW" at bounding box center [353, 93] width 53 height 23
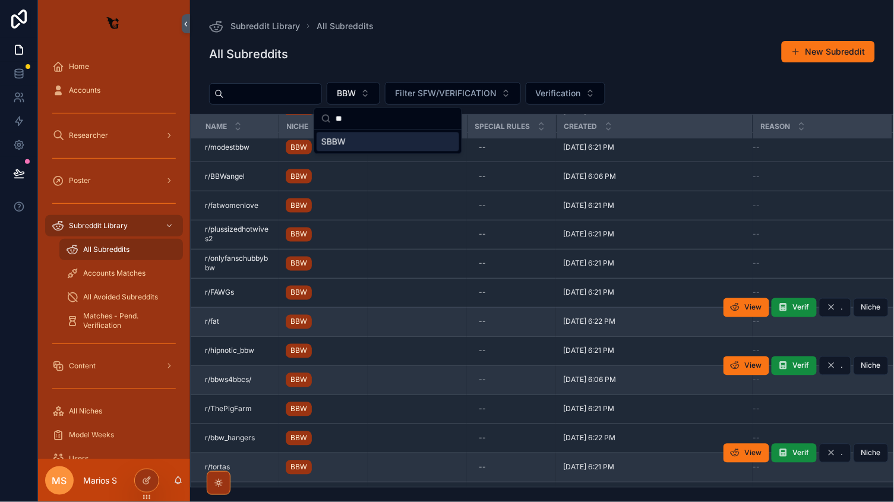
type input "**"
click at [342, 141] on span "SBBW" at bounding box center [333, 142] width 24 height 12
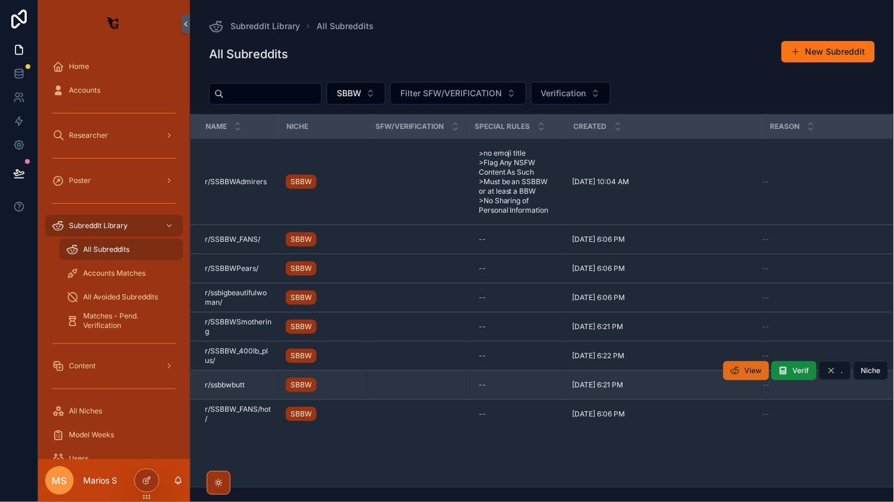
click at [745, 370] on button "View" at bounding box center [747, 370] width 46 height 19
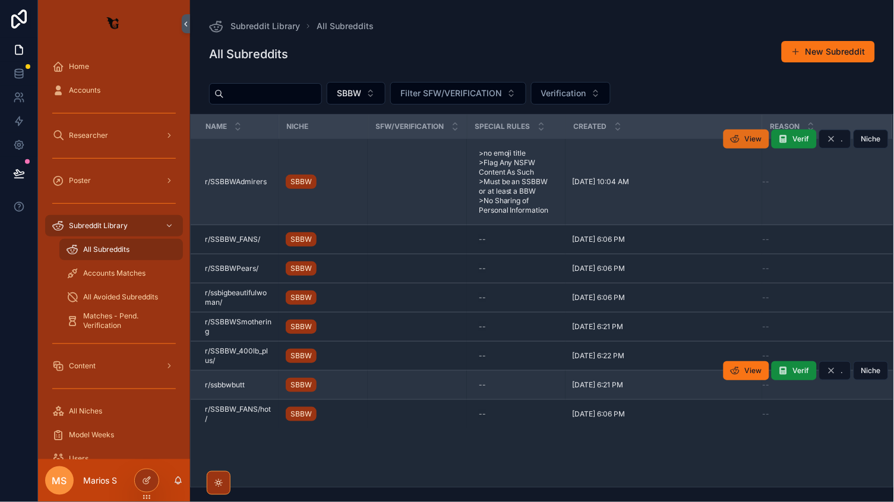
click at [740, 141] on icon "scrollable content" at bounding box center [736, 139] width 10 height 10
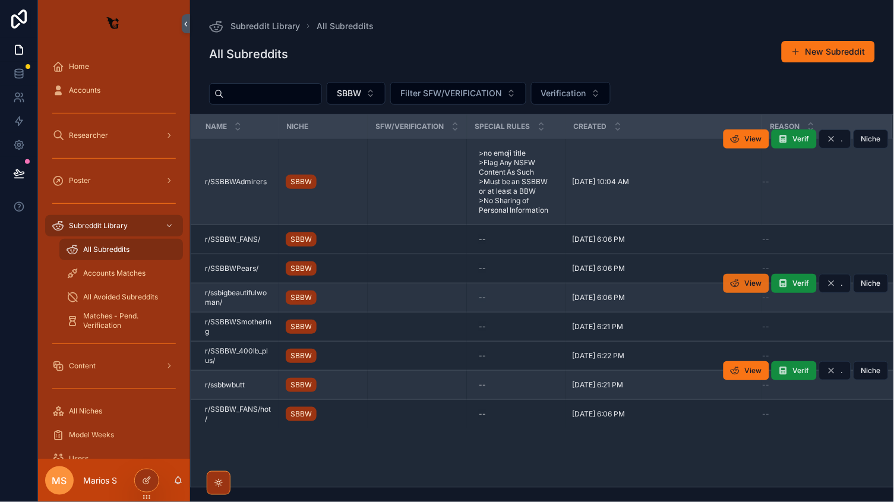
click at [744, 278] on button "View" at bounding box center [747, 283] width 46 height 19
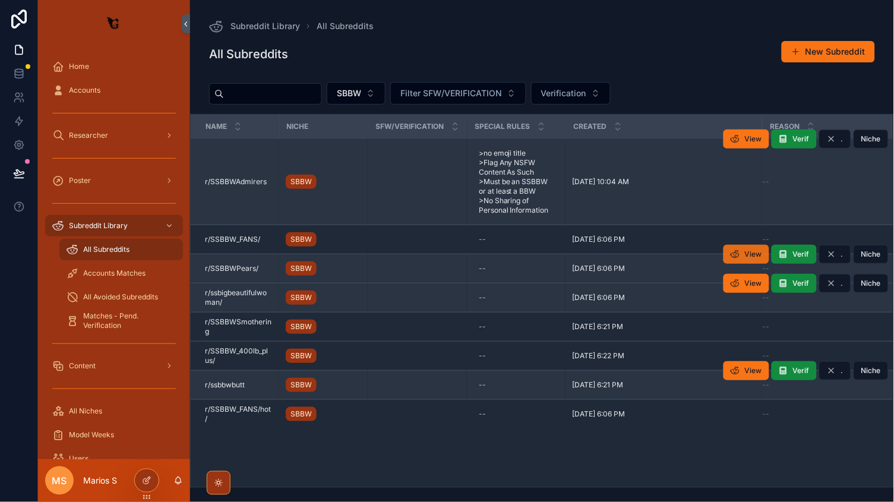
click at [746, 251] on span "View" at bounding box center [753, 255] width 17 height 10
click at [17, 17] on icon at bounding box center [18, 19] width 15 height 19
